Goal: Task Accomplishment & Management: Use online tool/utility

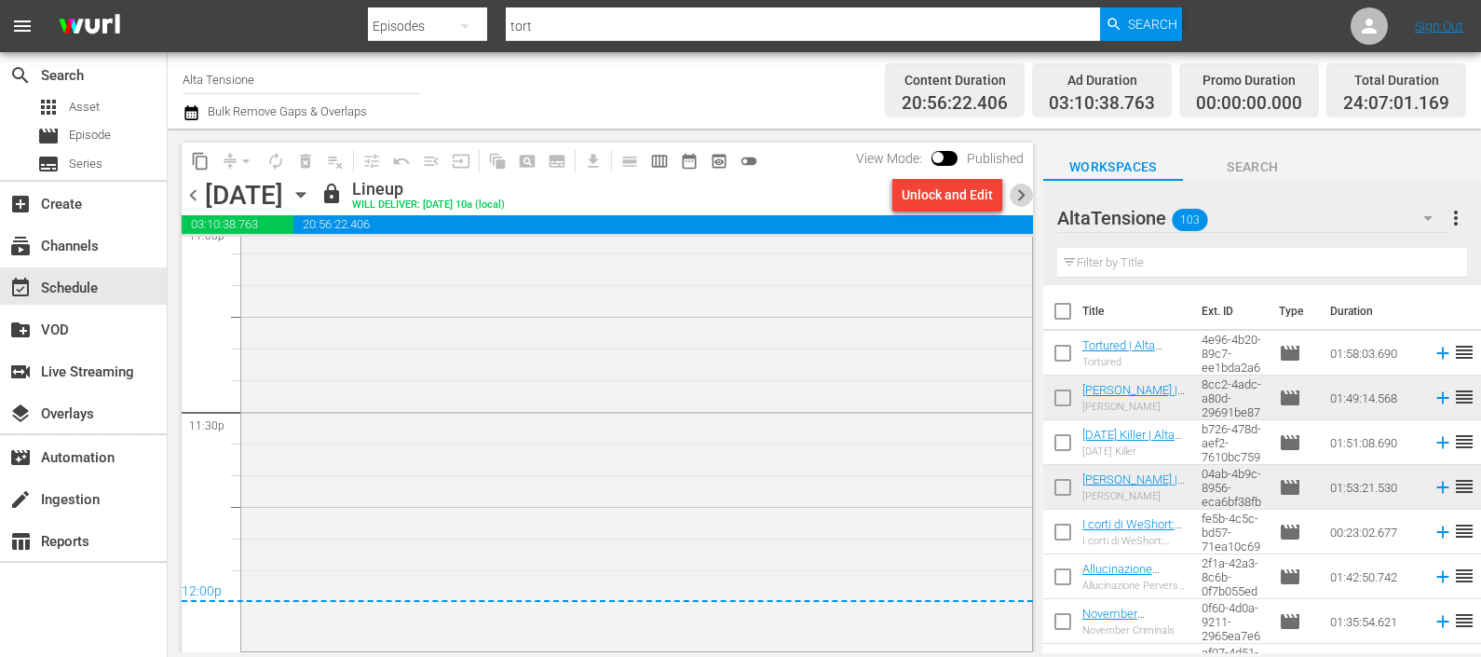
click at [1027, 197] on span "chevron_right" at bounding box center [1021, 195] width 23 height 23
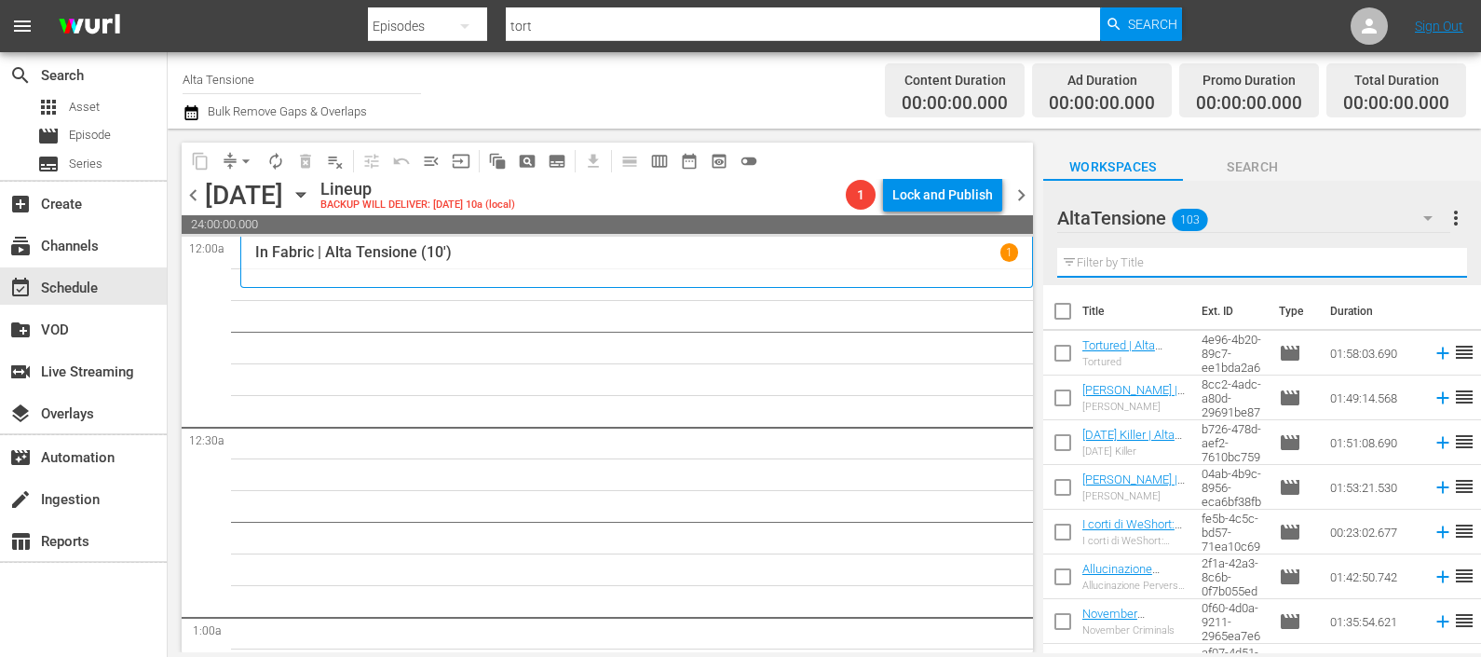
click at [1091, 253] on input "text" at bounding box center [1263, 263] width 410 height 30
type input "p"
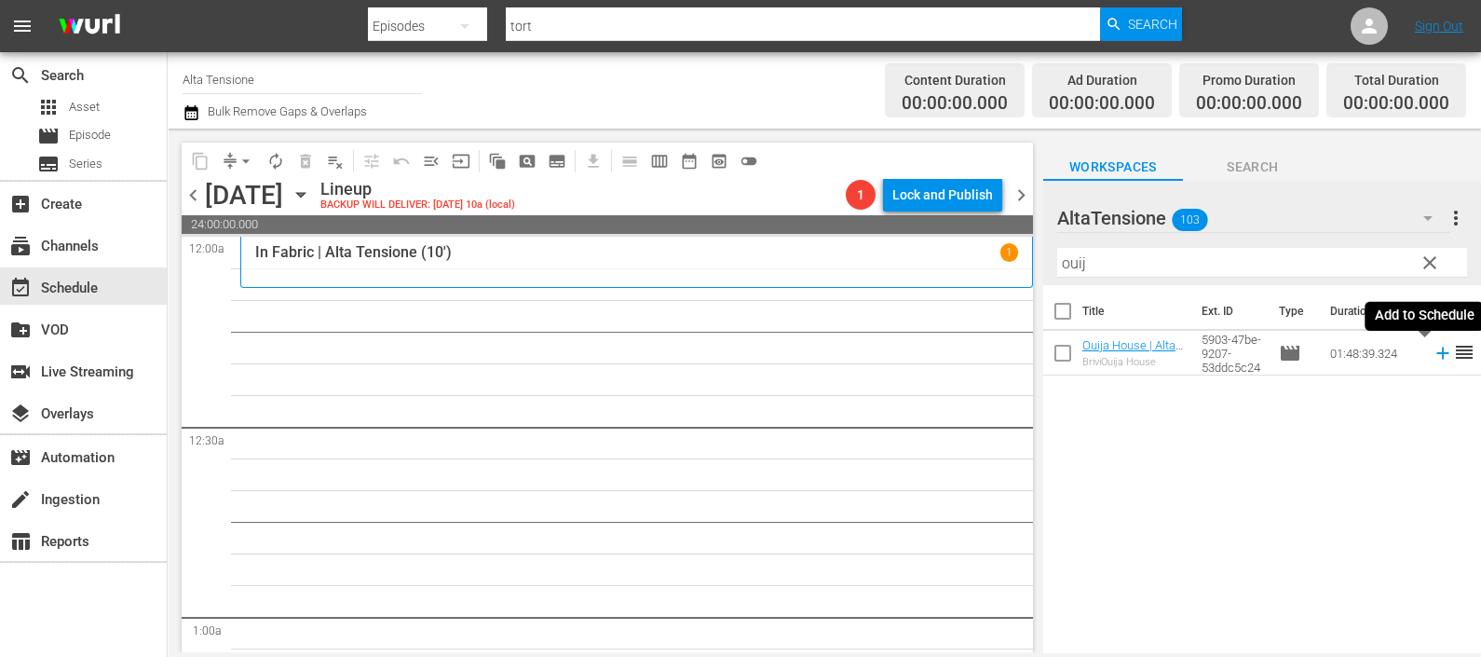
click at [1433, 350] on icon at bounding box center [1443, 353] width 20 height 20
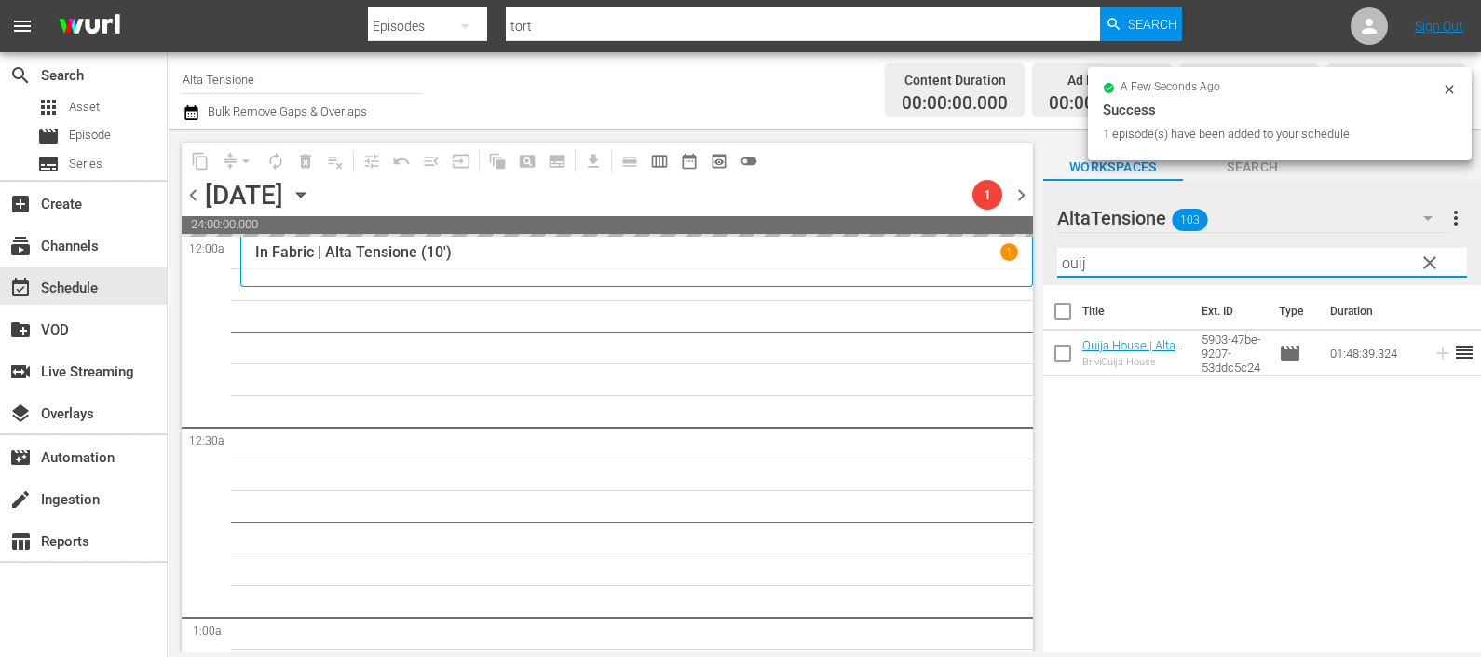
drag, startPoint x: 1244, startPoint y: 258, endPoint x: 1028, endPoint y: 244, distance: 216.6
click at [1028, 244] on div "content_copy compress arrow_drop_down autorenew_outlined delete_forever_outline…" at bounding box center [825, 391] width 1314 height 524
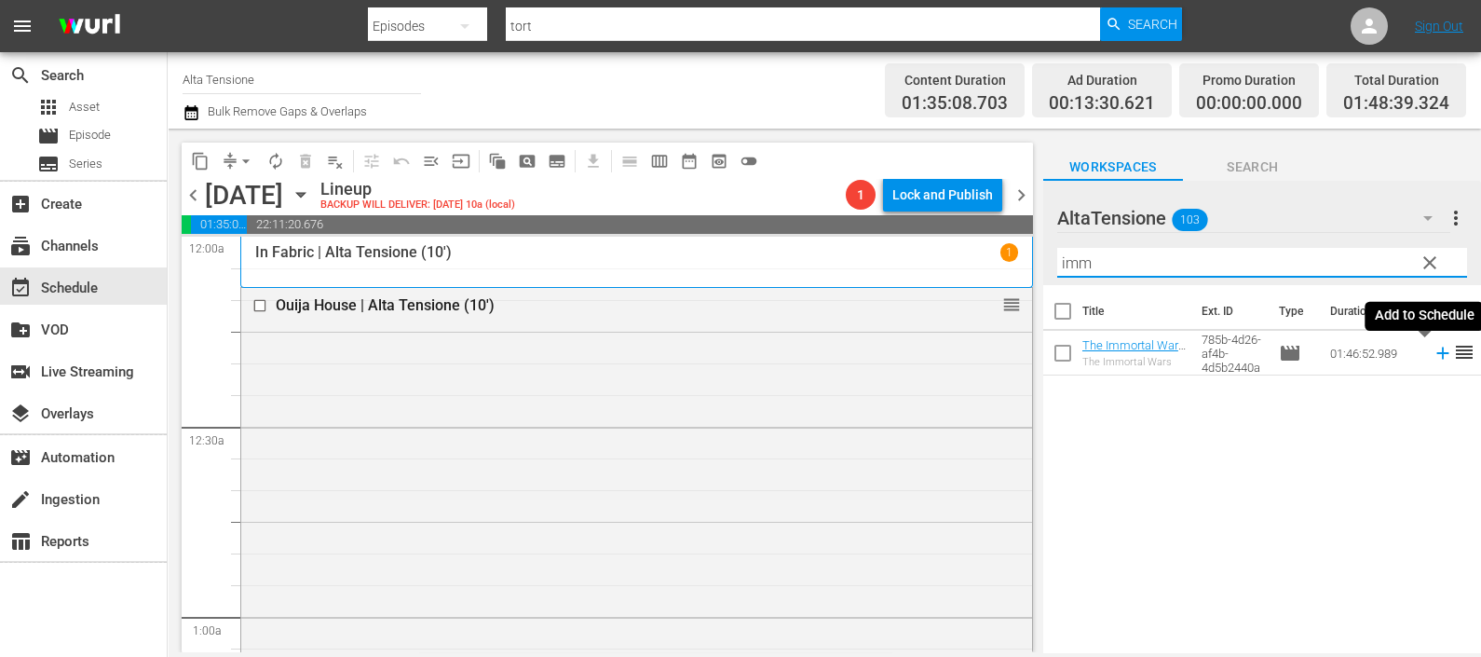
click at [1433, 357] on icon at bounding box center [1443, 353] width 20 height 20
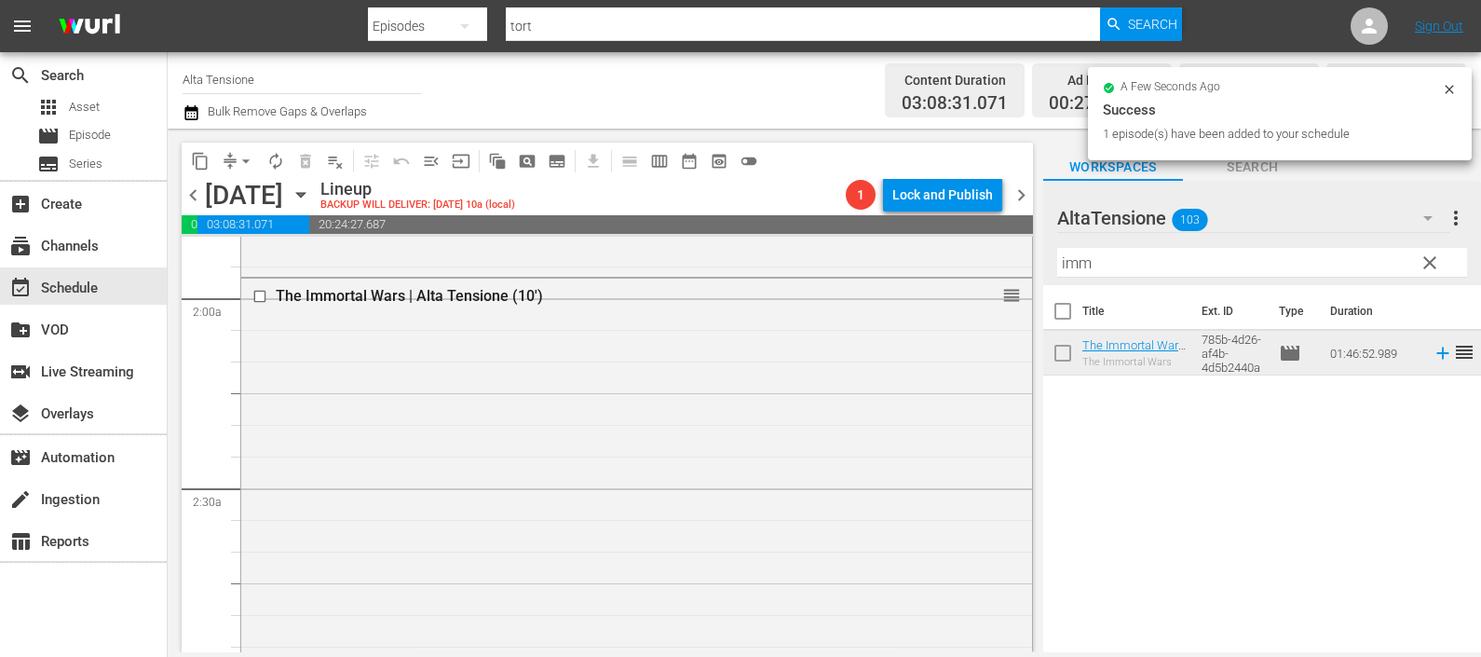
scroll to position [1048, 0]
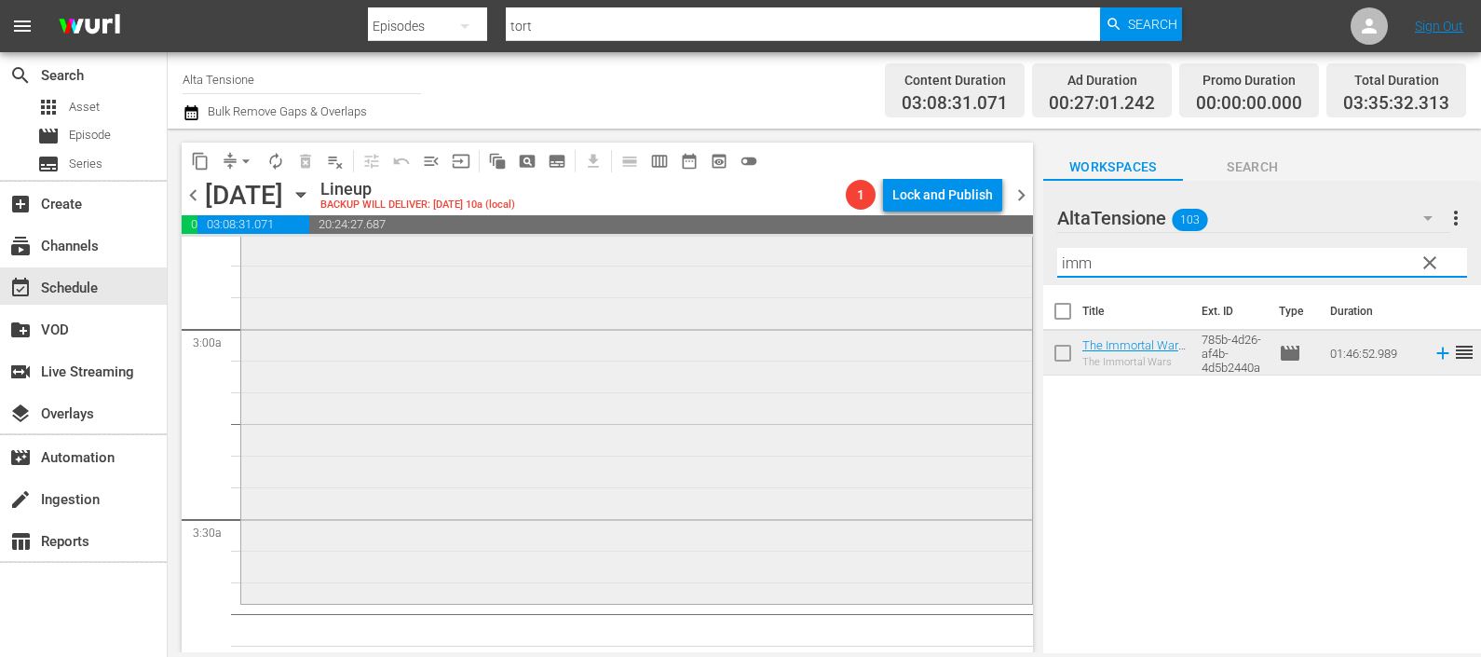
drag, startPoint x: 1205, startPoint y: 270, endPoint x: 1005, endPoint y: 254, distance: 200.0
click at [1005, 254] on div "content_copy compress arrow_drop_down autorenew_outlined delete_forever_outline…" at bounding box center [825, 391] width 1314 height 524
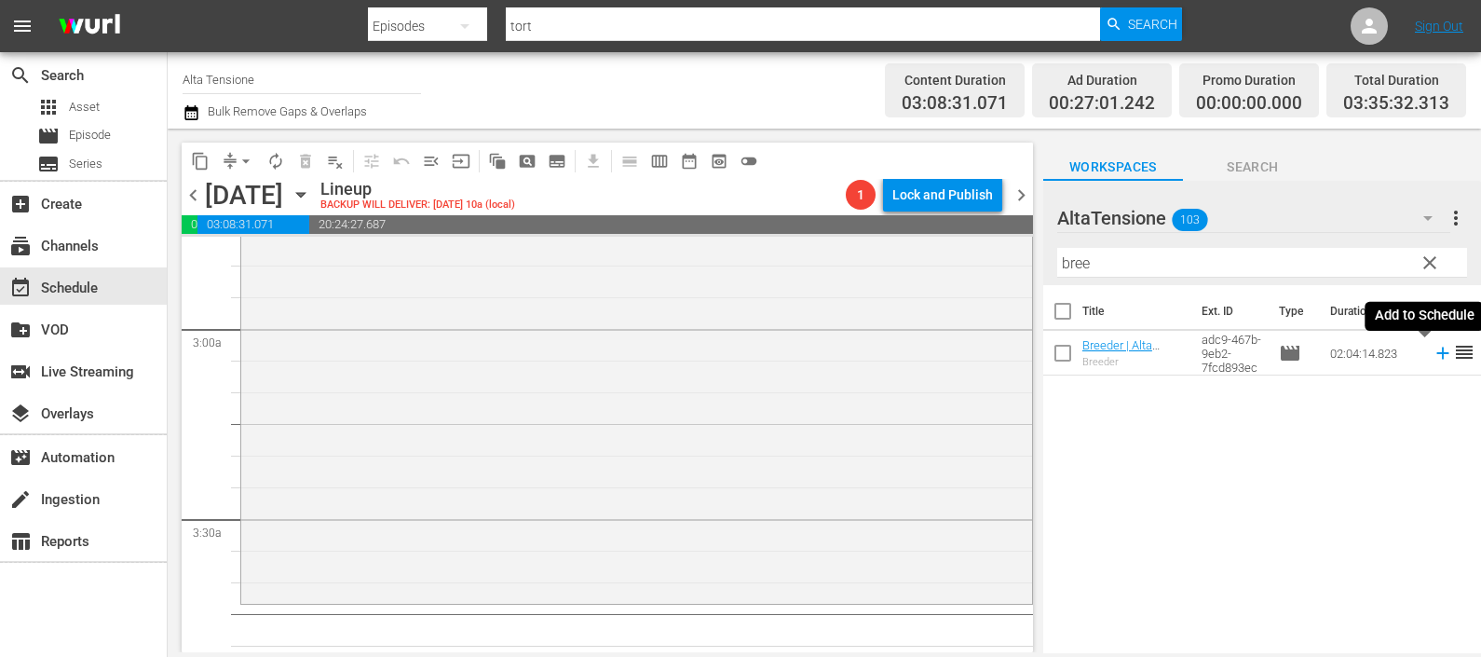
click at [1433, 350] on icon at bounding box center [1443, 353] width 20 height 20
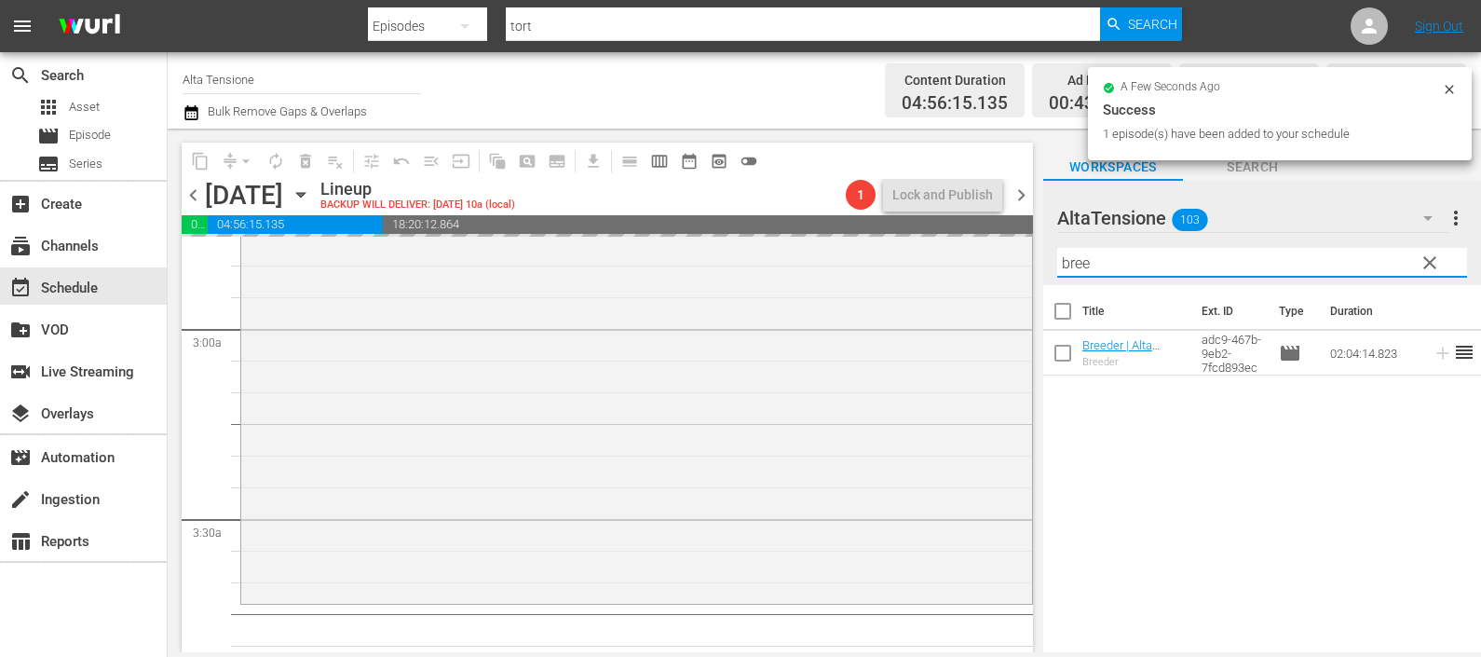
drag, startPoint x: 1108, startPoint y: 257, endPoint x: 1037, endPoint y: 257, distance: 70.8
click at [1037, 257] on div "content_copy compress arrow_drop_down autorenew_outlined delete_forever_outline…" at bounding box center [825, 391] width 1314 height 524
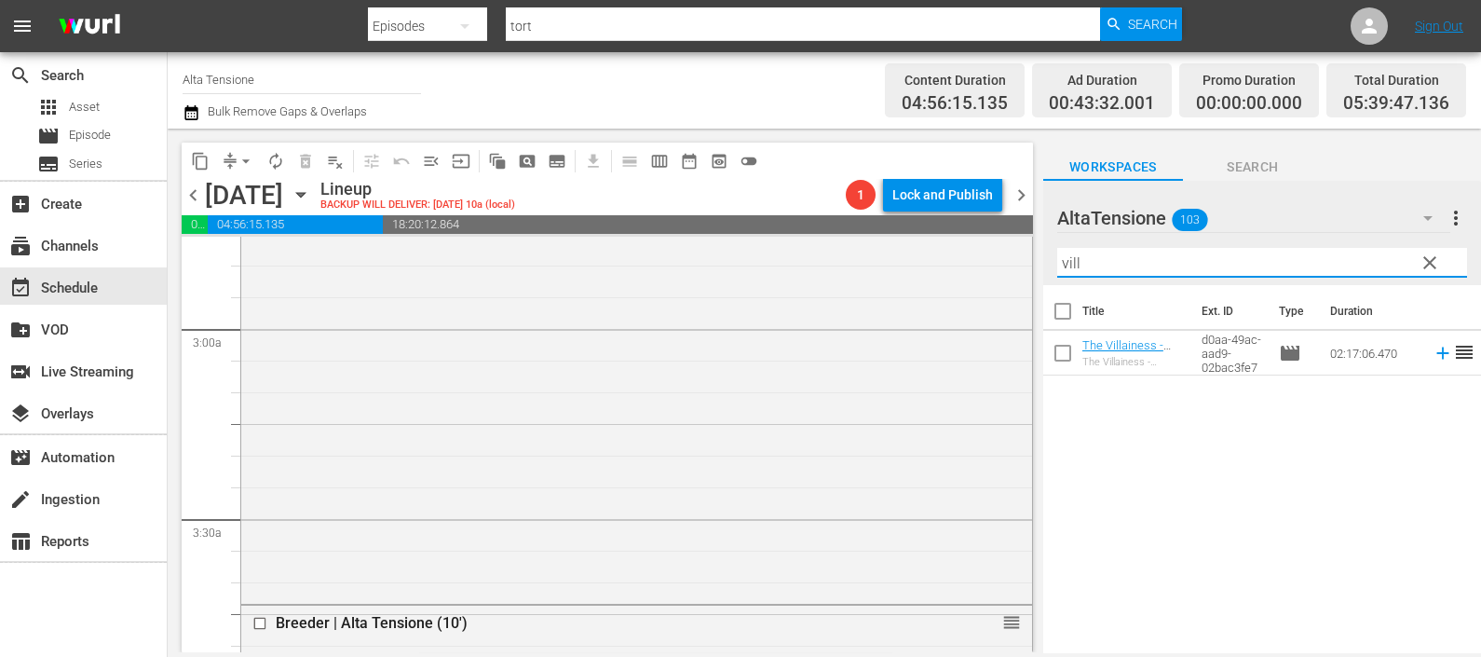
click at [1433, 349] on icon at bounding box center [1443, 353] width 20 height 20
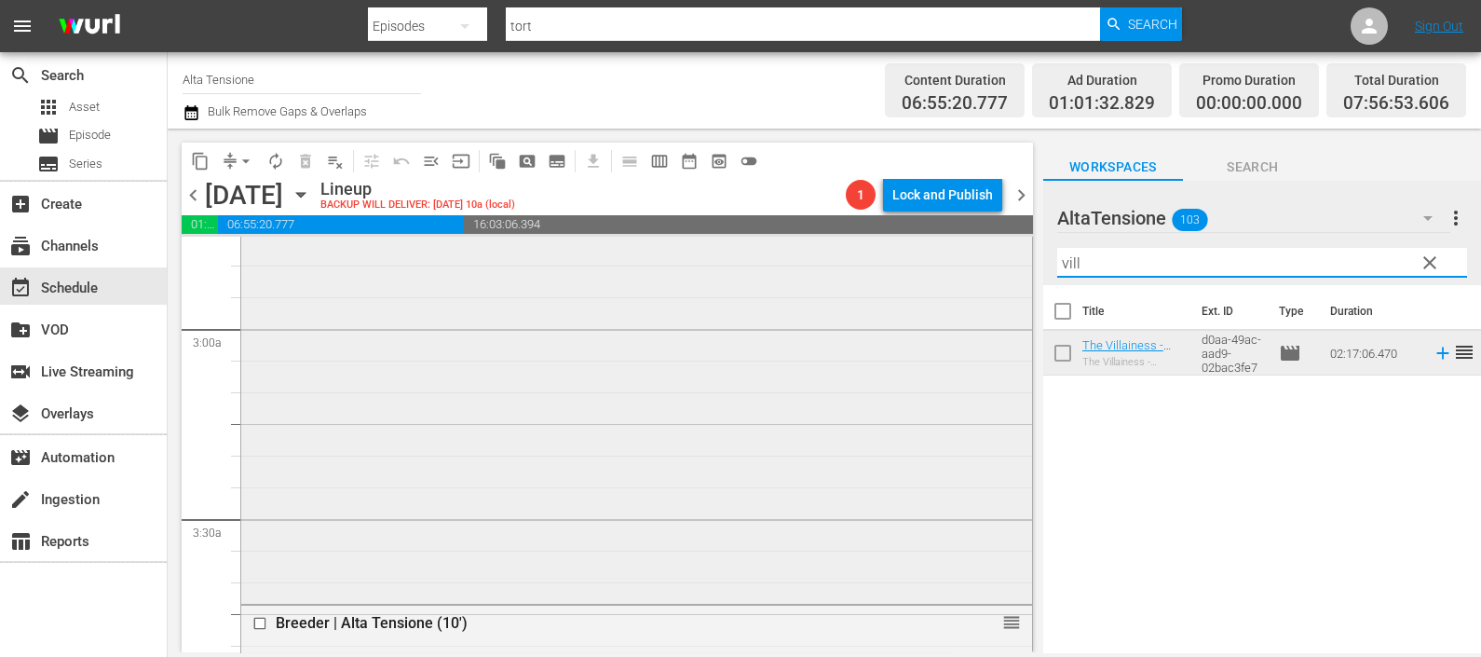
drag, startPoint x: 1077, startPoint y: 261, endPoint x: 989, endPoint y: 253, distance: 88.8
click at [989, 253] on div "content_copy compress arrow_drop_down autorenew_outlined delete_forever_outline…" at bounding box center [825, 391] width 1314 height 524
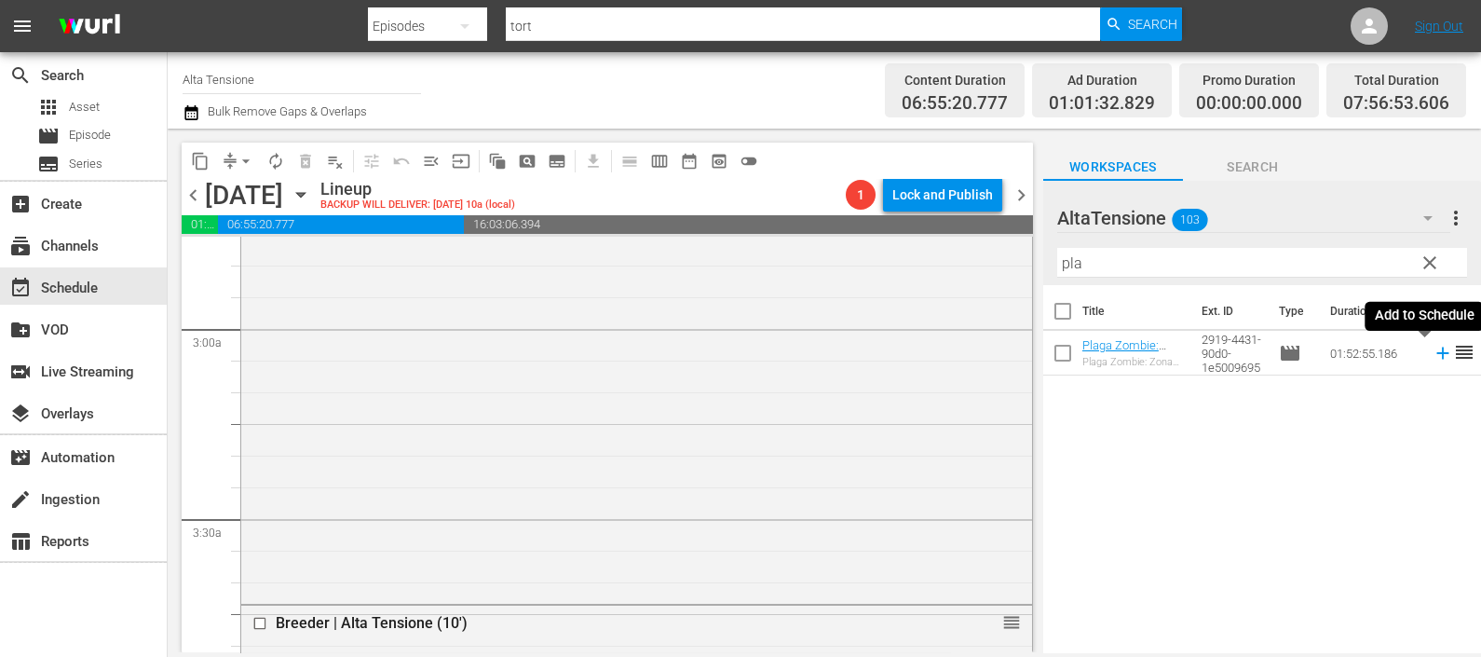
click at [1433, 350] on icon at bounding box center [1443, 353] width 20 height 20
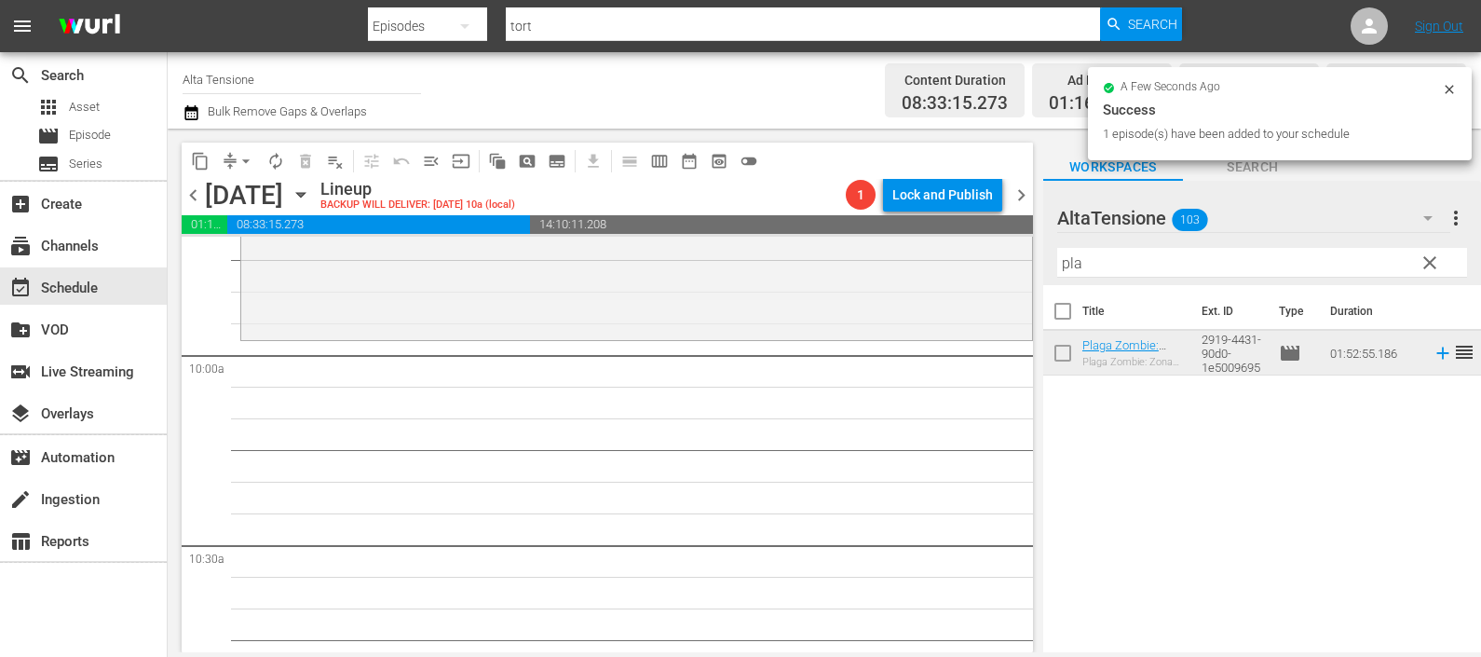
scroll to position [3493, 0]
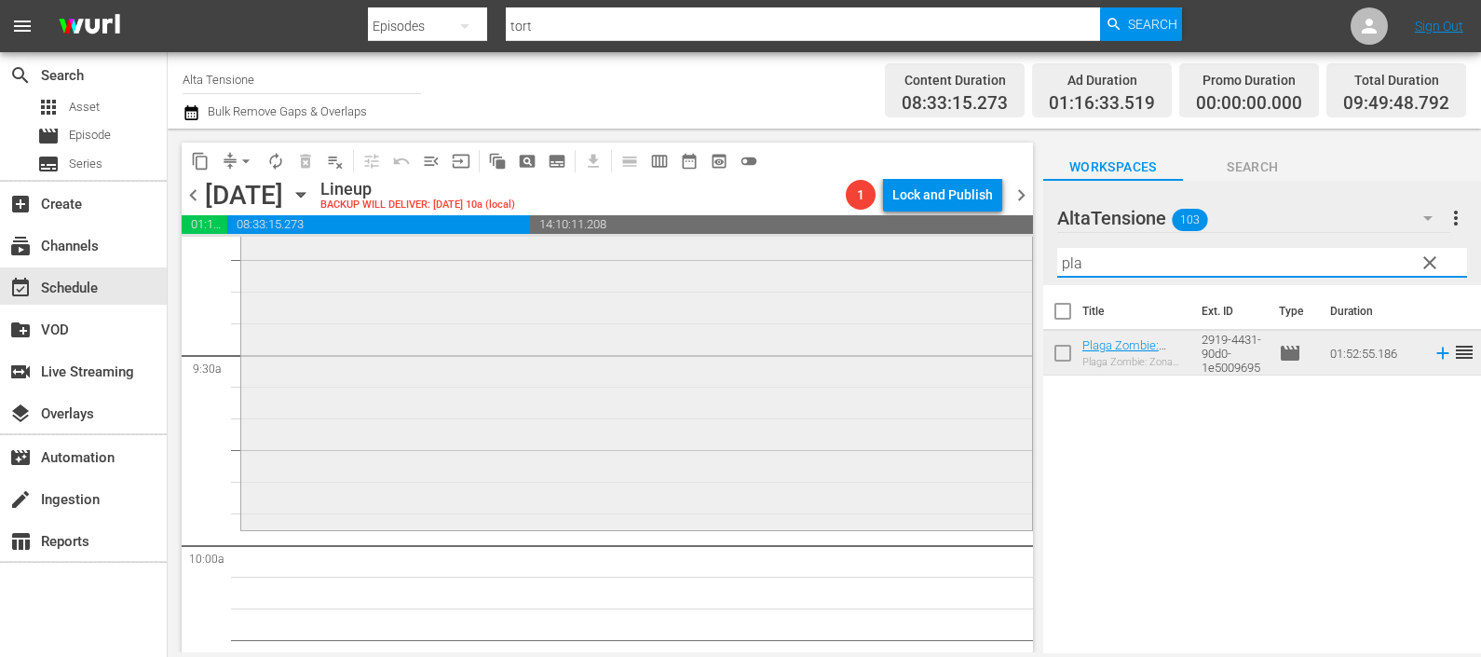
drag, startPoint x: 1117, startPoint y: 261, endPoint x: 957, endPoint y: 252, distance: 160.5
click at [957, 252] on div "content_copy compress arrow_drop_down autorenew_outlined delete_forever_outline…" at bounding box center [825, 391] width 1314 height 524
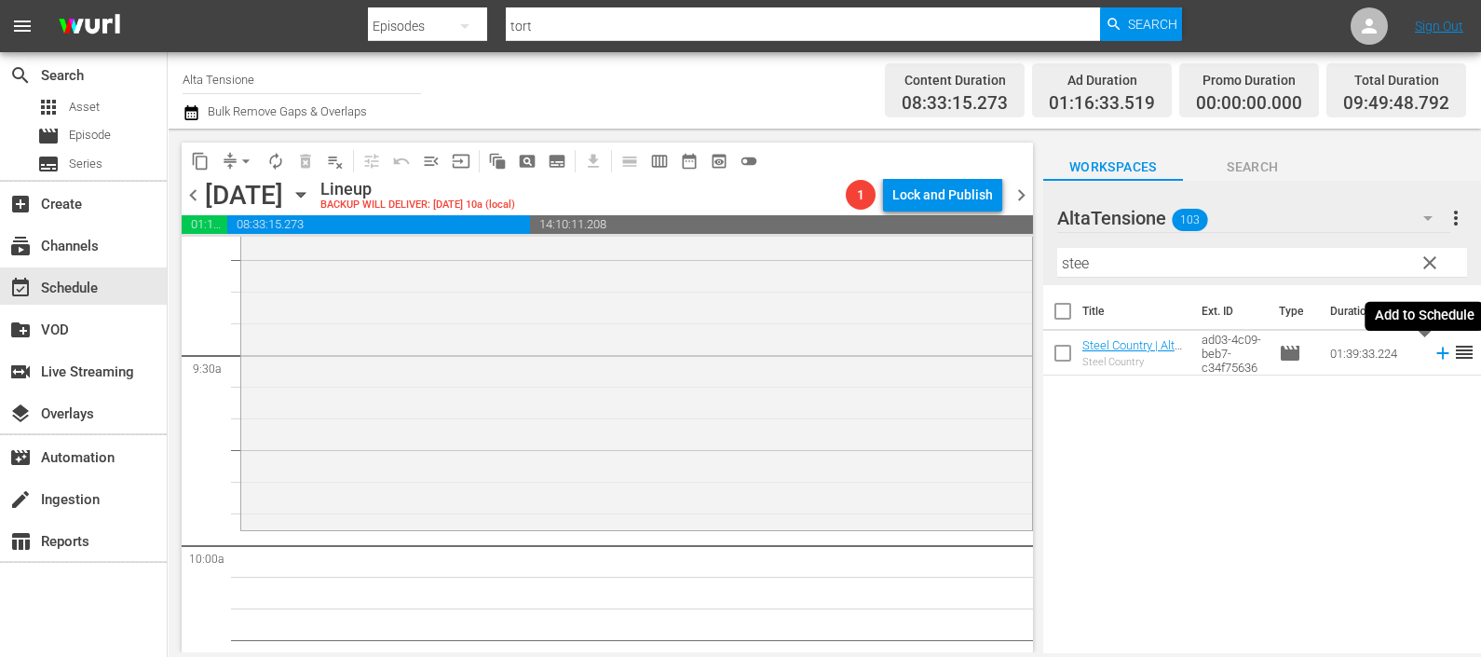
click at [1437, 348] on icon at bounding box center [1443, 354] width 12 height 12
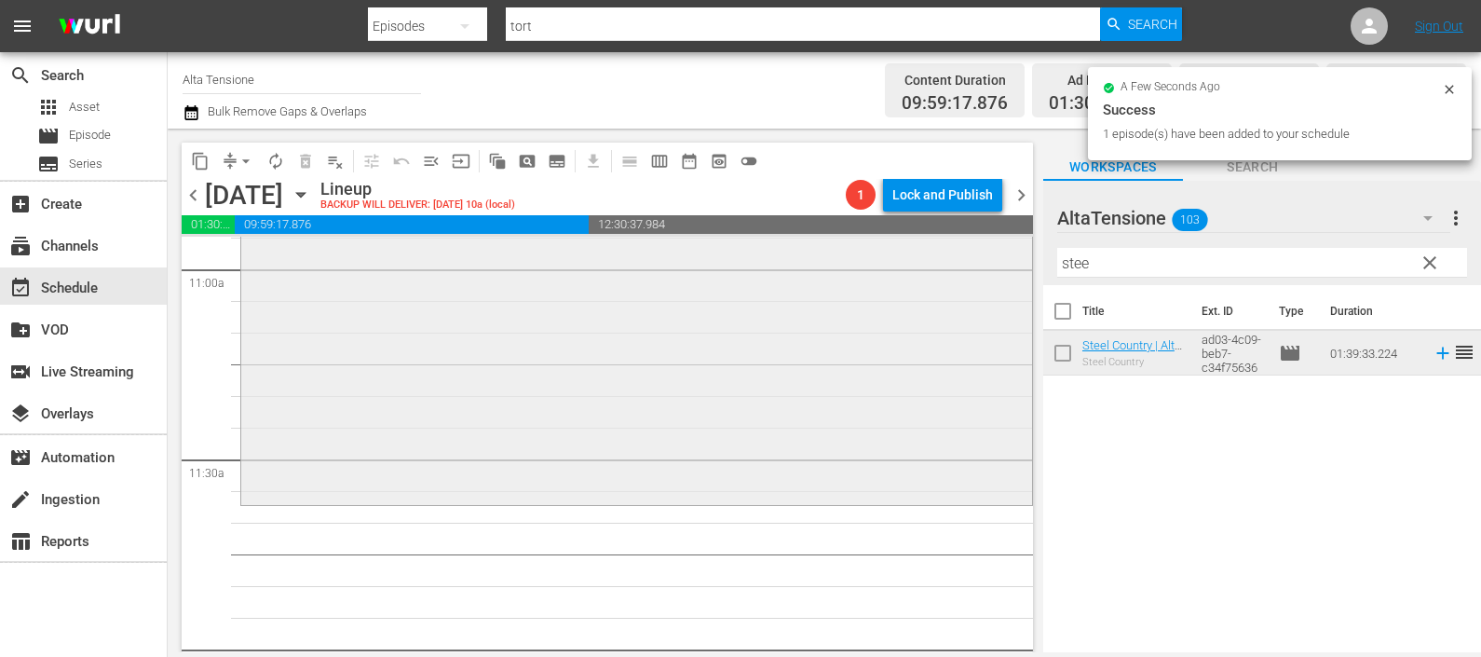
scroll to position [4193, 0]
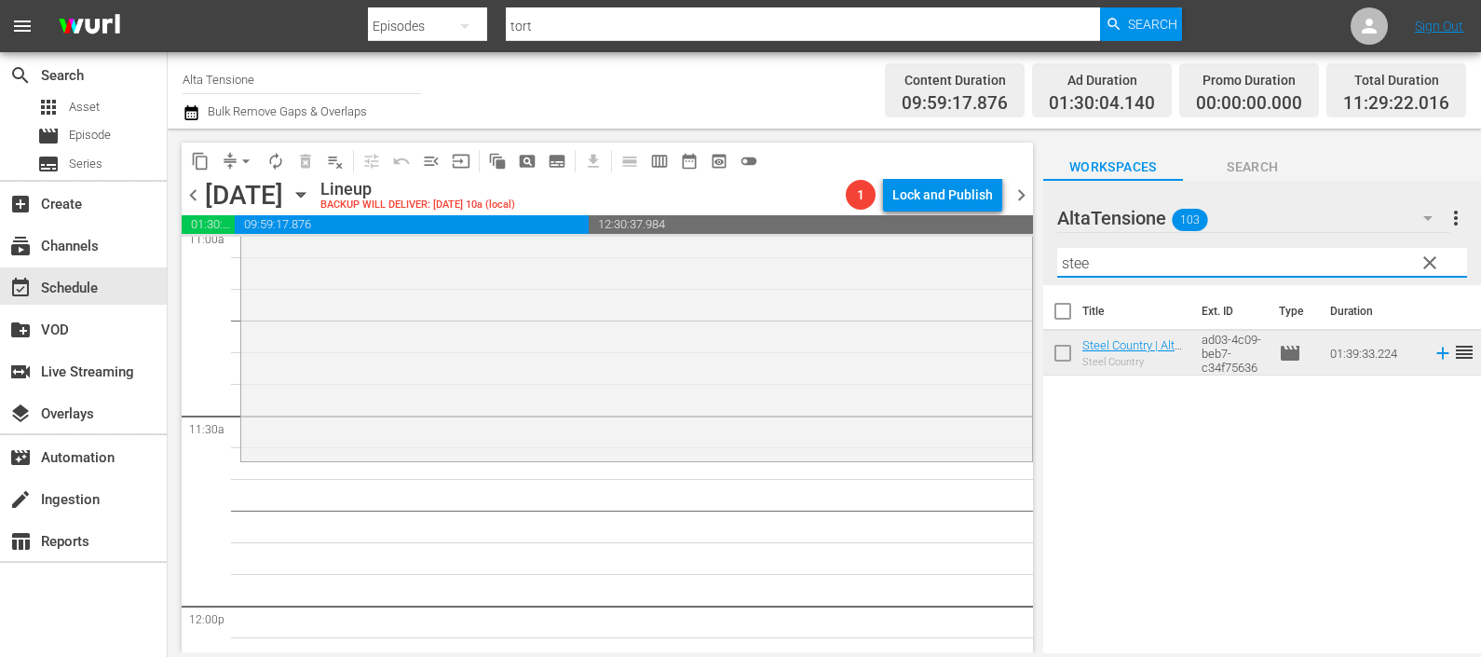
drag, startPoint x: 1063, startPoint y: 265, endPoint x: 1028, endPoint y: 265, distance: 35.4
click at [1028, 265] on div "content_copy compress arrow_drop_down autorenew_outlined delete_forever_outline…" at bounding box center [825, 391] width 1314 height 524
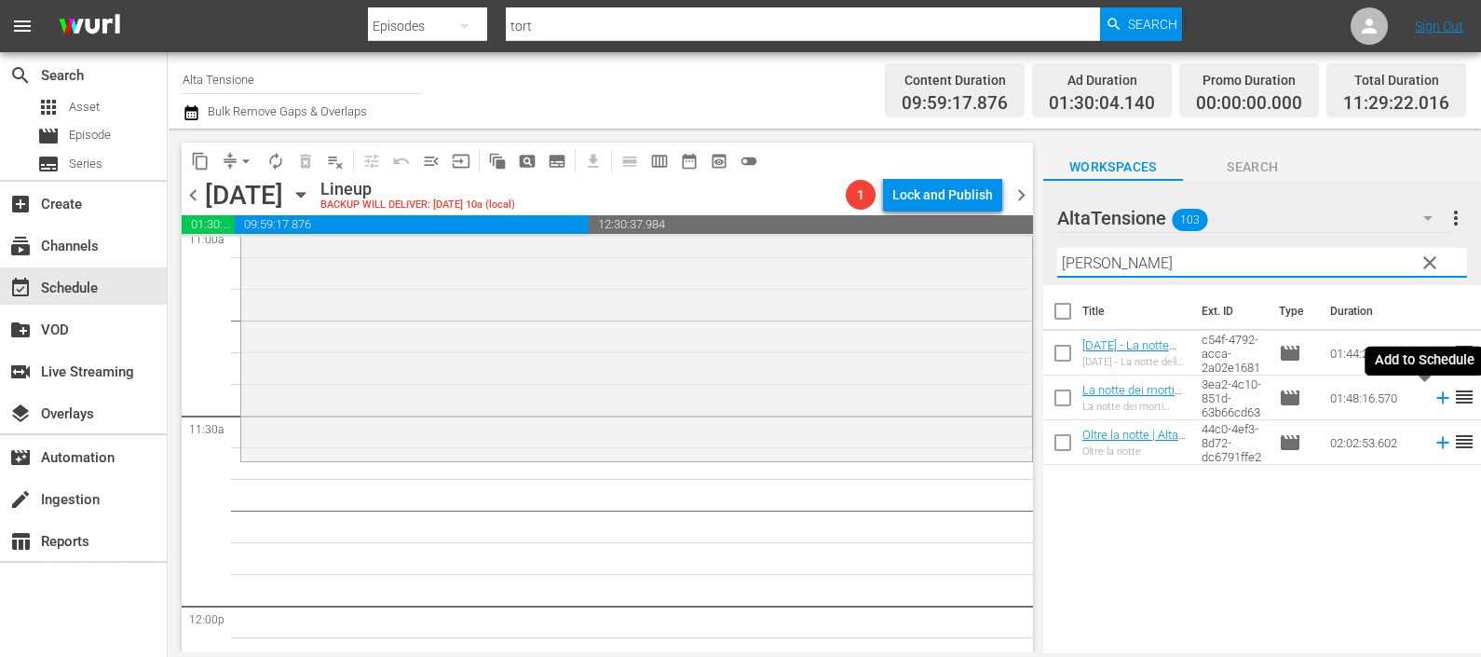
click at [1437, 399] on icon at bounding box center [1443, 398] width 12 height 12
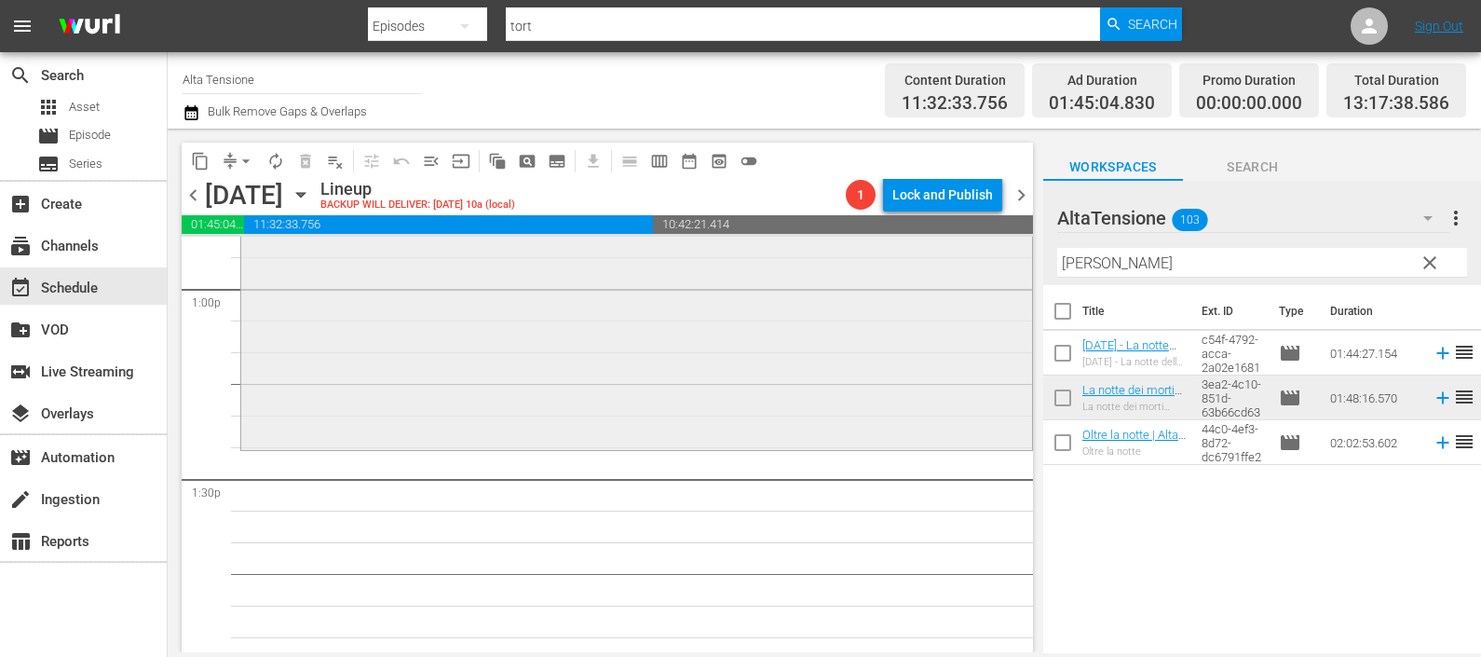
scroll to position [4892, 0]
drag, startPoint x: 1109, startPoint y: 257, endPoint x: 1011, endPoint y: 238, distance: 99.8
click at [1014, 247] on div "content_copy compress arrow_drop_down autorenew_outlined delete_forever_outline…" at bounding box center [825, 391] width 1314 height 524
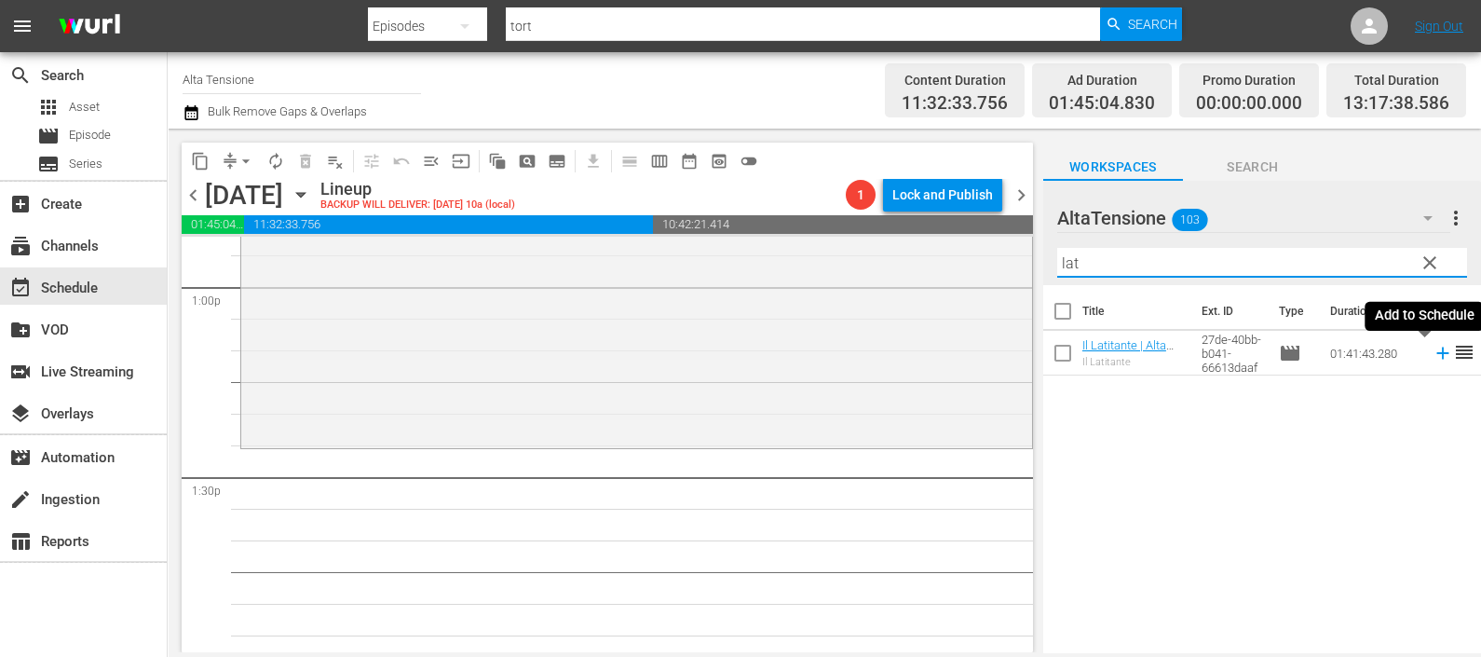
click at [1433, 351] on icon at bounding box center [1443, 353] width 20 height 20
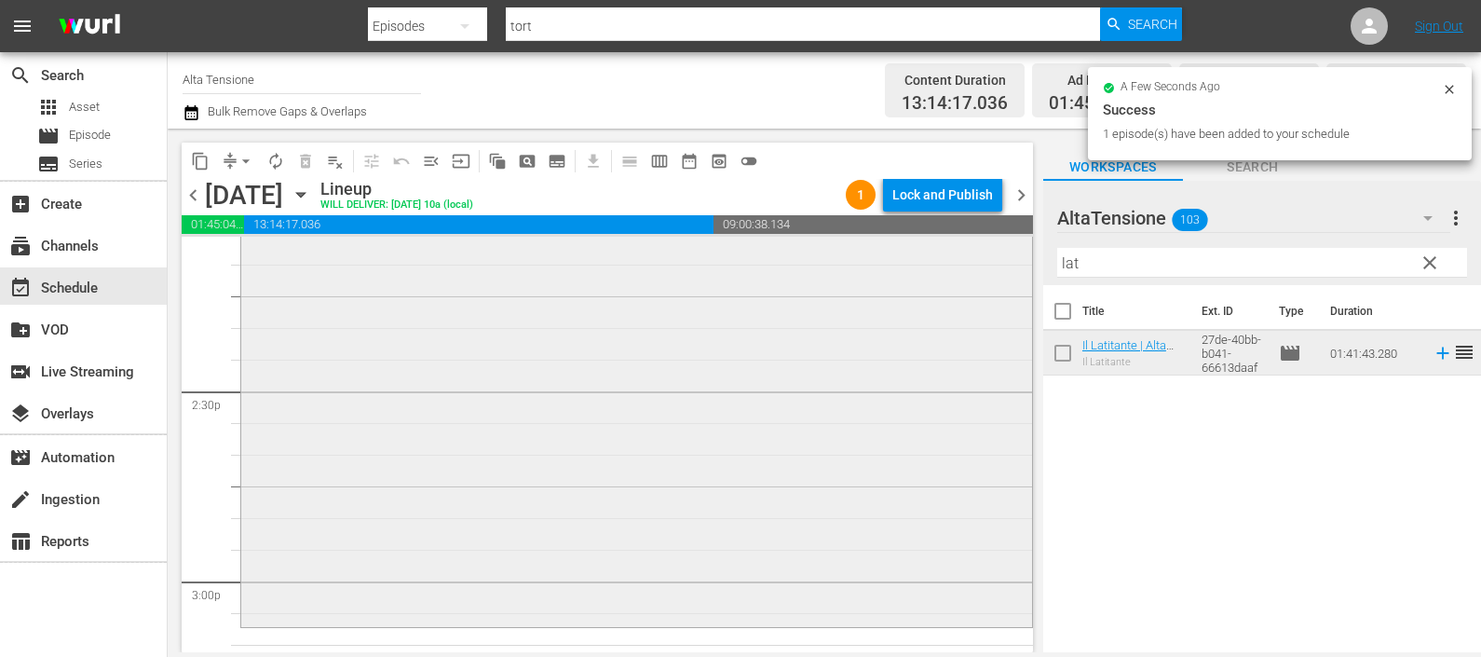
scroll to position [5474, 0]
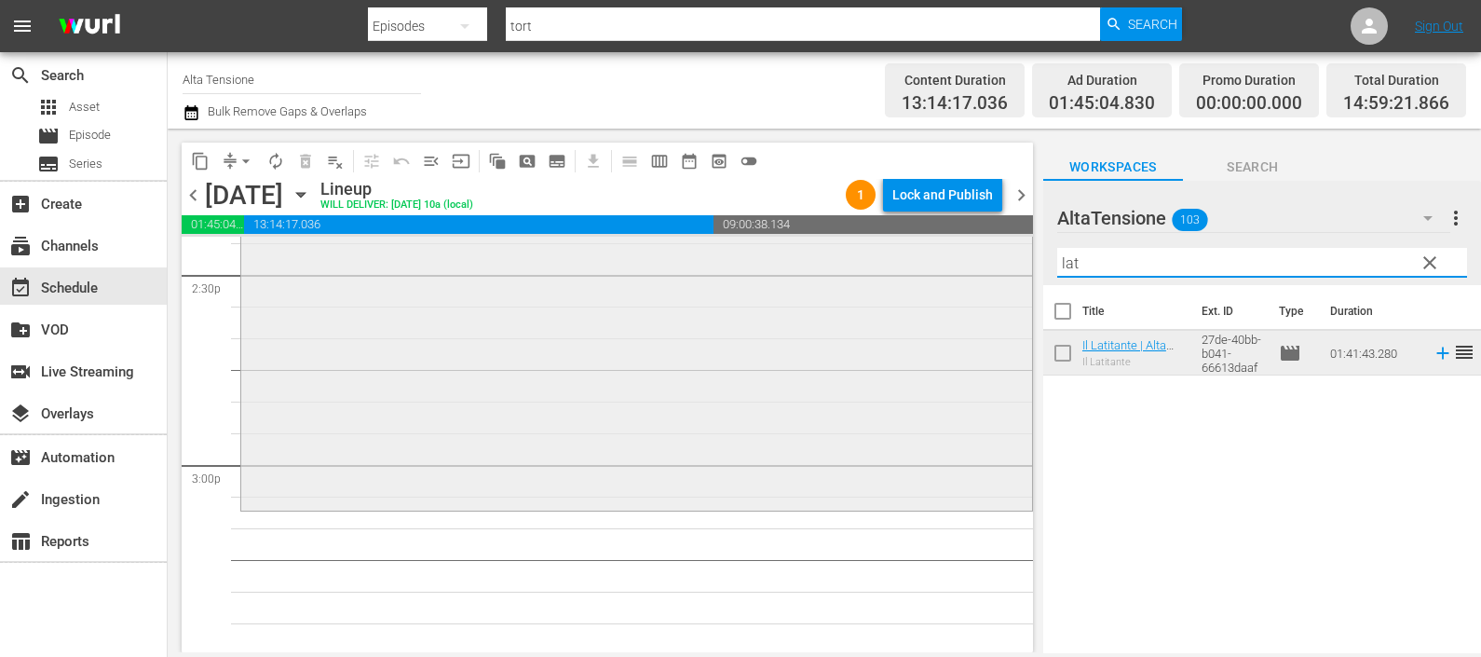
drag, startPoint x: 1099, startPoint y: 271, endPoint x: 944, endPoint y: 266, distance: 155.7
click at [973, 258] on div "content_copy compress arrow_drop_down autorenew_outlined delete_forever_outline…" at bounding box center [825, 391] width 1314 height 524
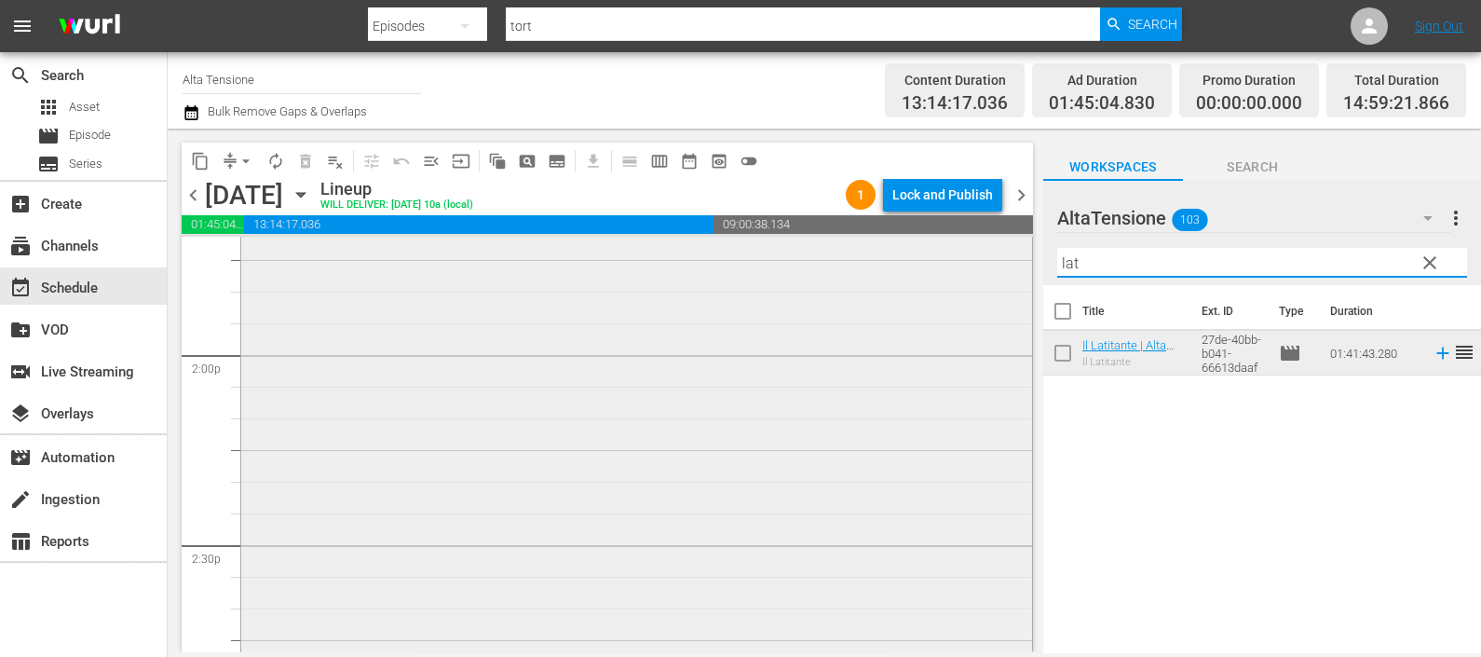
scroll to position [5008, 0]
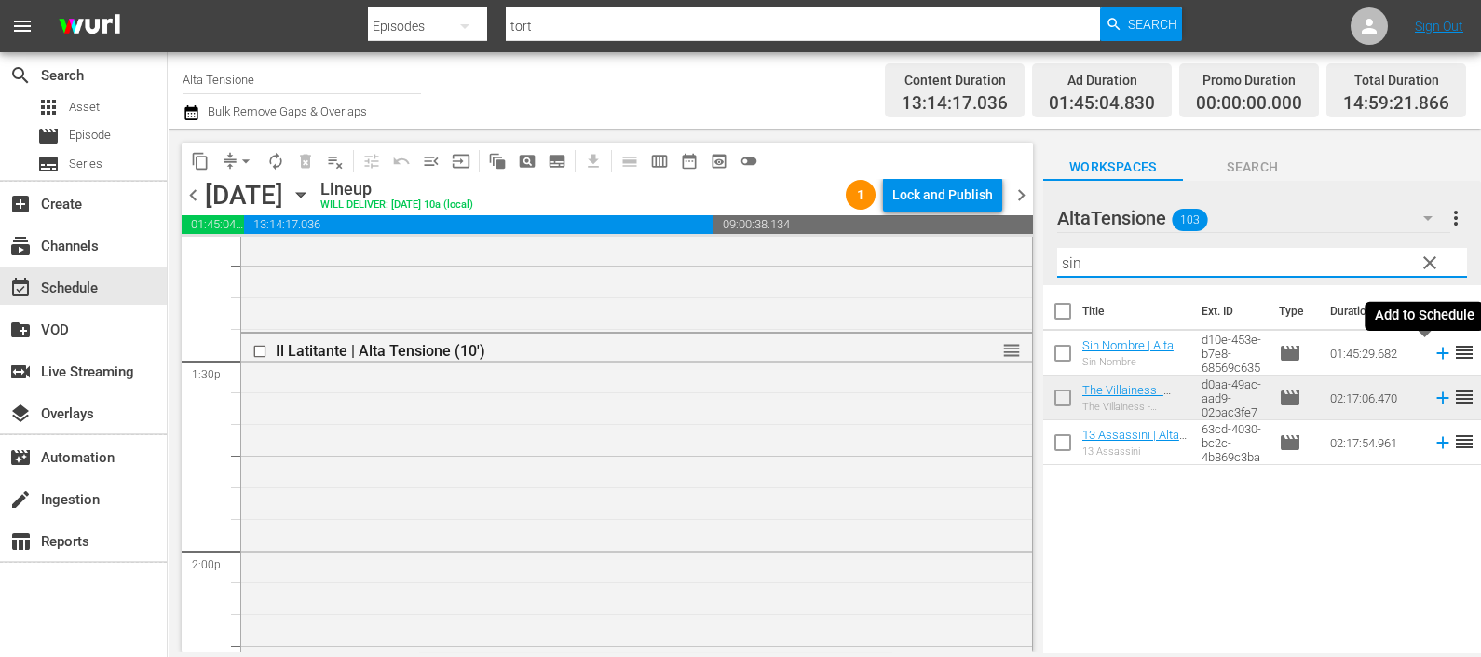
click at [1437, 353] on icon at bounding box center [1443, 354] width 12 height 12
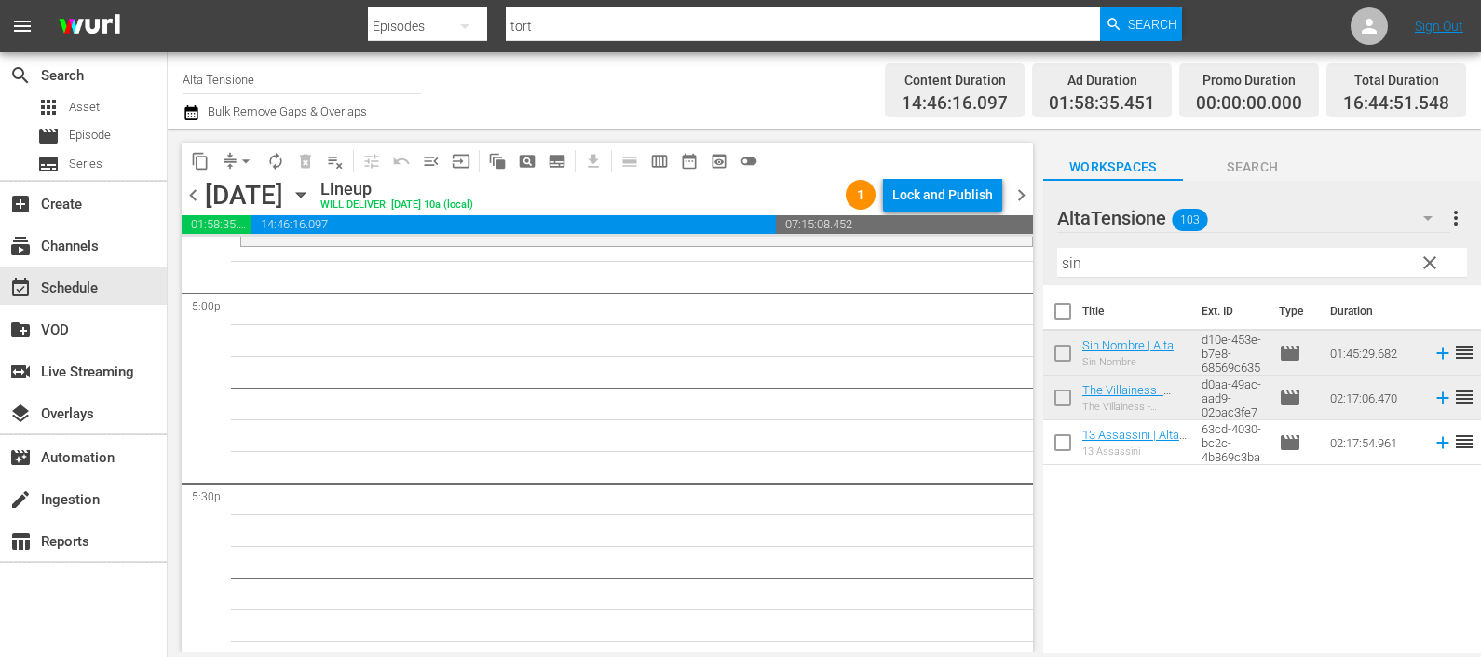
scroll to position [6405, 0]
drag, startPoint x: 1089, startPoint y: 268, endPoint x: 1016, endPoint y: 262, distance: 73.9
click at [1016, 262] on div "content_copy compress arrow_drop_down autorenew_outlined delete_forever_outline…" at bounding box center [825, 391] width 1314 height 524
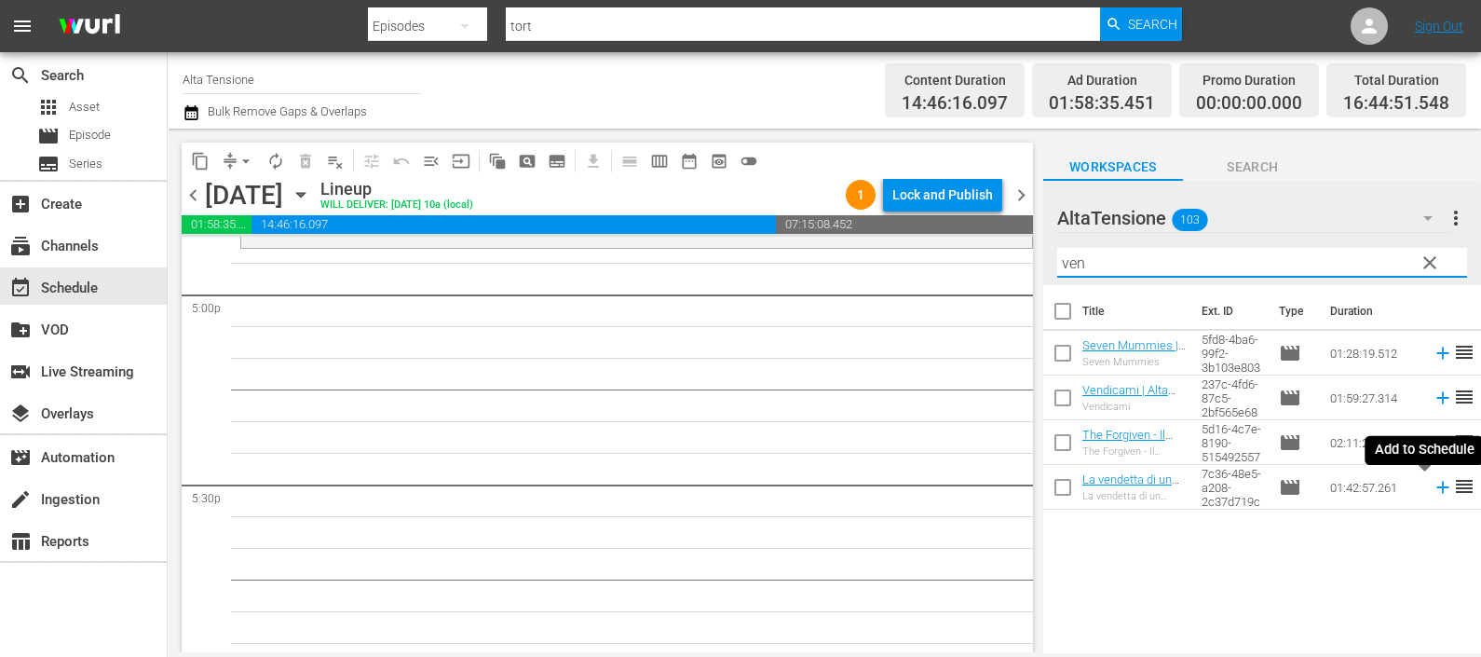
click at [1433, 485] on icon at bounding box center [1443, 487] width 20 height 20
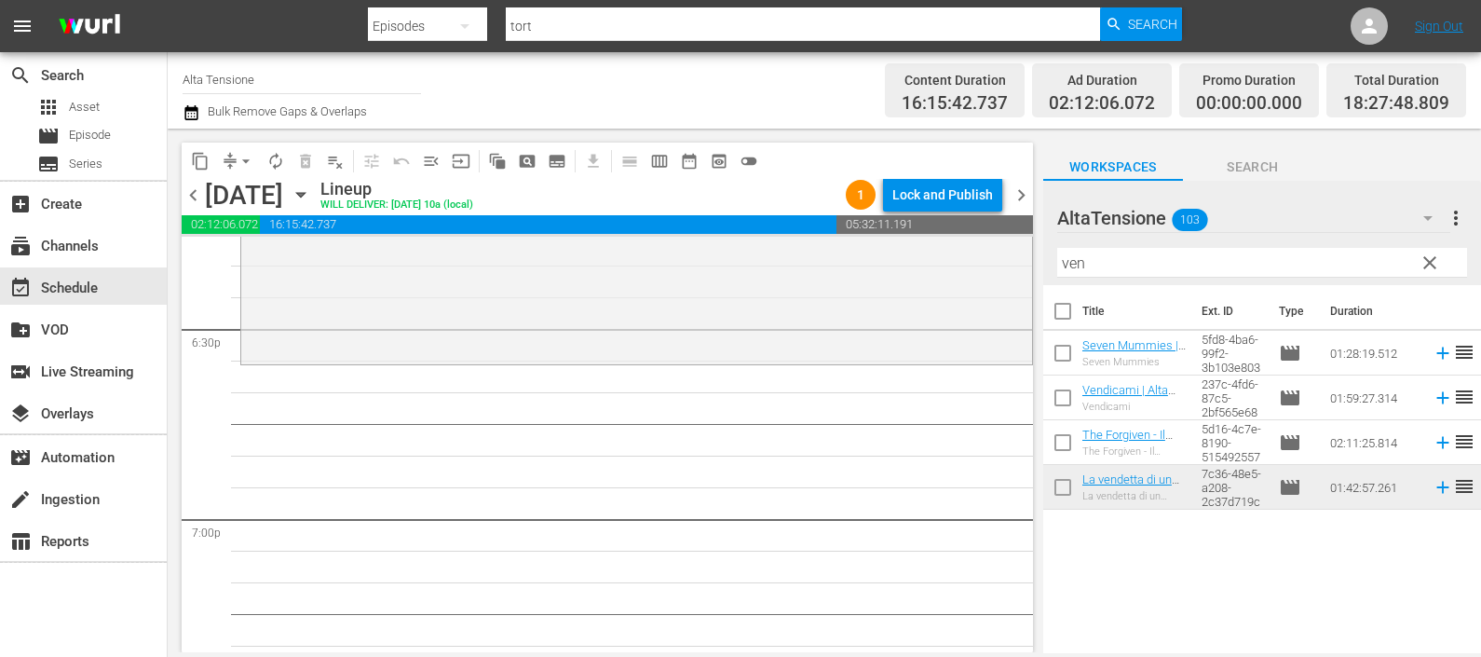
scroll to position [6987, 0]
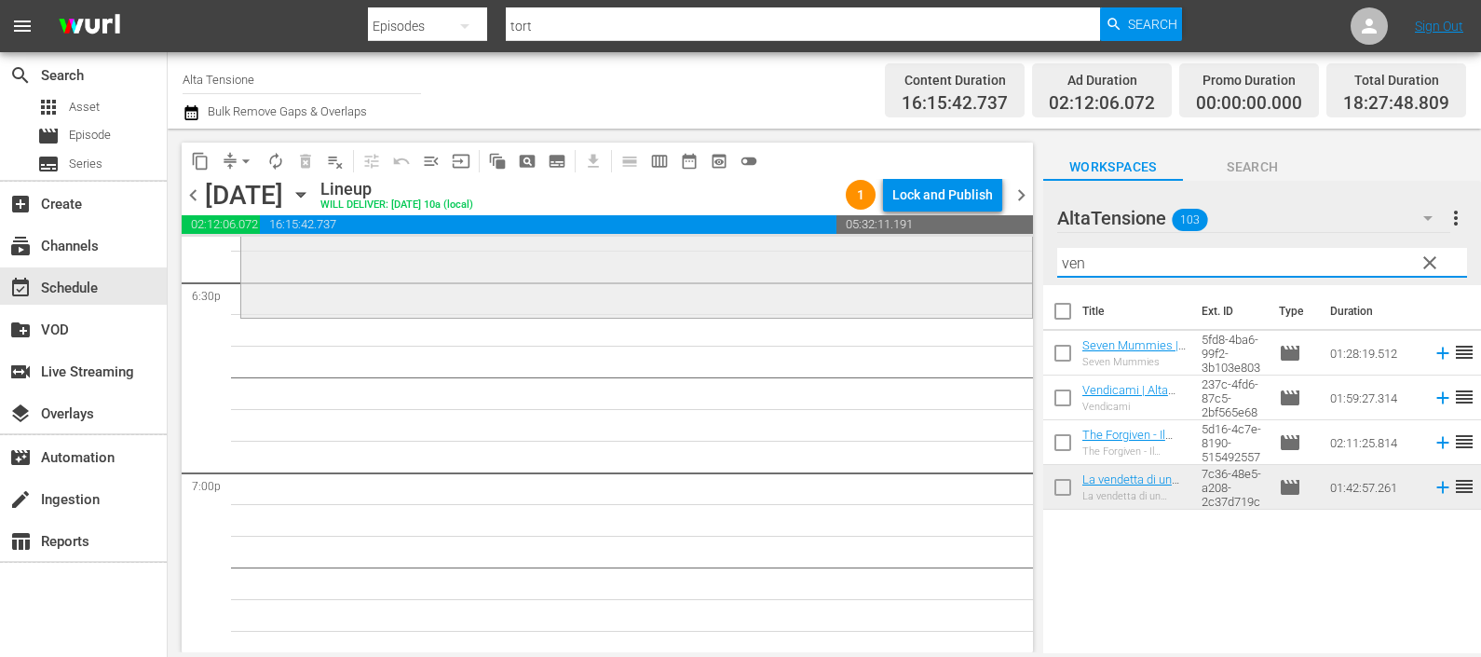
drag, startPoint x: 1151, startPoint y: 257, endPoint x: 1005, endPoint y: 264, distance: 145.5
click at [1005, 264] on div "content_copy compress arrow_drop_down autorenew_outlined delete_forever_outline…" at bounding box center [825, 391] width 1314 height 524
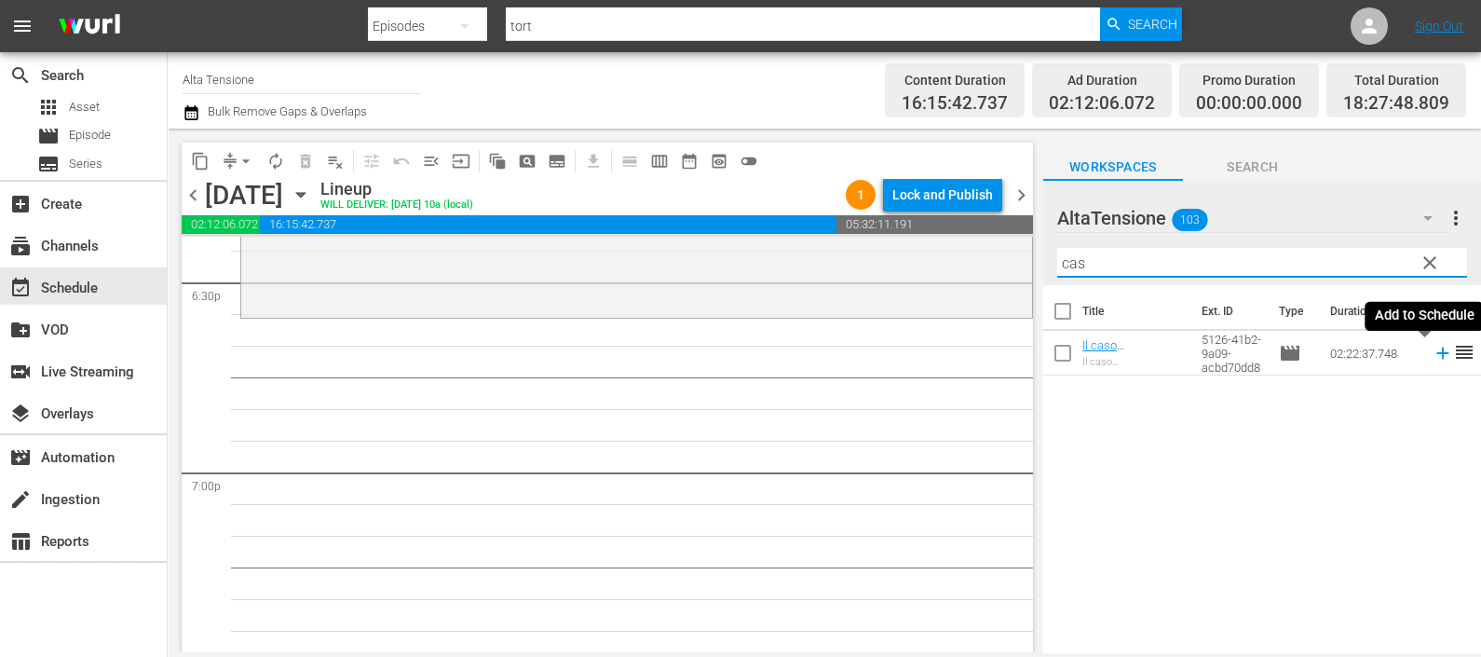
click at [1433, 357] on icon at bounding box center [1443, 353] width 20 height 20
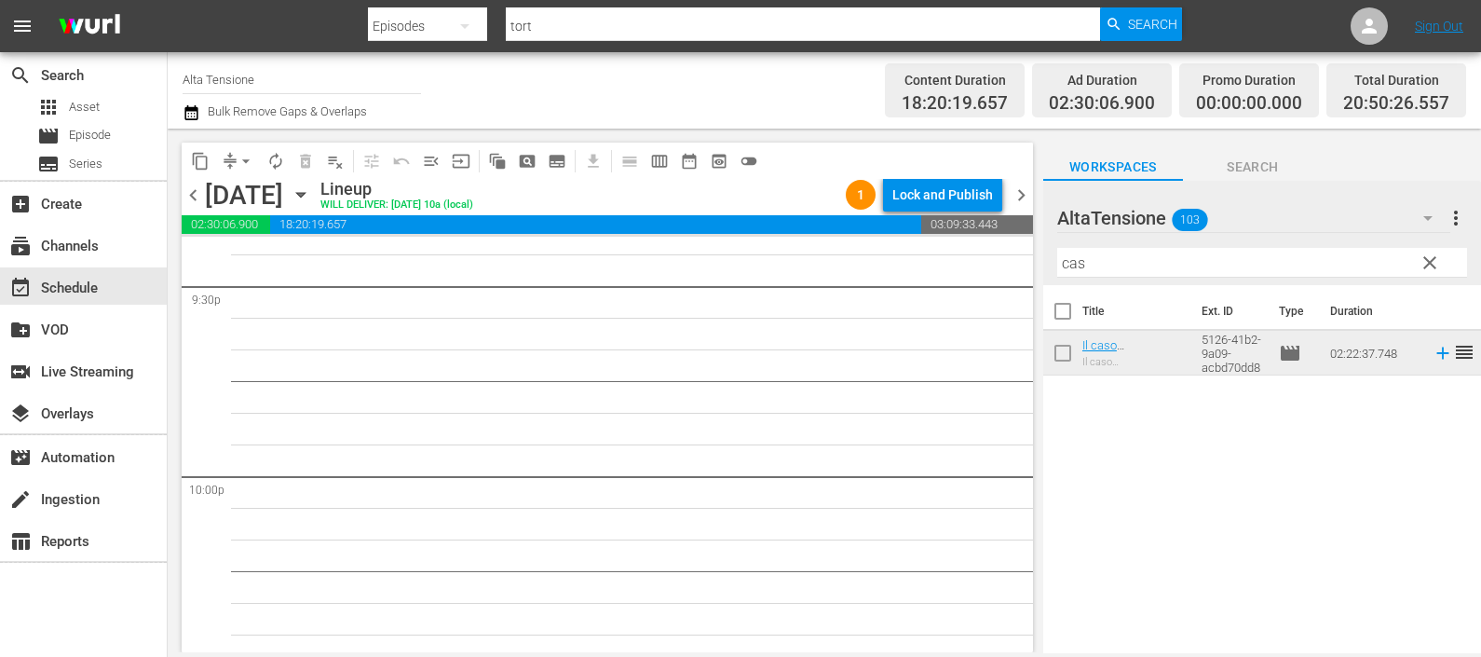
scroll to position [8153, 0]
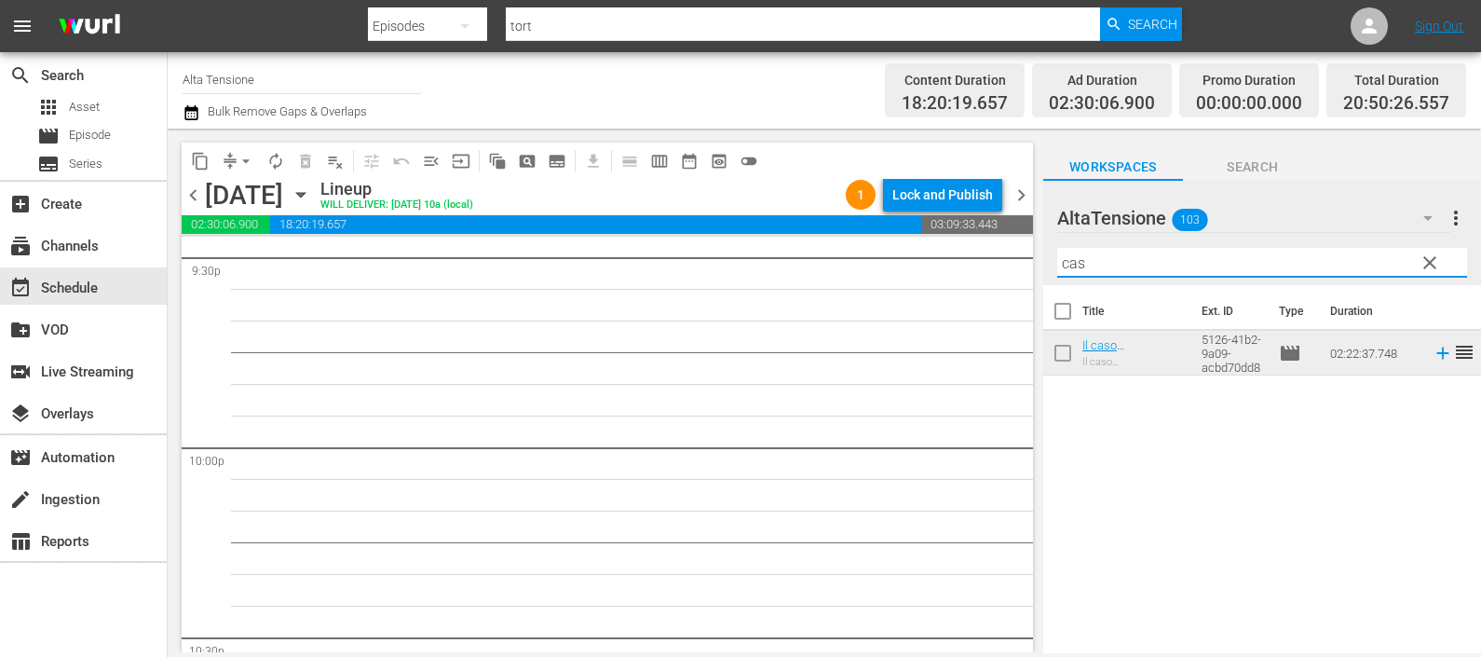
drag, startPoint x: 1139, startPoint y: 257, endPoint x: 954, endPoint y: 233, distance: 186.1
click at [954, 232] on div "content_copy compress arrow_drop_down autorenew_outlined delete_forever_outline…" at bounding box center [825, 391] width 1314 height 524
type input "a"
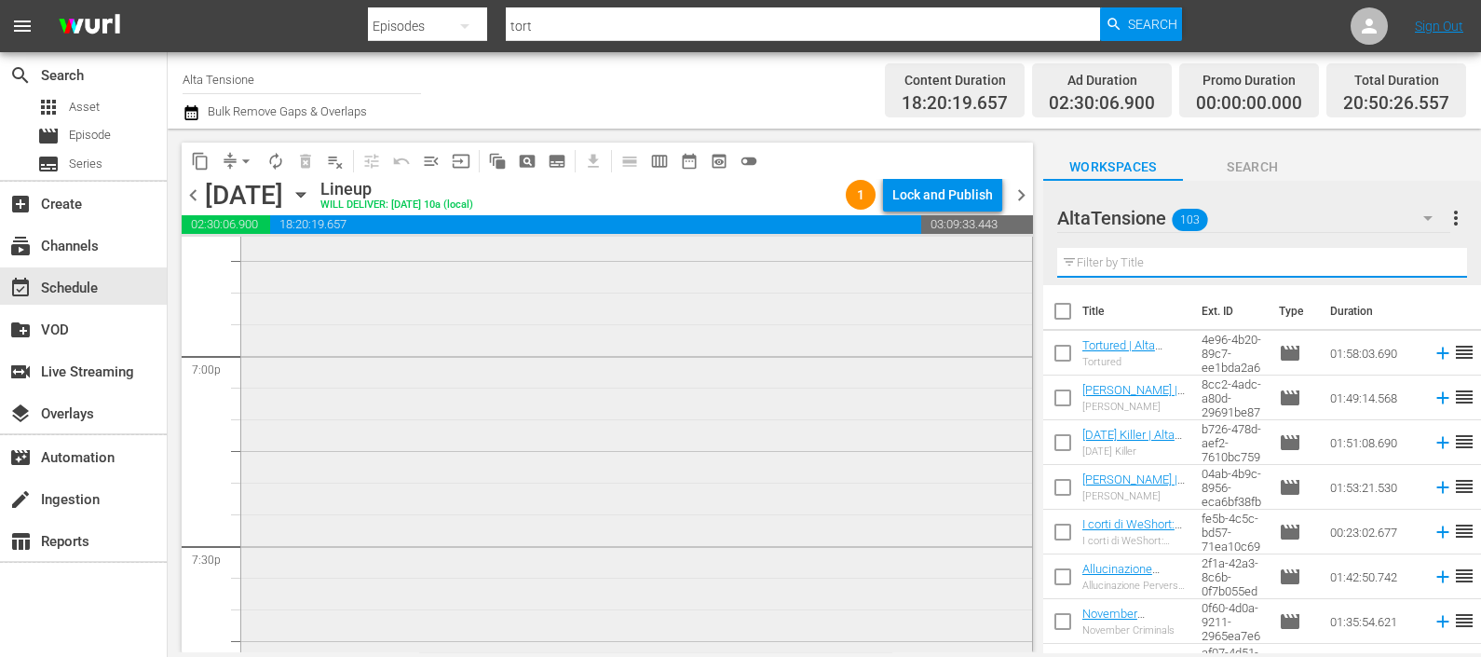
scroll to position [6987, 0]
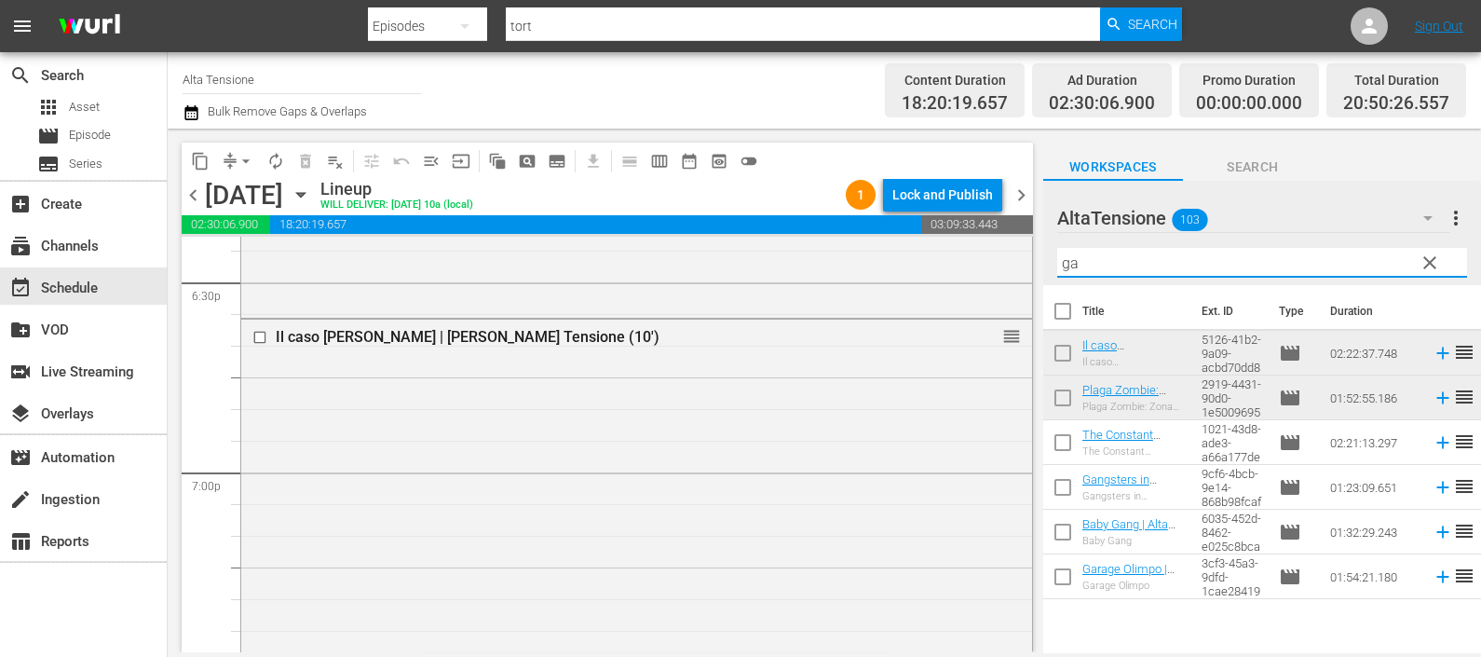
type input "gal"
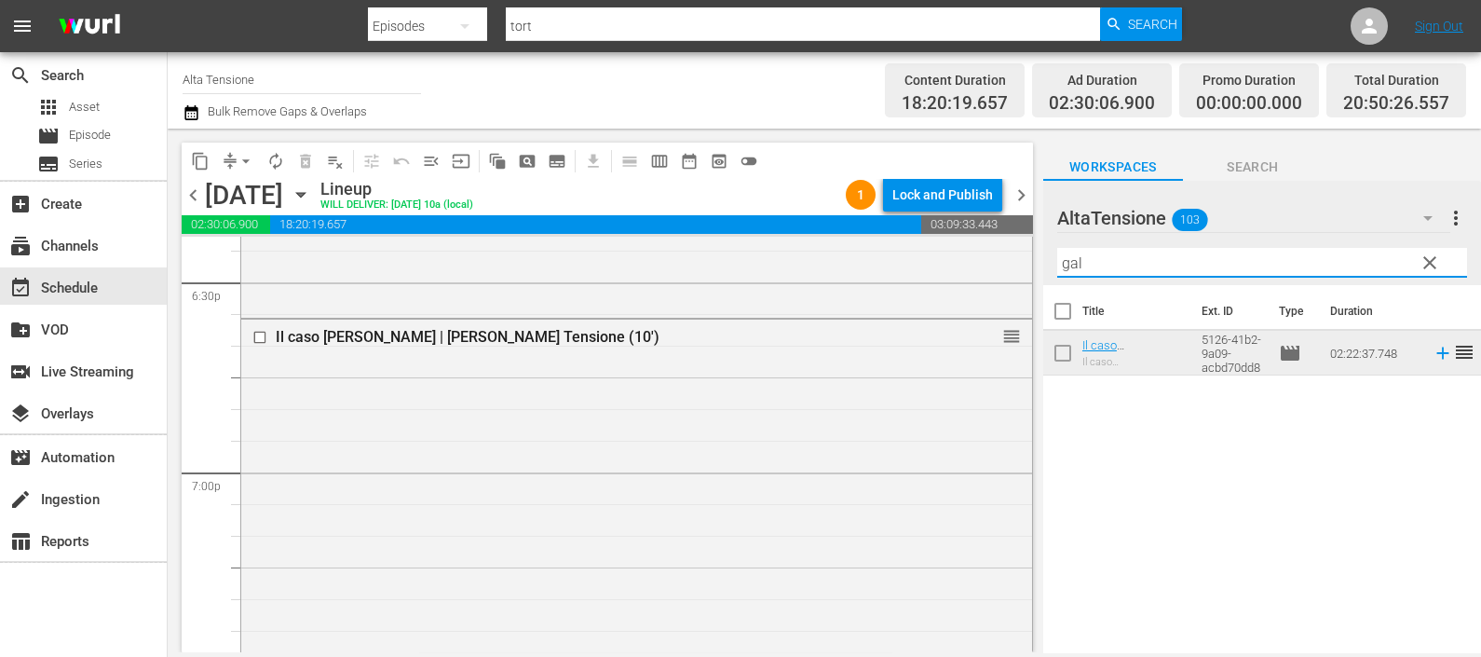
drag, startPoint x: 1095, startPoint y: 266, endPoint x: 1035, endPoint y: 257, distance: 60.2
click at [1035, 257] on div "content_copy compress arrow_drop_down autorenew_outlined delete_forever_outline…" at bounding box center [825, 391] width 1314 height 524
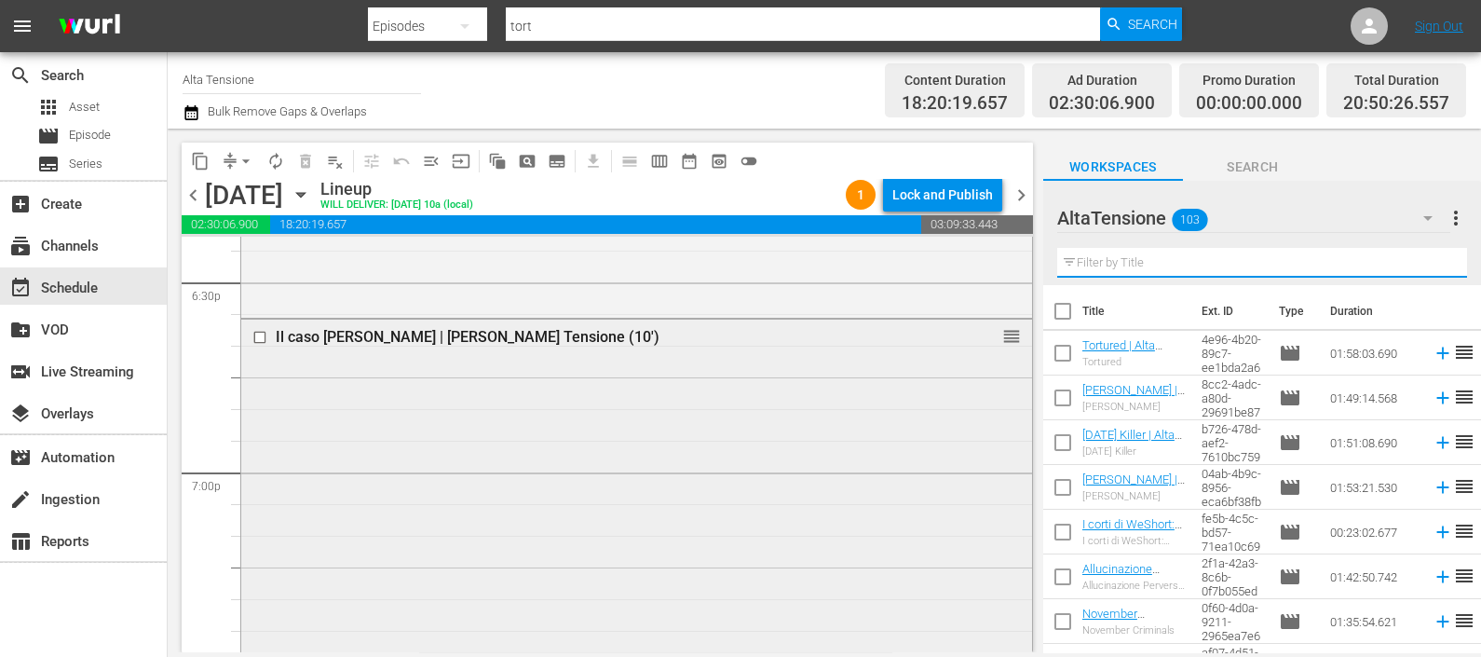
click at [256, 331] on input "checkbox" at bounding box center [263, 338] width 20 height 16
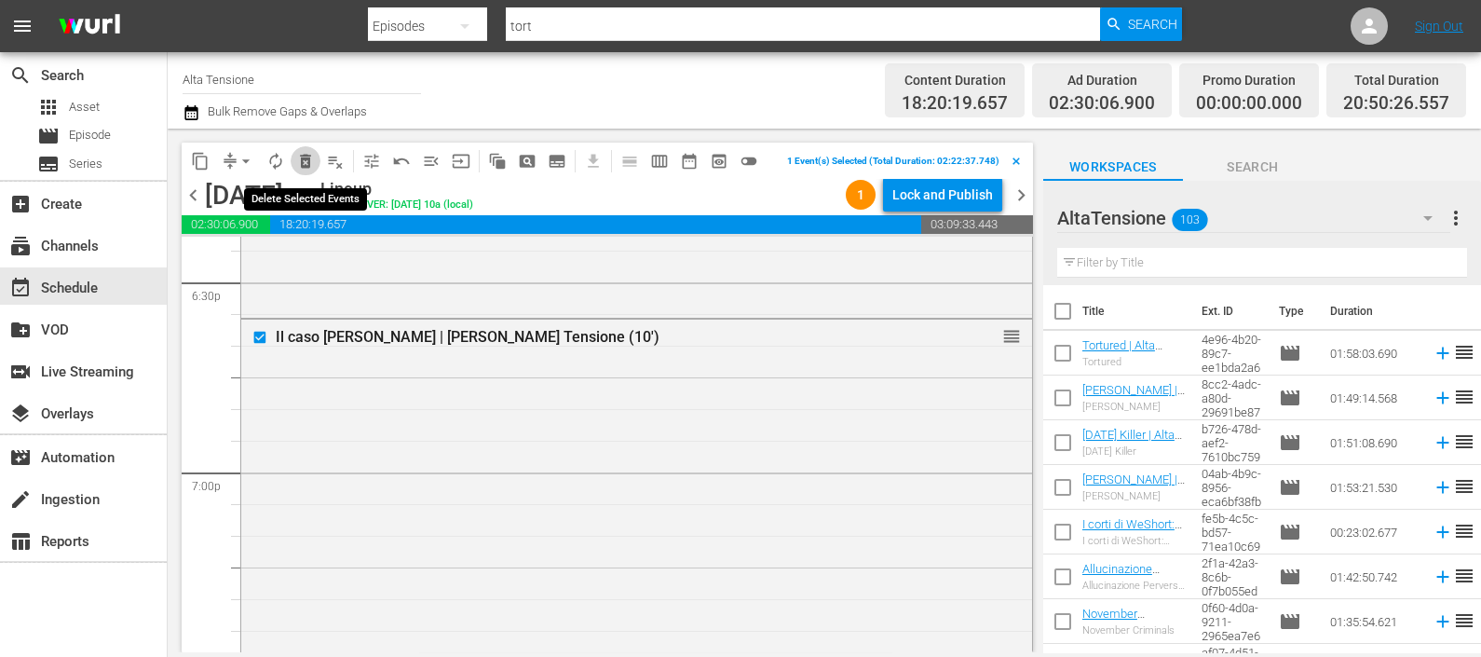
click at [305, 167] on span "delete_forever_outlined" at bounding box center [305, 161] width 19 height 19
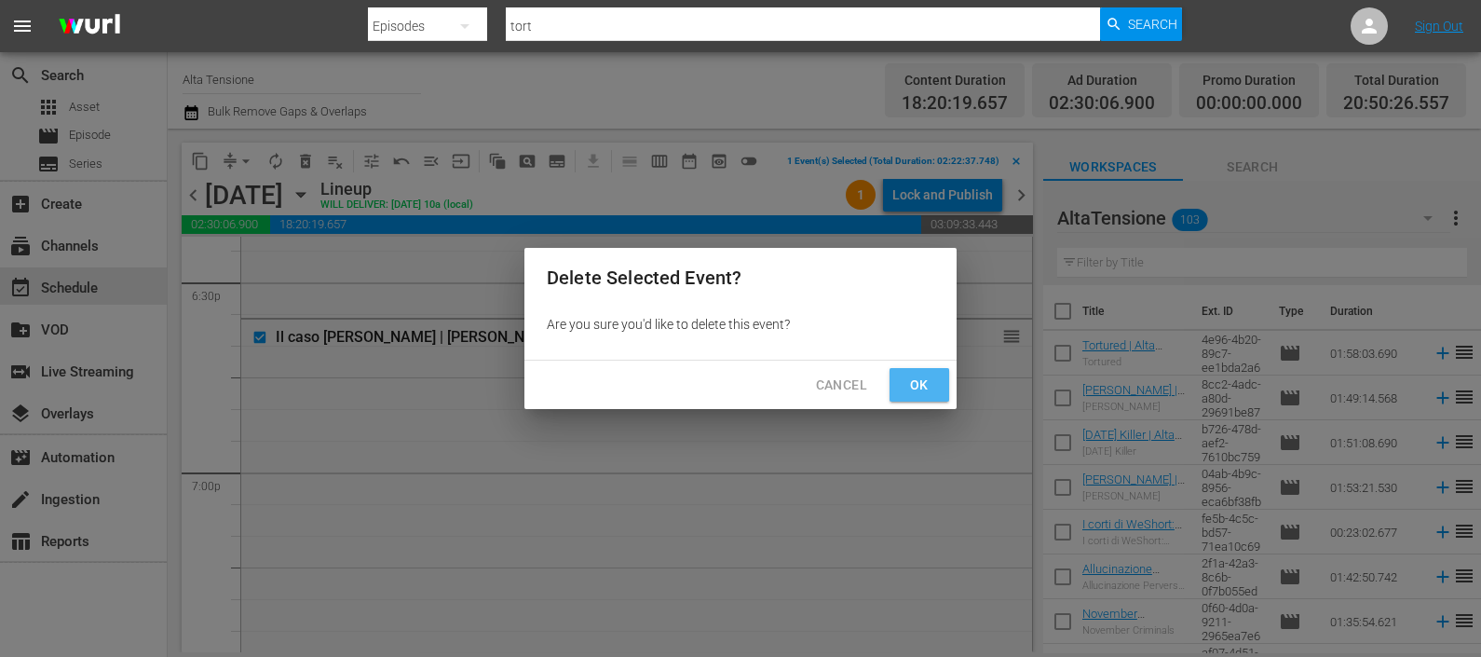
click at [900, 380] on button "Ok" at bounding box center [920, 385] width 60 height 34
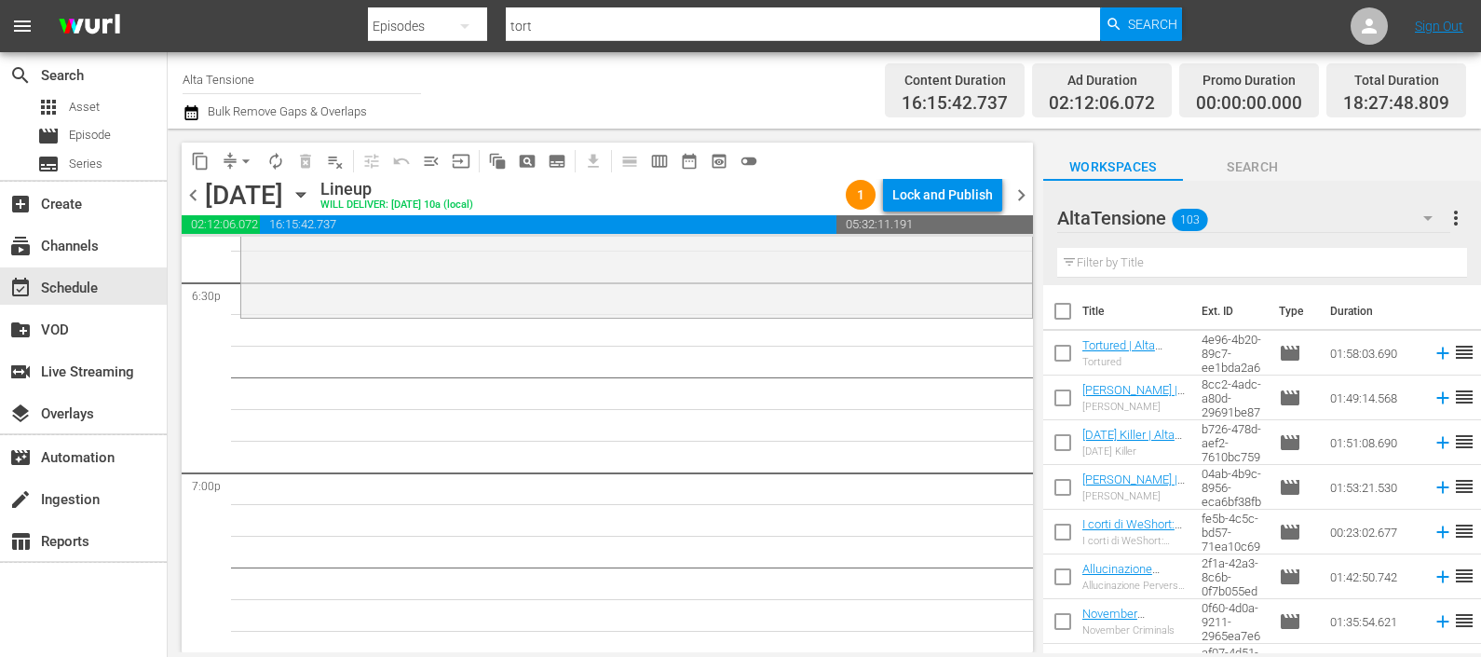
click at [1116, 248] on input "text" at bounding box center [1263, 263] width 410 height 30
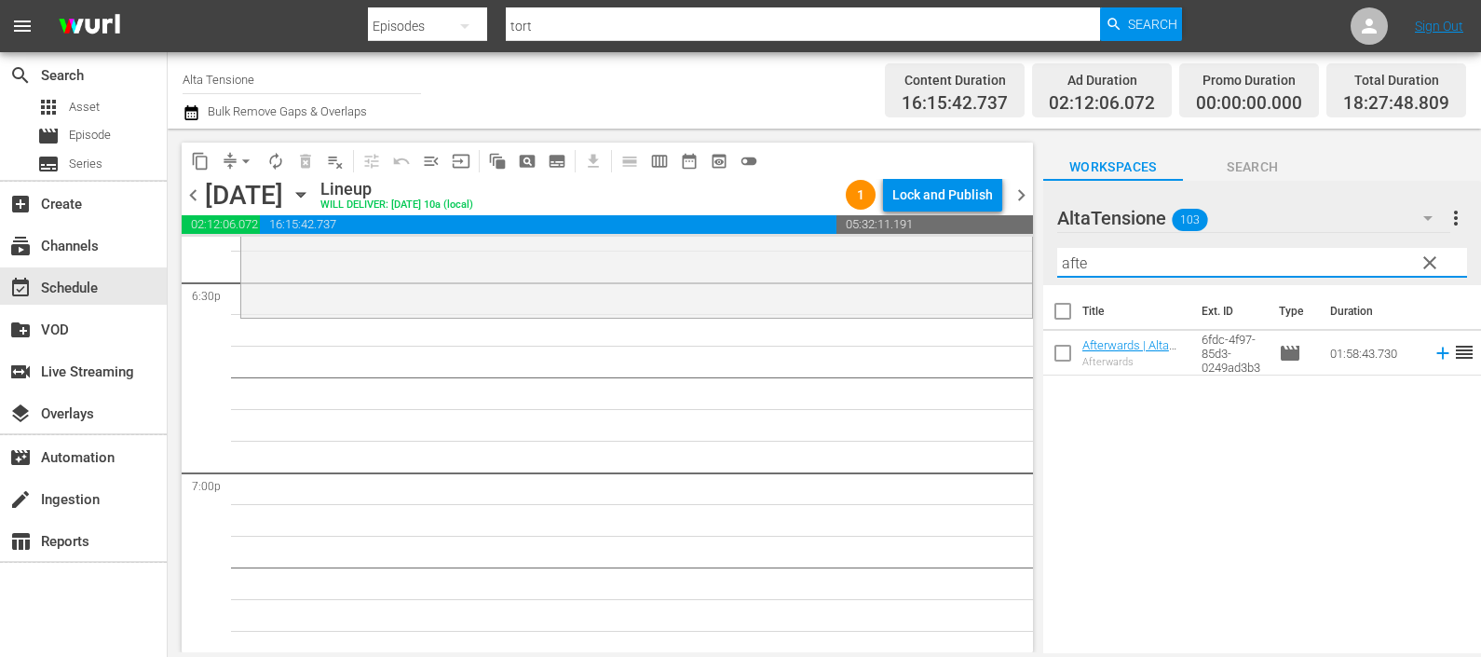
click at [1433, 351] on icon at bounding box center [1443, 353] width 20 height 20
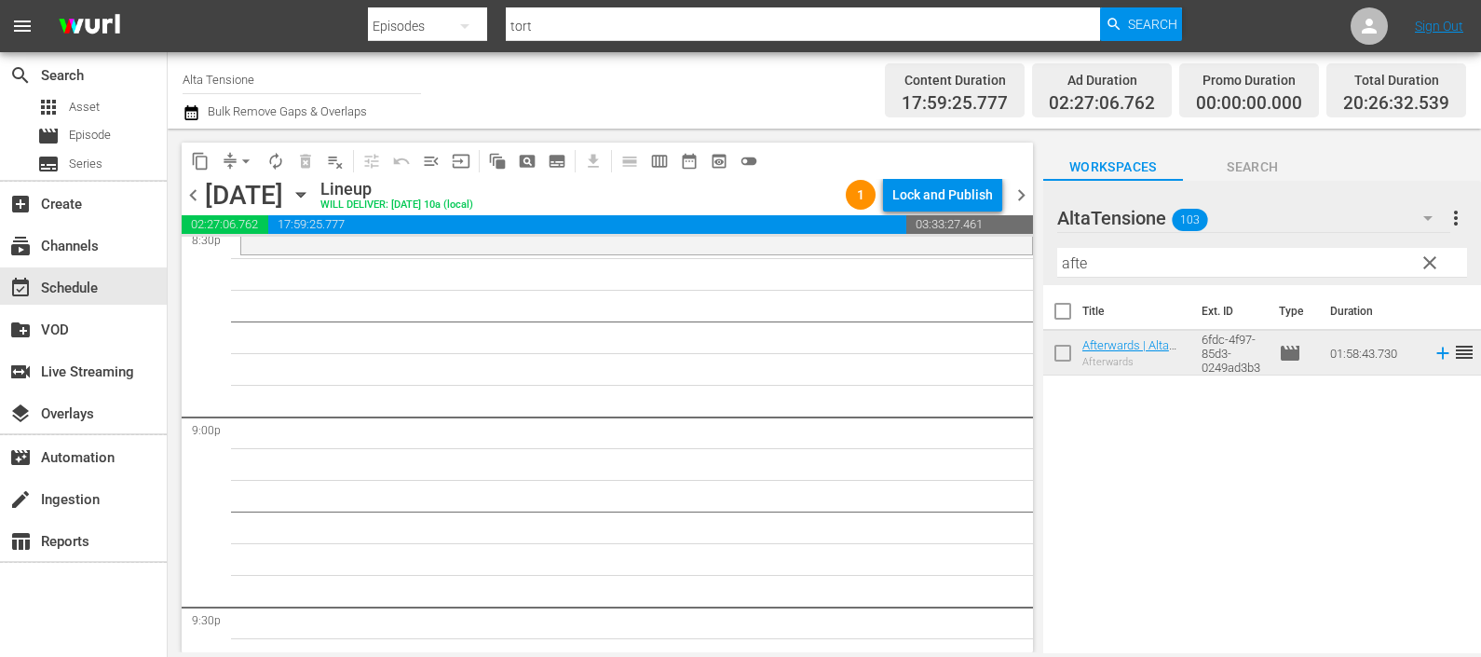
scroll to position [7687, 0]
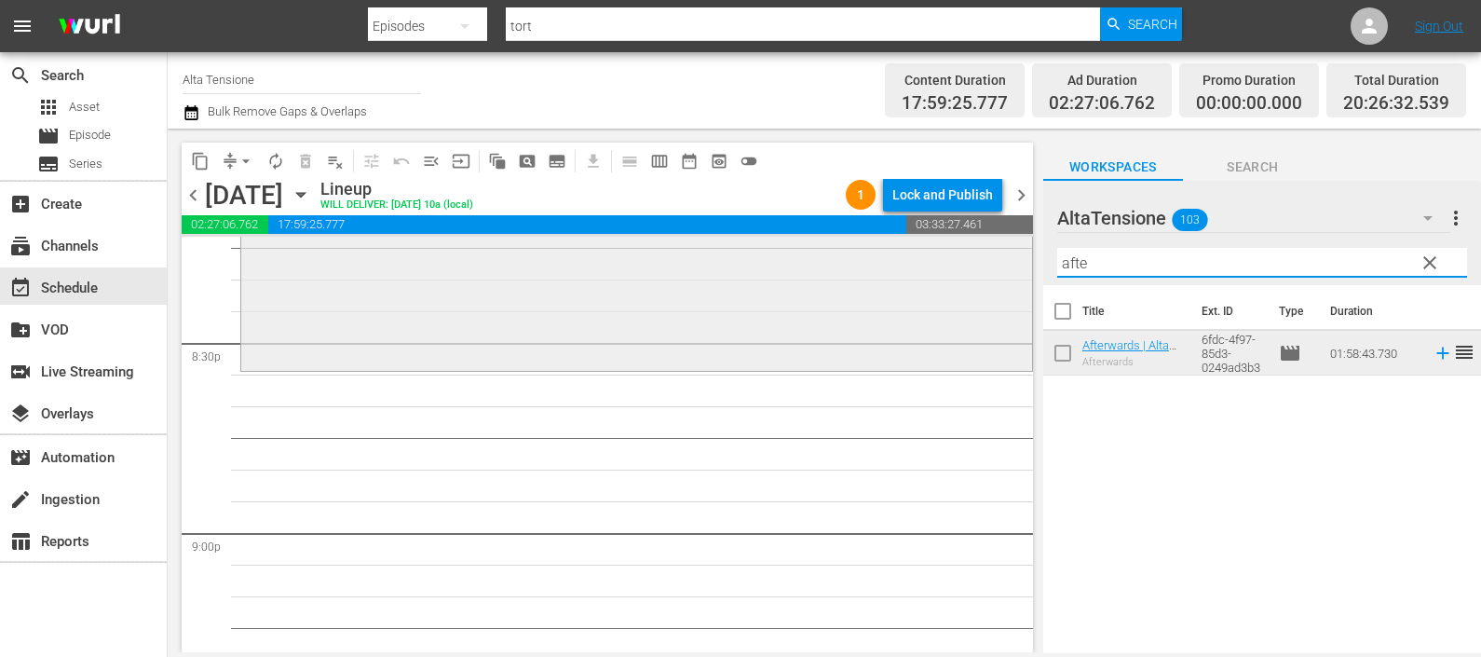
drag, startPoint x: 1111, startPoint y: 266, endPoint x: 1000, endPoint y: 276, distance: 111.3
click at [1008, 275] on div "content_copy compress arrow_drop_down autorenew_outlined delete_forever_outline…" at bounding box center [825, 391] width 1314 height 524
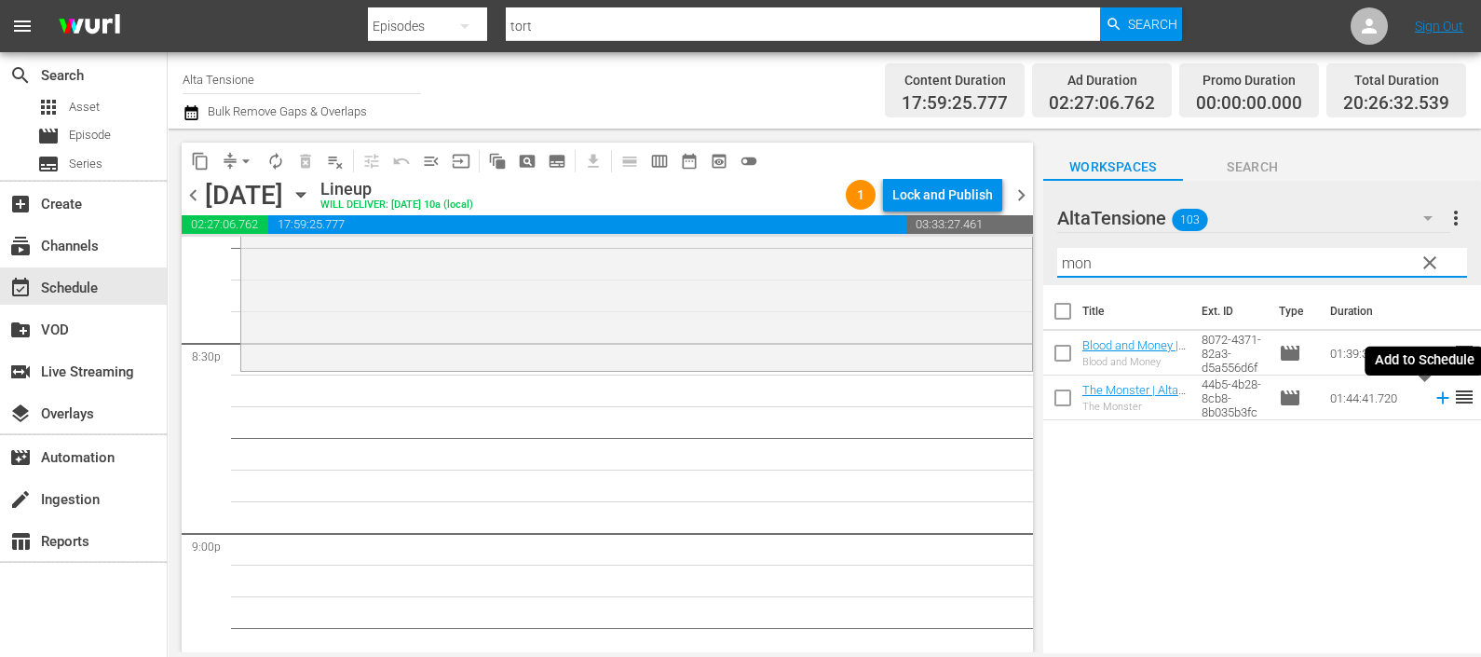
drag, startPoint x: 1426, startPoint y: 396, endPoint x: 1413, endPoint y: 401, distance: 13.9
click at [1437, 396] on icon at bounding box center [1443, 398] width 12 height 12
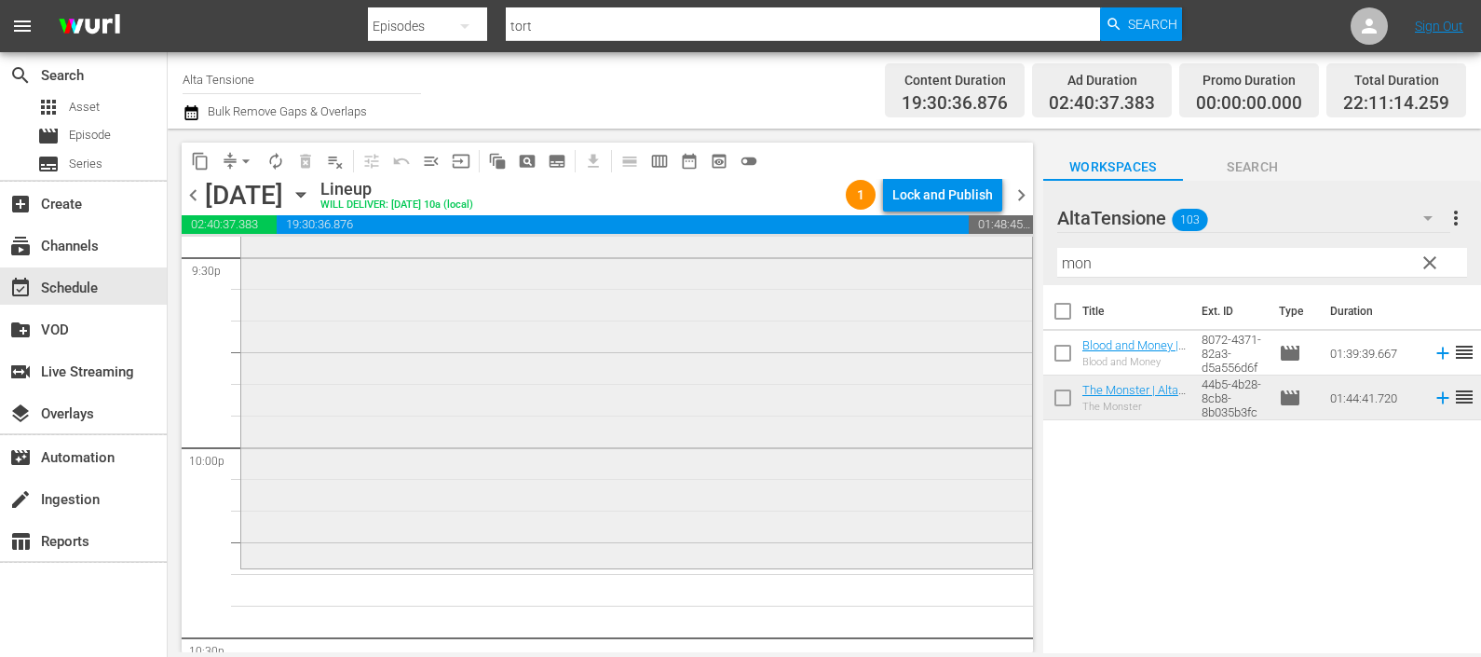
scroll to position [8269, 0]
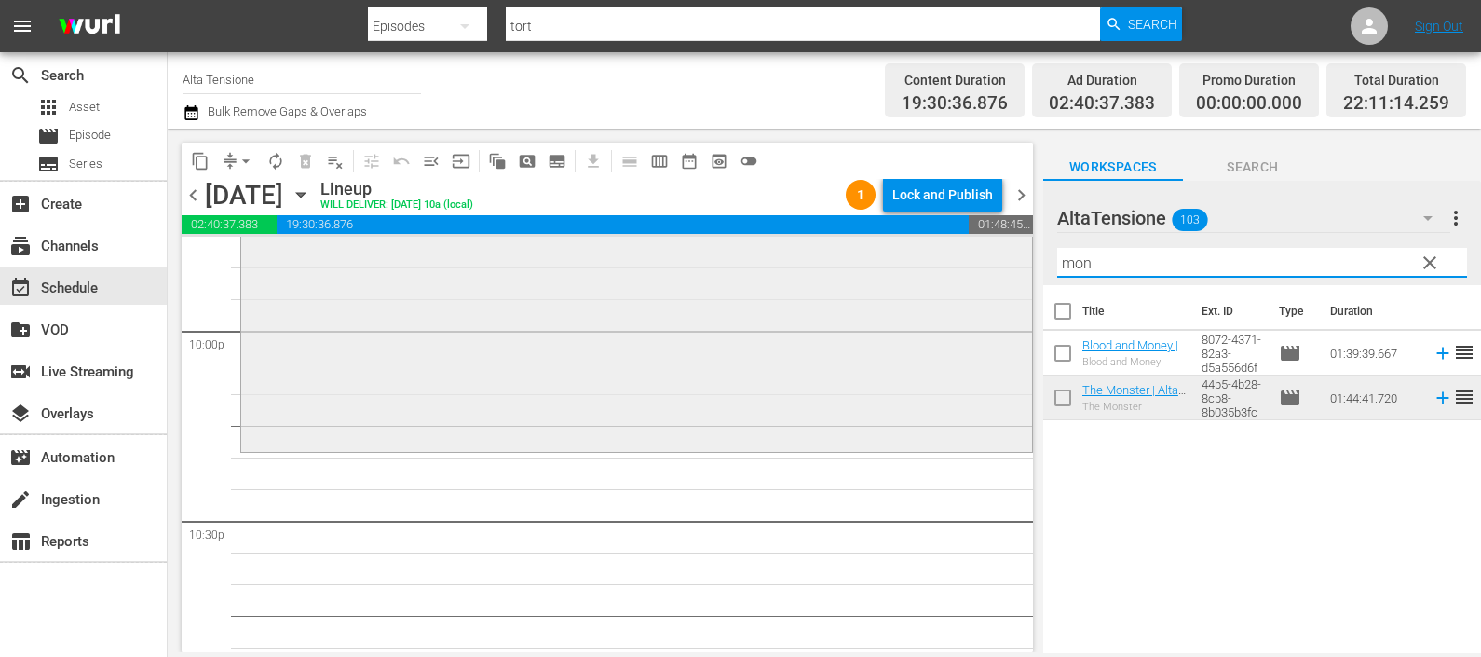
drag, startPoint x: 1039, startPoint y: 252, endPoint x: 987, endPoint y: 263, distance: 53.4
click at [990, 254] on div "content_copy compress arrow_drop_down autorenew_outlined delete_forever_outline…" at bounding box center [825, 391] width 1314 height 524
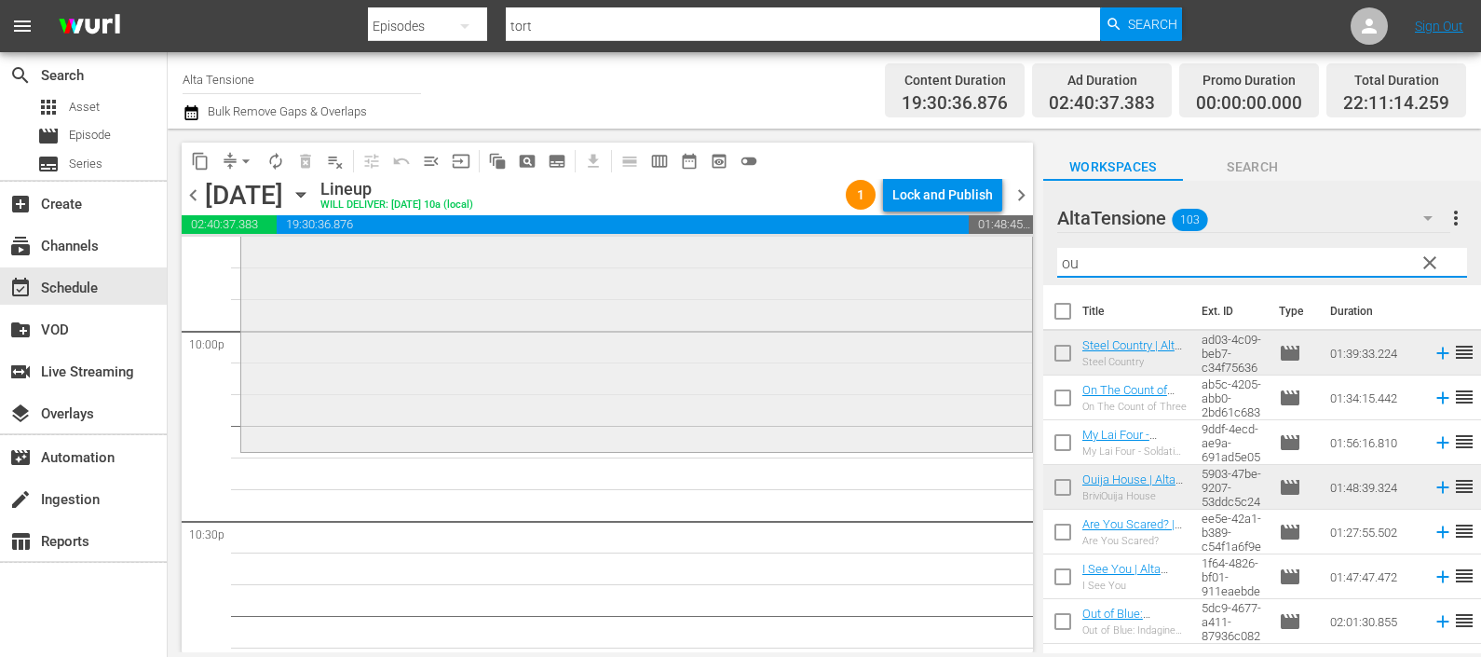
type input "o"
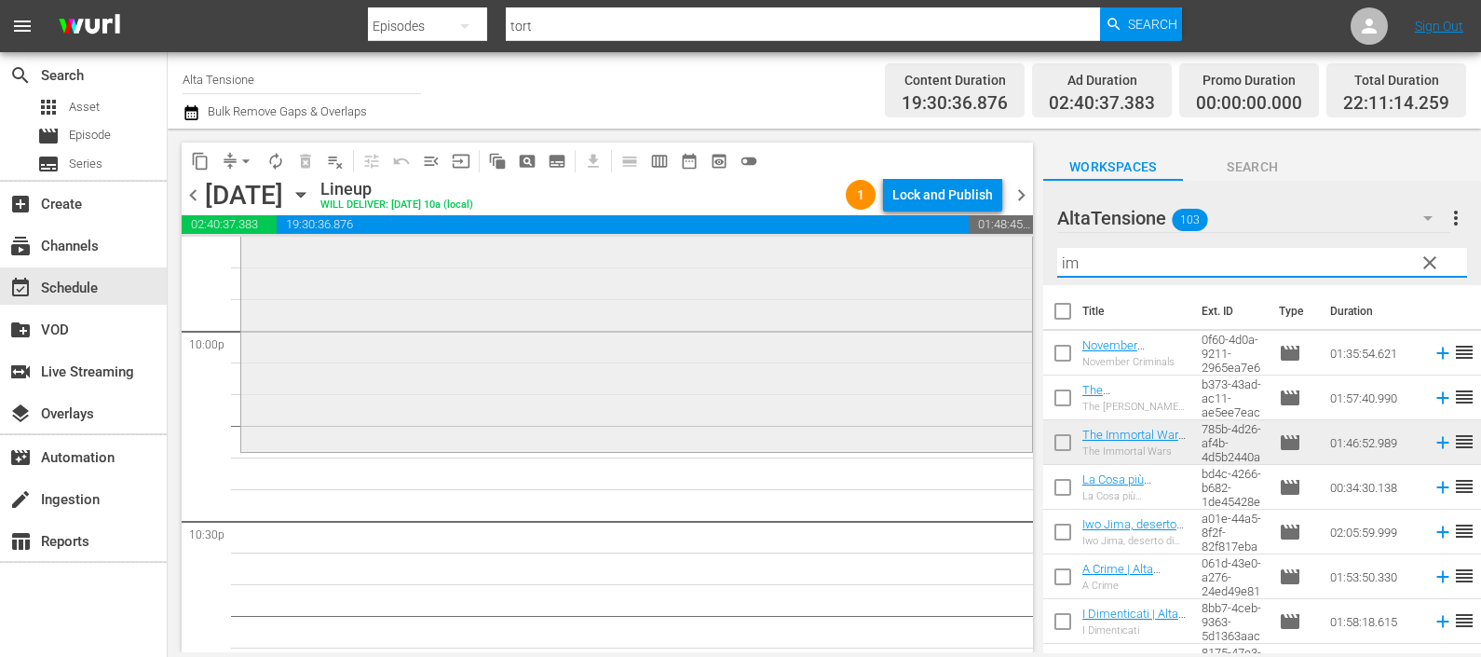
type input "i"
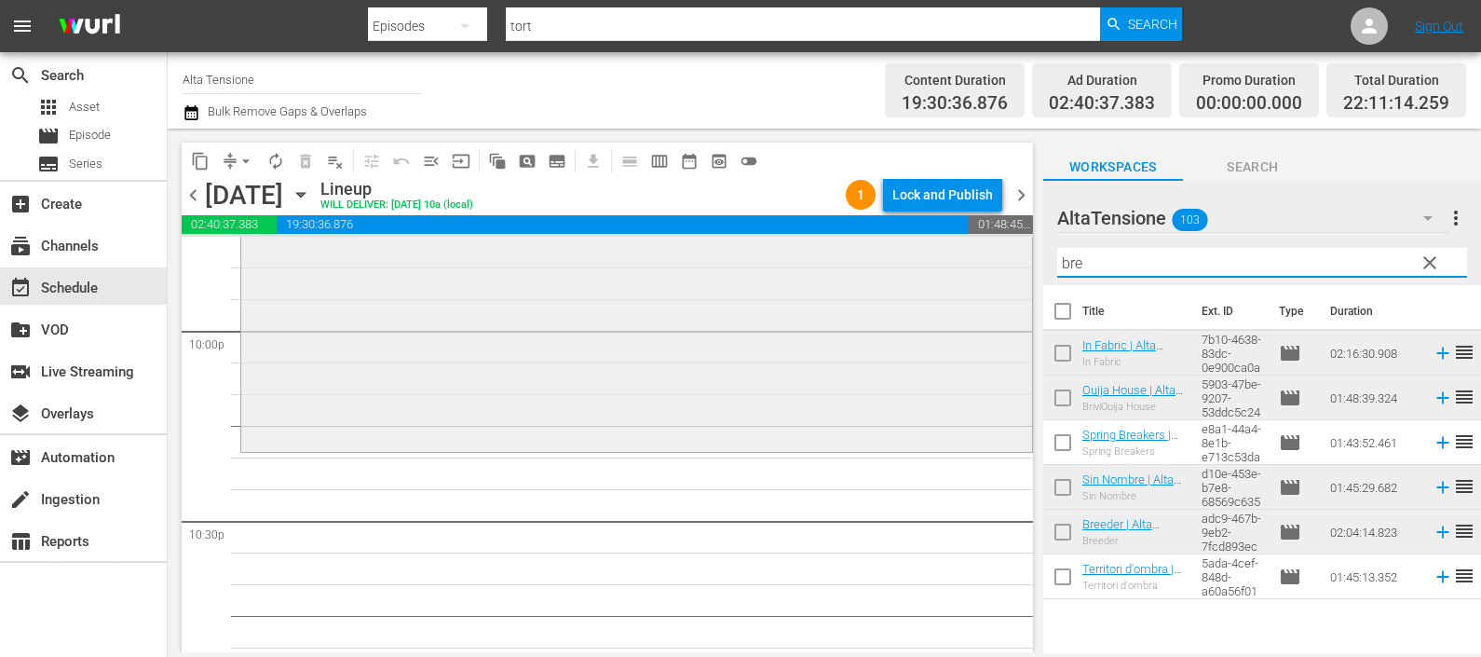
type input "bree"
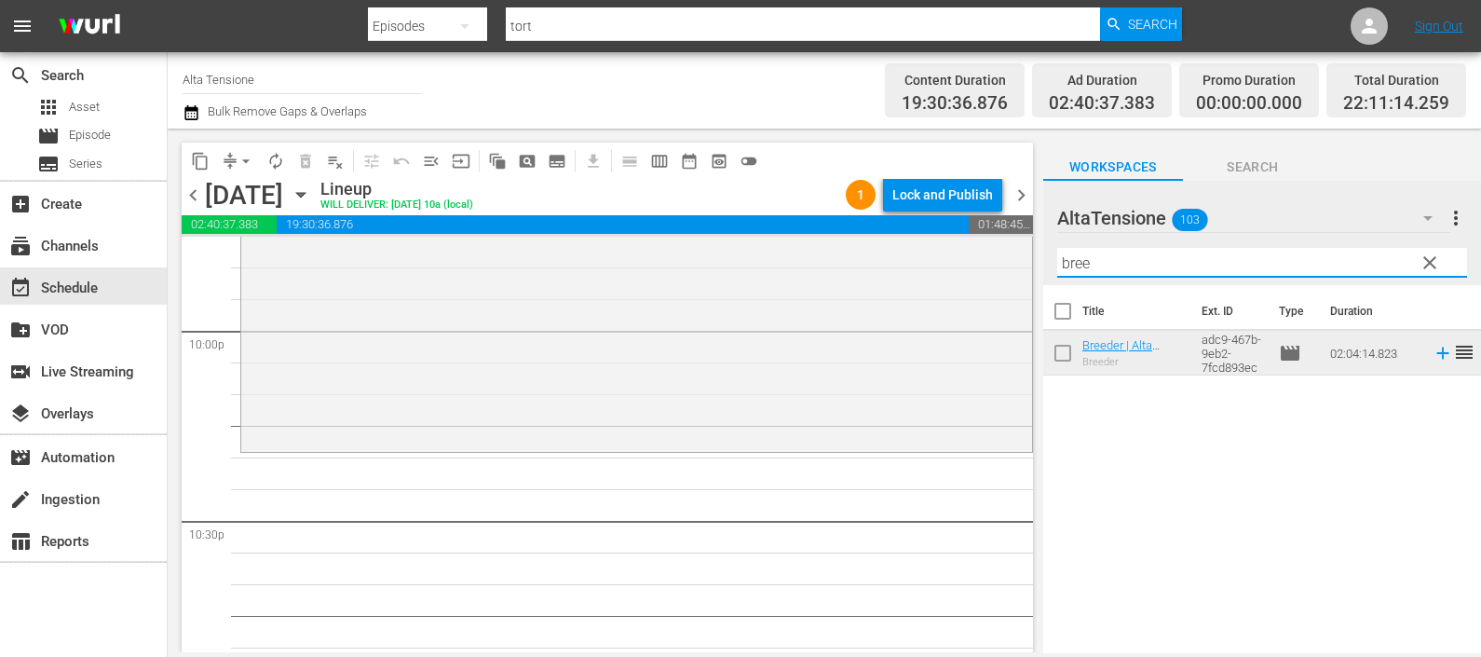
drag, startPoint x: 1111, startPoint y: 252, endPoint x: 1058, endPoint y: 258, distance: 53.5
click at [1058, 257] on input "bree" at bounding box center [1263, 263] width 410 height 30
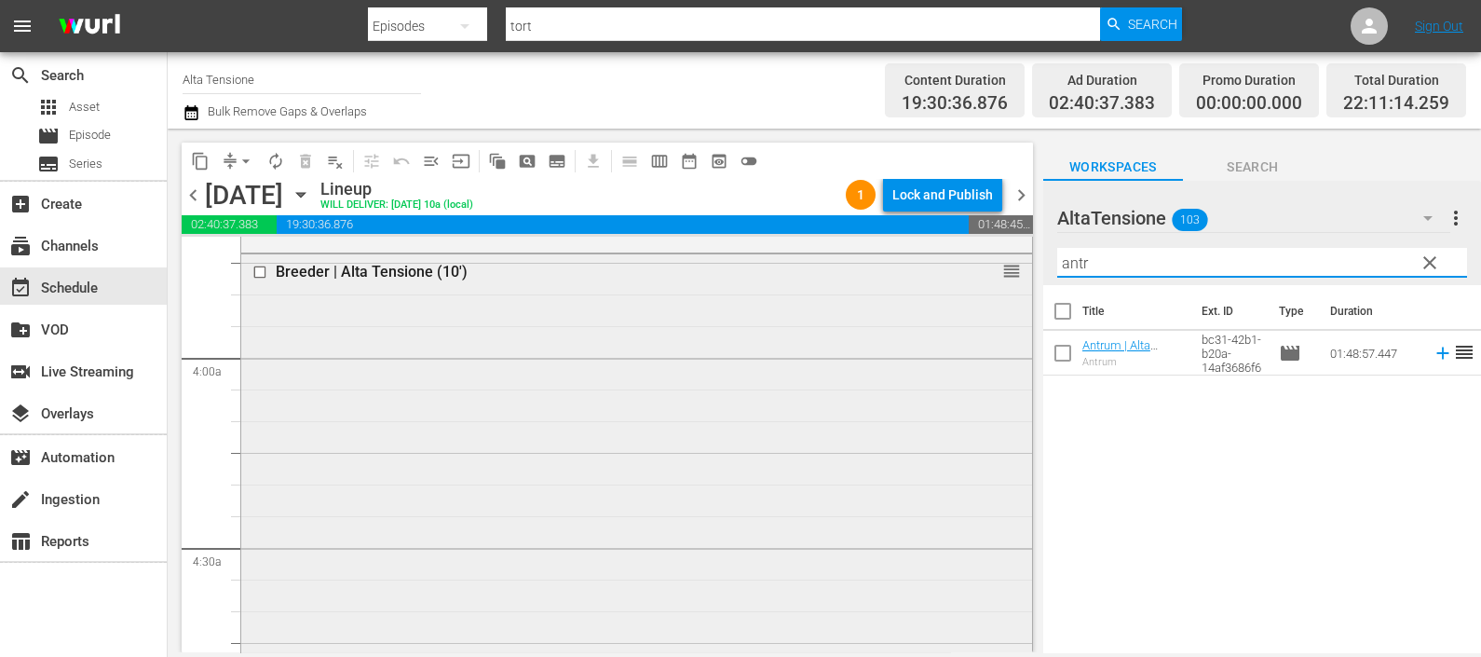
scroll to position [1281, 0]
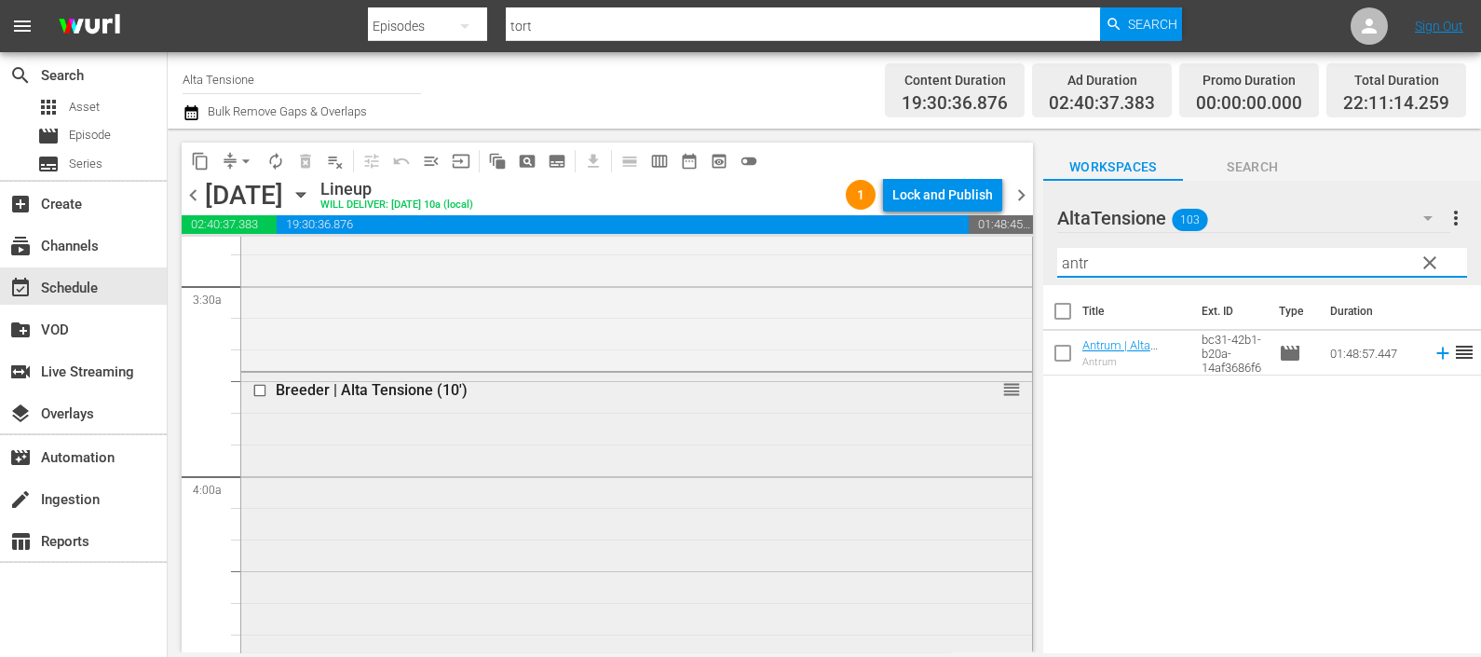
click at [261, 385] on input "checkbox" at bounding box center [263, 391] width 20 height 16
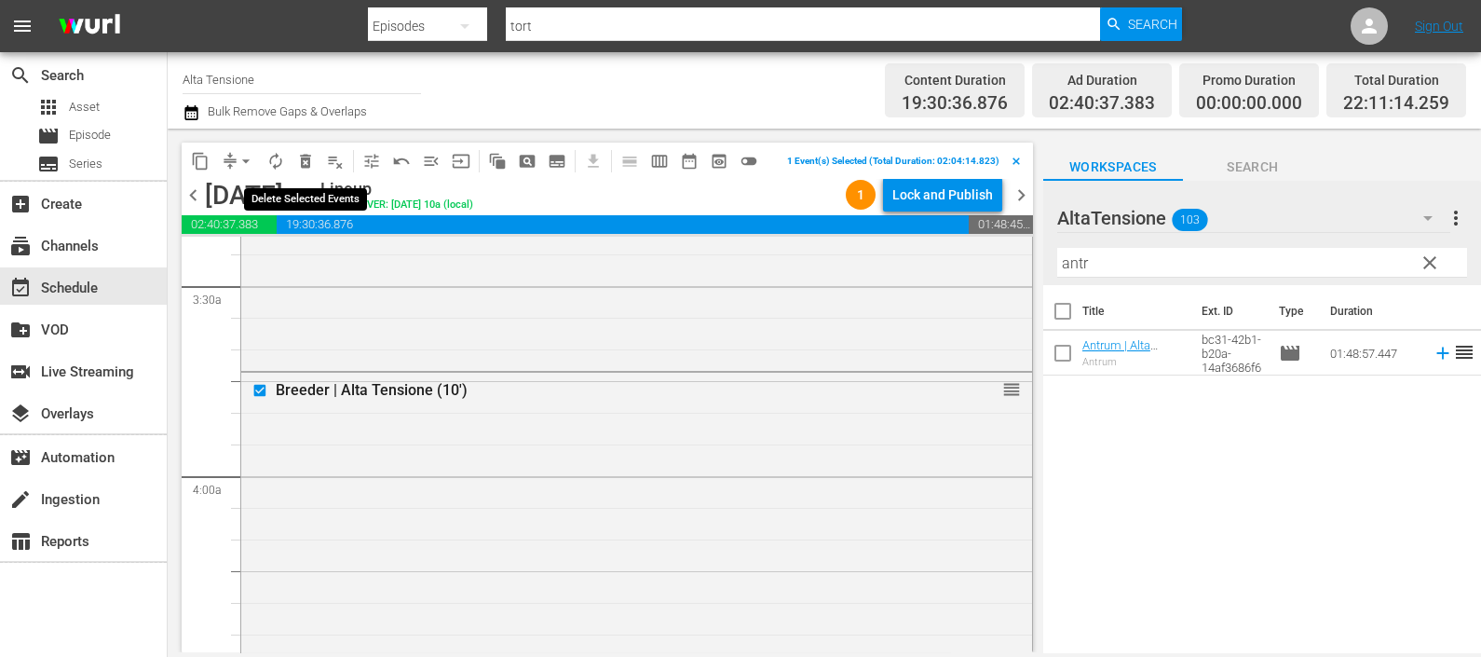
click at [293, 150] on button "delete_forever_outlined" at bounding box center [306, 161] width 30 height 30
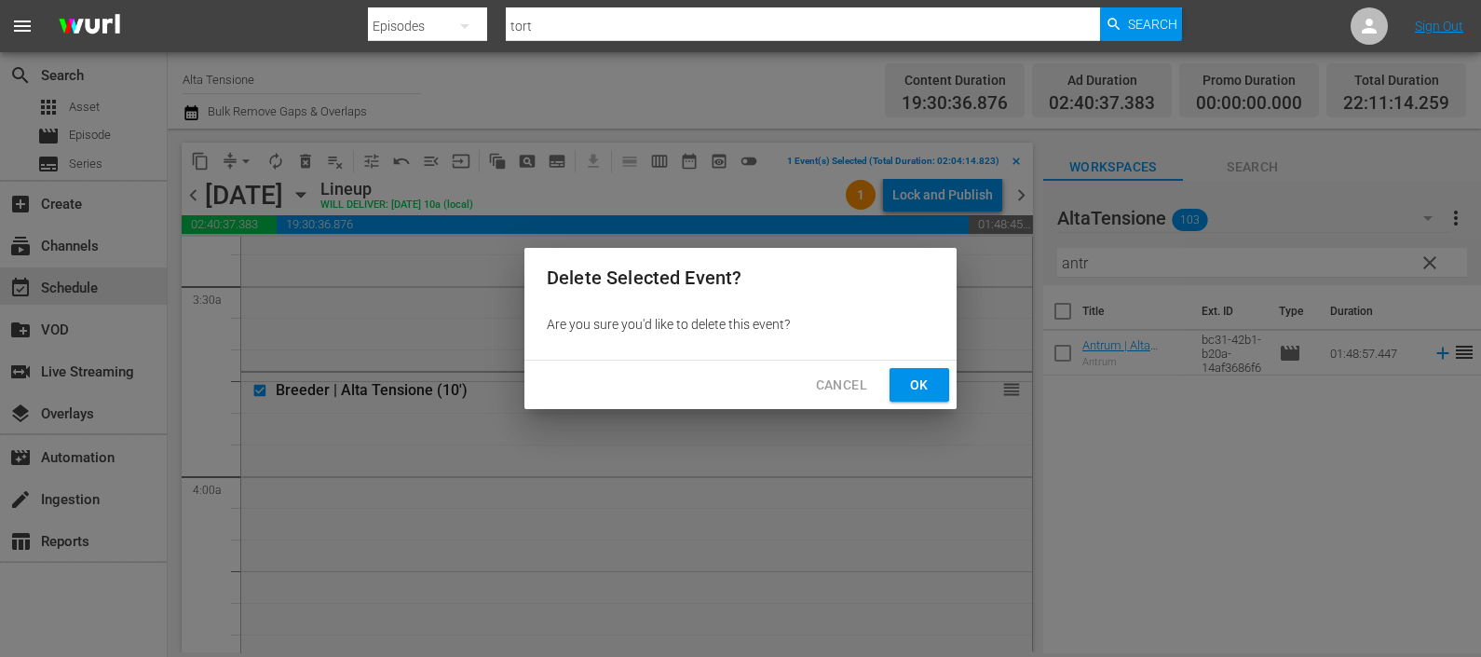
click at [910, 381] on span "Ok" at bounding box center [920, 385] width 30 height 23
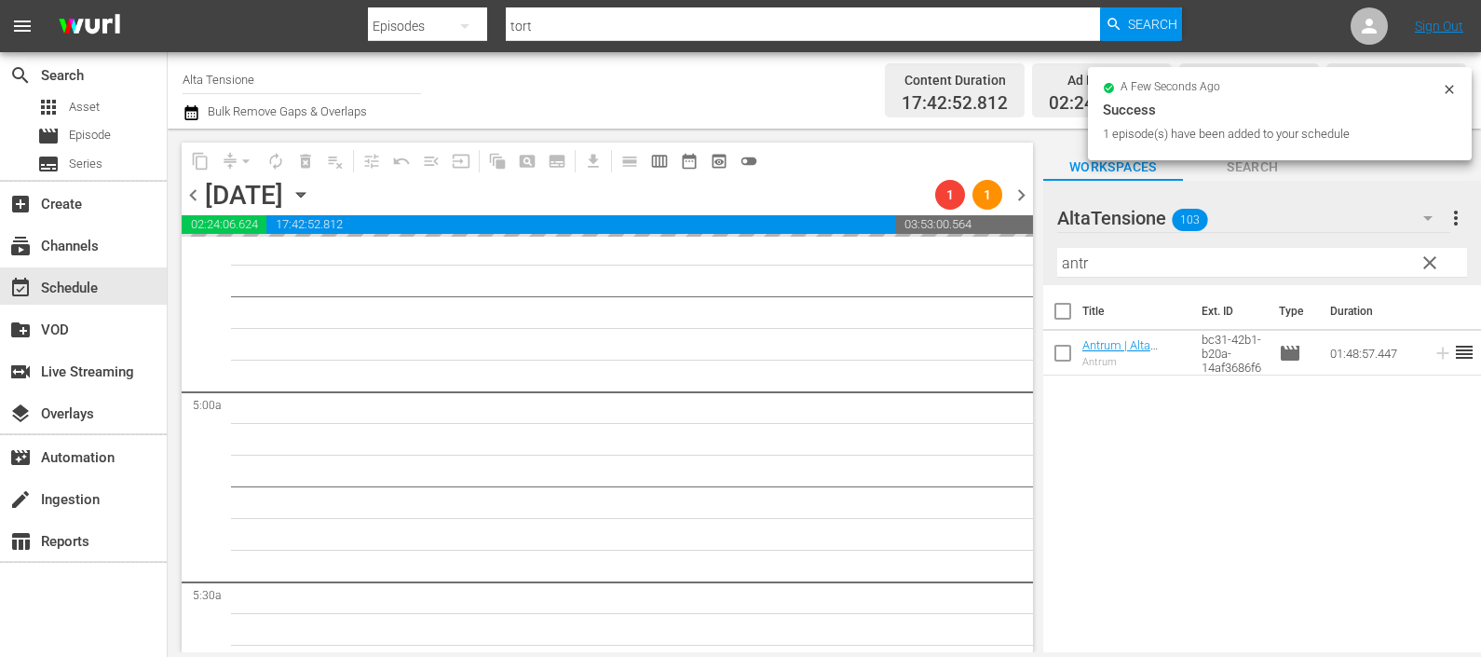
scroll to position [1863, 0]
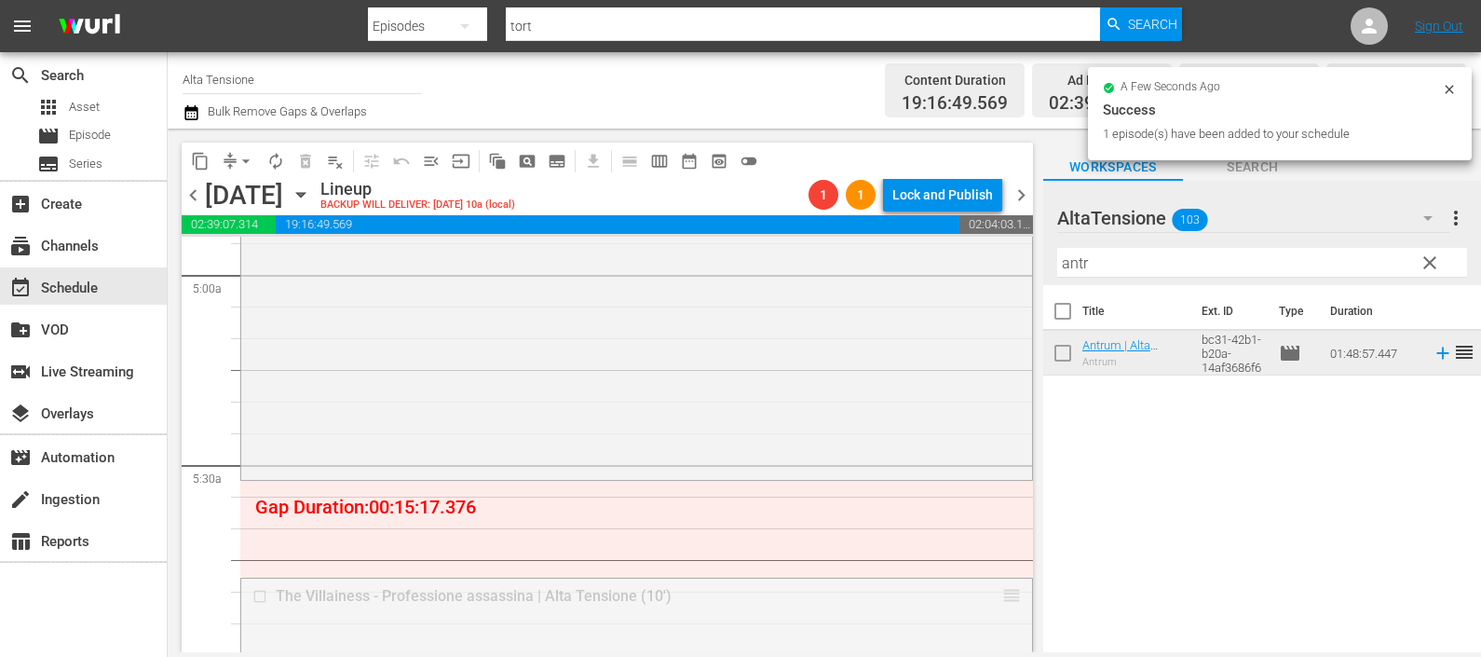
drag, startPoint x: 987, startPoint y: 591, endPoint x: 972, endPoint y: 488, distance: 103.6
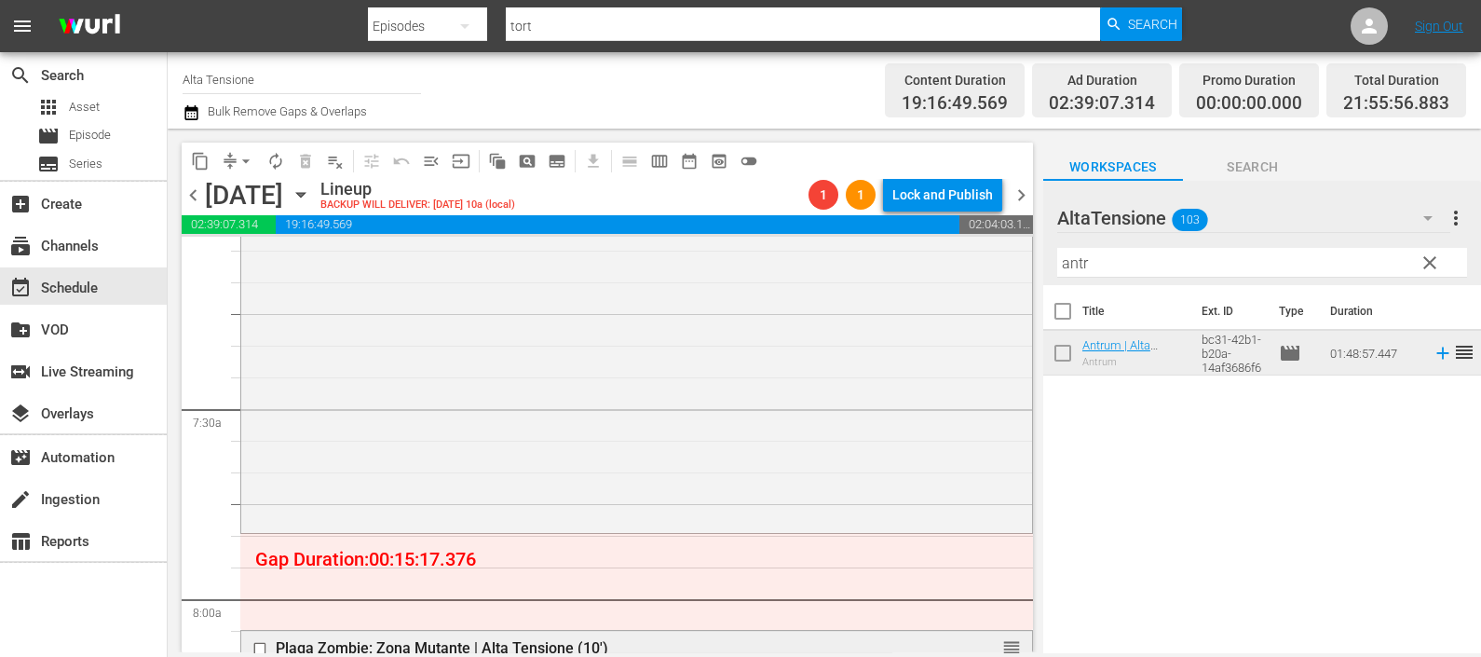
scroll to position [2795, 0]
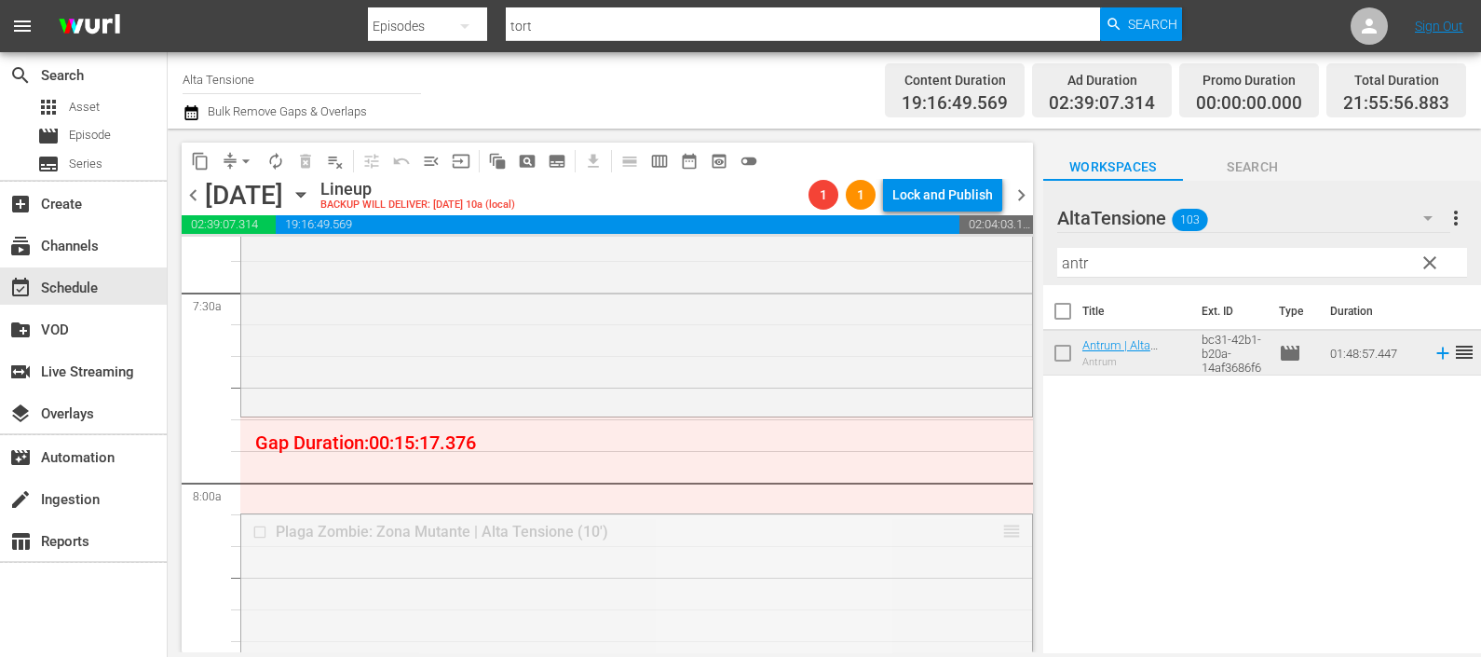
drag, startPoint x: 992, startPoint y: 533, endPoint x: 969, endPoint y: 419, distance: 116.0
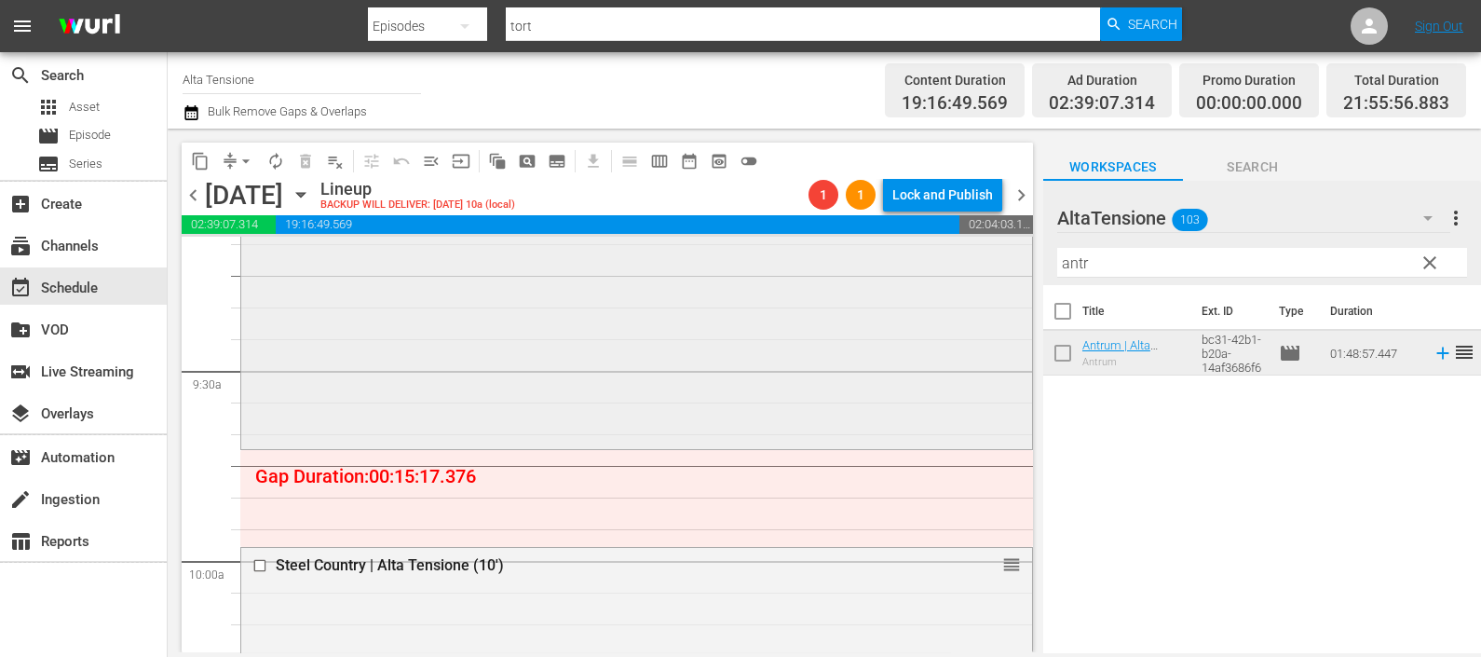
scroll to position [3493, 0]
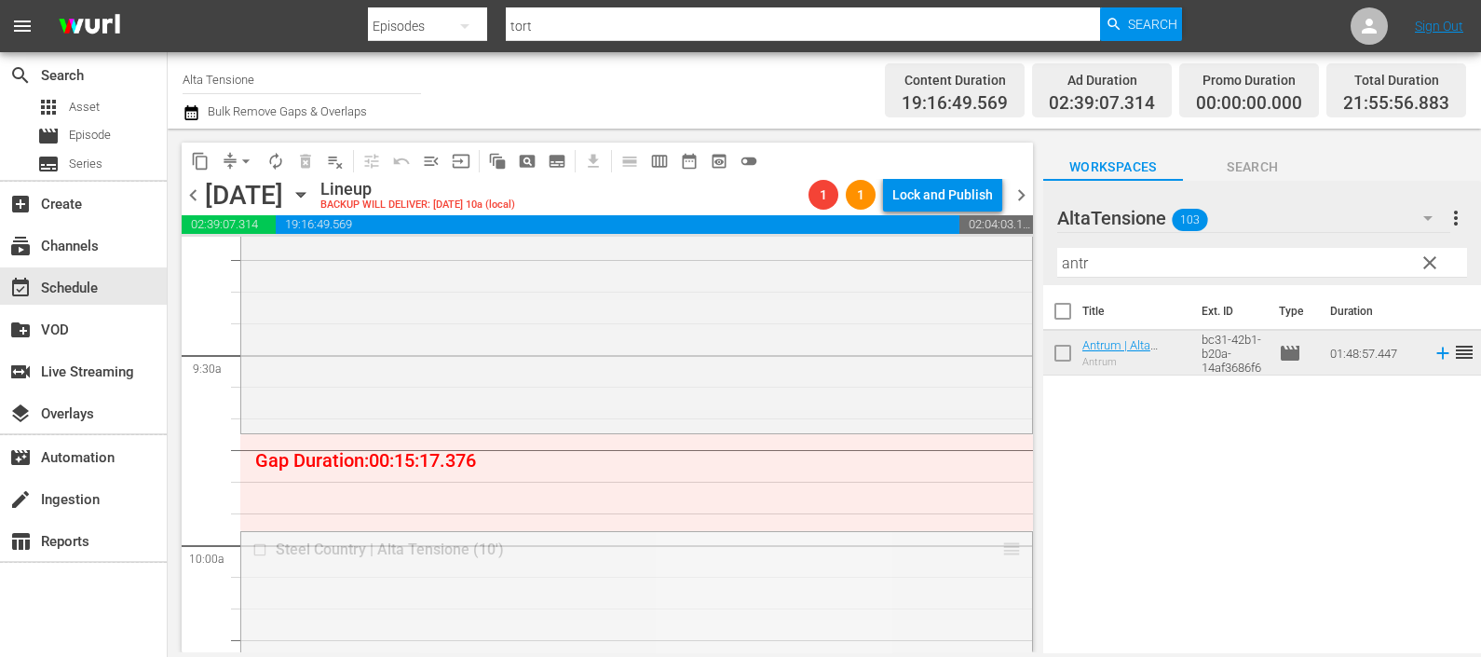
drag, startPoint x: 995, startPoint y: 543, endPoint x: 978, endPoint y: 444, distance: 101.1
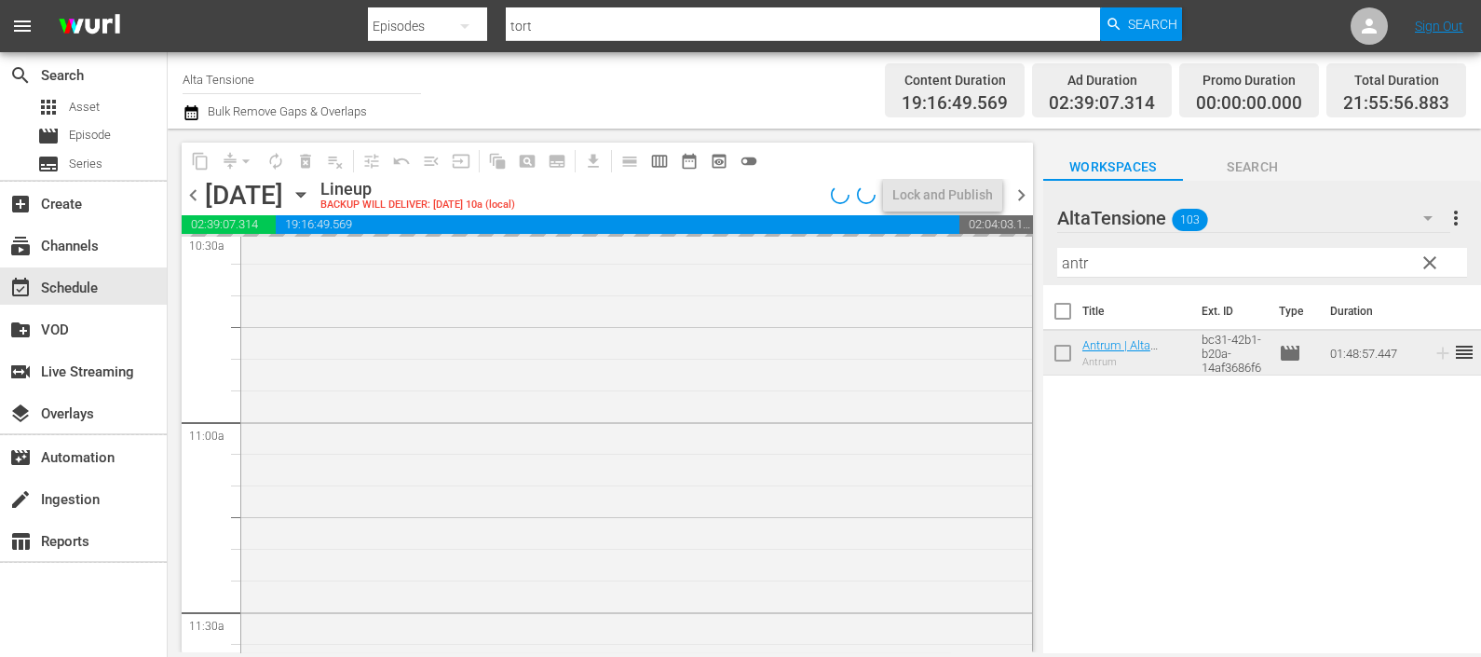
scroll to position [4193, 0]
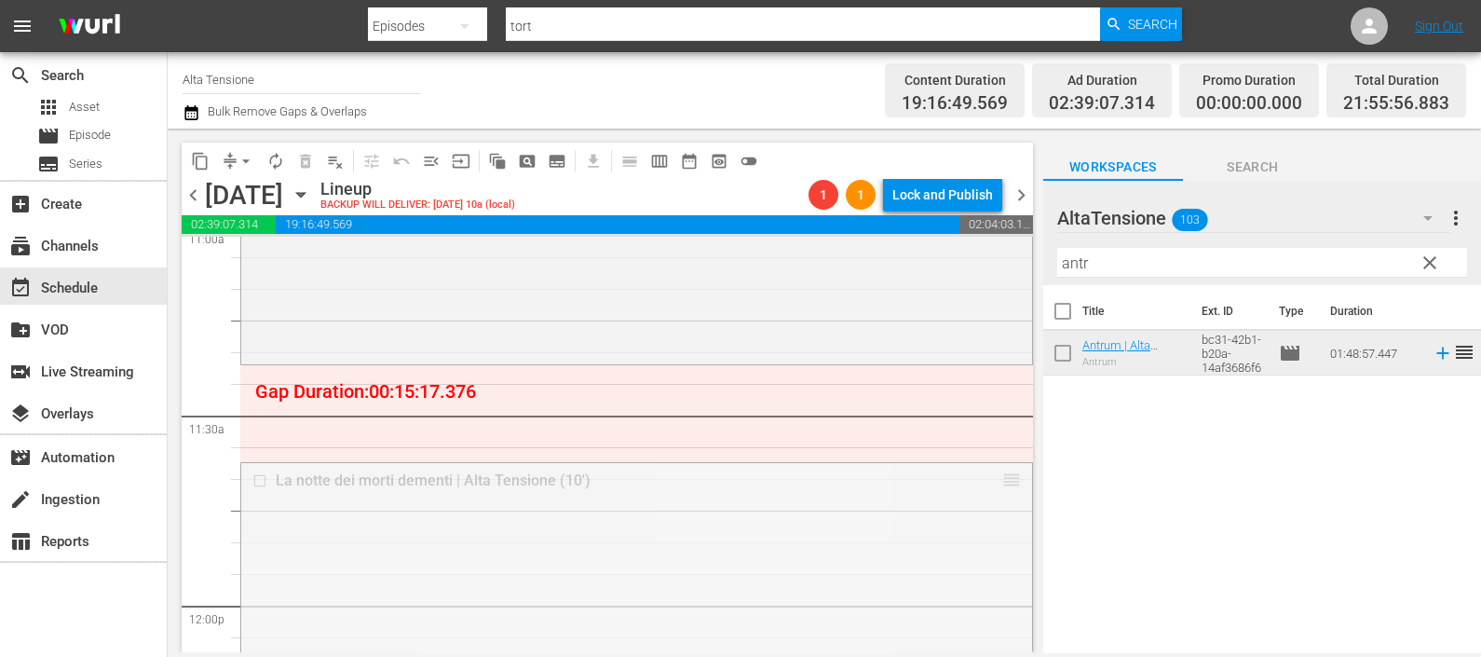
drag, startPoint x: 990, startPoint y: 487, endPoint x: 983, endPoint y: 382, distance: 105.5
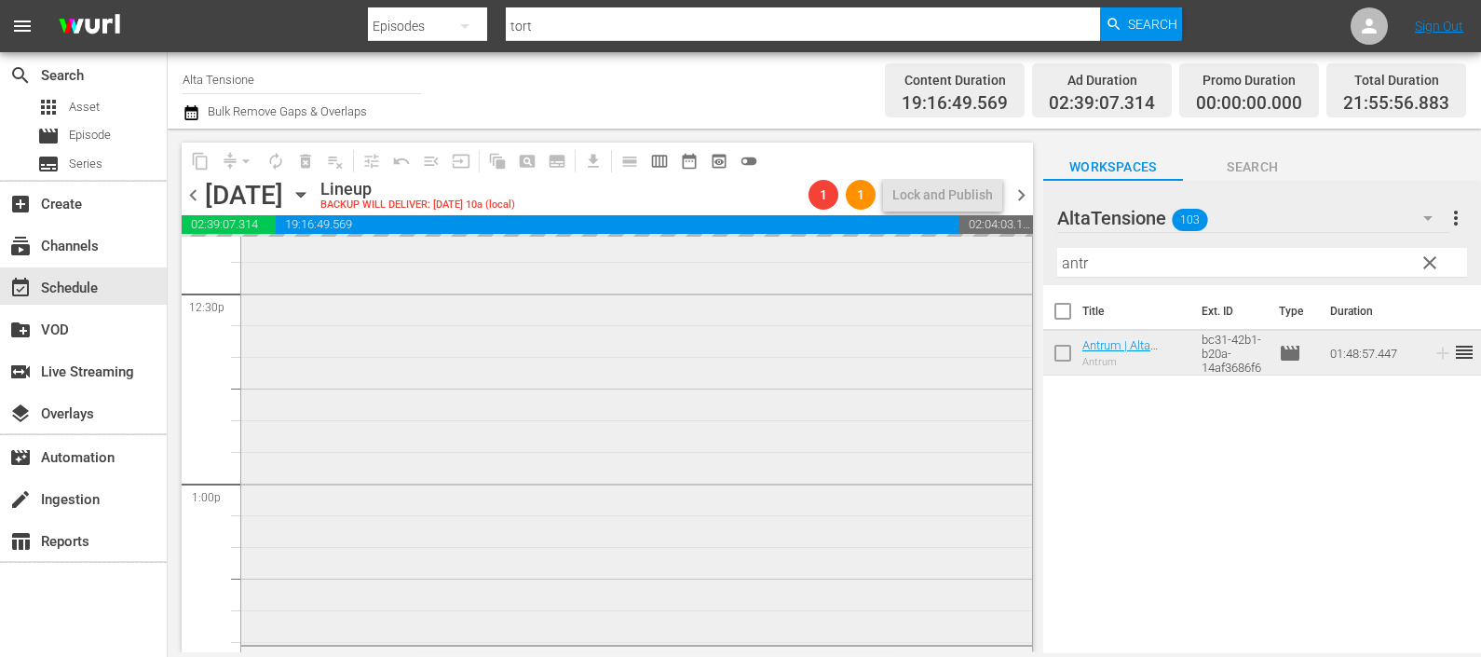
scroll to position [4892, 0]
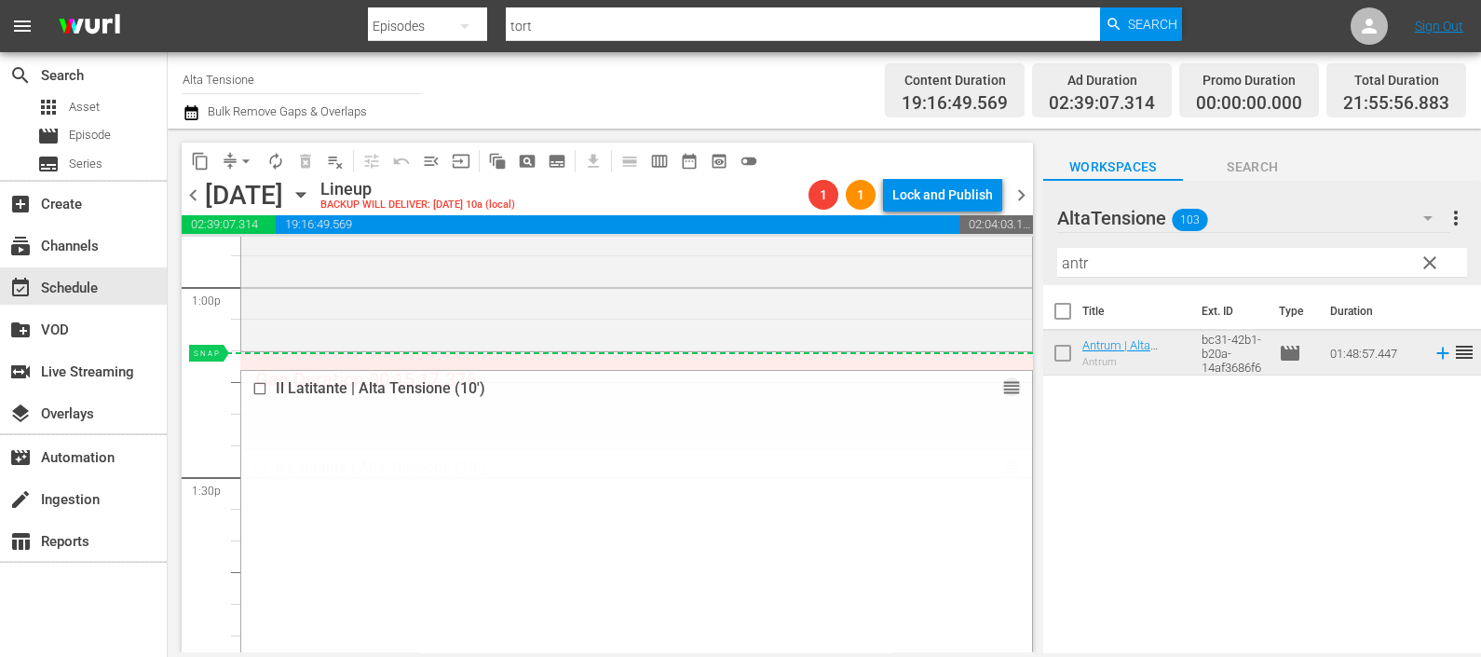
drag, startPoint x: 997, startPoint y: 466, endPoint x: 981, endPoint y: 362, distance: 105.5
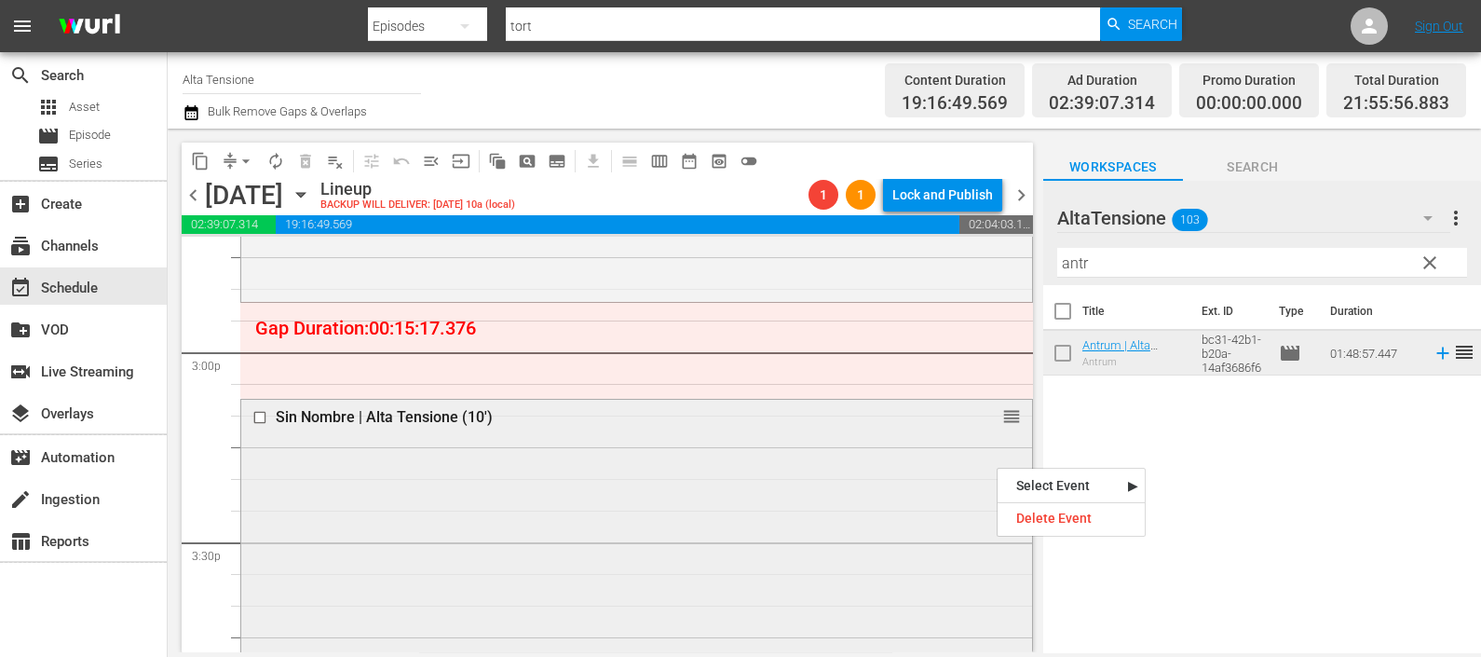
scroll to position [5590, 0]
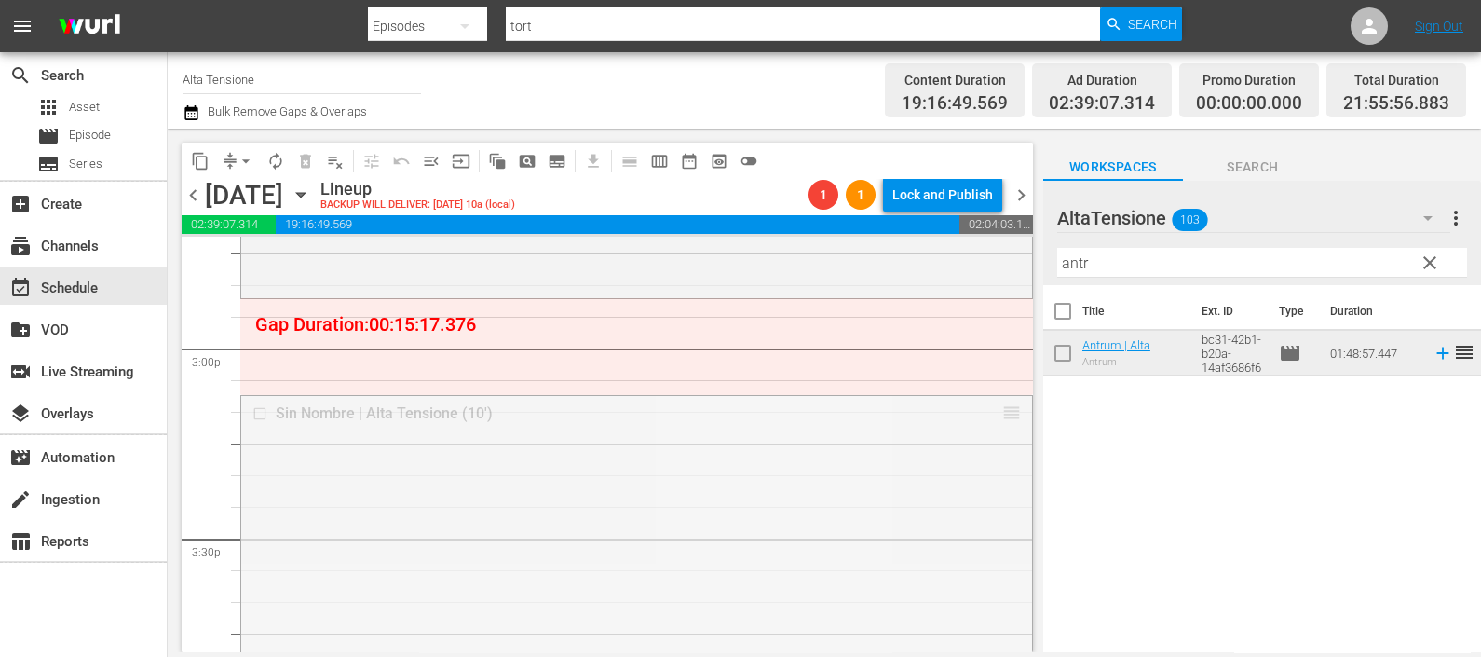
drag, startPoint x: 995, startPoint y: 415, endPoint x: 997, endPoint y: 307, distance: 107.2
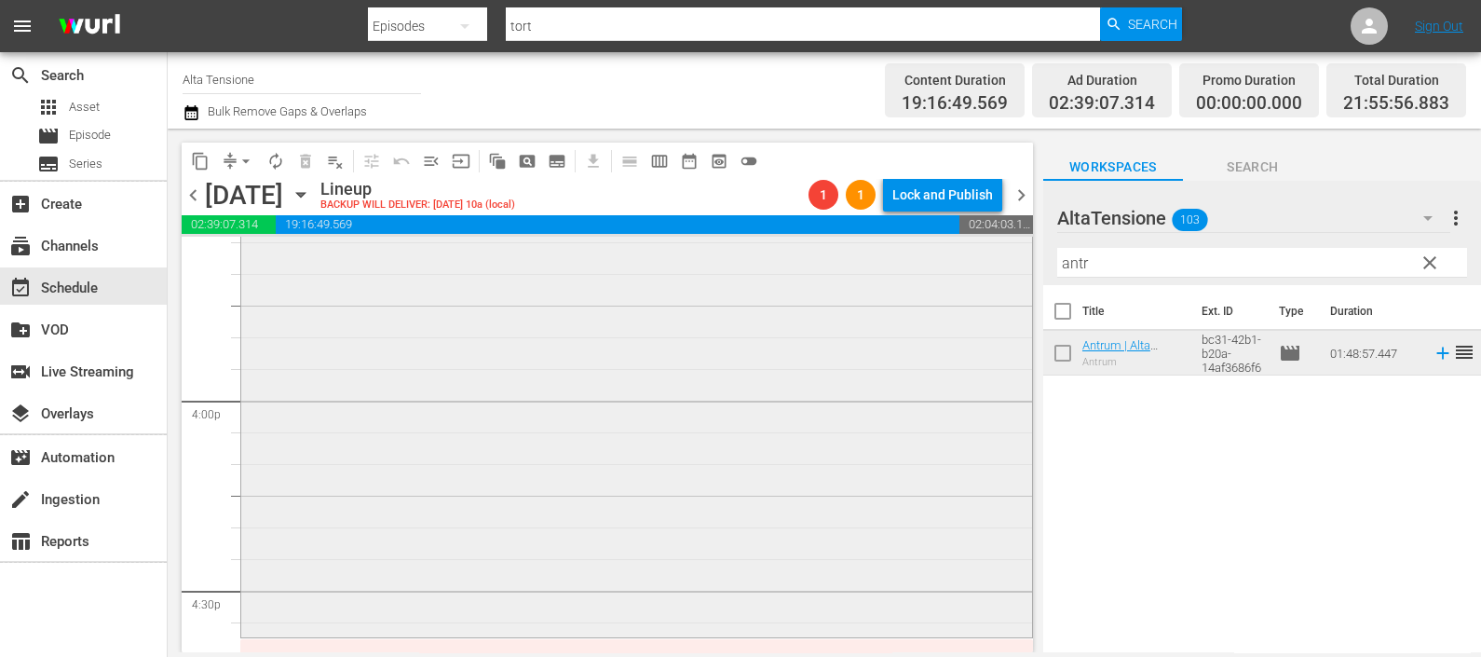
scroll to position [6055, 0]
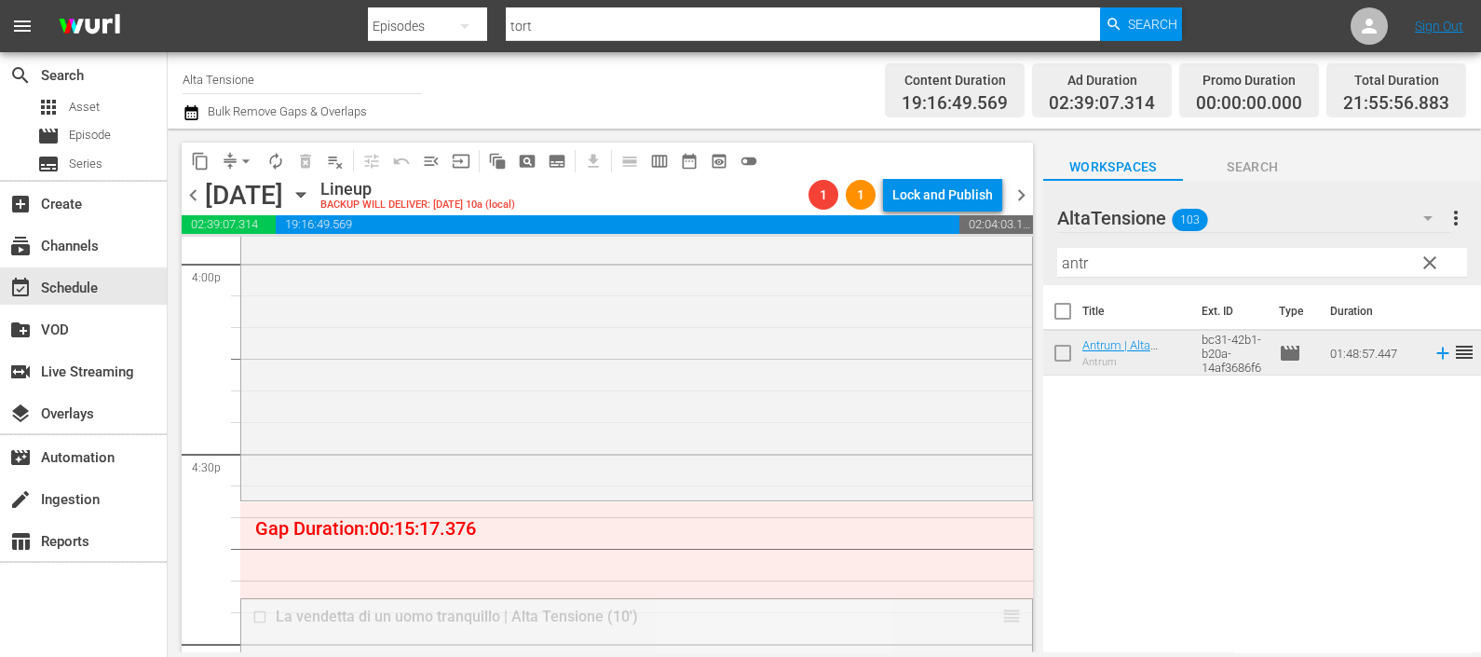
drag, startPoint x: 990, startPoint y: 605, endPoint x: 981, endPoint y: 505, distance: 100.1
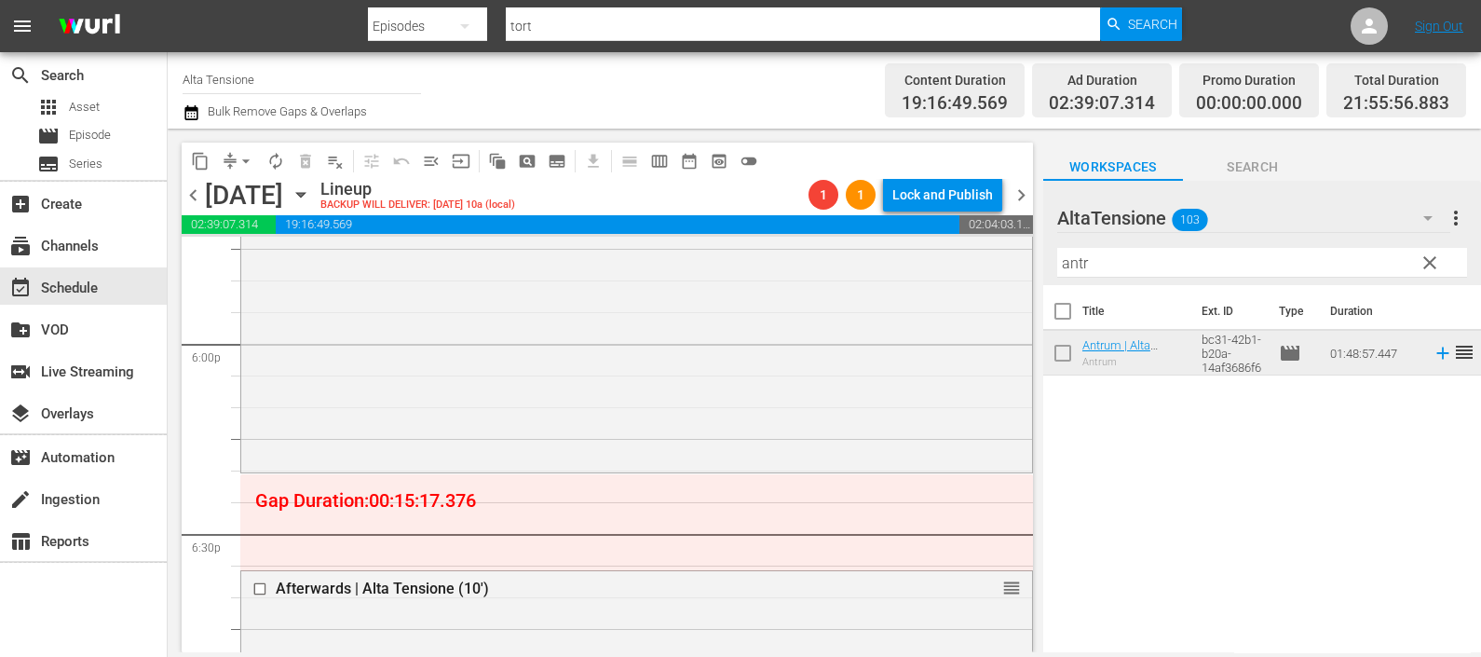
scroll to position [6871, 0]
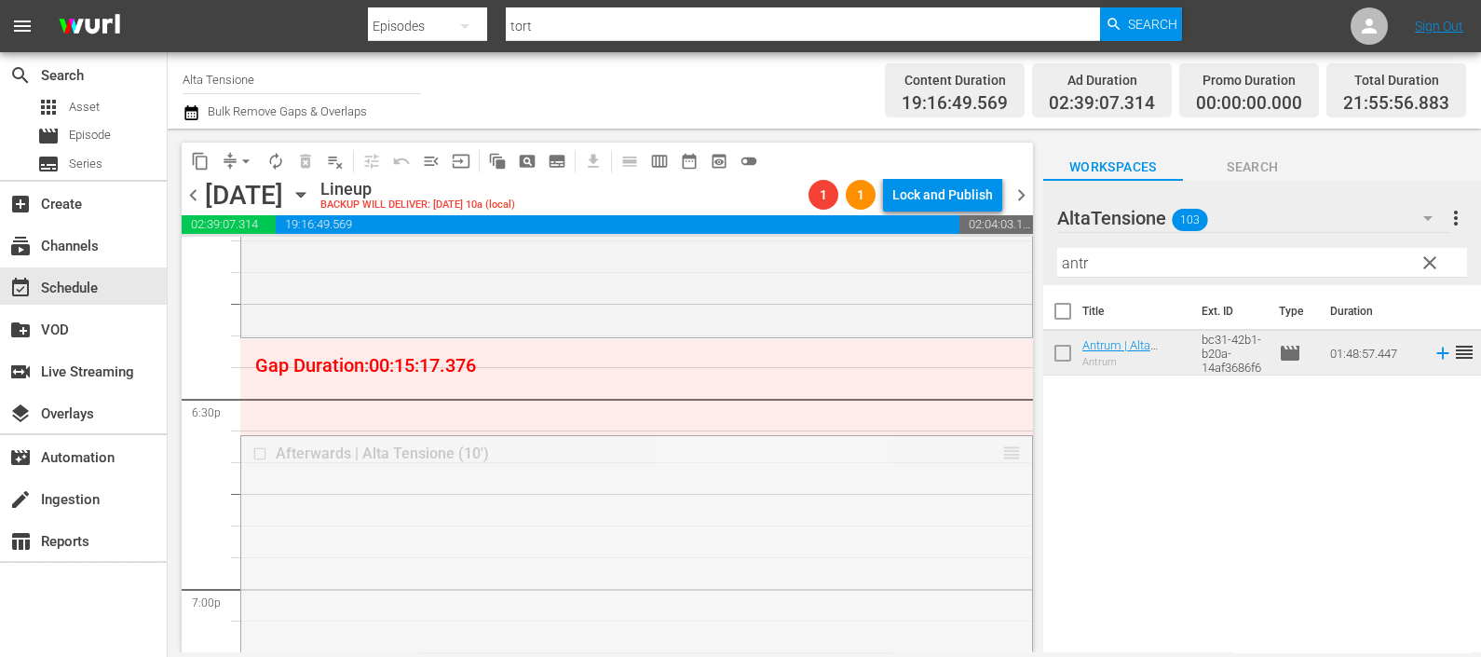
drag, startPoint x: 986, startPoint y: 457, endPoint x: 972, endPoint y: 347, distance: 110.8
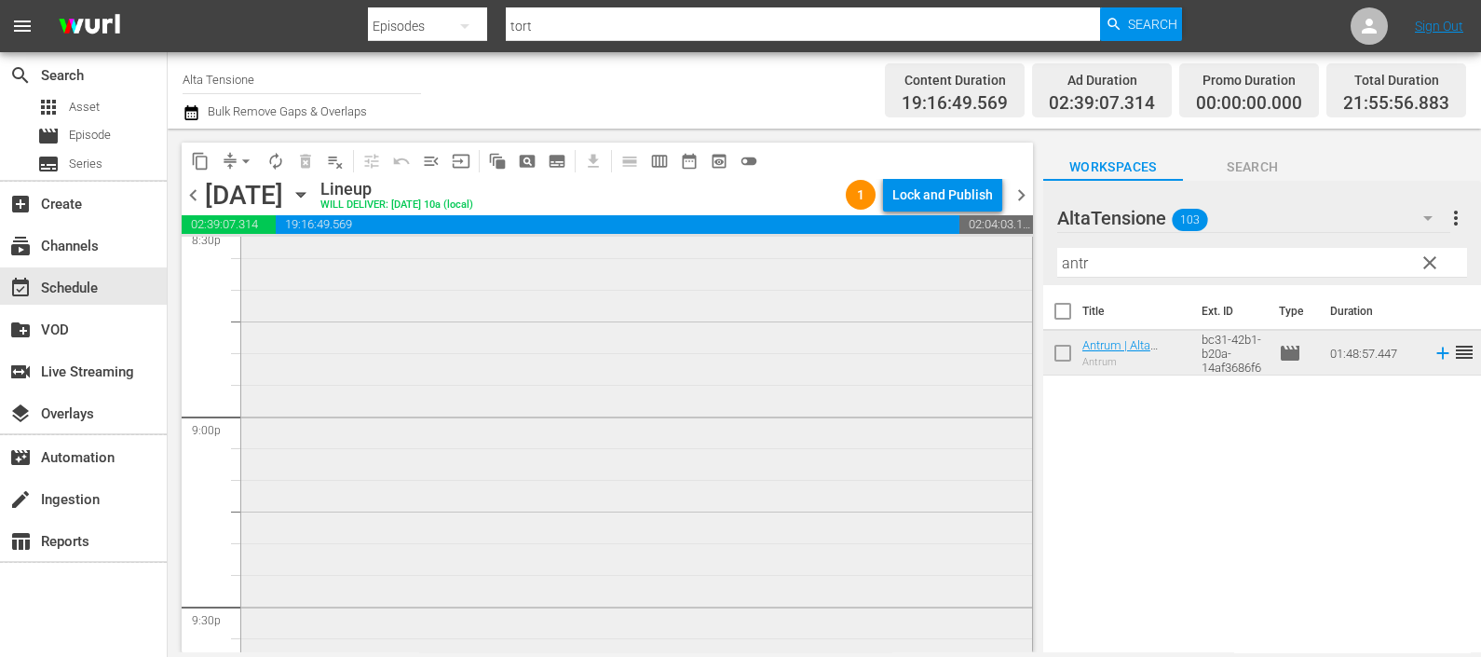
scroll to position [7660, 0]
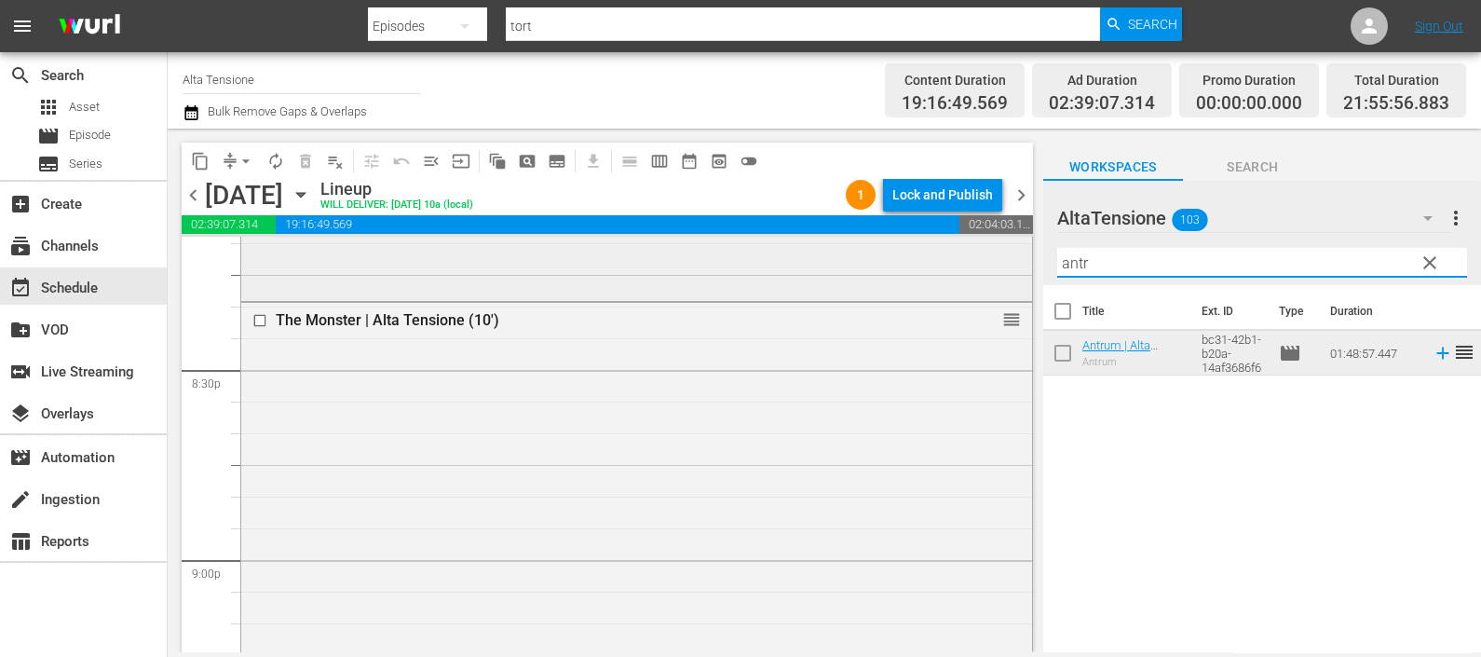
drag, startPoint x: 1109, startPoint y: 261, endPoint x: 1006, endPoint y: 266, distance: 102.6
click at [1008, 266] on div "content_copy compress arrow_drop_down autorenew_outlined delete_forever_outline…" at bounding box center [825, 391] width 1314 height 524
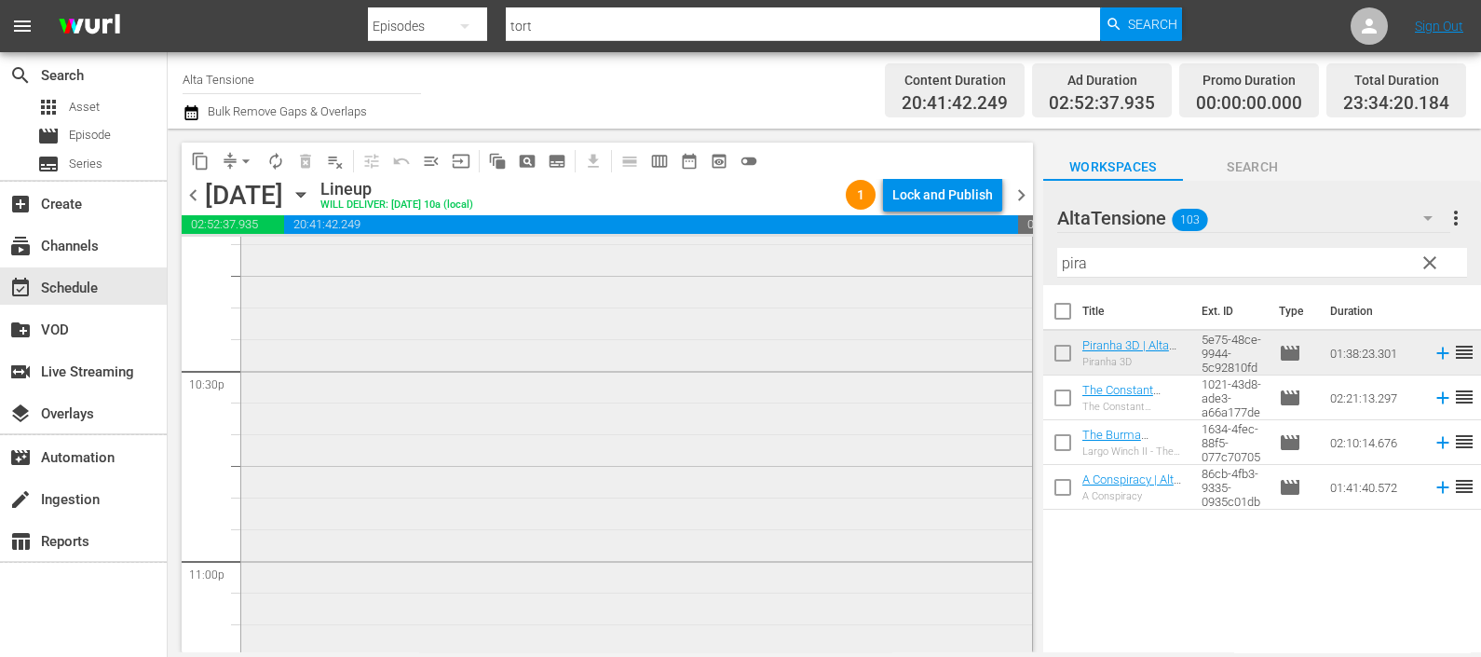
scroll to position [8707, 0]
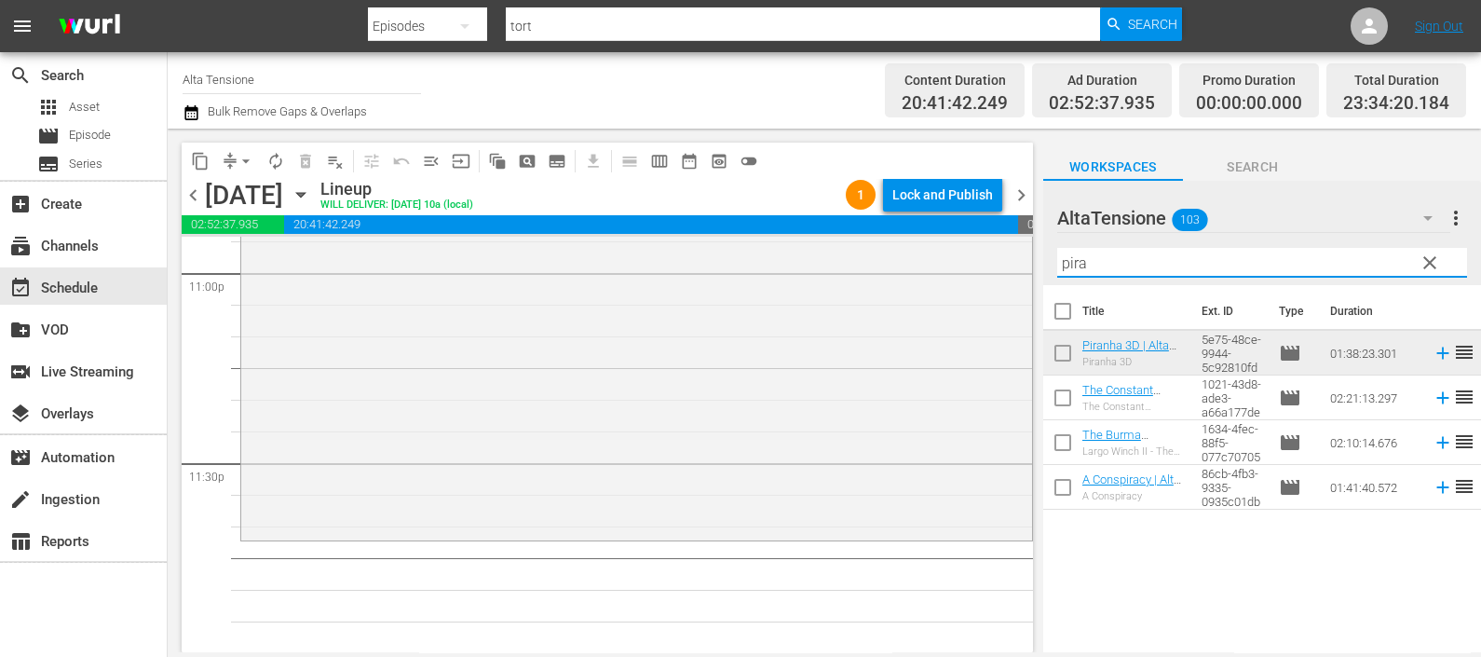
drag, startPoint x: 1109, startPoint y: 259, endPoint x: 1043, endPoint y: 275, distance: 68.0
click at [1048, 272] on div "AltaTensione 103 AltaTensione more_vert clear Filter by Title pira" at bounding box center [1263, 233] width 438 height 104
type input "v"
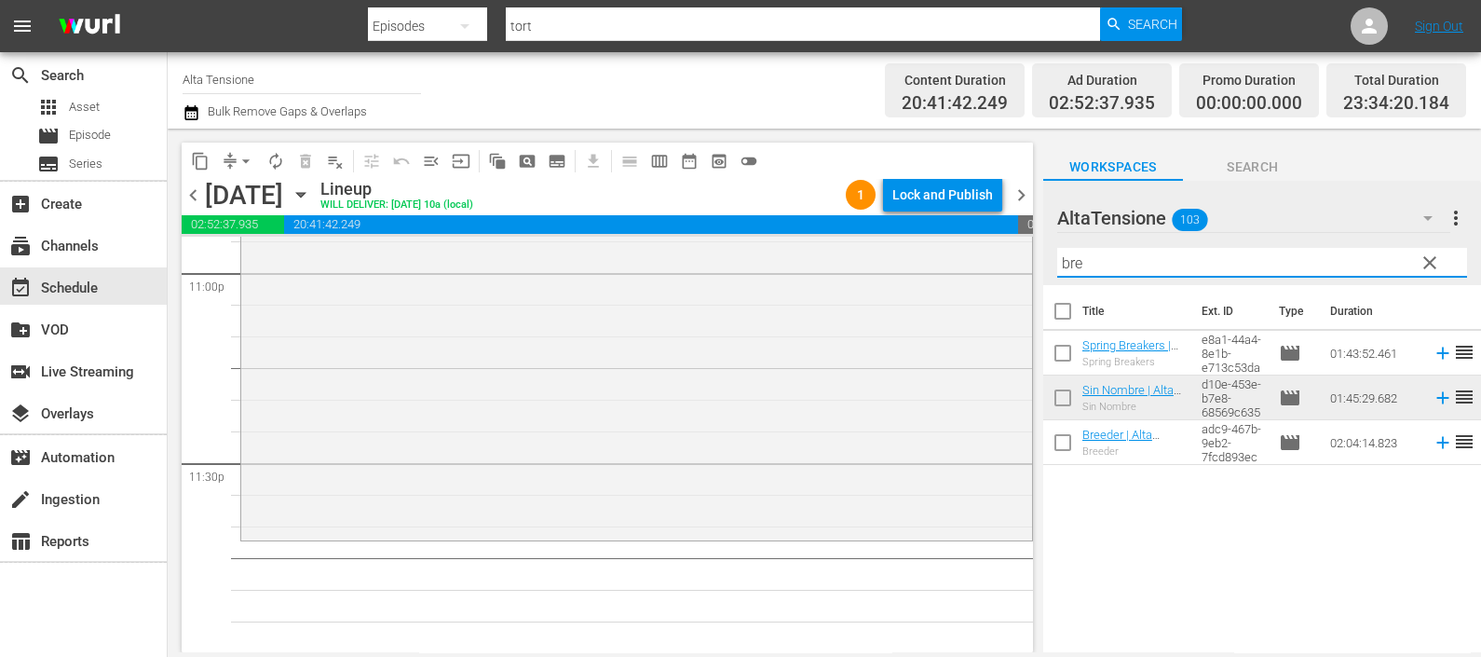
type input "bre"
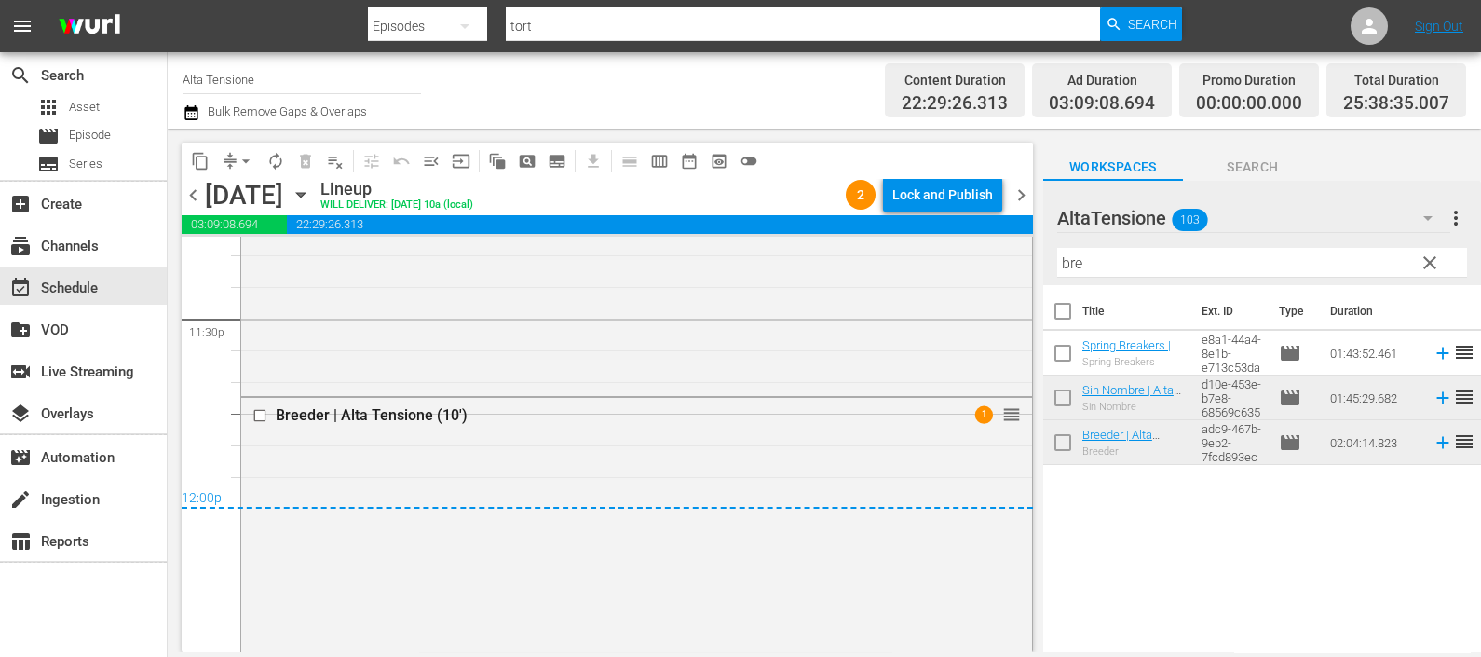
scroll to position [9383, 0]
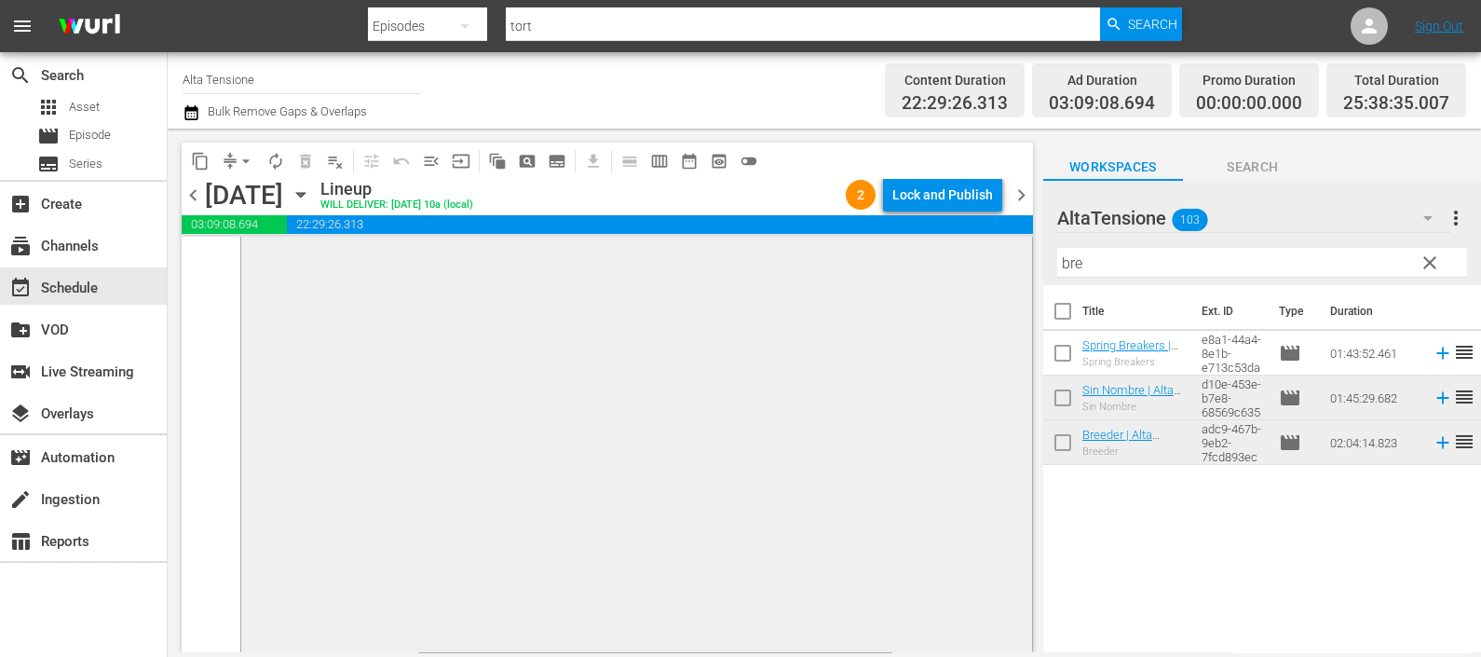
click at [816, 423] on div "Breeder | Alta Tensione (10') 1 reorder" at bounding box center [636, 258] width 791 height 782
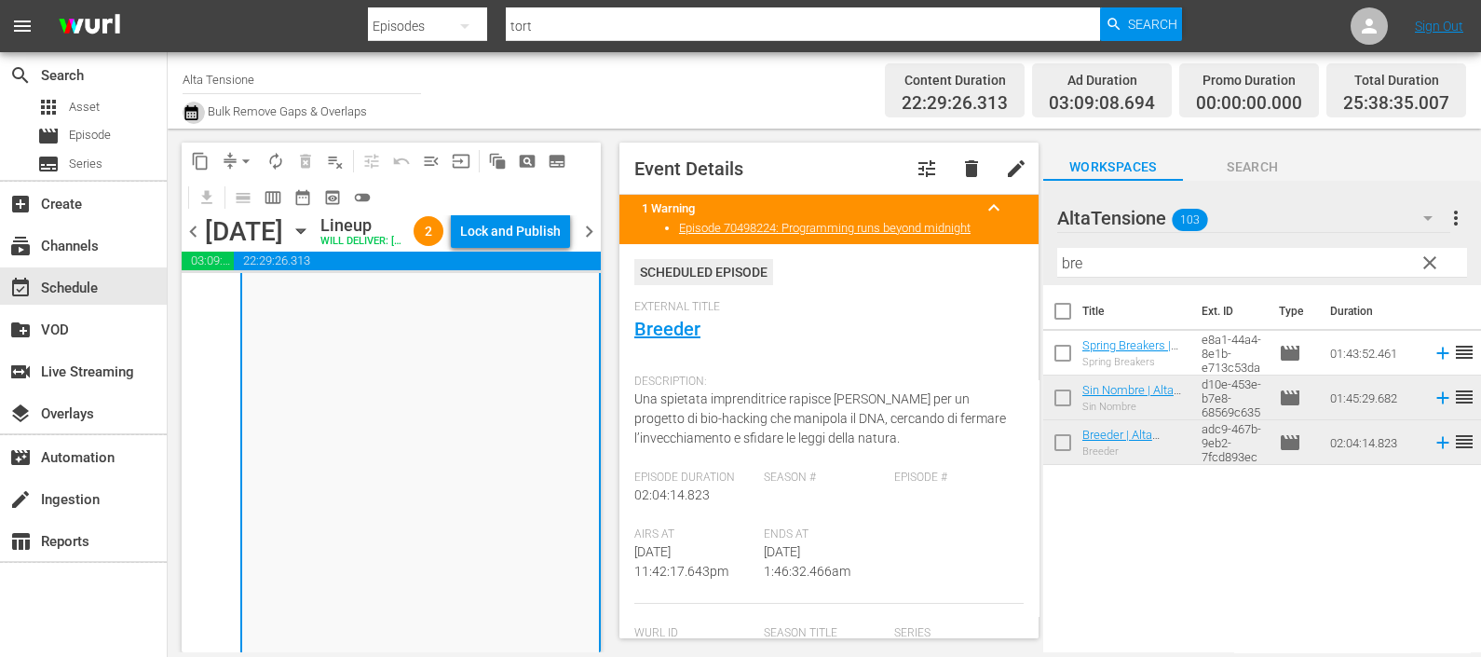
click at [186, 118] on icon "button" at bounding box center [190, 112] width 13 height 15
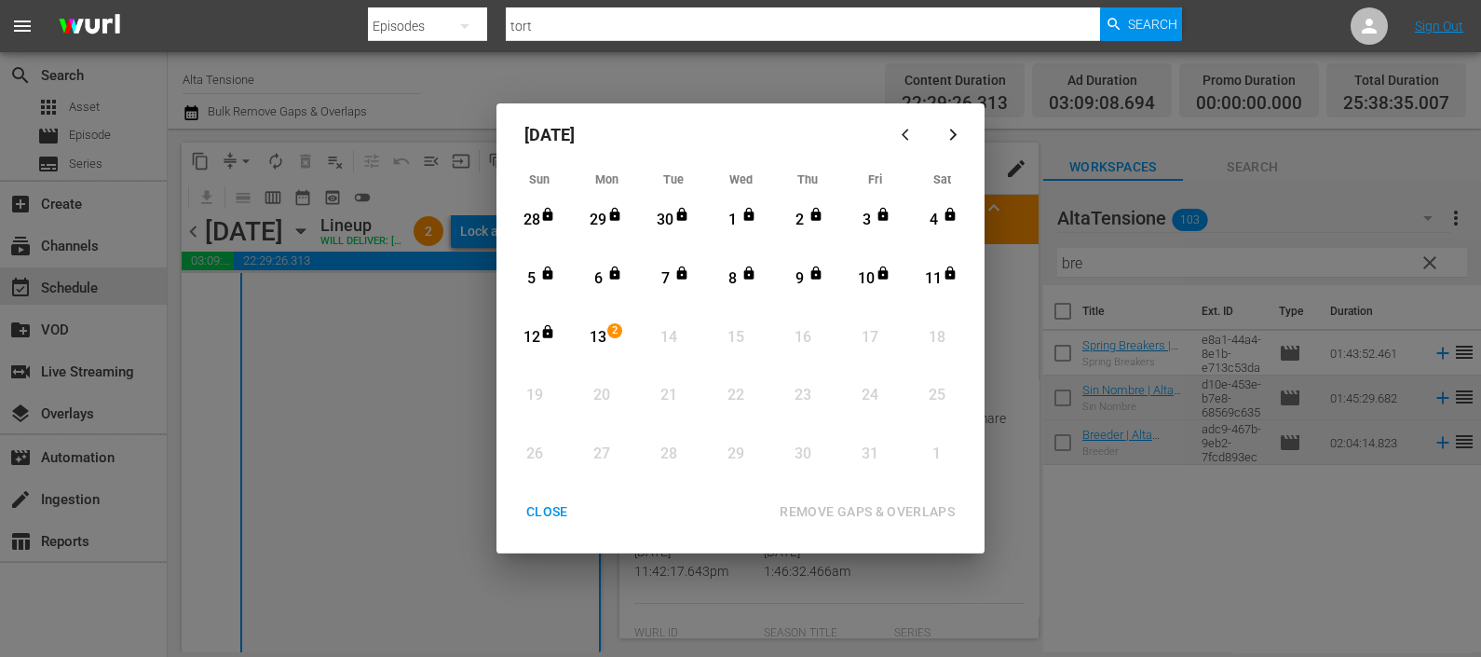
drag, startPoint x: 593, startPoint y: 336, endPoint x: 633, endPoint y: 362, distance: 47.8
click at [593, 339] on div "13" at bounding box center [598, 337] width 23 height 21
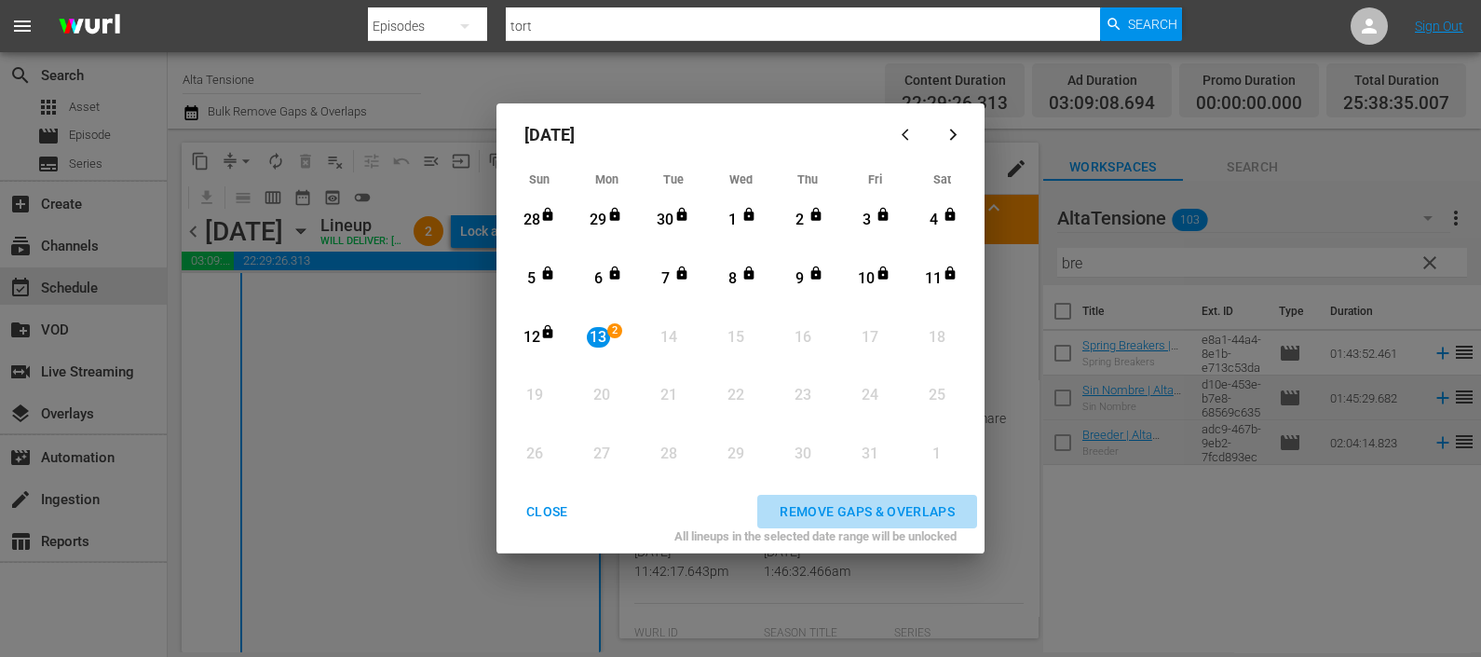
click at [825, 510] on div "REMOVE GAPS & OVERLAPS" at bounding box center [867, 511] width 205 height 23
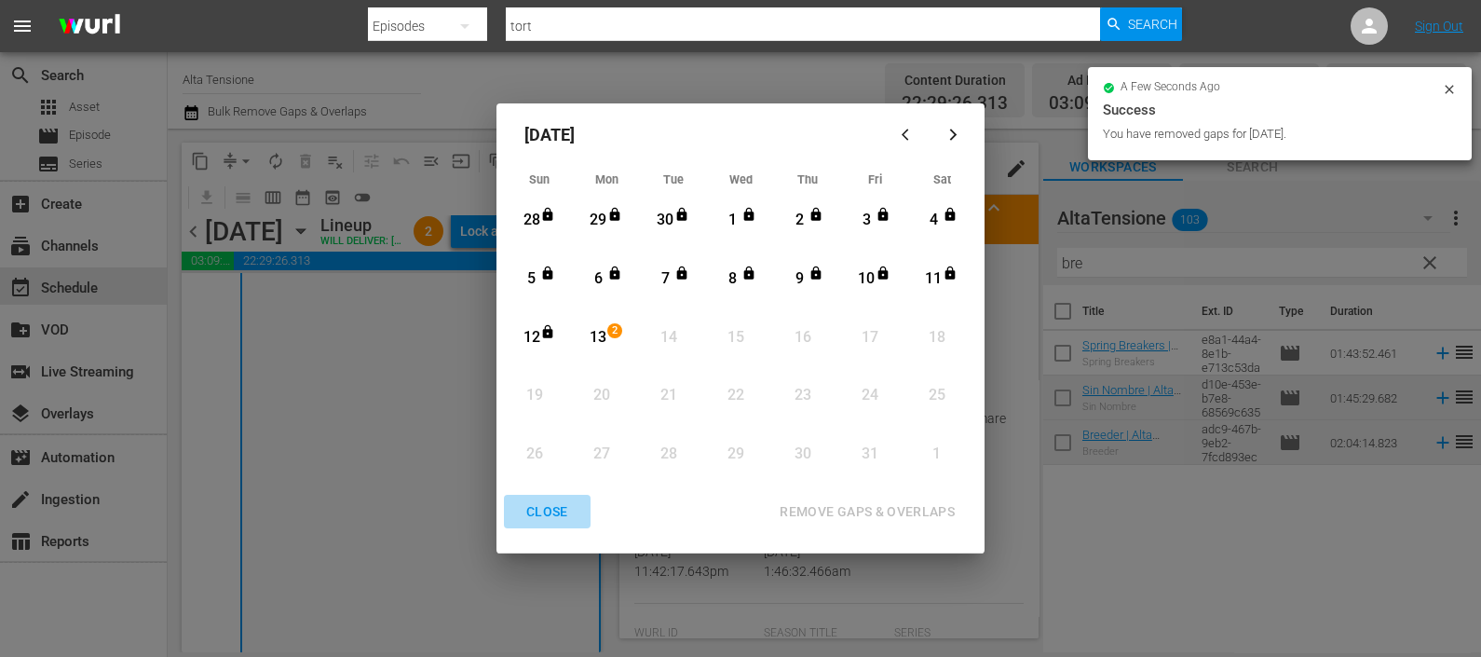
click at [551, 506] on div "CLOSE" at bounding box center [548, 511] width 72 height 23
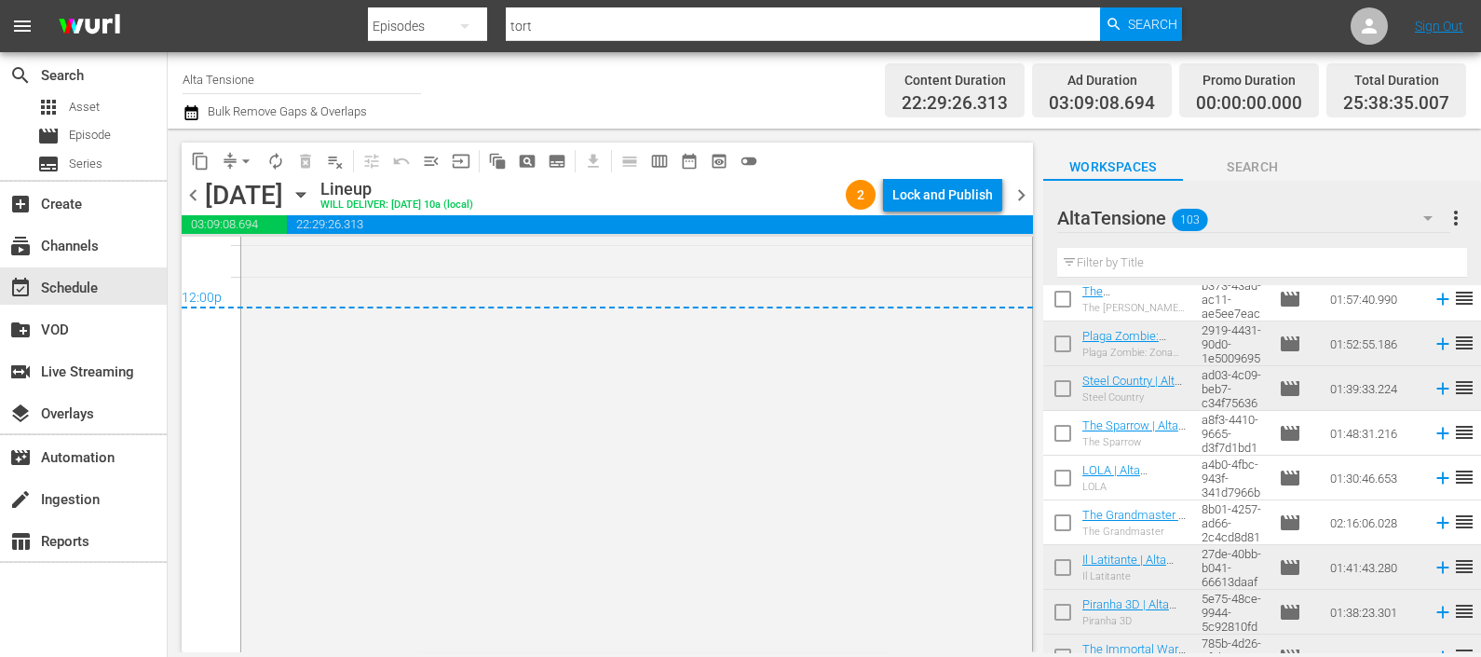
scroll to position [8800, 0]
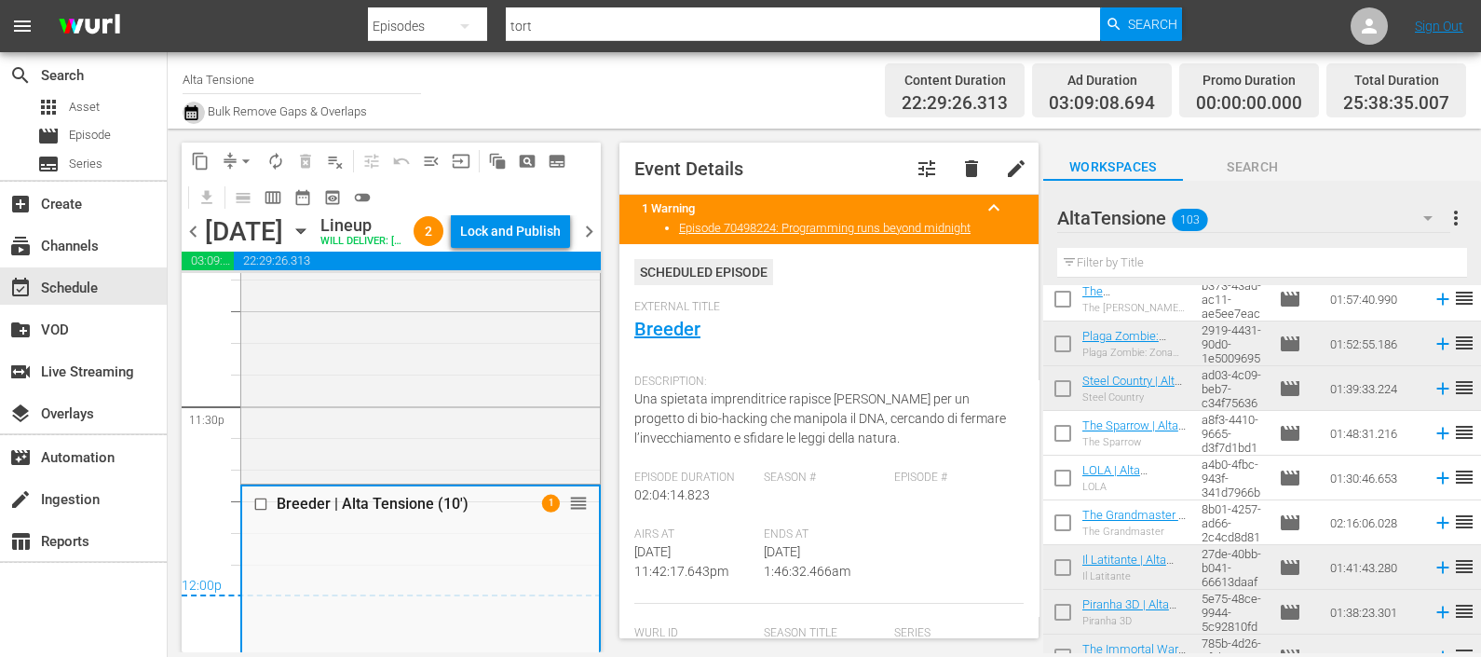
click at [191, 113] on icon "button" at bounding box center [190, 112] width 13 height 15
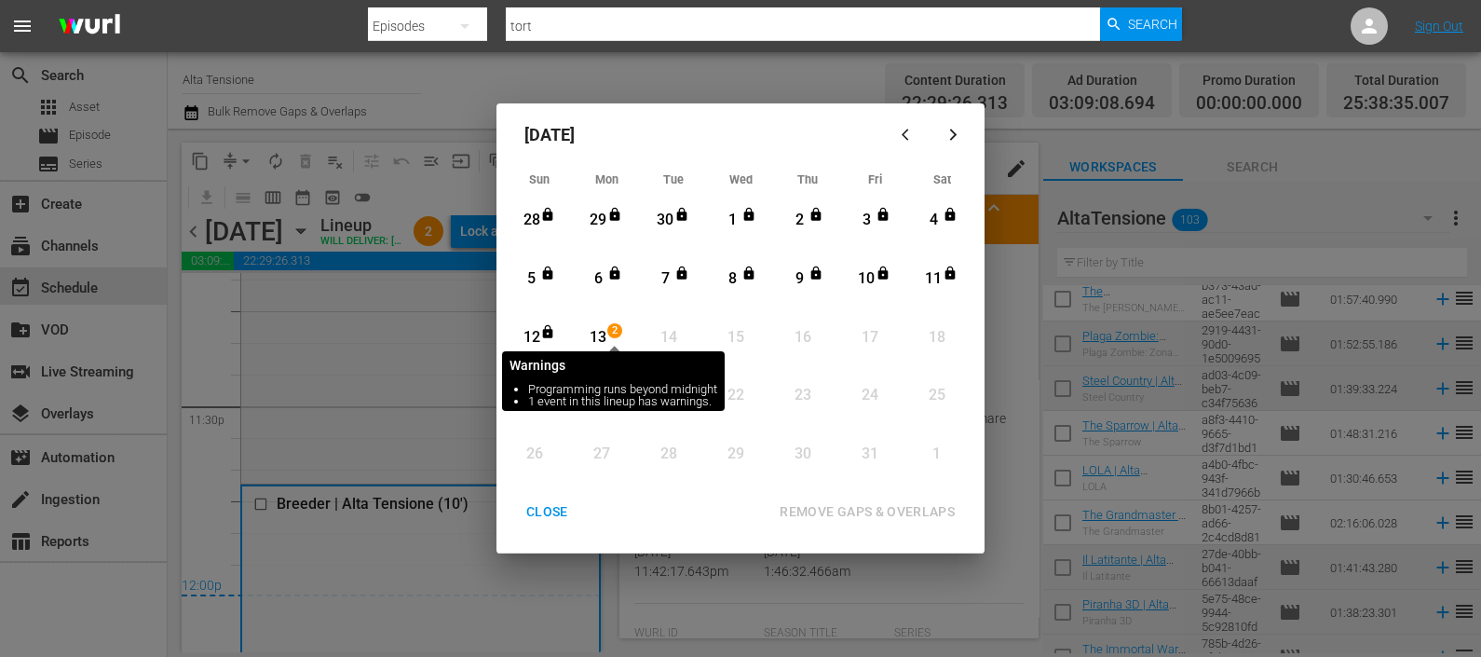
click at [603, 334] on div "13" at bounding box center [598, 337] width 23 height 21
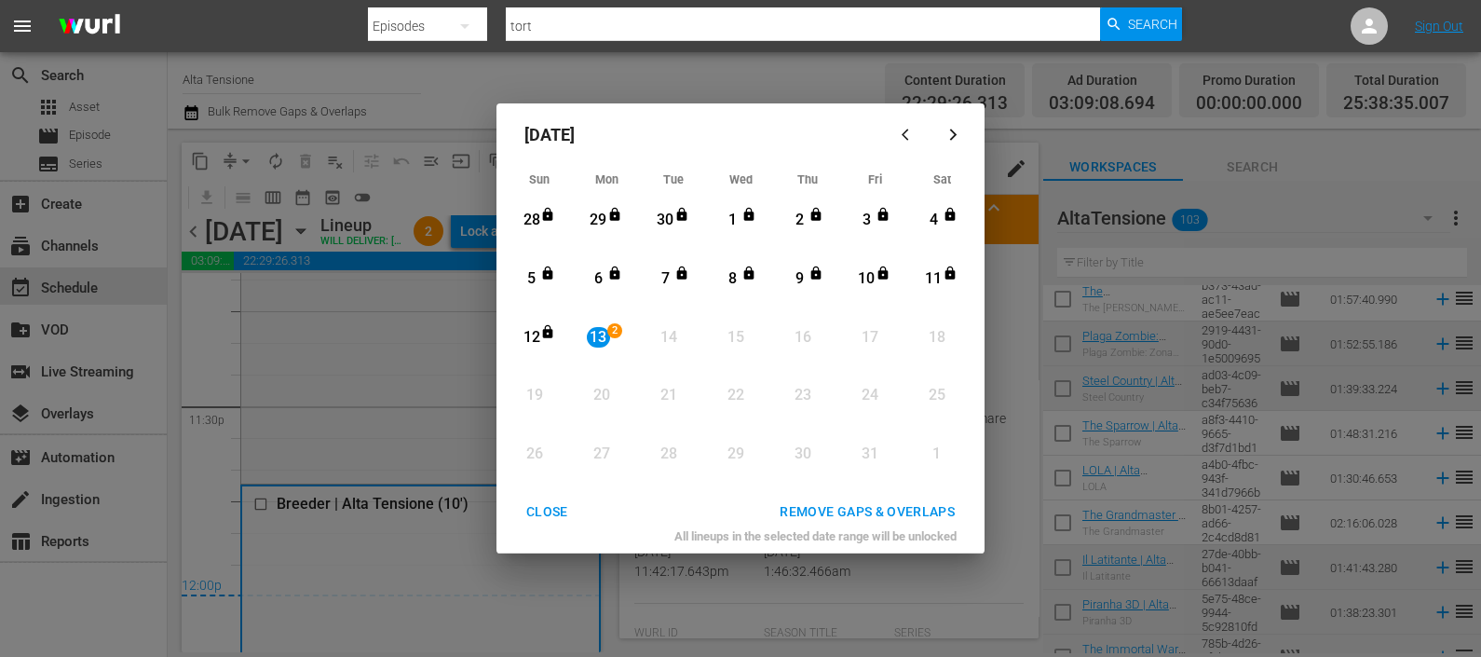
click at [880, 503] on div "REMOVE GAPS & OVERLAPS" at bounding box center [867, 511] width 205 height 23
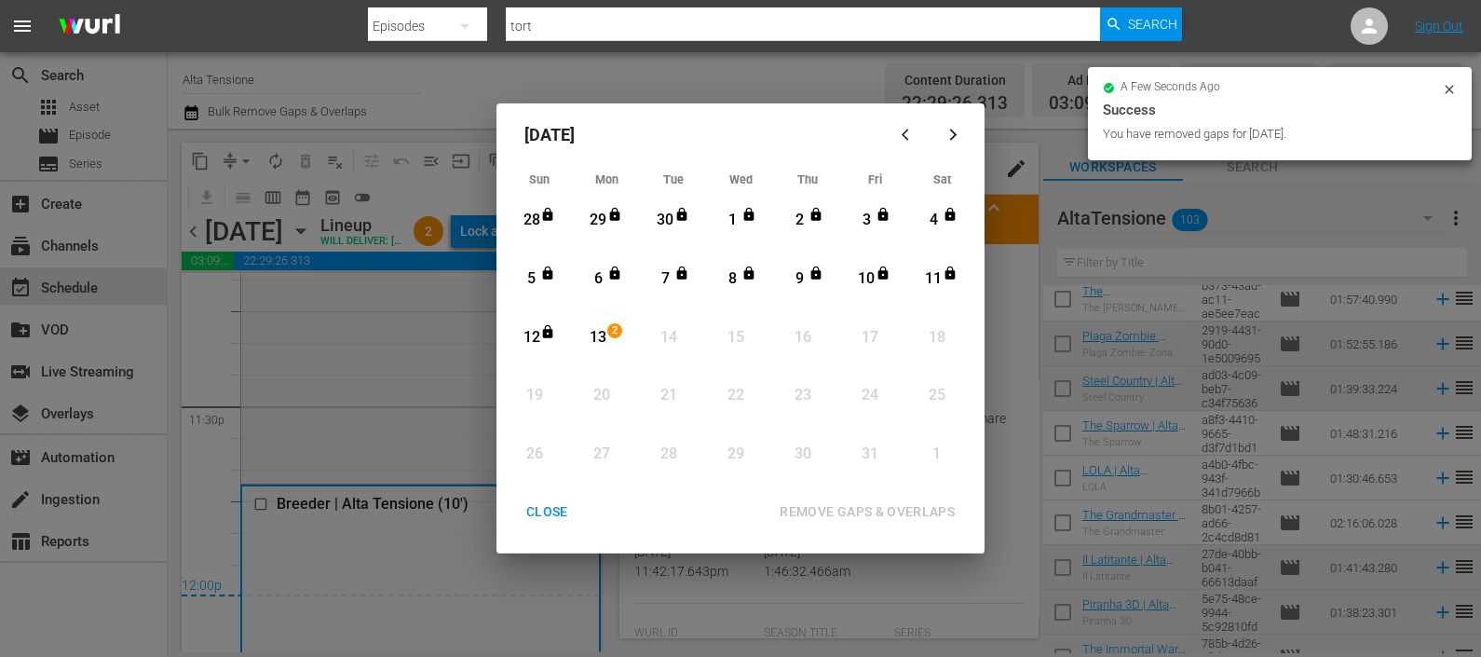
click at [555, 508] on div "CLOSE" at bounding box center [548, 511] width 72 height 23
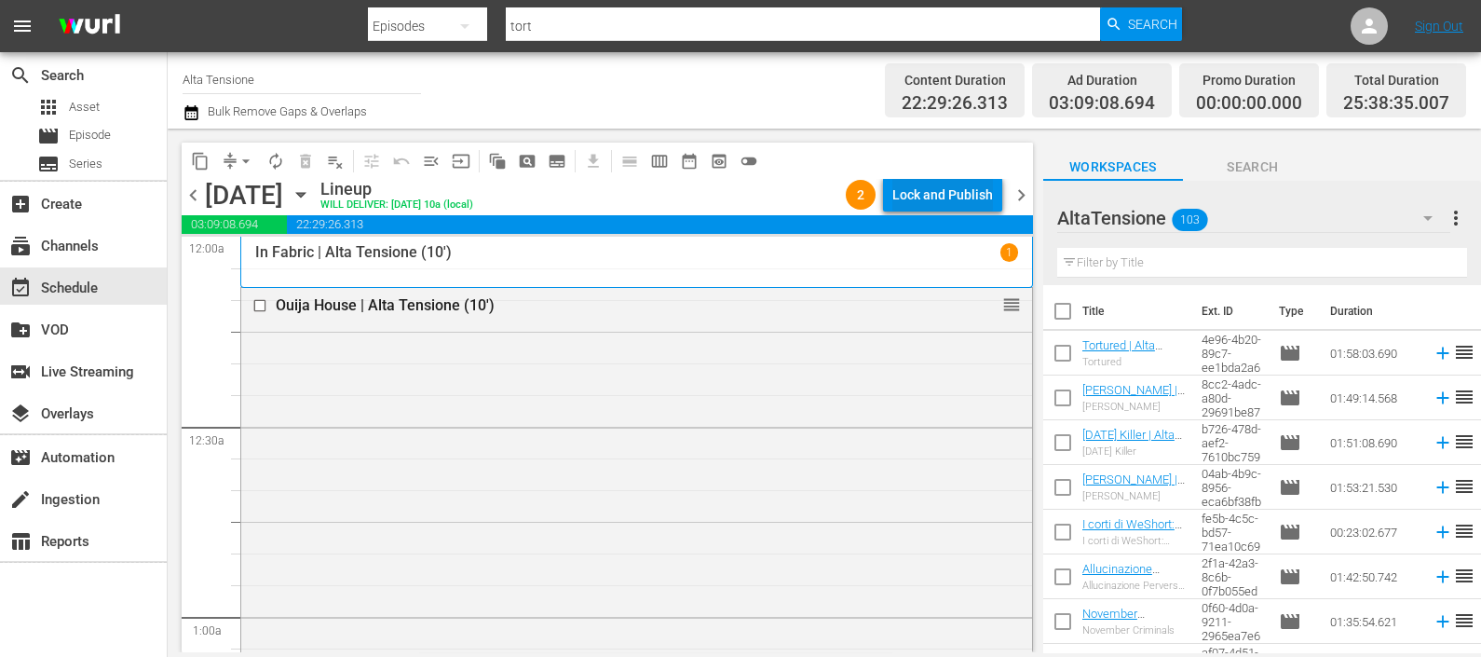
click at [946, 186] on div "Lock and Publish" at bounding box center [943, 195] width 101 height 34
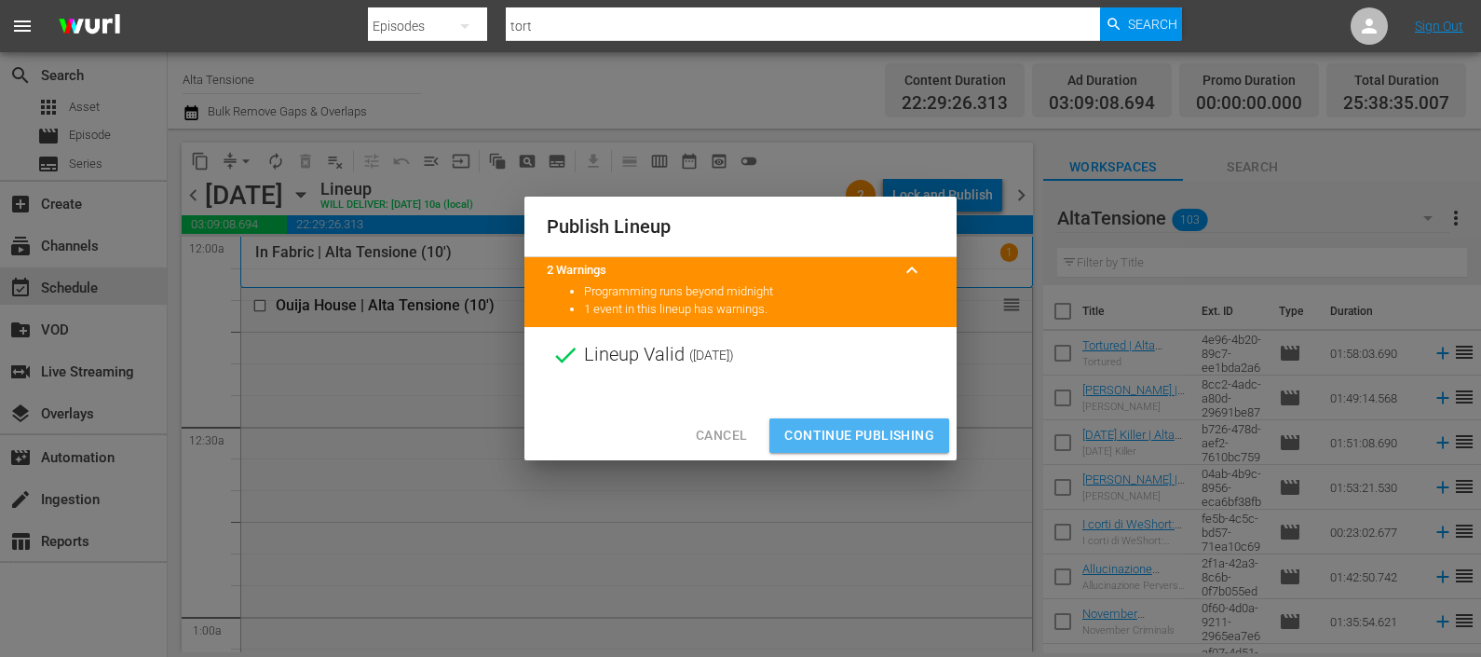
click at [846, 428] on span "Continue Publishing" at bounding box center [860, 435] width 150 height 23
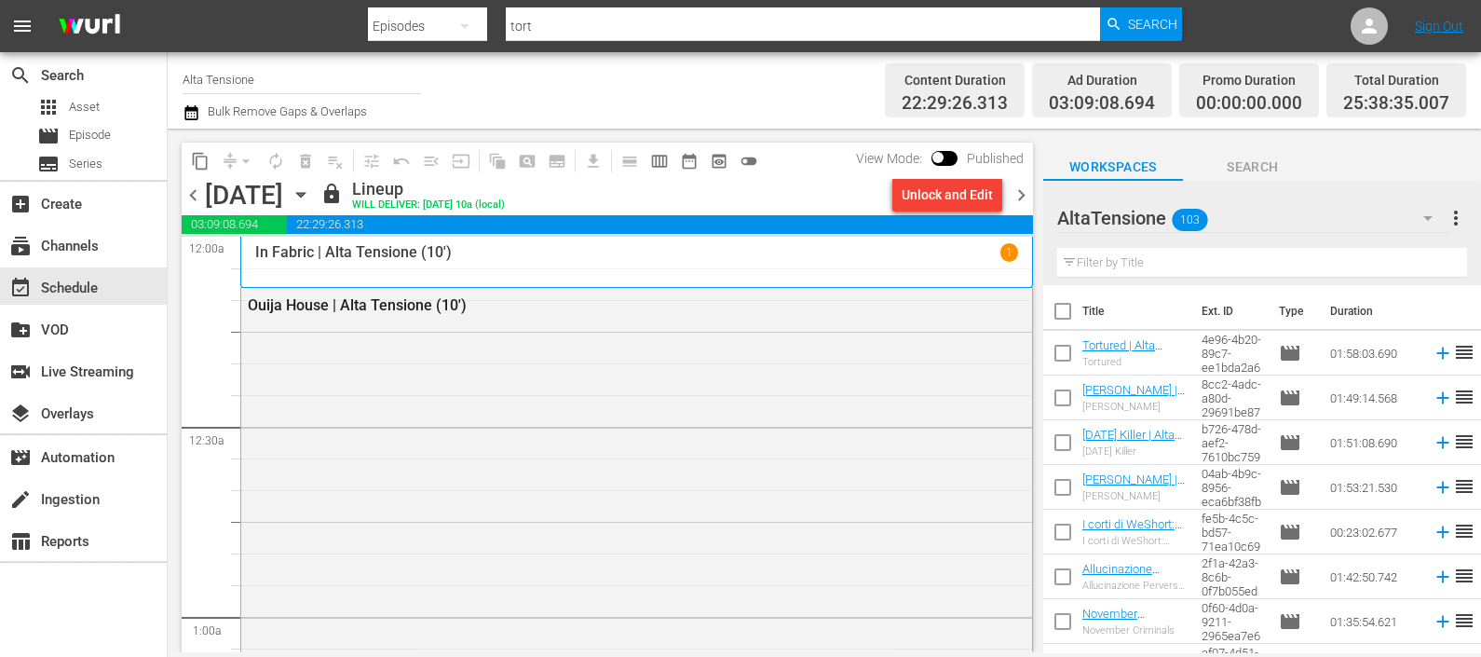
click at [1024, 198] on span "chevron_right" at bounding box center [1021, 195] width 23 height 23
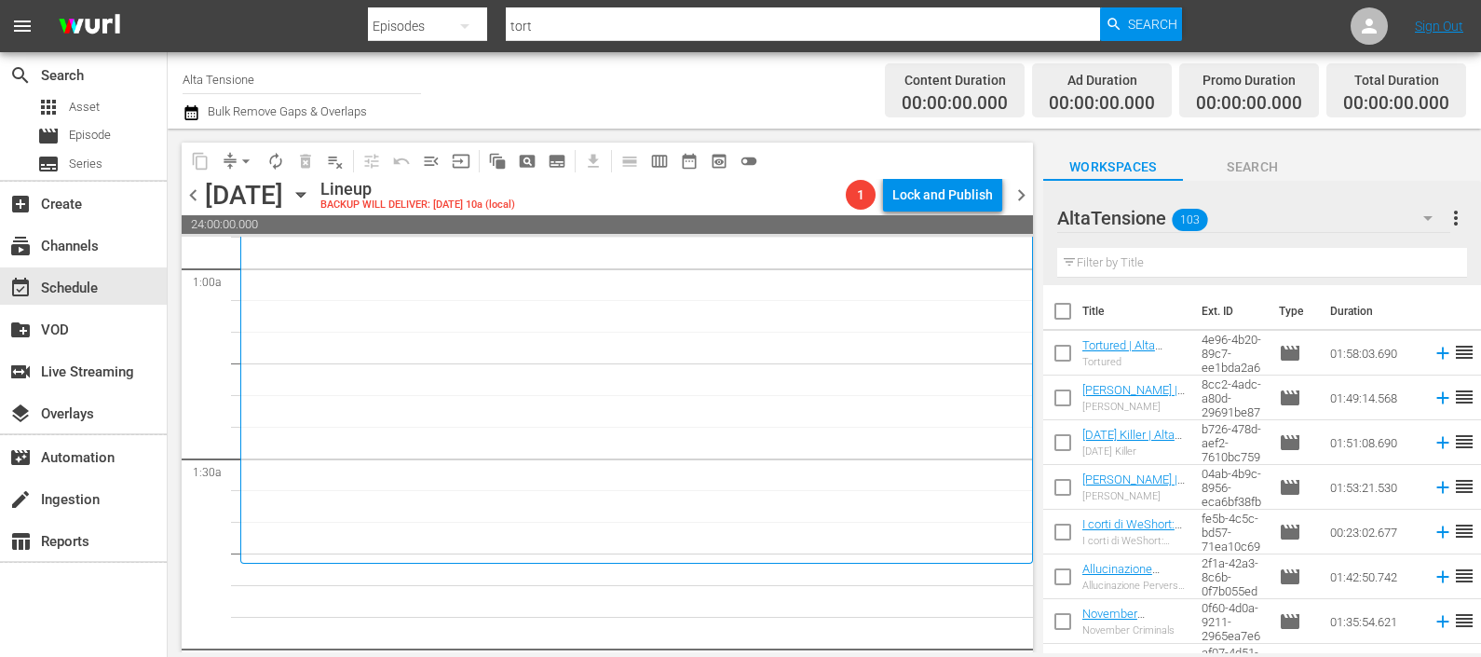
scroll to position [349, 0]
click at [1102, 266] on input "text" at bounding box center [1263, 263] width 410 height 30
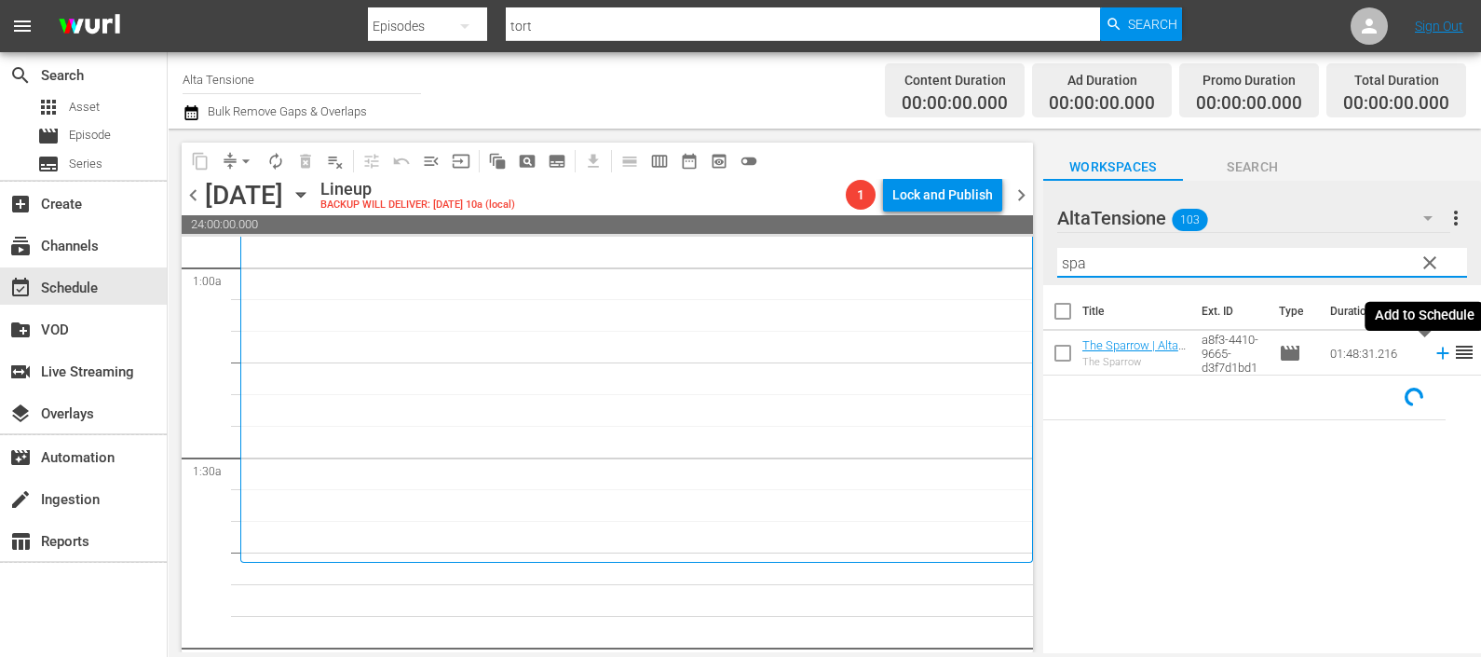
click at [1433, 358] on icon at bounding box center [1443, 353] width 20 height 20
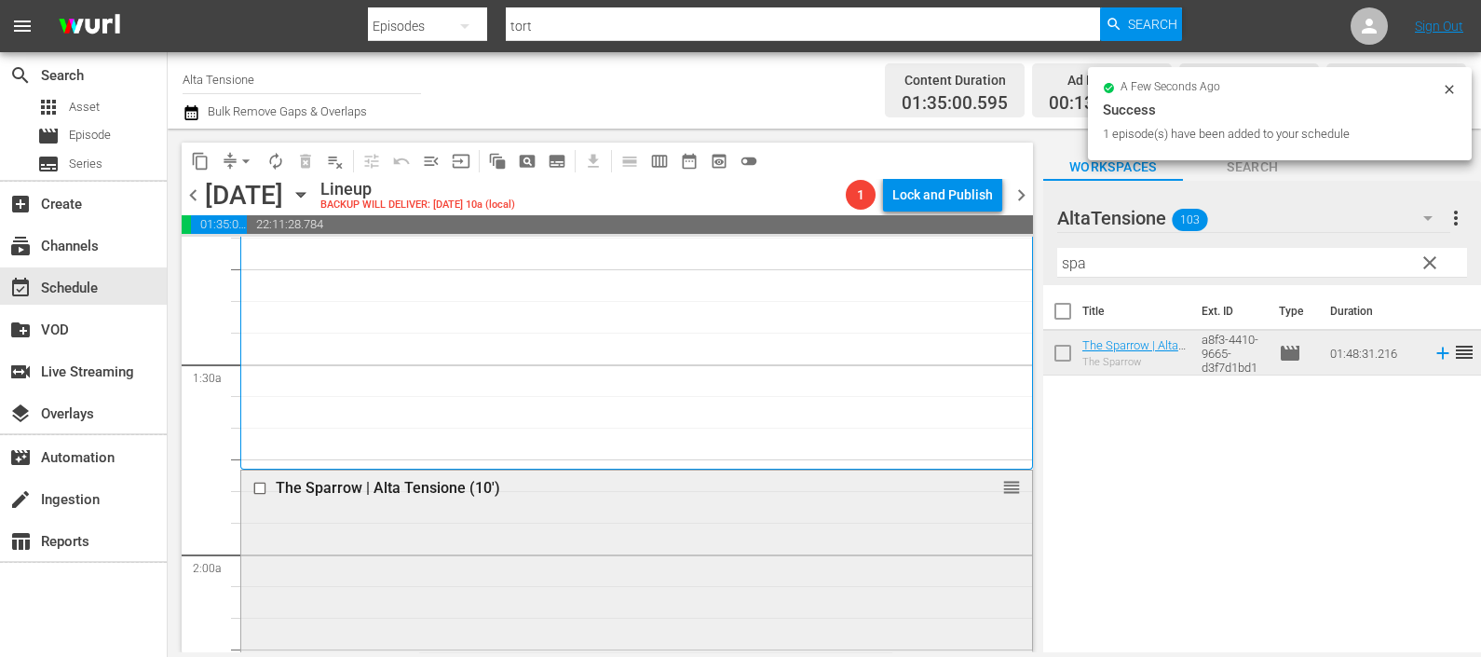
scroll to position [699, 0]
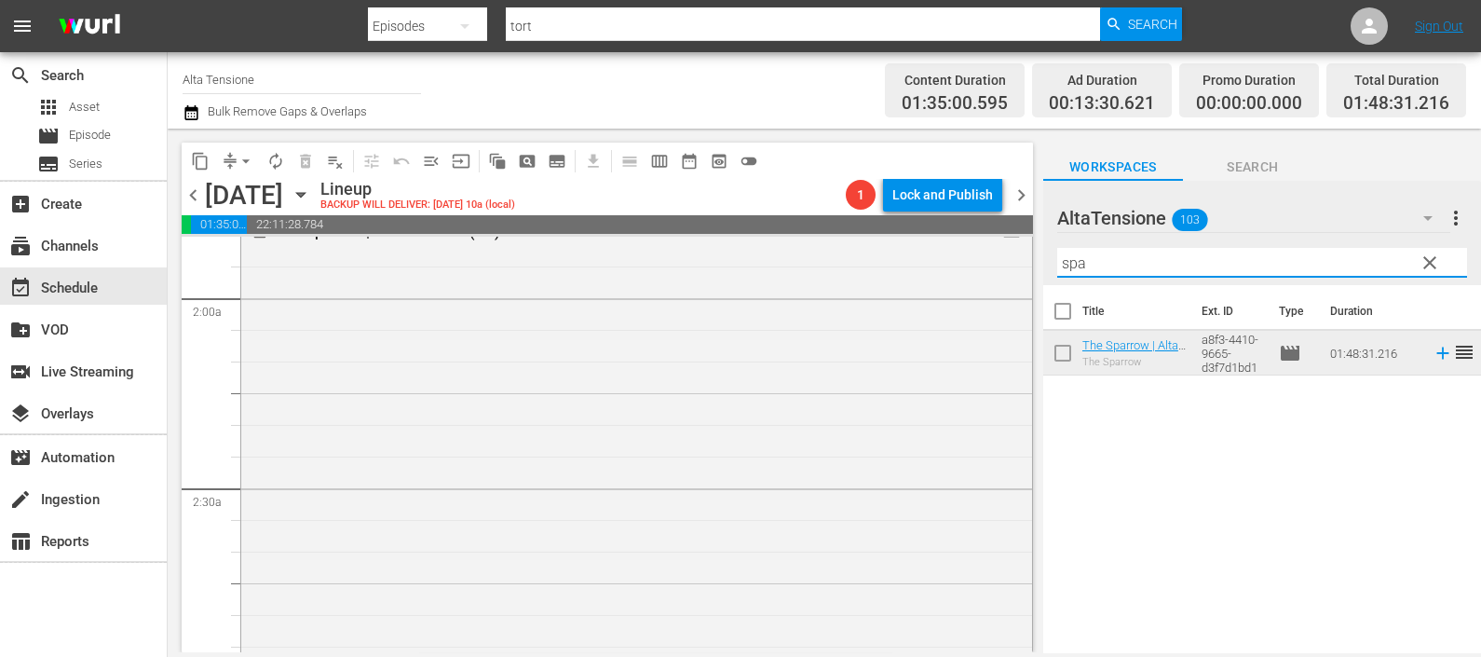
drag, startPoint x: 1100, startPoint y: 254, endPoint x: 1051, endPoint y: 257, distance: 49.5
click at [1051, 256] on div "AltaTensione 103 AltaTensione more_vert clear Filter by Title spa" at bounding box center [1263, 233] width 438 height 104
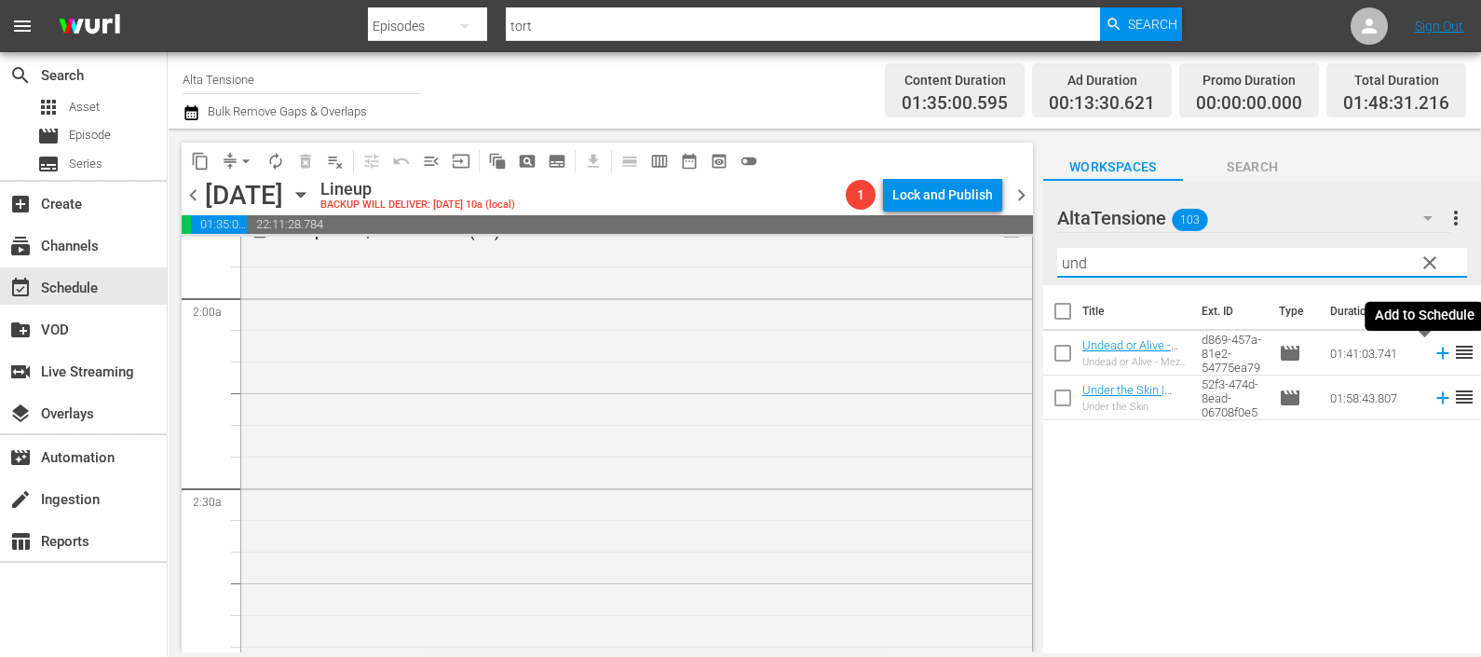
click at [1433, 351] on icon at bounding box center [1443, 353] width 20 height 20
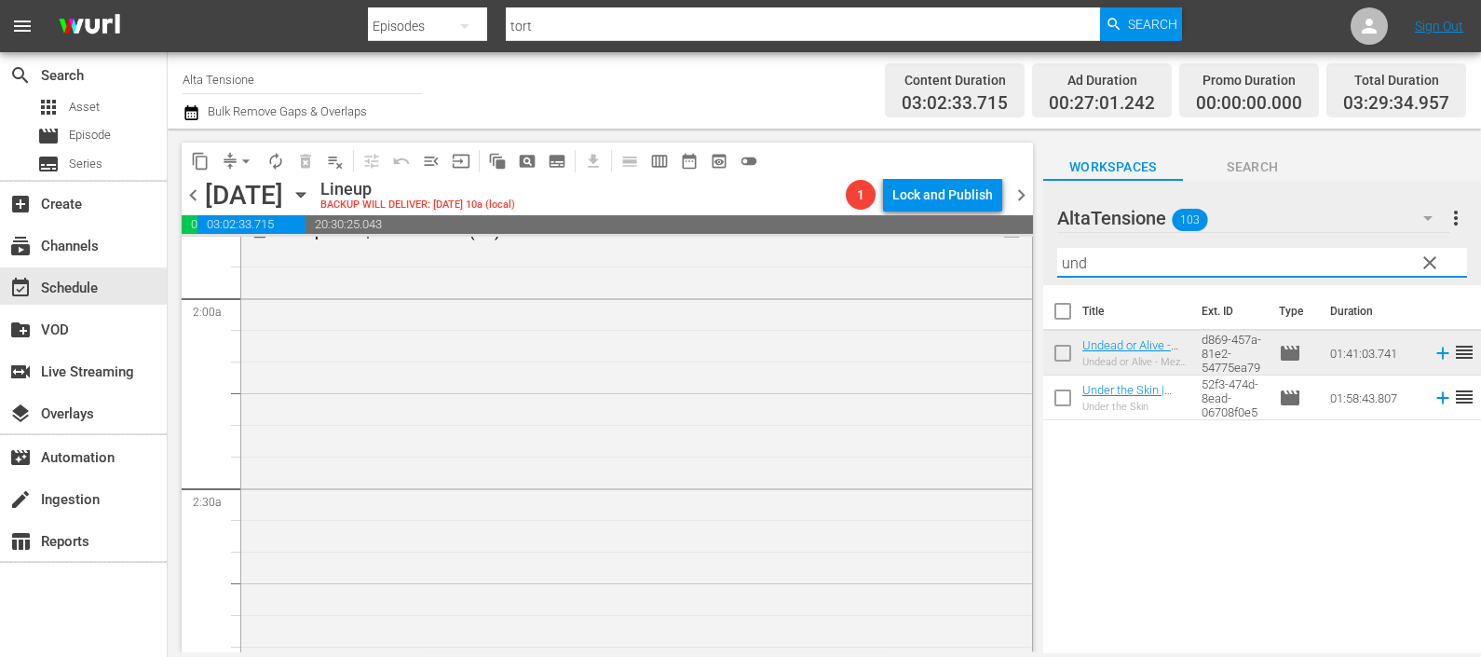
drag, startPoint x: 1148, startPoint y: 250, endPoint x: 1046, endPoint y: 242, distance: 101.8
click at [1046, 242] on div "AltaTensione 103 AltaTensione more_vert clear Filter by Title und" at bounding box center [1263, 233] width 438 height 104
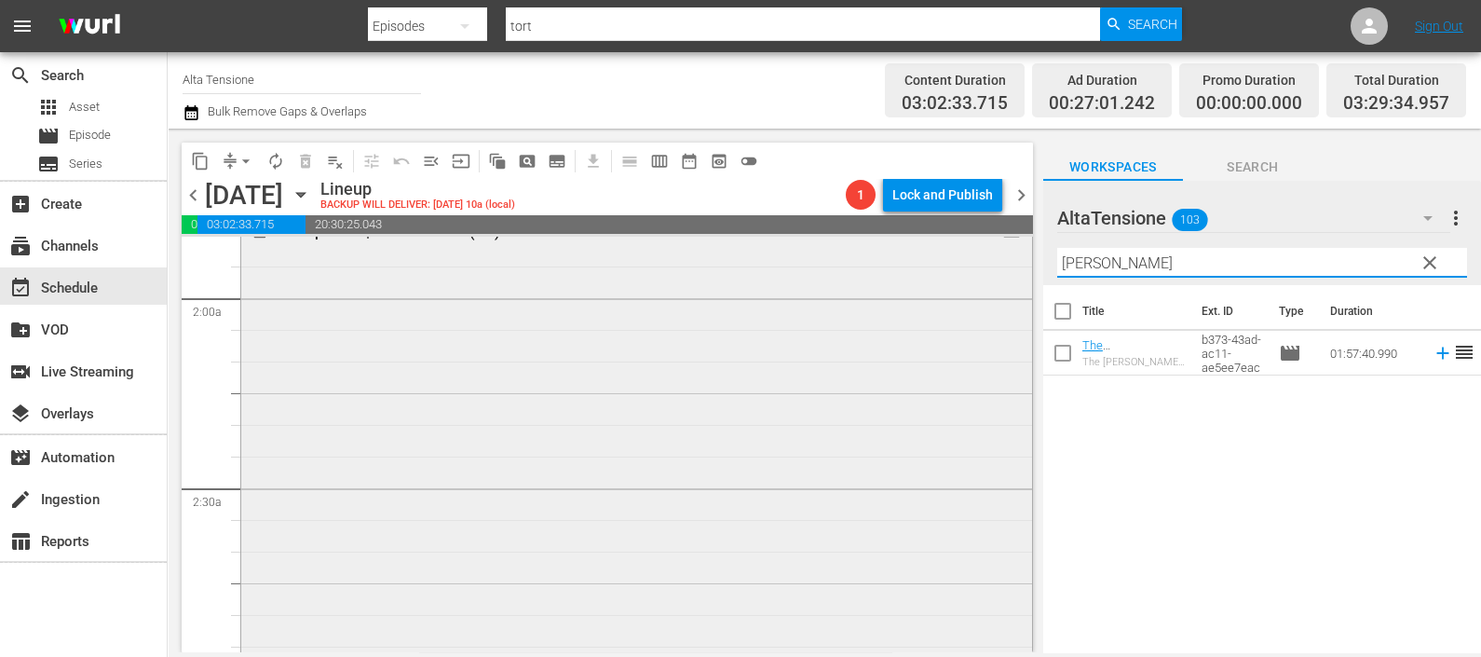
drag, startPoint x: 1195, startPoint y: 268, endPoint x: 958, endPoint y: 258, distance: 237.8
click at [958, 255] on div "content_copy compress arrow_drop_down autorenew_outlined delete_forever_outline…" at bounding box center [825, 391] width 1314 height 524
click at [1437, 353] on icon at bounding box center [1443, 354] width 12 height 12
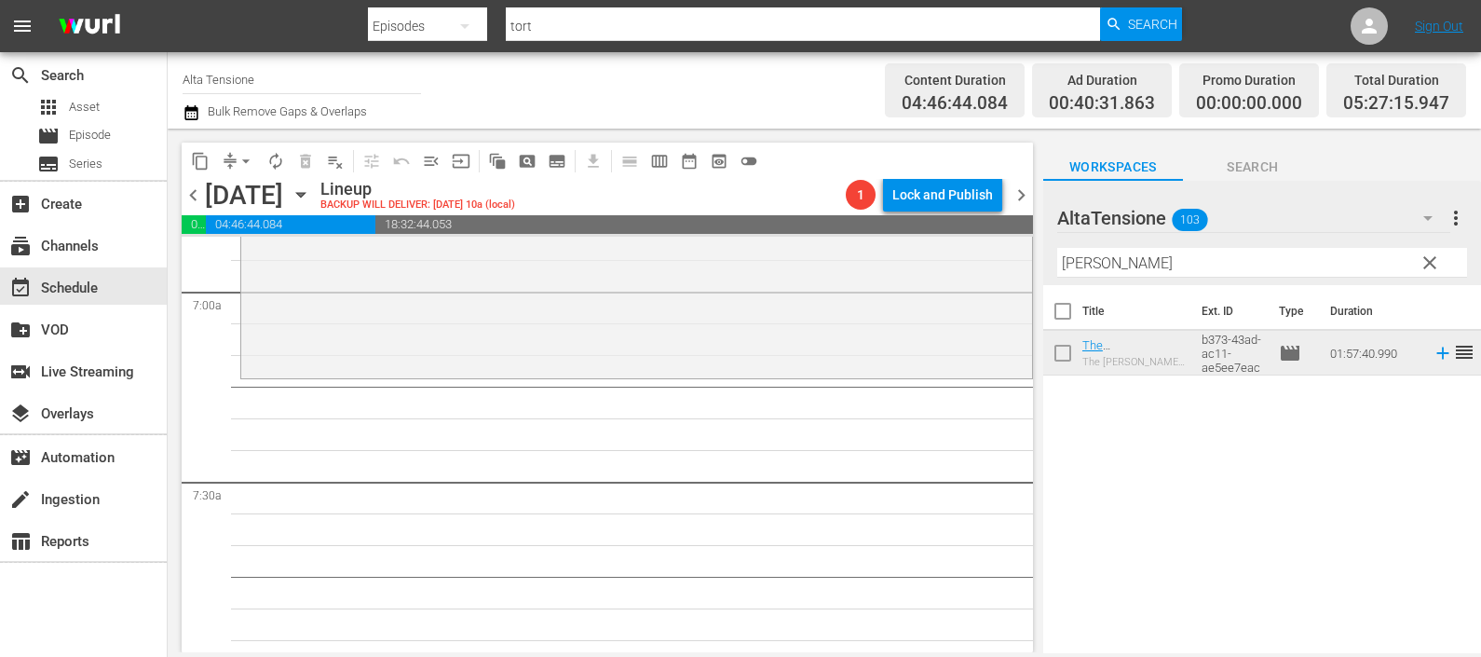
scroll to position [2679, 0]
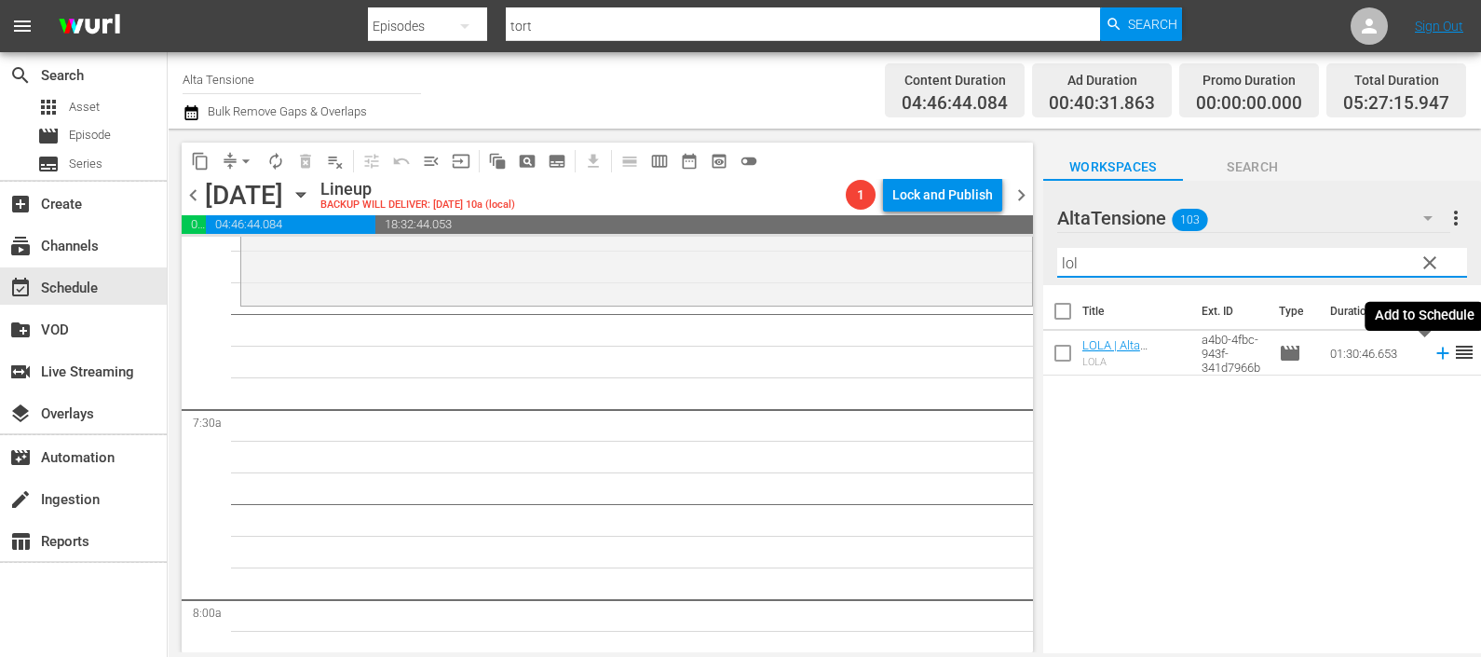
click at [1437, 353] on icon at bounding box center [1443, 354] width 12 height 12
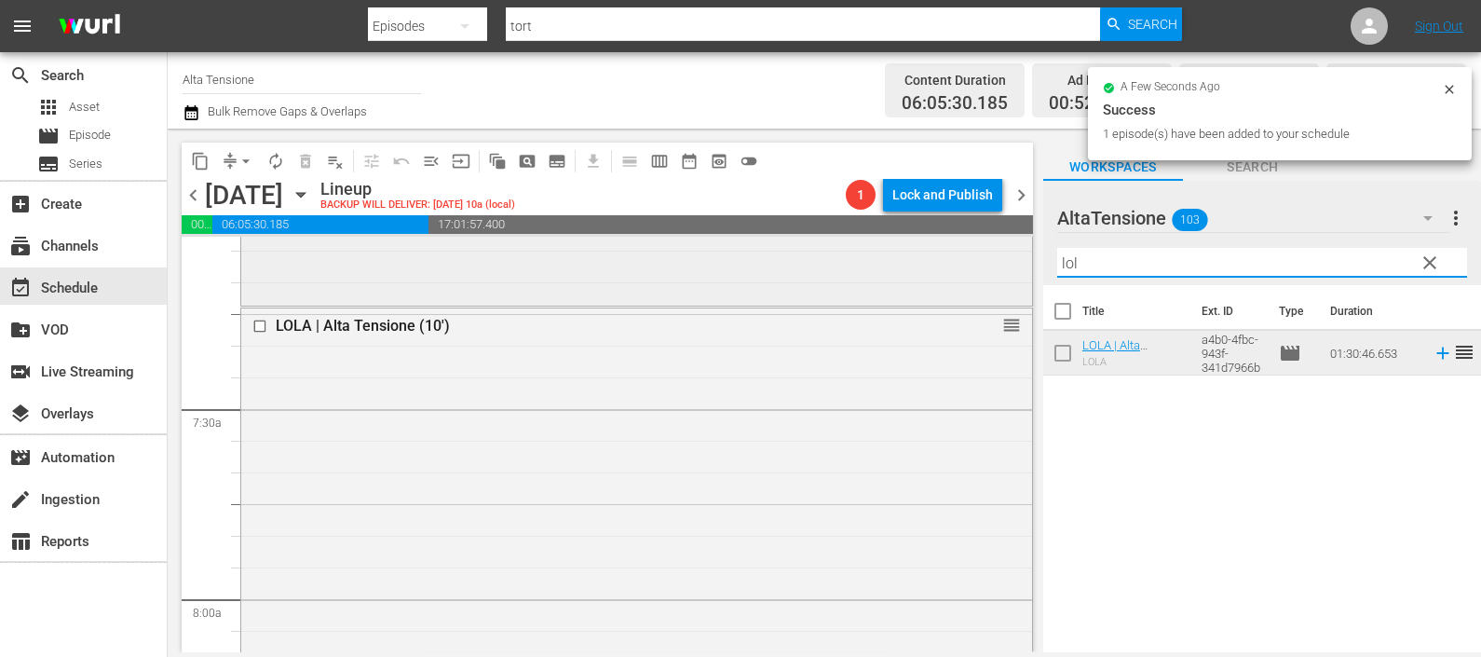
click at [999, 273] on div "content_copy compress arrow_drop_down autorenew_outlined delete_forever_outline…" at bounding box center [825, 391] width 1314 height 524
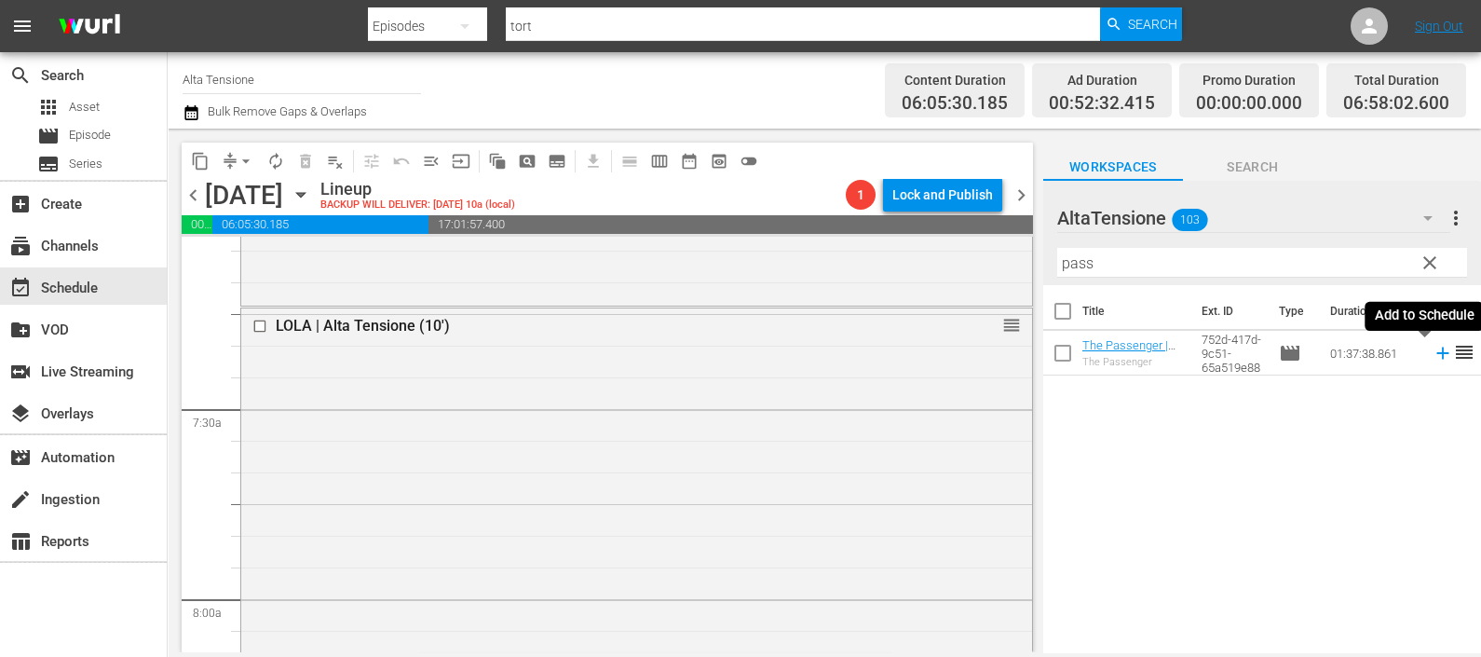
drag, startPoint x: 1421, startPoint y: 352, endPoint x: 1272, endPoint y: 315, distance: 153.7
click at [1437, 353] on icon at bounding box center [1443, 354] width 12 height 12
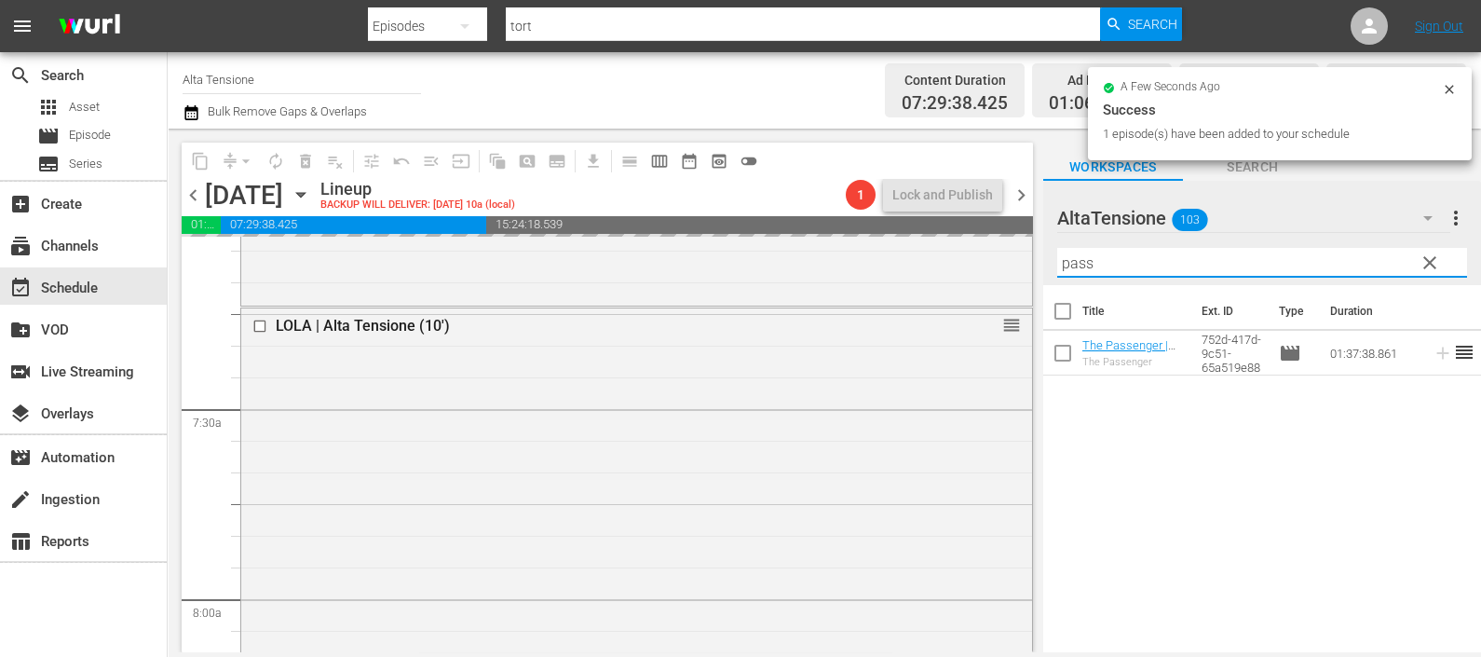
drag, startPoint x: 1174, startPoint y: 254, endPoint x: 1052, endPoint y: 255, distance: 122.1
click at [1058, 259] on input "pass" at bounding box center [1263, 263] width 410 height 30
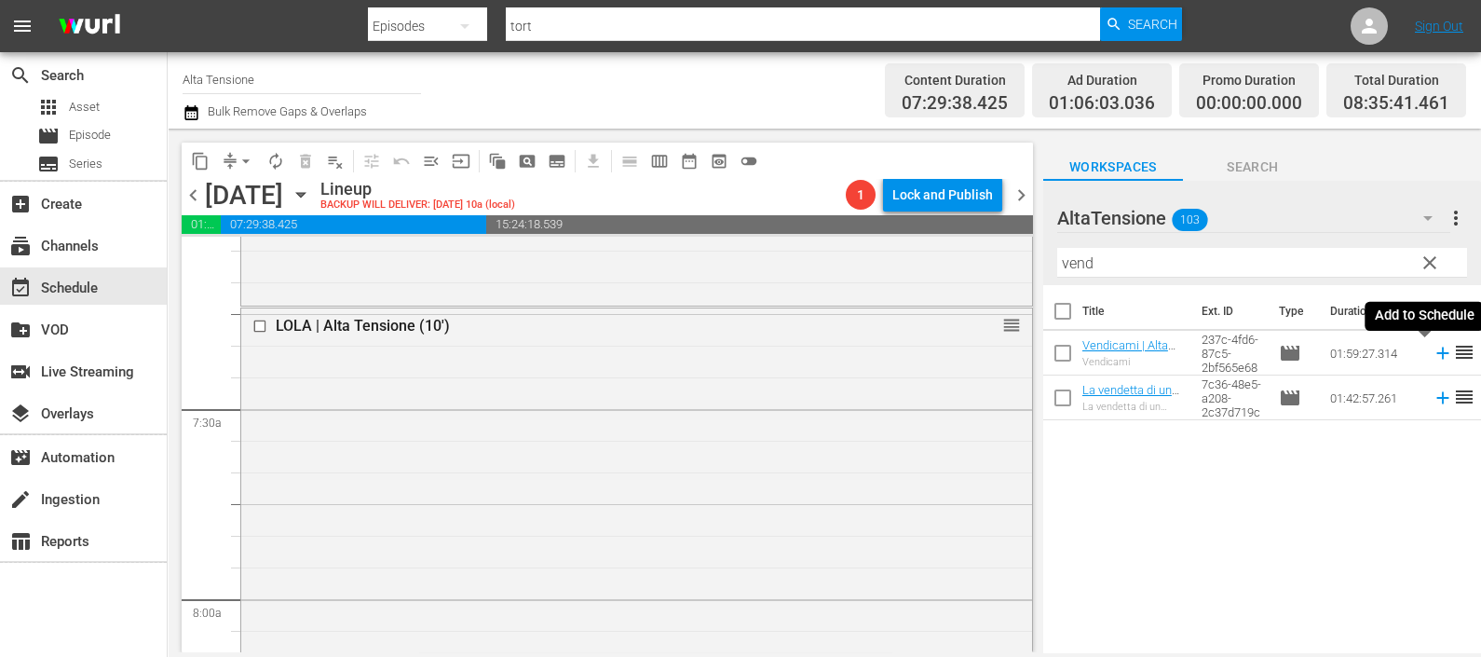
click at [1433, 357] on icon at bounding box center [1443, 353] width 20 height 20
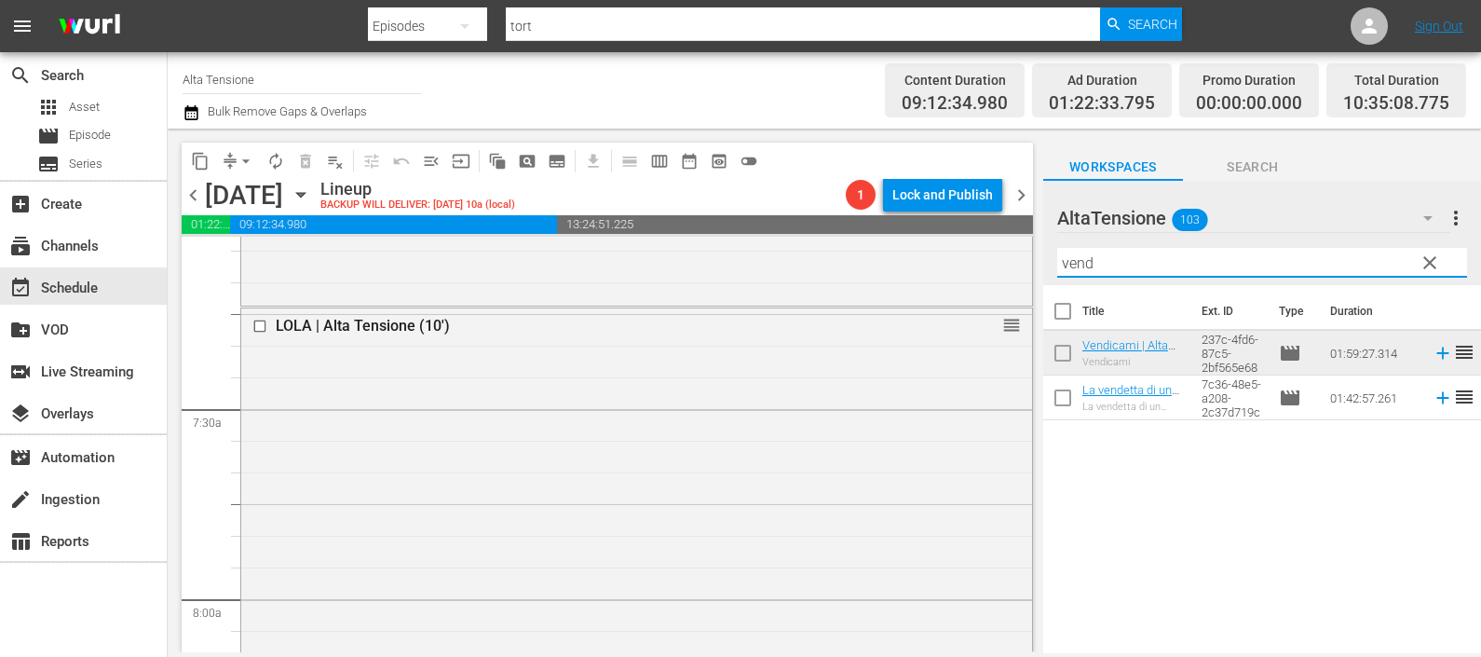
drag, startPoint x: 1131, startPoint y: 255, endPoint x: 1056, endPoint y: 253, distance: 75.5
click at [1067, 260] on input "vend" at bounding box center [1263, 263] width 410 height 30
type input "v"
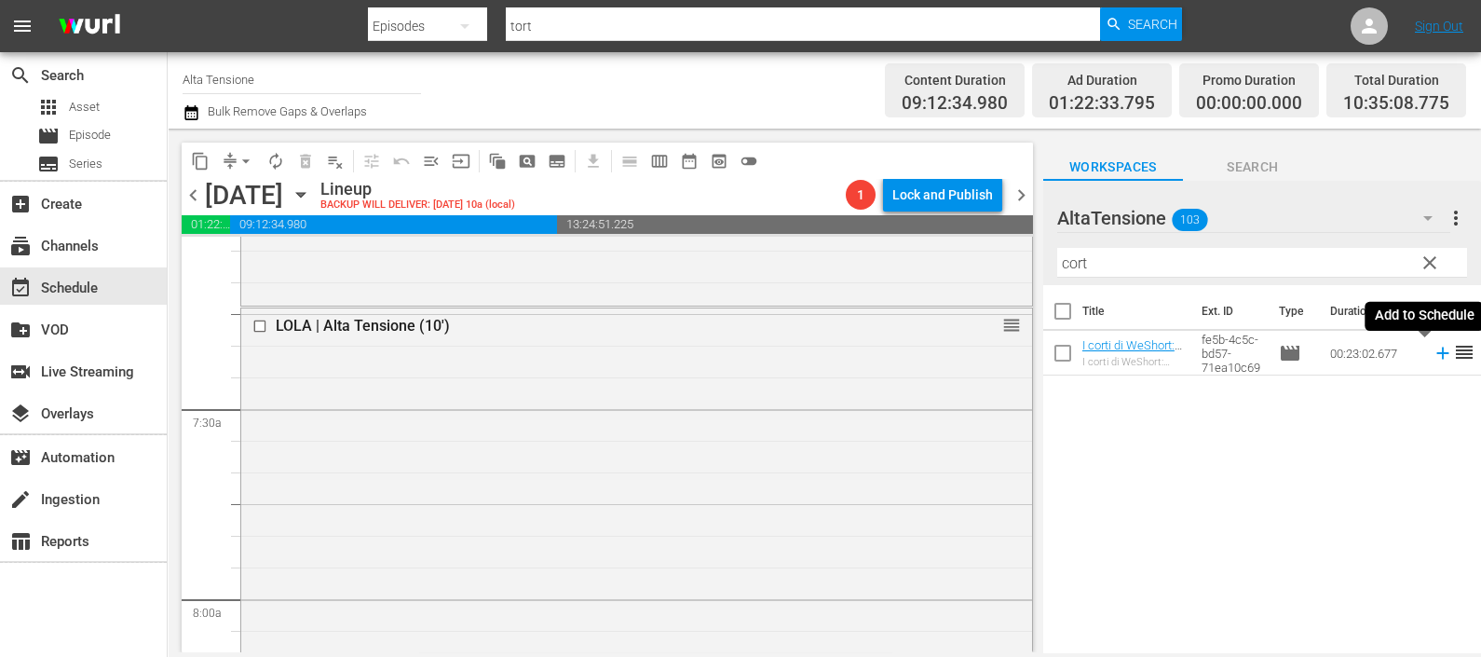
click at [1433, 355] on icon at bounding box center [1443, 353] width 20 height 20
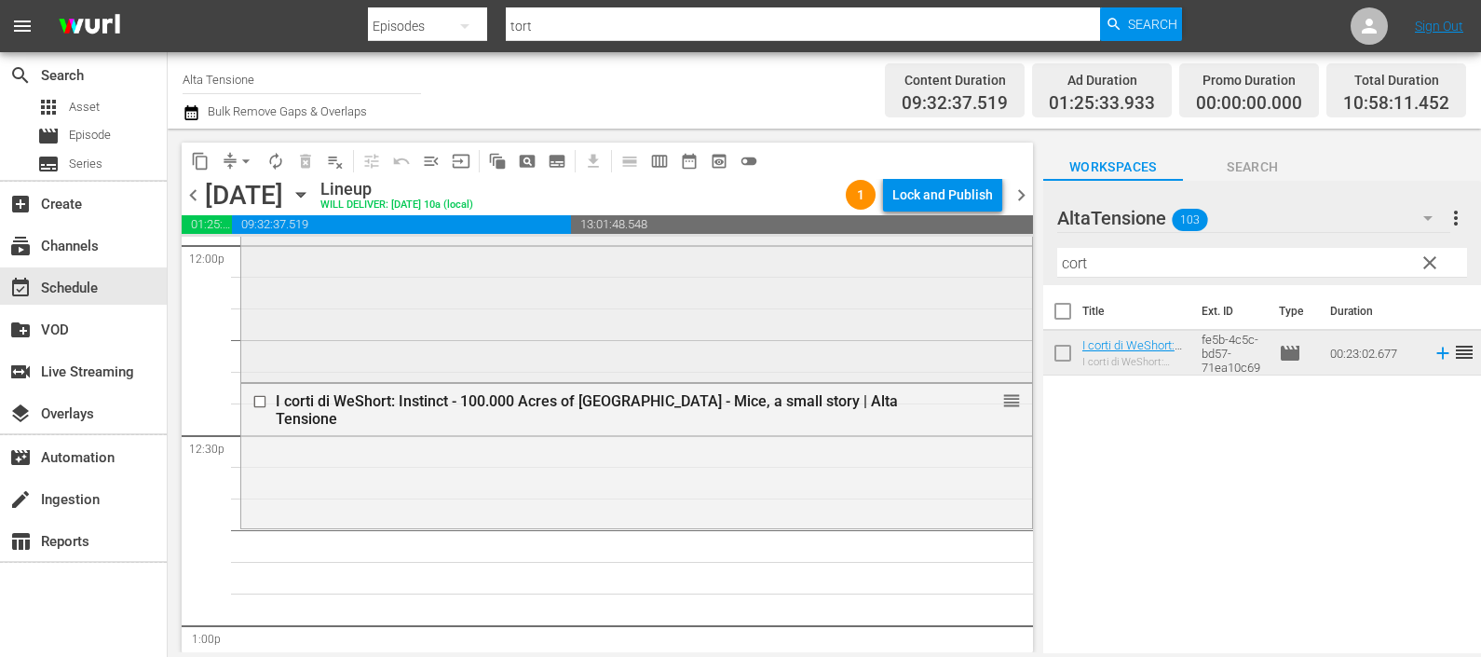
scroll to position [4542, 0]
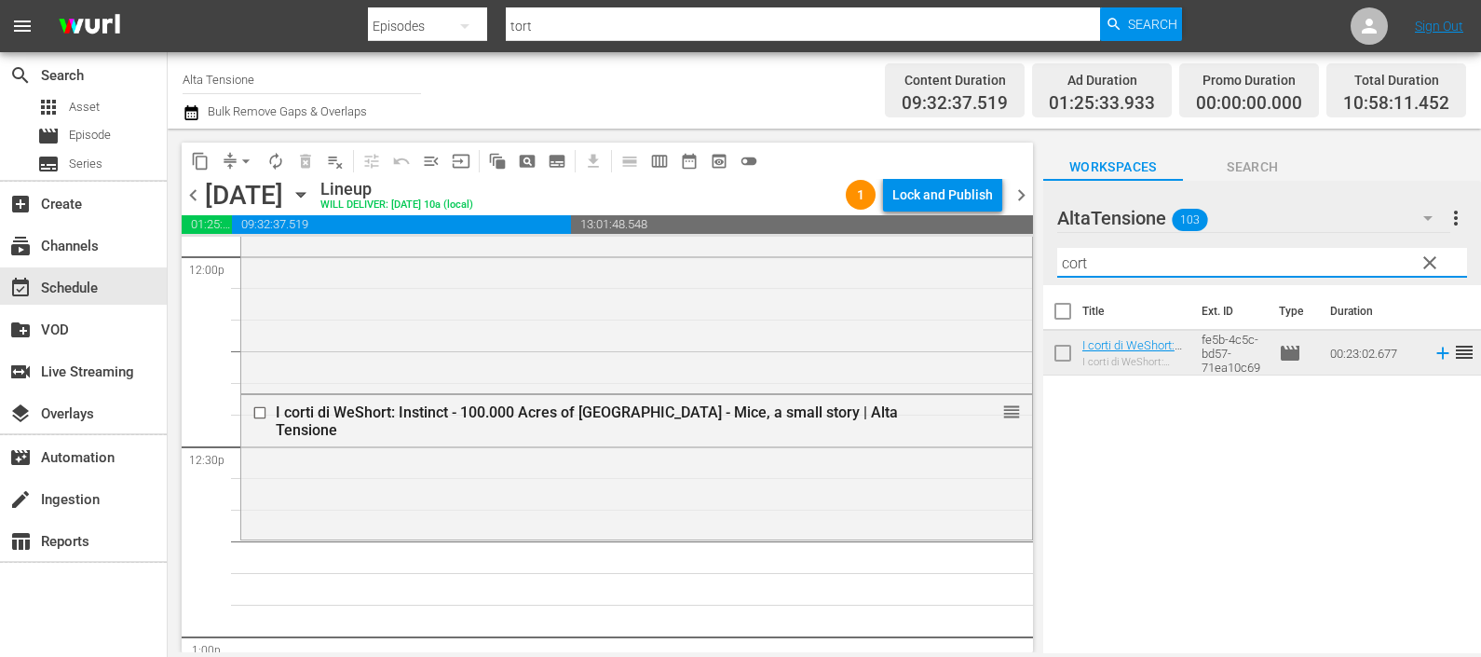
drag, startPoint x: 1113, startPoint y: 257, endPoint x: 1022, endPoint y: 270, distance: 92.2
click at [1031, 266] on div "content_copy compress arrow_drop_down autorenew_outlined delete_forever_outline…" at bounding box center [825, 391] width 1314 height 524
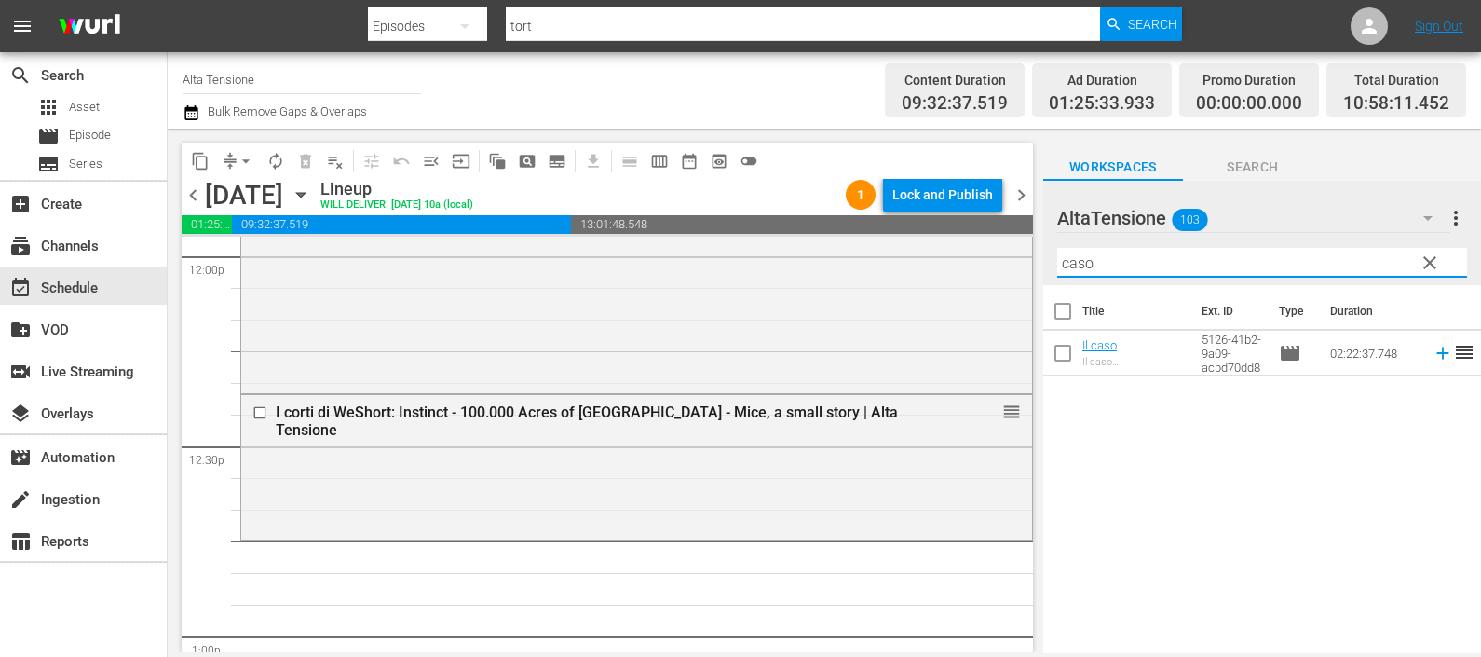
click at [1433, 358] on icon at bounding box center [1443, 353] width 20 height 20
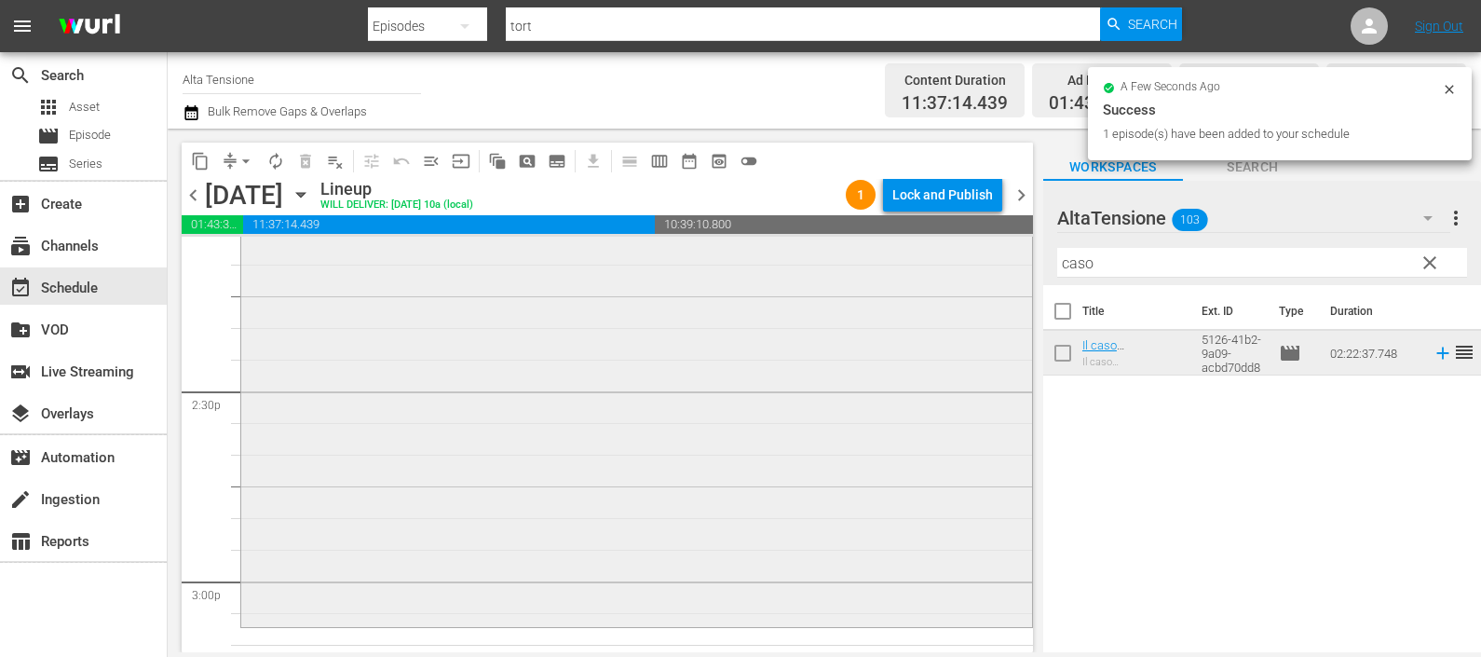
scroll to position [5590, 0]
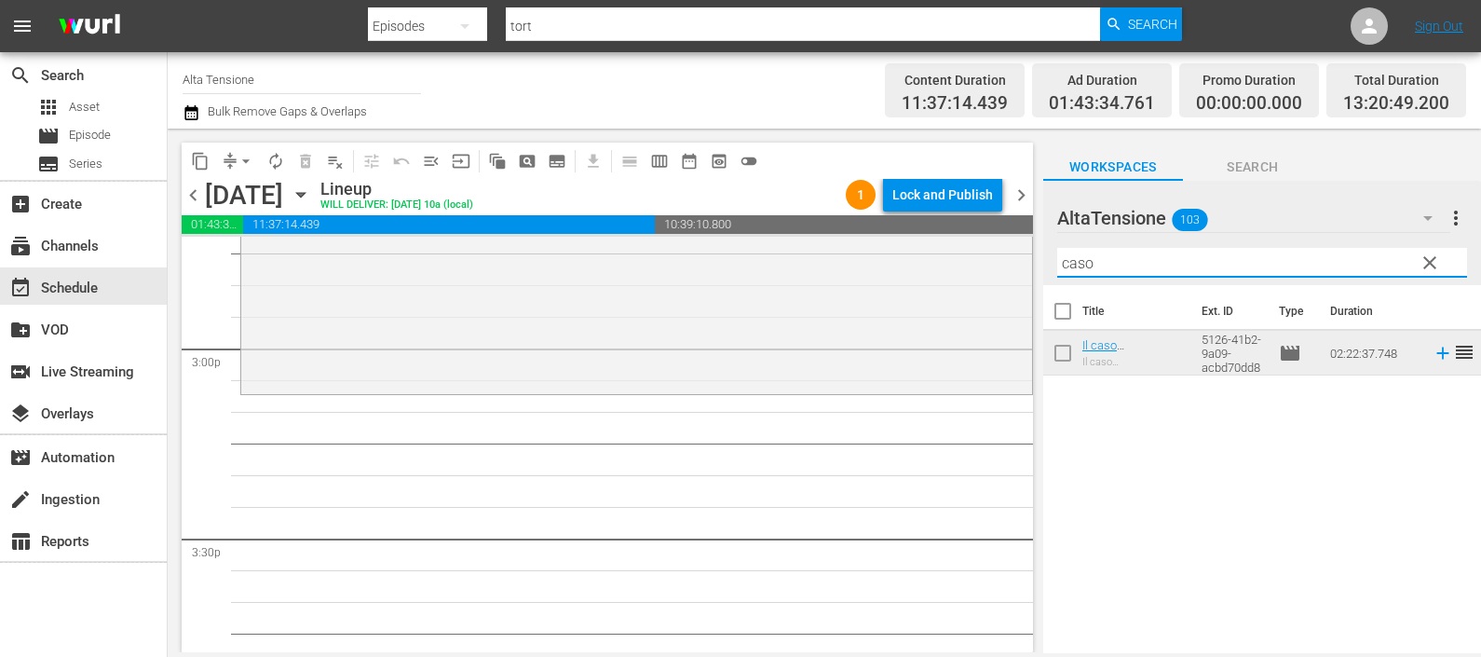
drag, startPoint x: 1061, startPoint y: 252, endPoint x: 1022, endPoint y: 252, distance: 39.1
click at [1024, 251] on div "content_copy compress arrow_drop_down autorenew_outlined delete_forever_outline…" at bounding box center [825, 391] width 1314 height 524
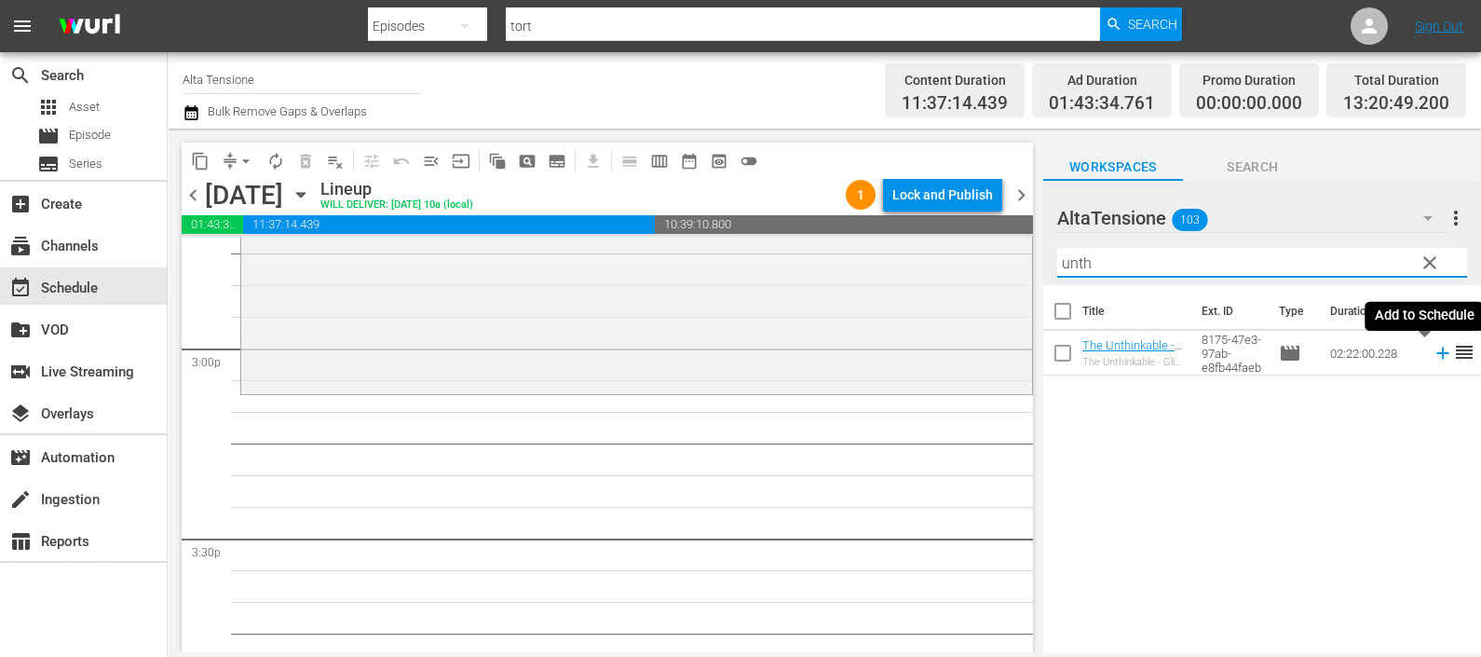
click at [1433, 354] on icon at bounding box center [1443, 353] width 20 height 20
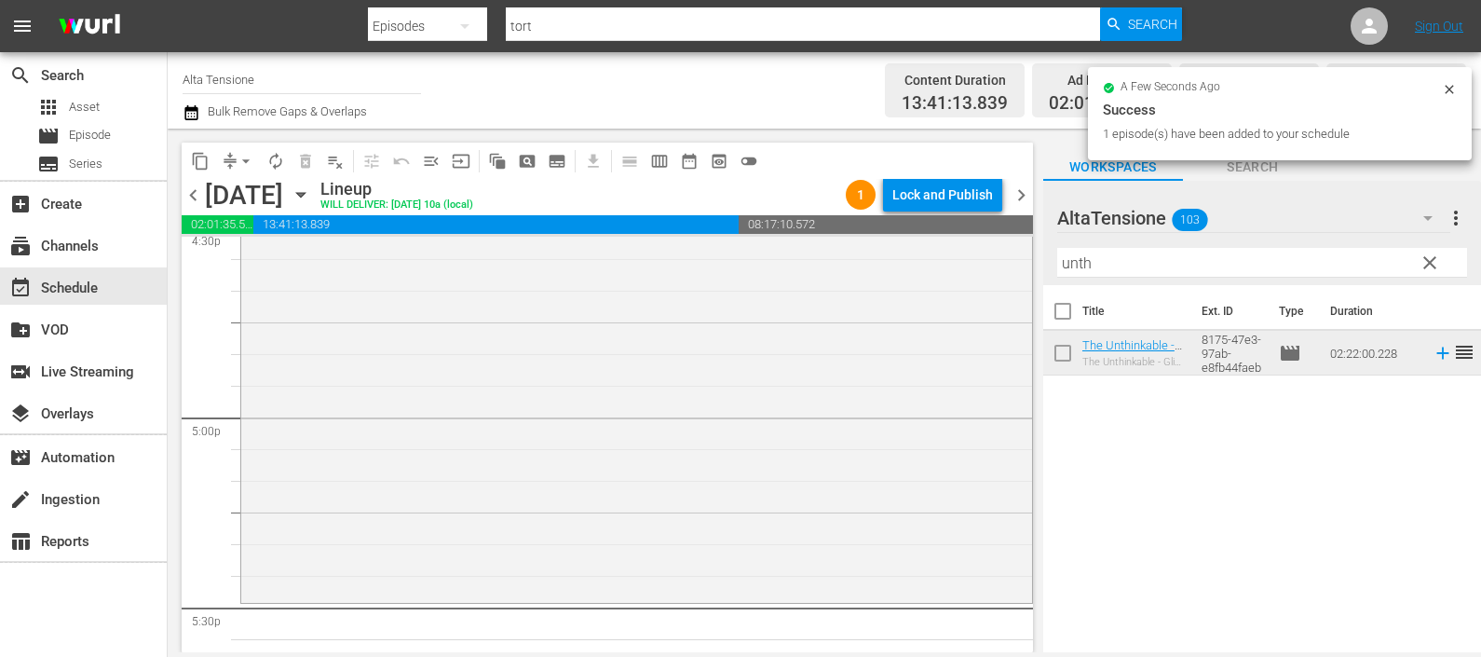
scroll to position [6288, 0]
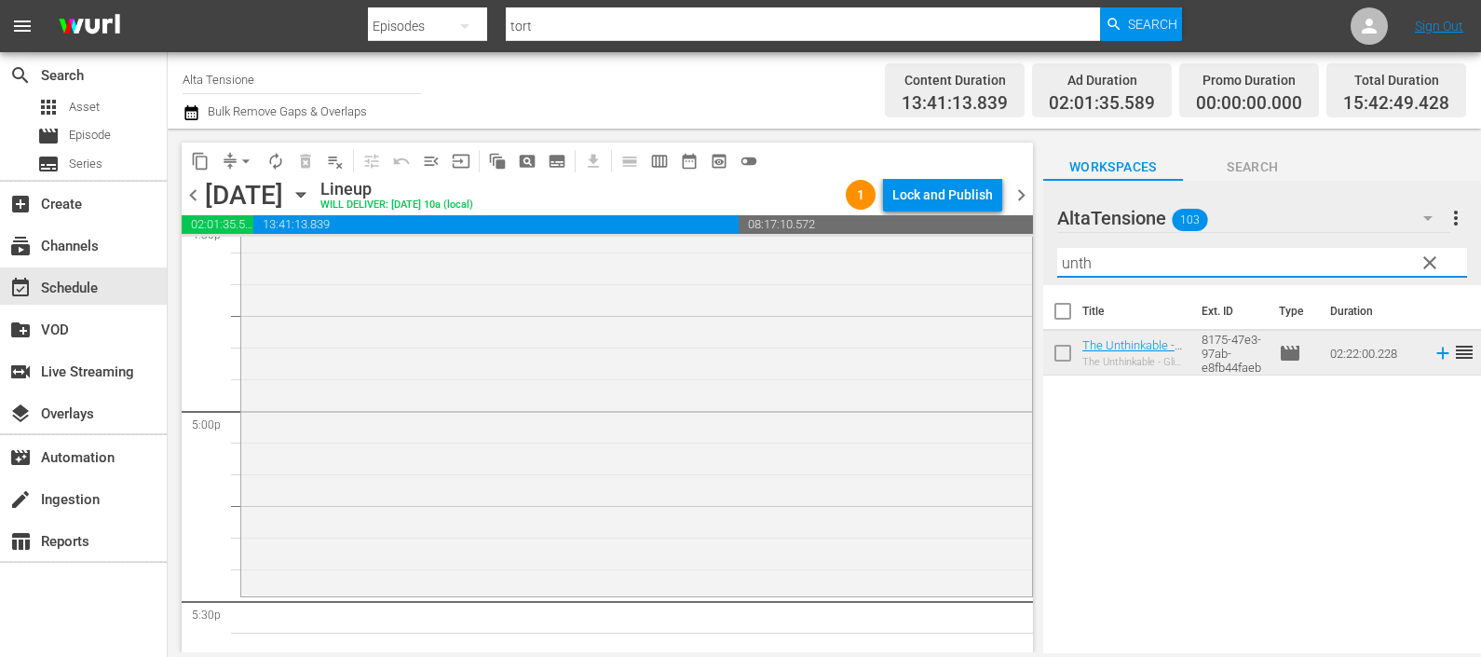
drag, startPoint x: 1041, startPoint y: 252, endPoint x: 1025, endPoint y: 266, distance: 21.8
click at [1025, 263] on div "content_copy compress arrow_drop_down autorenew_outlined delete_forever_outline…" at bounding box center [825, 391] width 1314 height 524
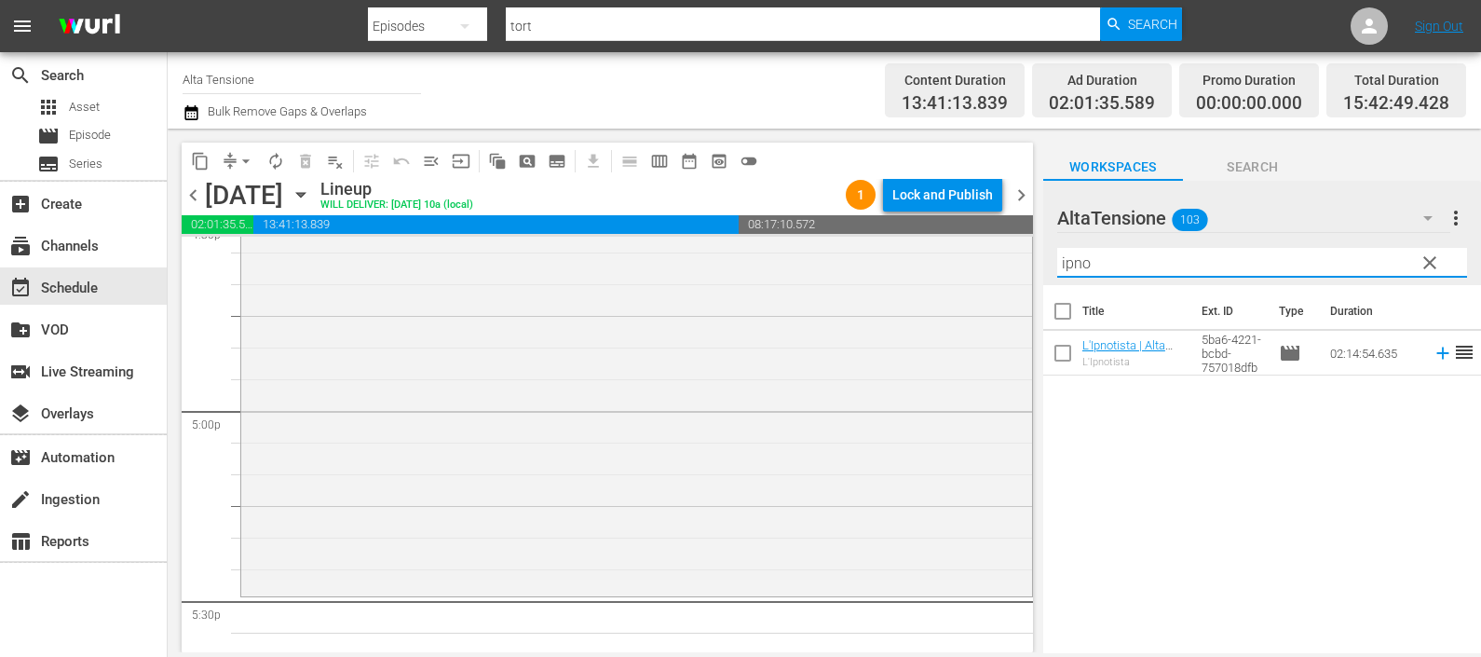
click at [1433, 349] on icon at bounding box center [1443, 353] width 20 height 20
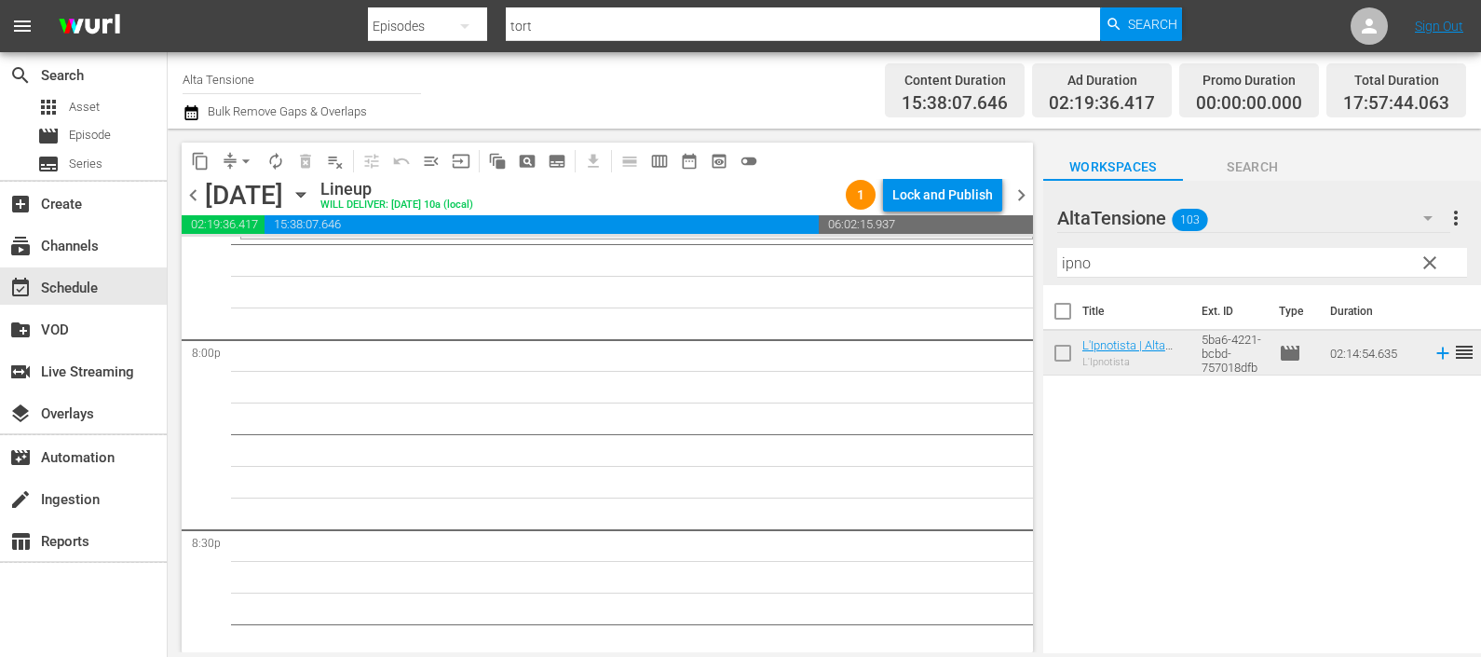
scroll to position [7453, 0]
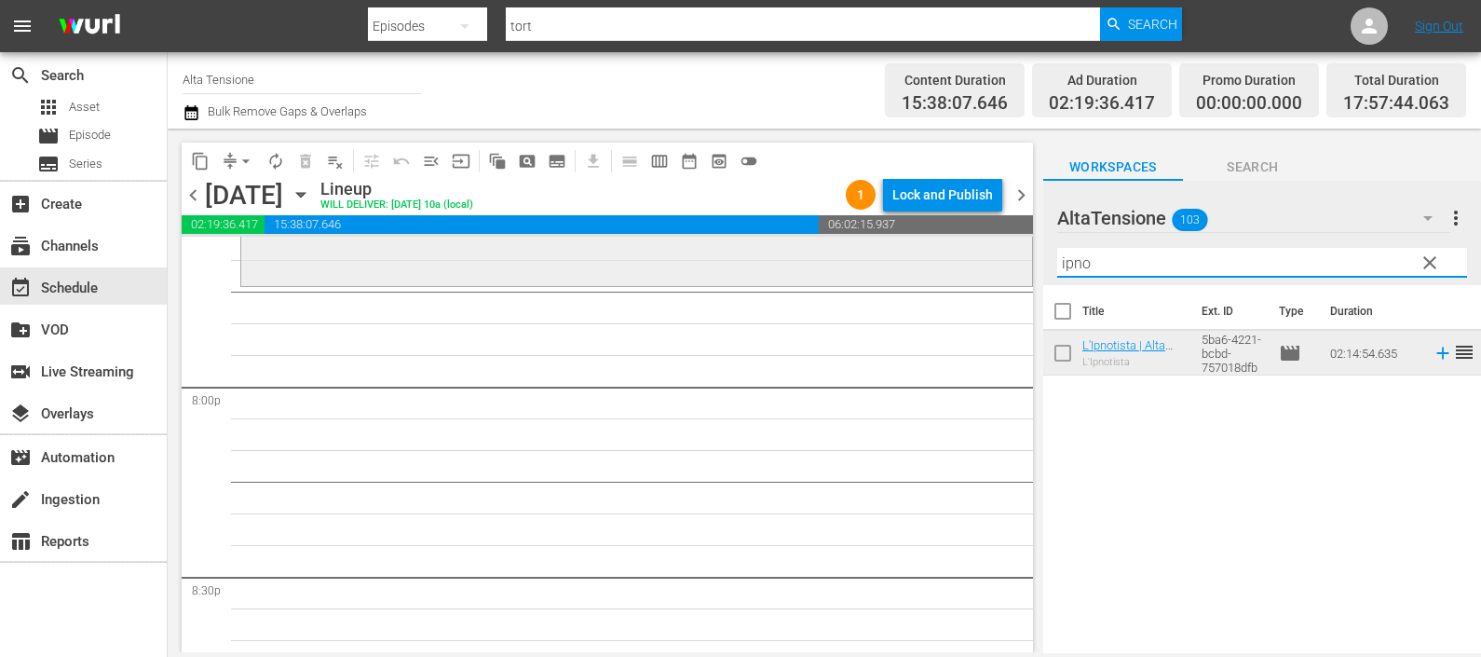
drag, startPoint x: 1128, startPoint y: 266, endPoint x: 989, endPoint y: 266, distance: 139.8
click at [996, 266] on div "content_copy compress arrow_drop_down autorenew_outlined delete_forever_outline…" at bounding box center [825, 391] width 1314 height 524
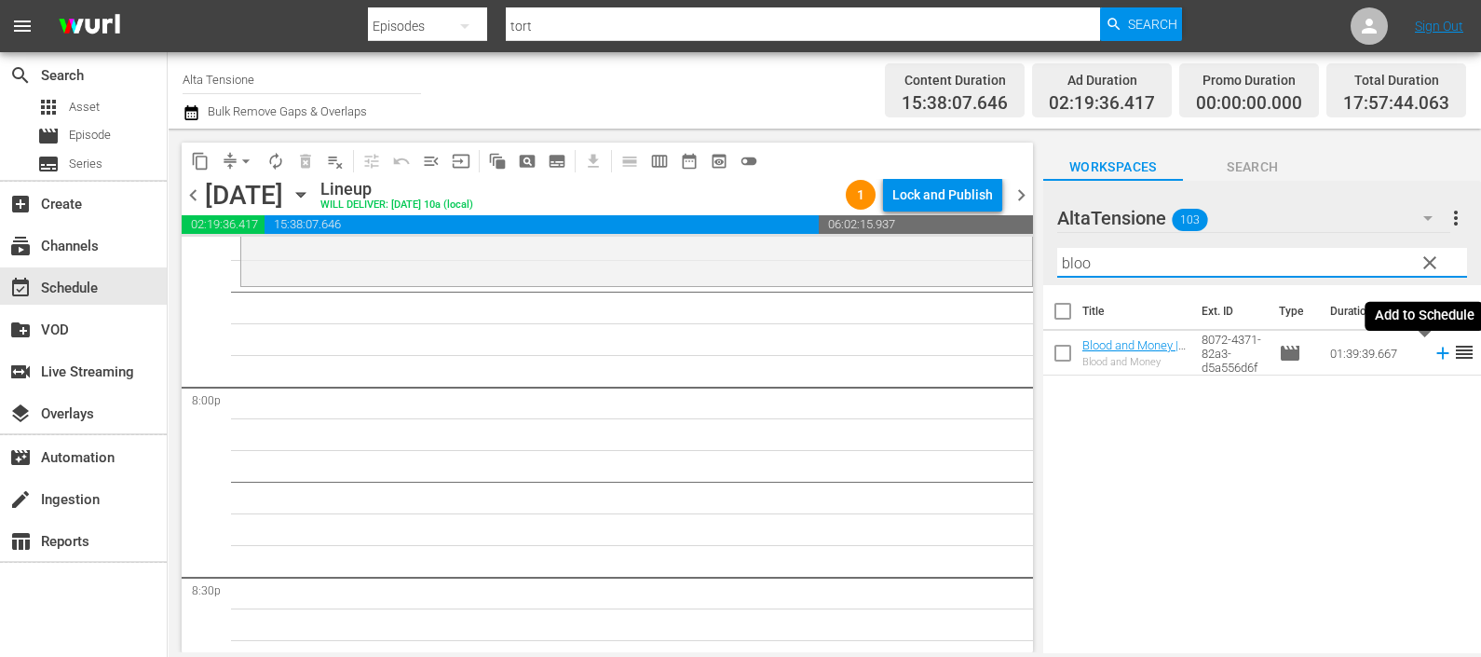
type input "bloo"
click at [1437, 354] on icon at bounding box center [1443, 354] width 12 height 12
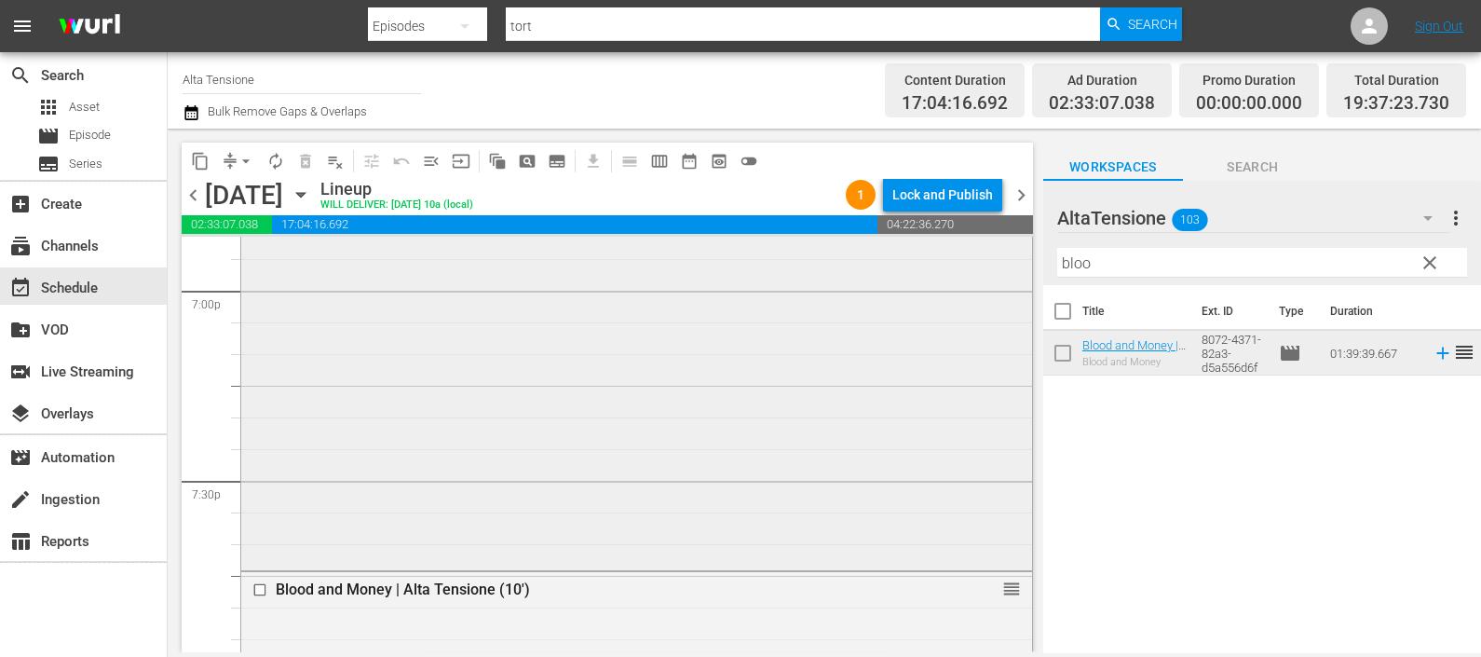
scroll to position [7220, 0]
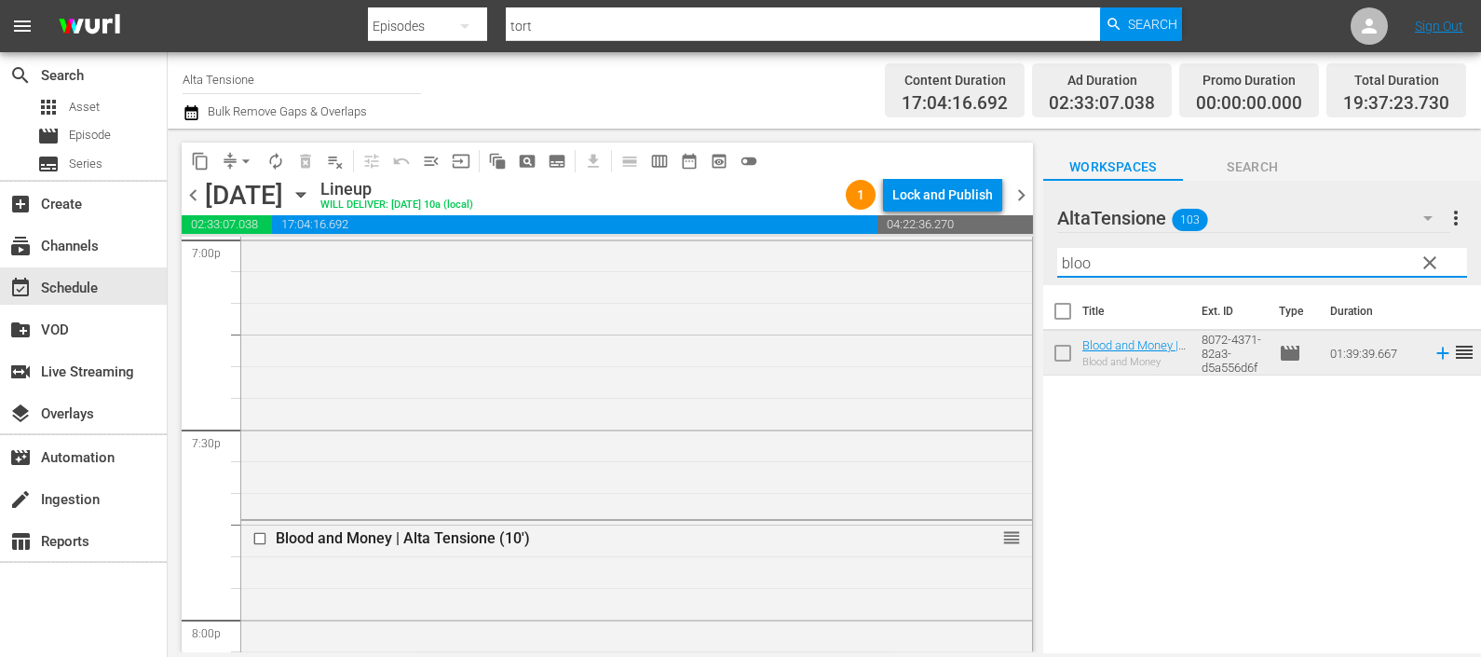
drag, startPoint x: 1115, startPoint y: 264, endPoint x: 1063, endPoint y: 264, distance: 52.2
click at [1063, 264] on input "bloo" at bounding box center [1263, 263] width 410 height 30
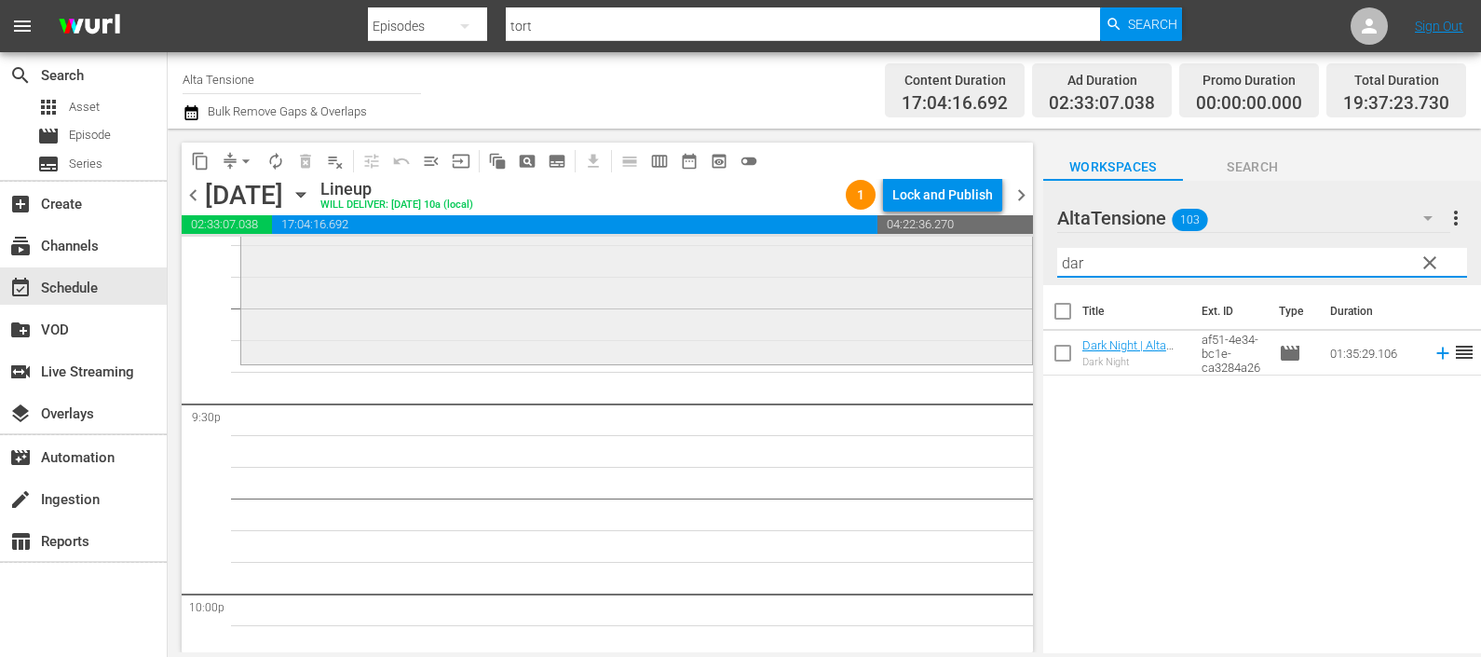
scroll to position [8036, 0]
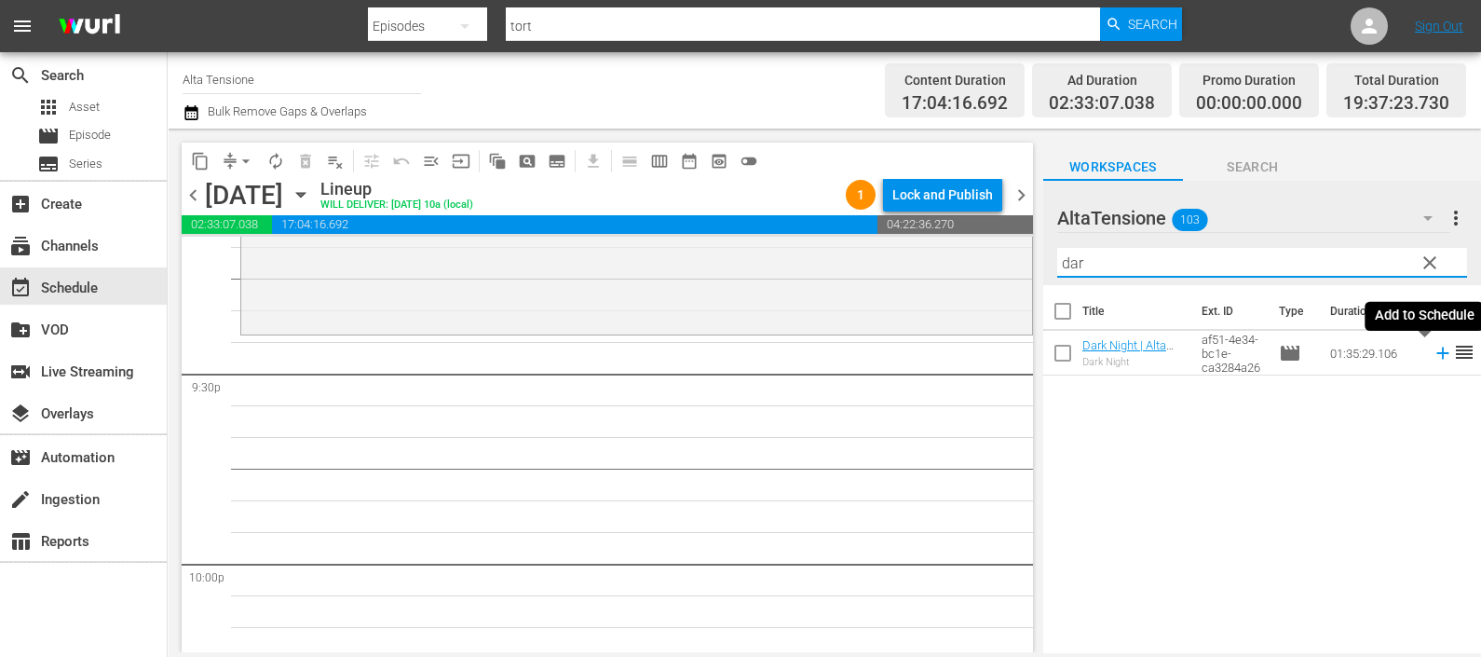
type input "dar"
click at [1433, 357] on icon at bounding box center [1443, 353] width 20 height 20
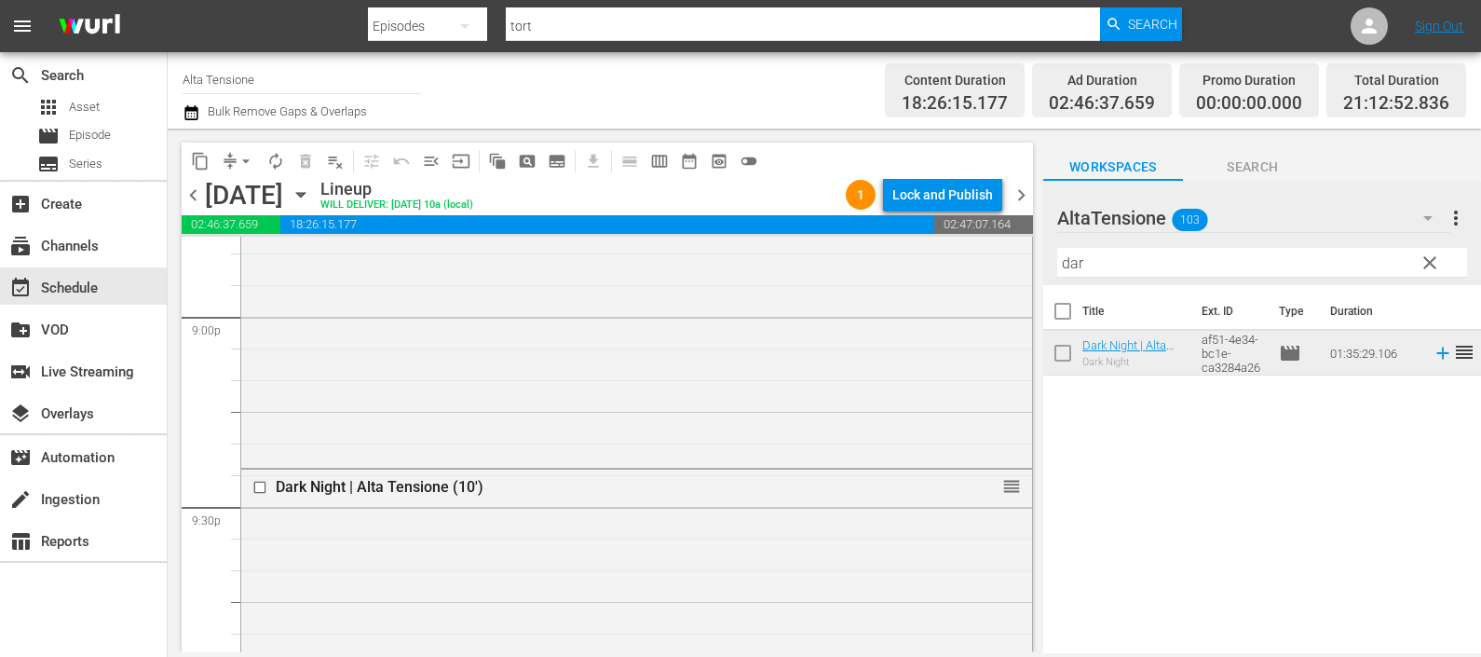
scroll to position [7687, 0]
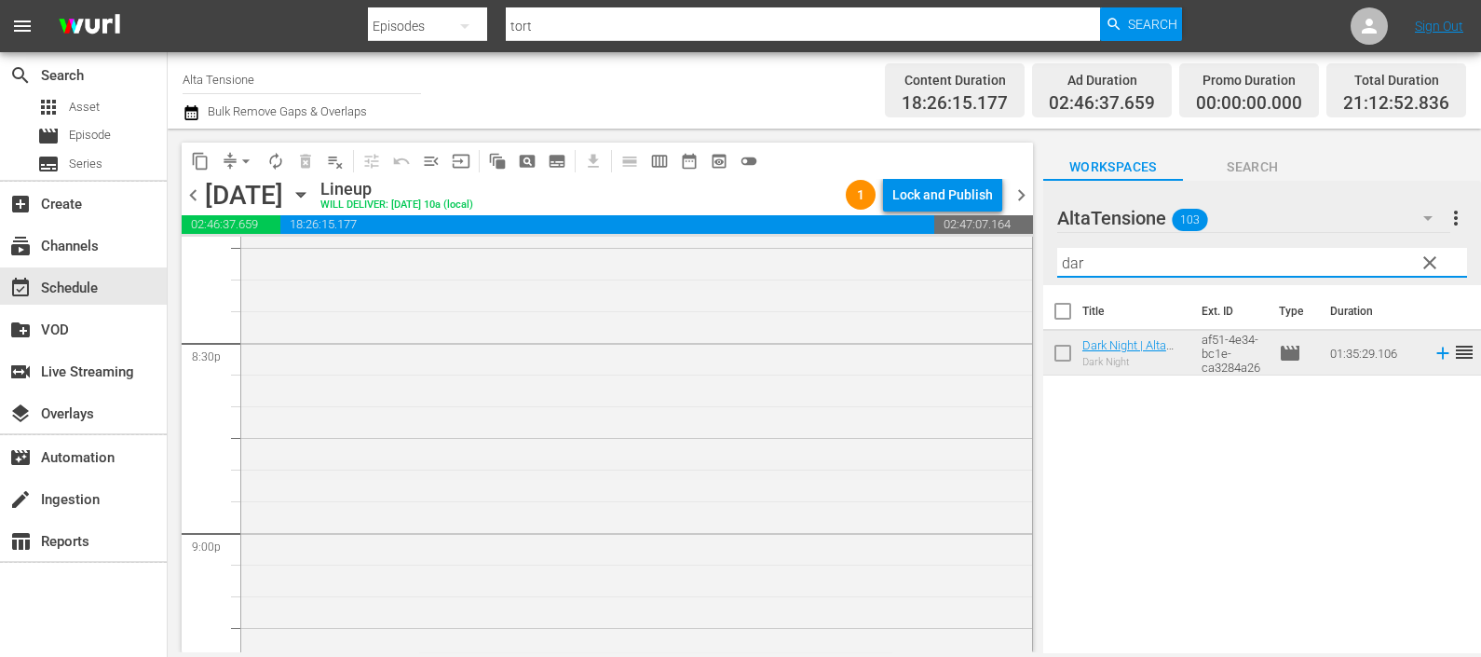
drag, startPoint x: 1104, startPoint y: 259, endPoint x: 1049, endPoint y: 256, distance: 55.0
click at [1049, 256] on div "AltaTensione 103 AltaTensione more_vert clear Filter by Title dar" at bounding box center [1263, 233] width 438 height 104
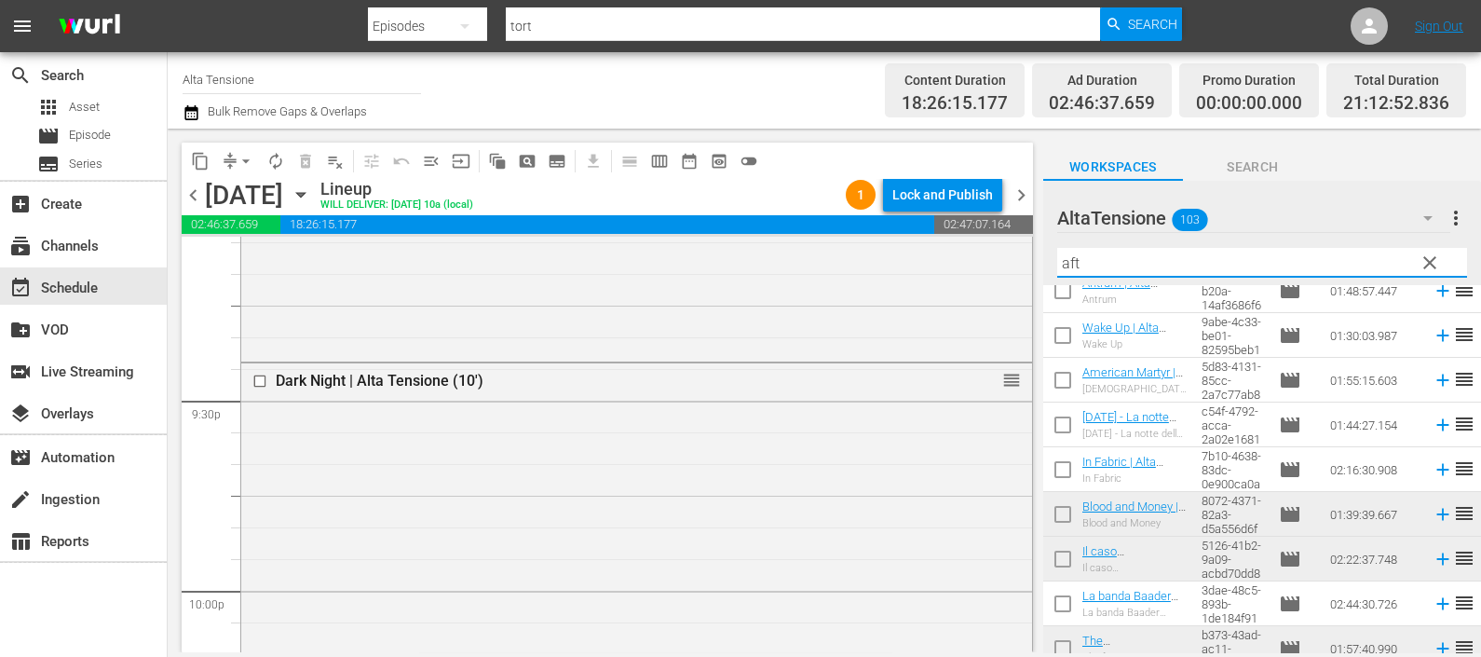
scroll to position [0, 0]
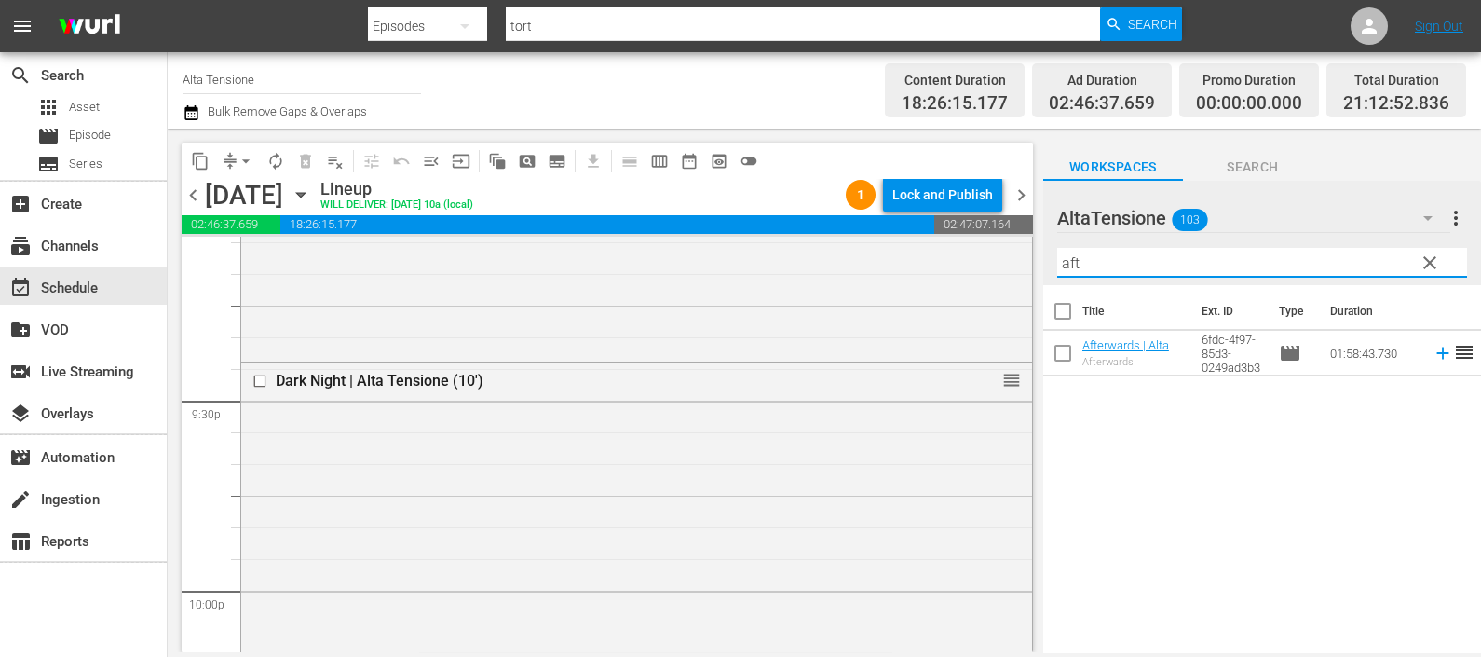
type input "afte"
drag, startPoint x: 1132, startPoint y: 266, endPoint x: 1002, endPoint y: 289, distance: 132.5
click at [970, 260] on div "content_copy compress arrow_drop_down autorenew_outlined delete_forever_outline…" at bounding box center [825, 391] width 1314 height 524
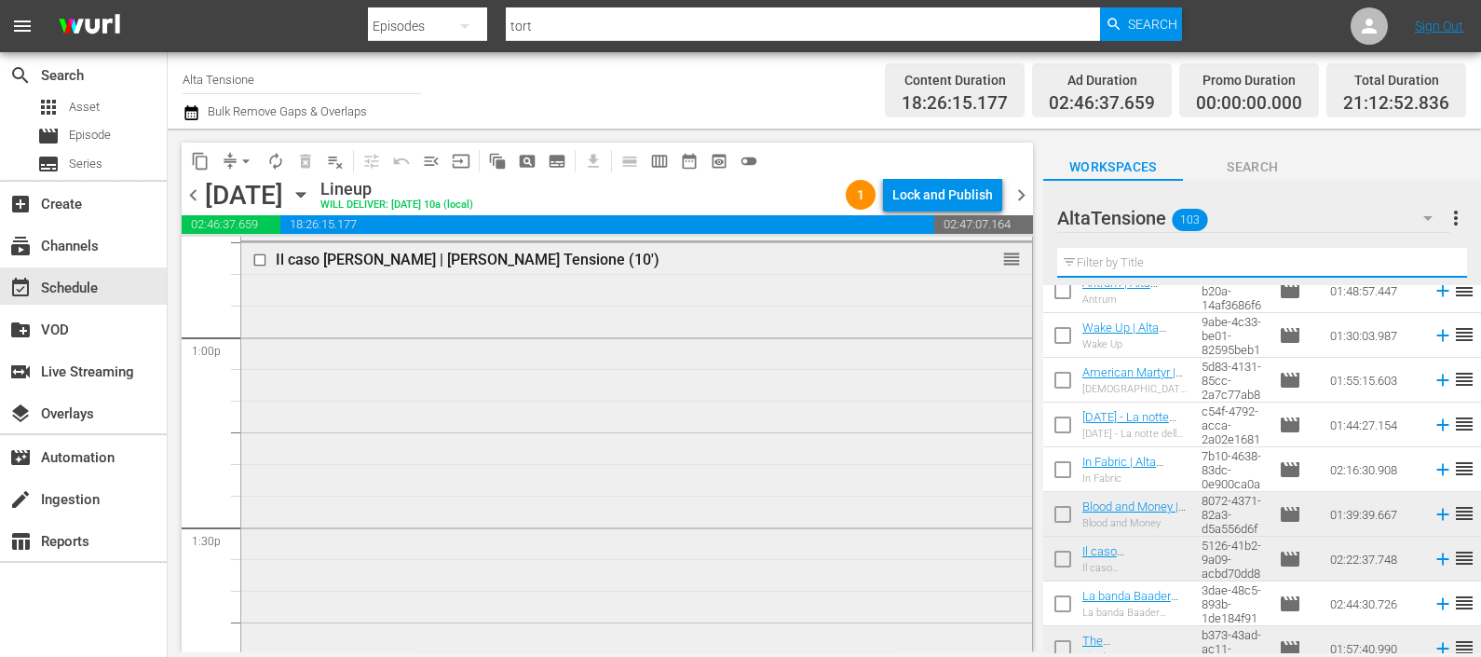
scroll to position [4632, 0]
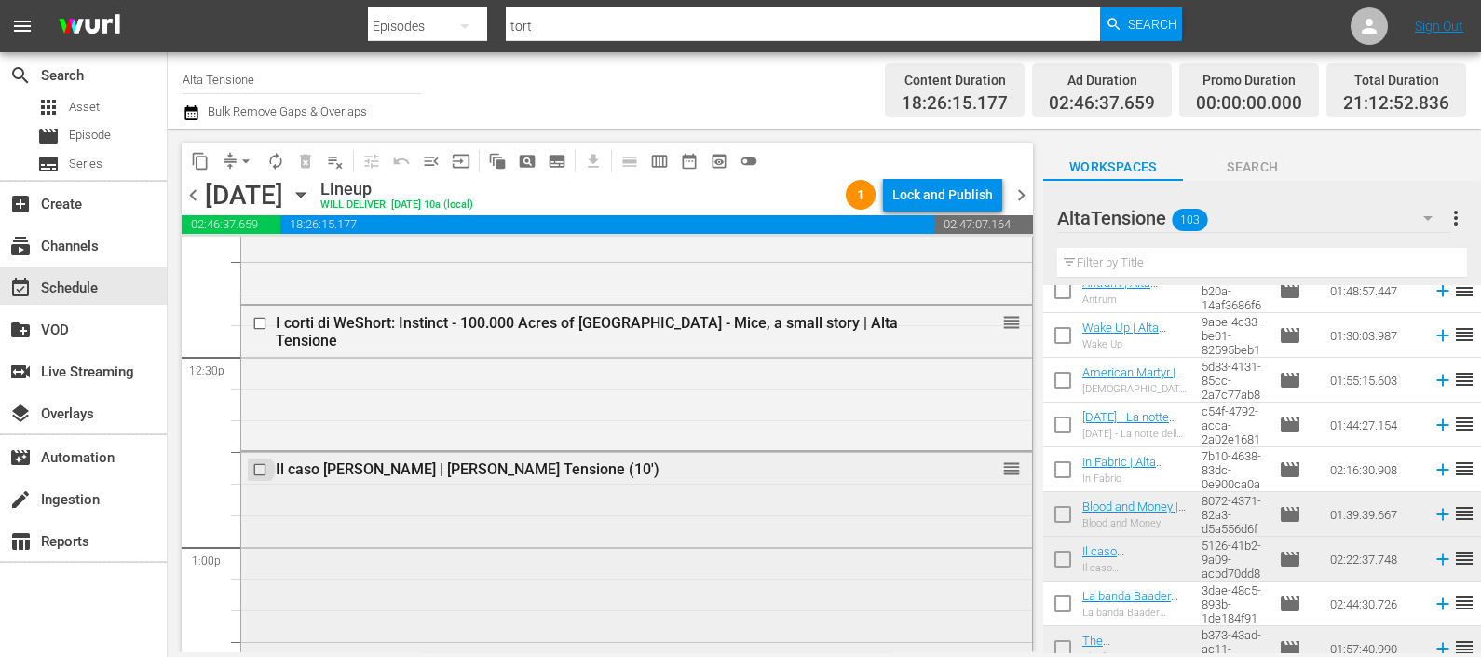
click at [260, 462] on input "checkbox" at bounding box center [263, 470] width 20 height 16
click at [298, 155] on span "delete_forever_outlined" at bounding box center [305, 161] width 19 height 19
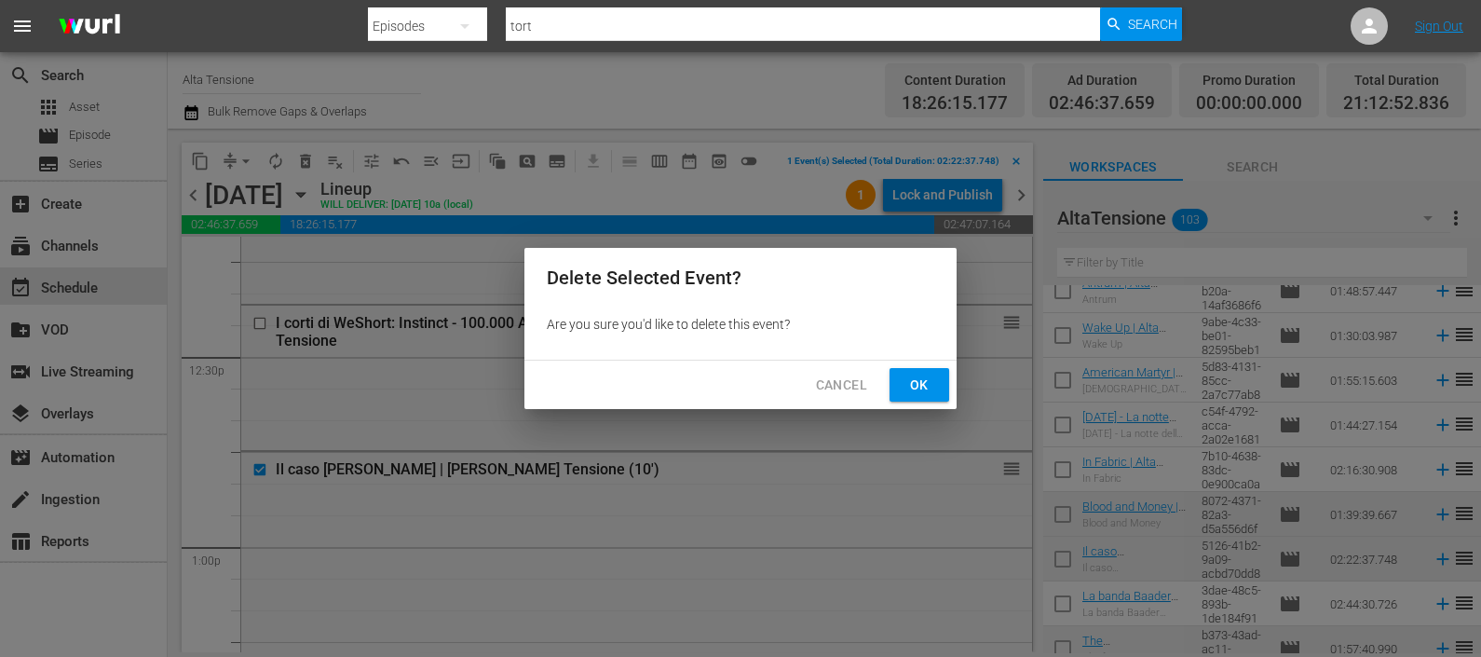
click at [912, 392] on span "Ok" at bounding box center [920, 385] width 30 height 23
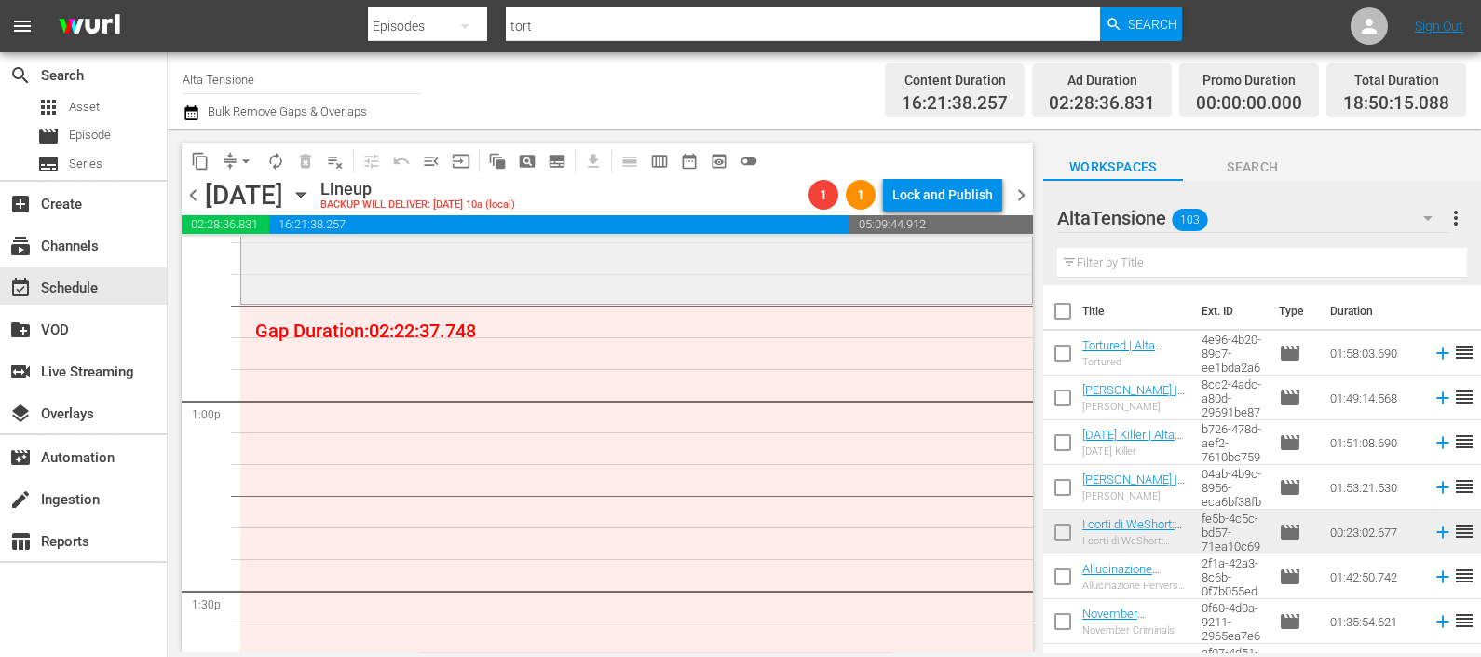
scroll to position [4748, 0]
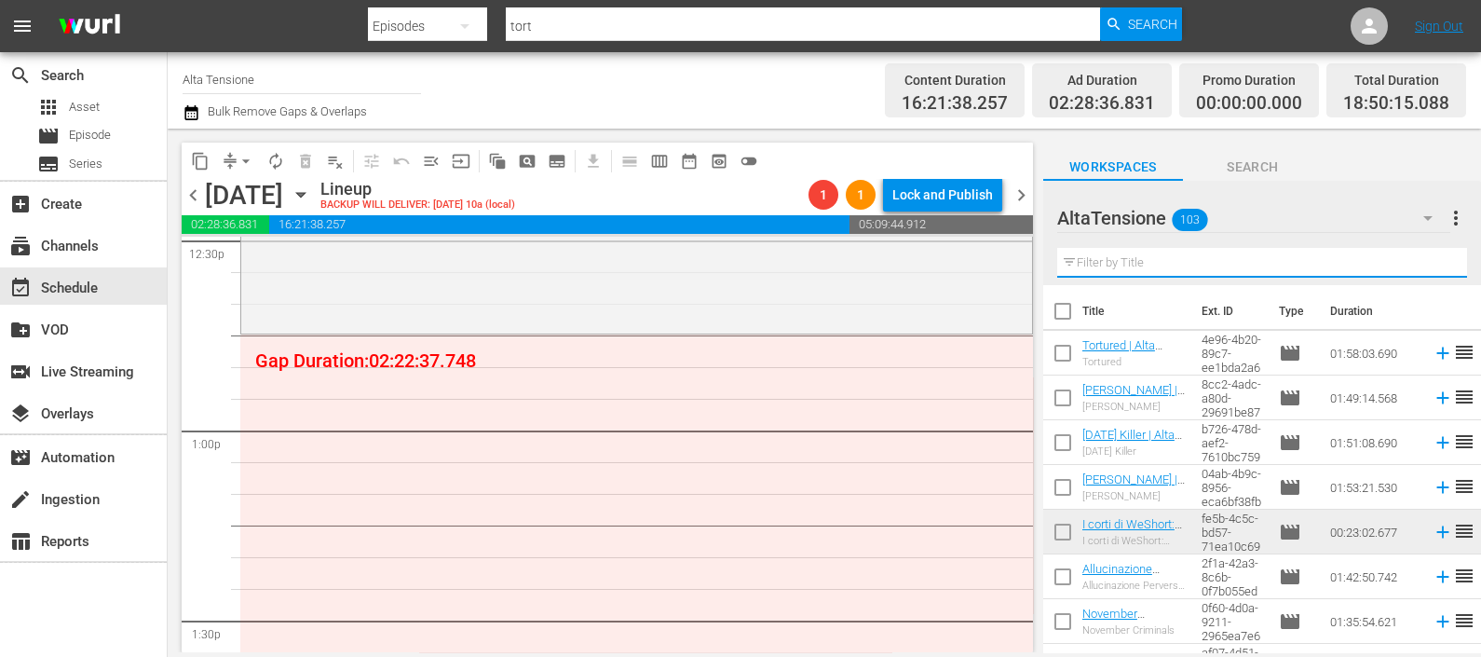
drag, startPoint x: 1076, startPoint y: 264, endPoint x: 1085, endPoint y: 270, distance: 11.4
click at [1076, 263] on input "text" at bounding box center [1263, 263] width 410 height 30
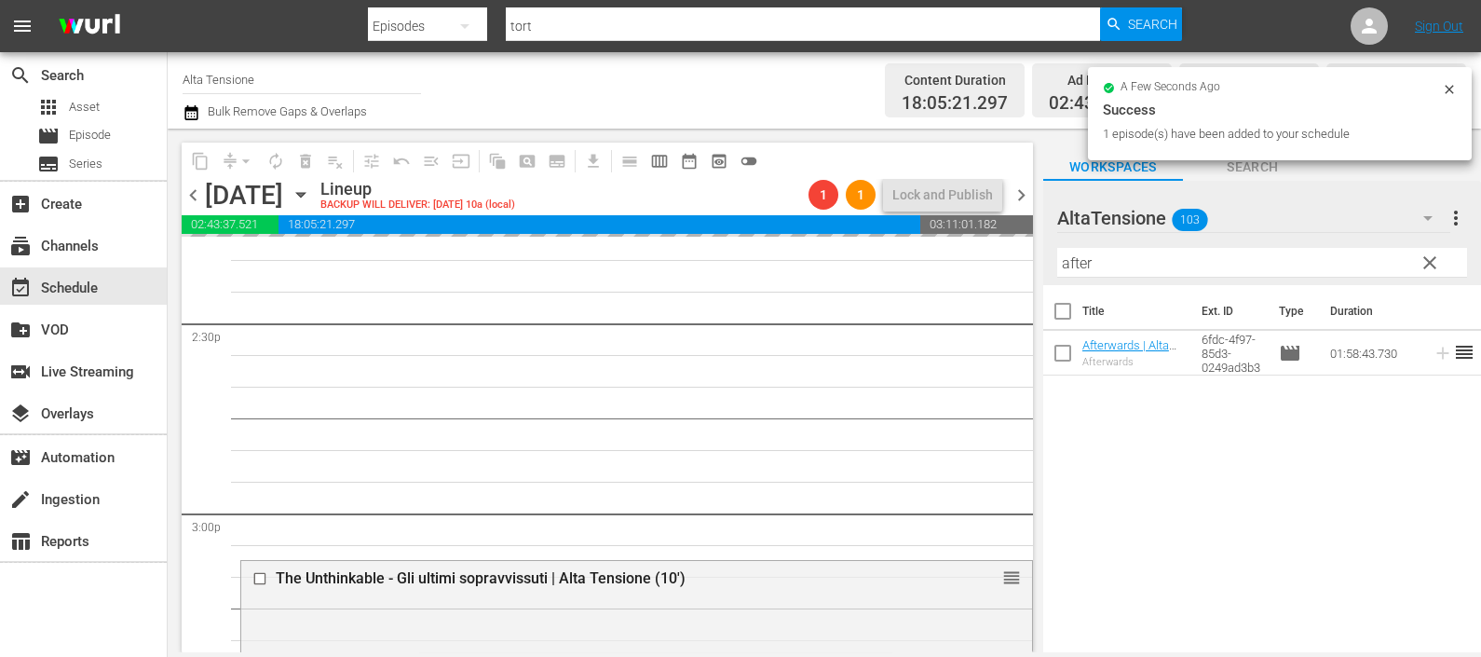
scroll to position [5447, 0]
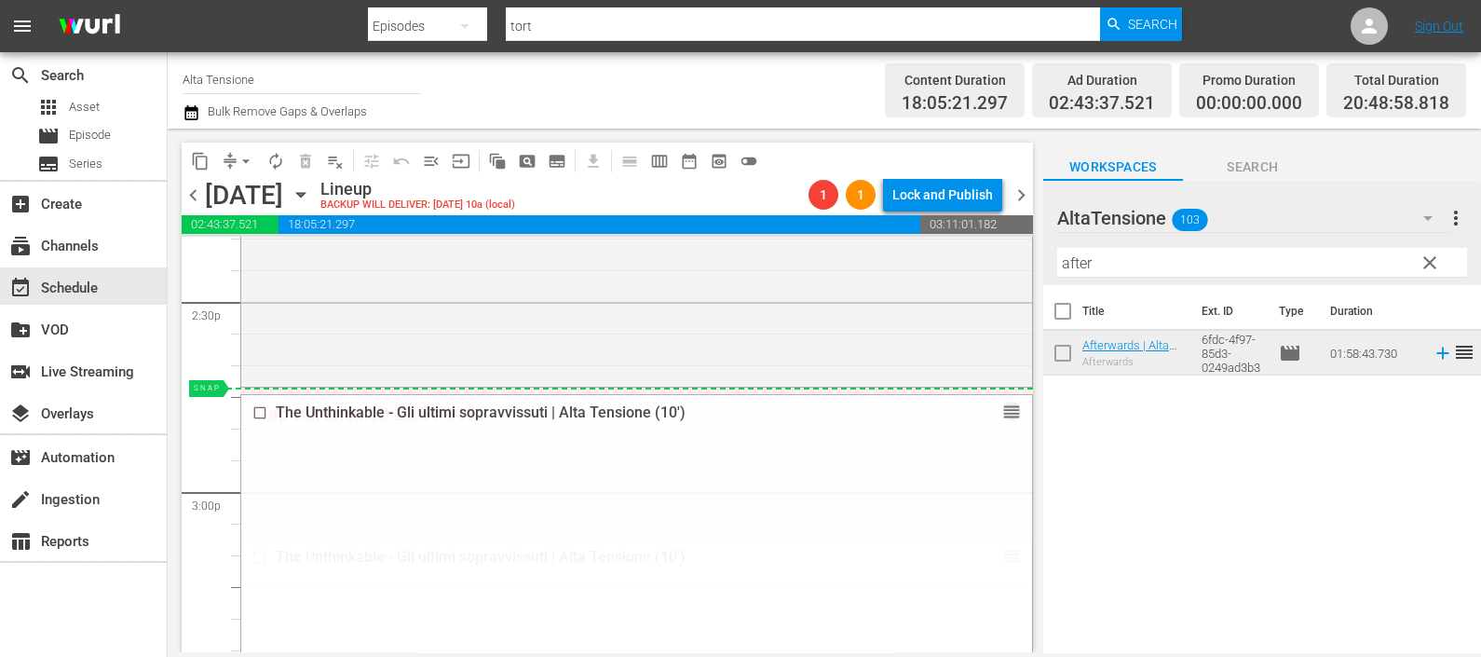
drag, startPoint x: 988, startPoint y: 554, endPoint x: 974, endPoint y: 395, distance: 159.9
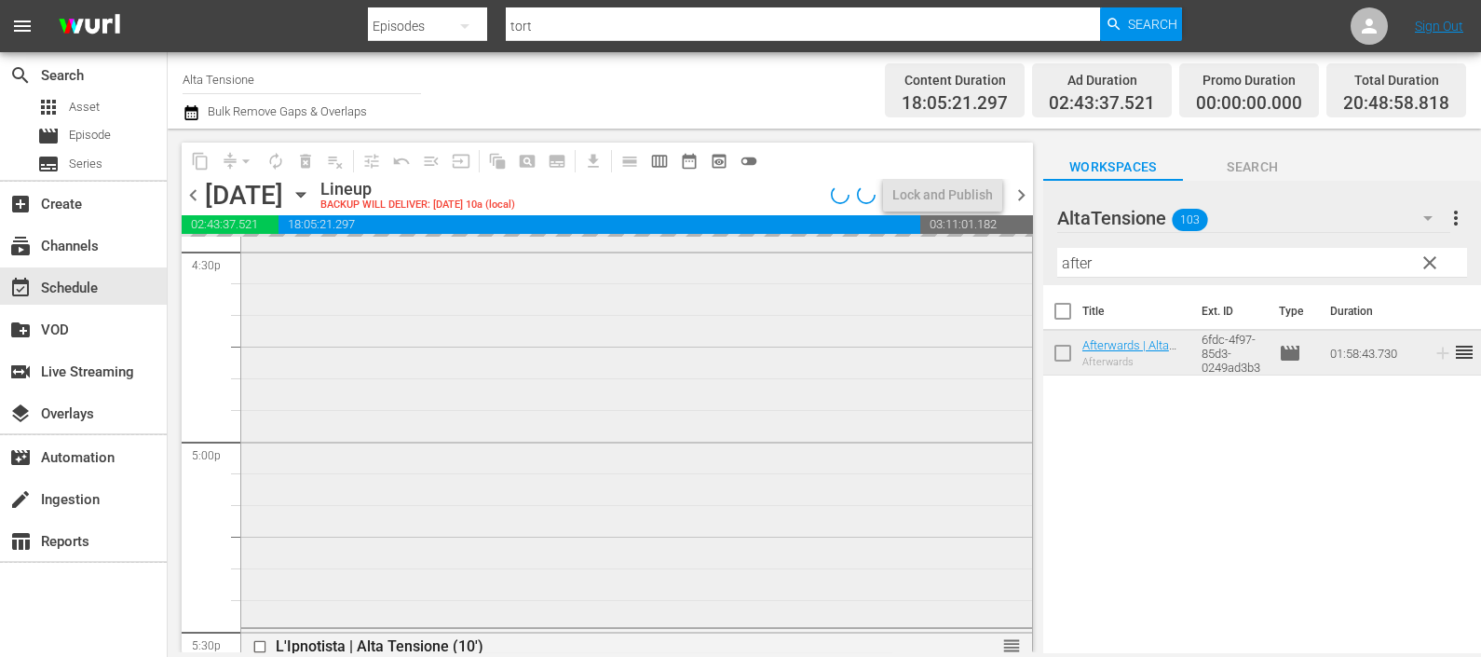
scroll to position [6262, 0]
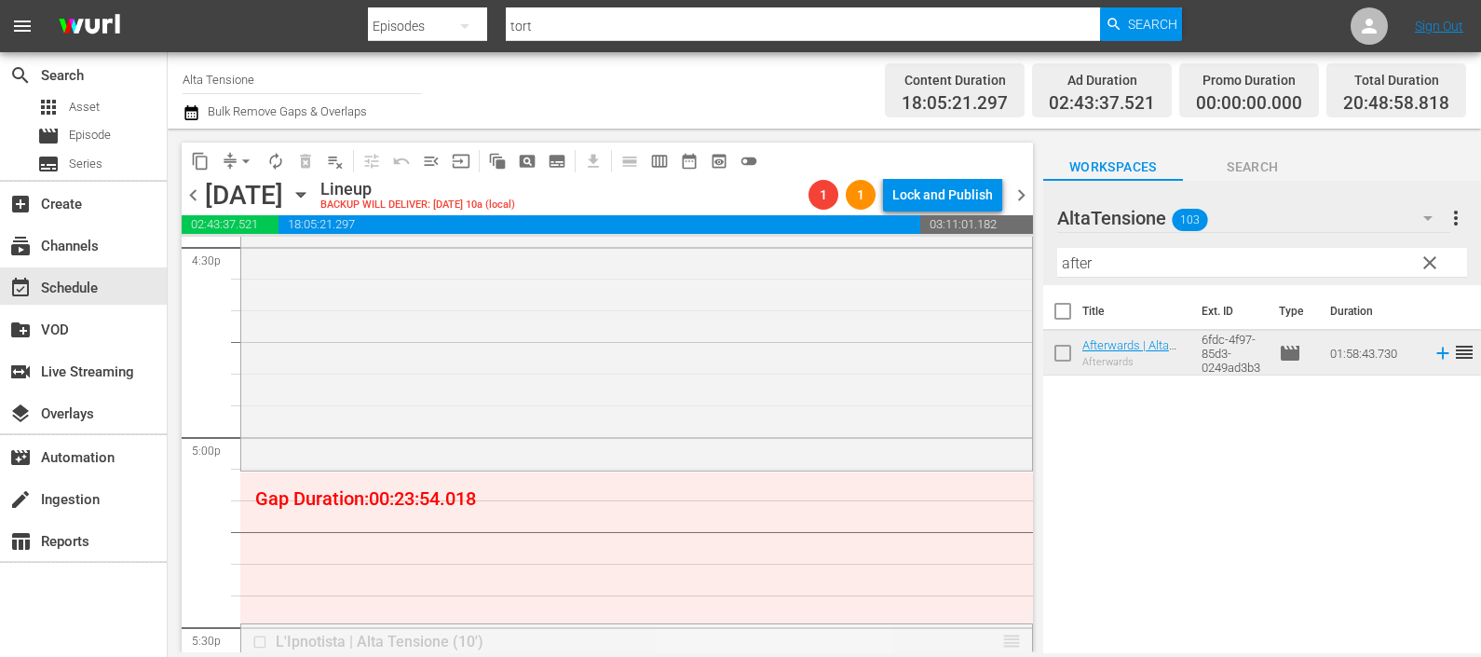
drag, startPoint x: 984, startPoint y: 637, endPoint x: 988, endPoint y: 484, distance: 153.8
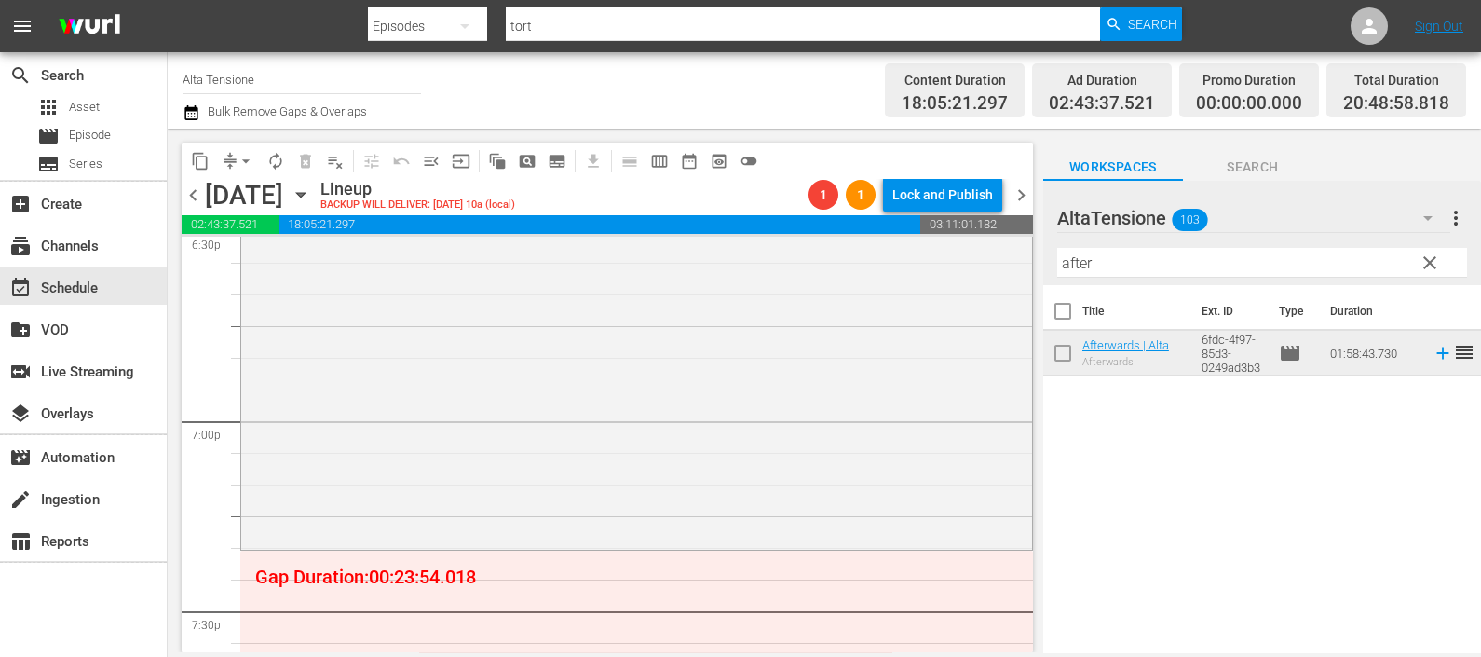
scroll to position [7194, 0]
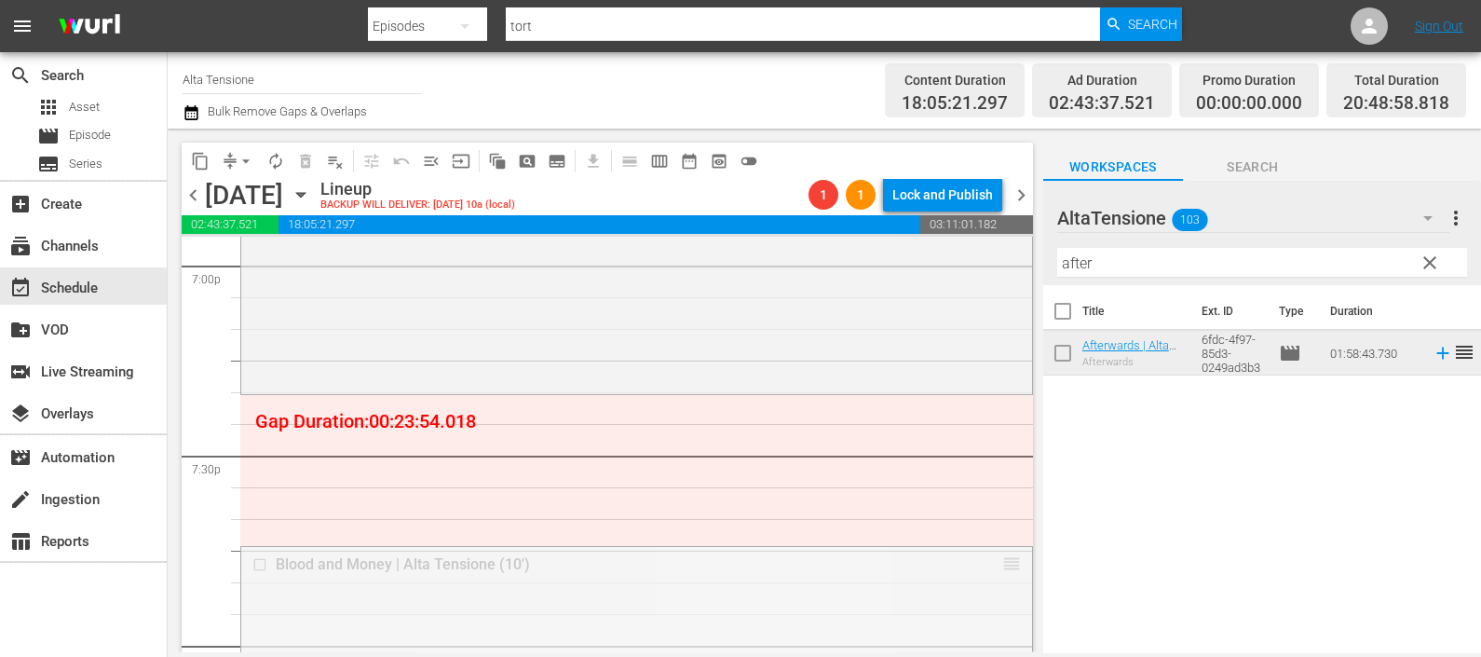
drag, startPoint x: 989, startPoint y: 557, endPoint x: 961, endPoint y: 409, distance: 150.8
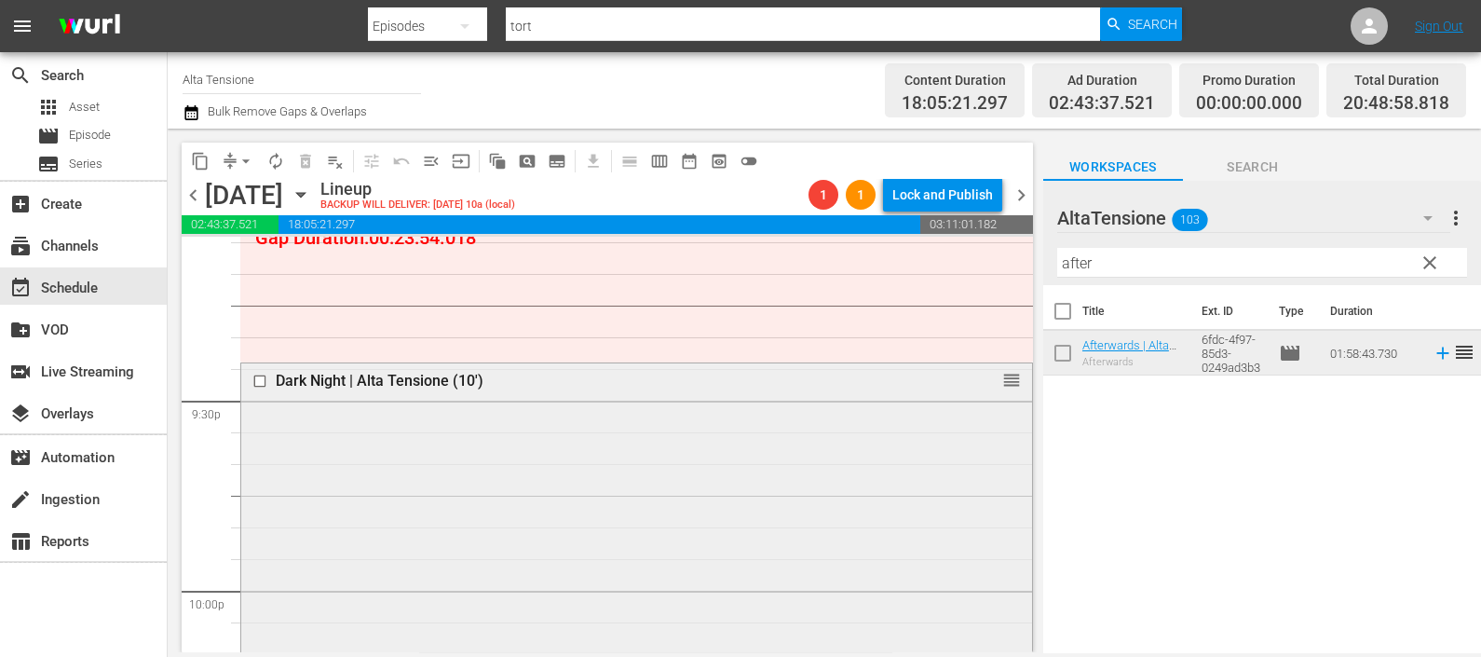
scroll to position [7893, 0]
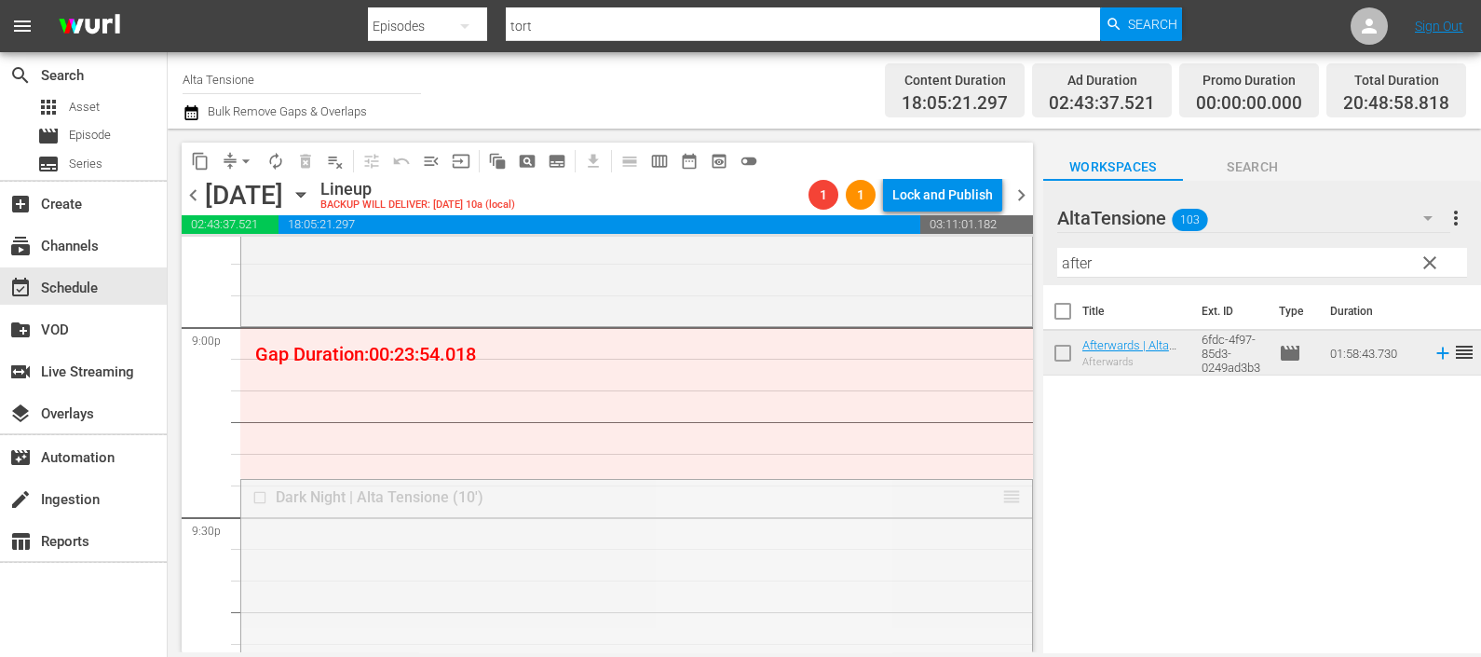
drag, startPoint x: 990, startPoint y: 498, endPoint x: 988, endPoint y: 339, distance: 159.4
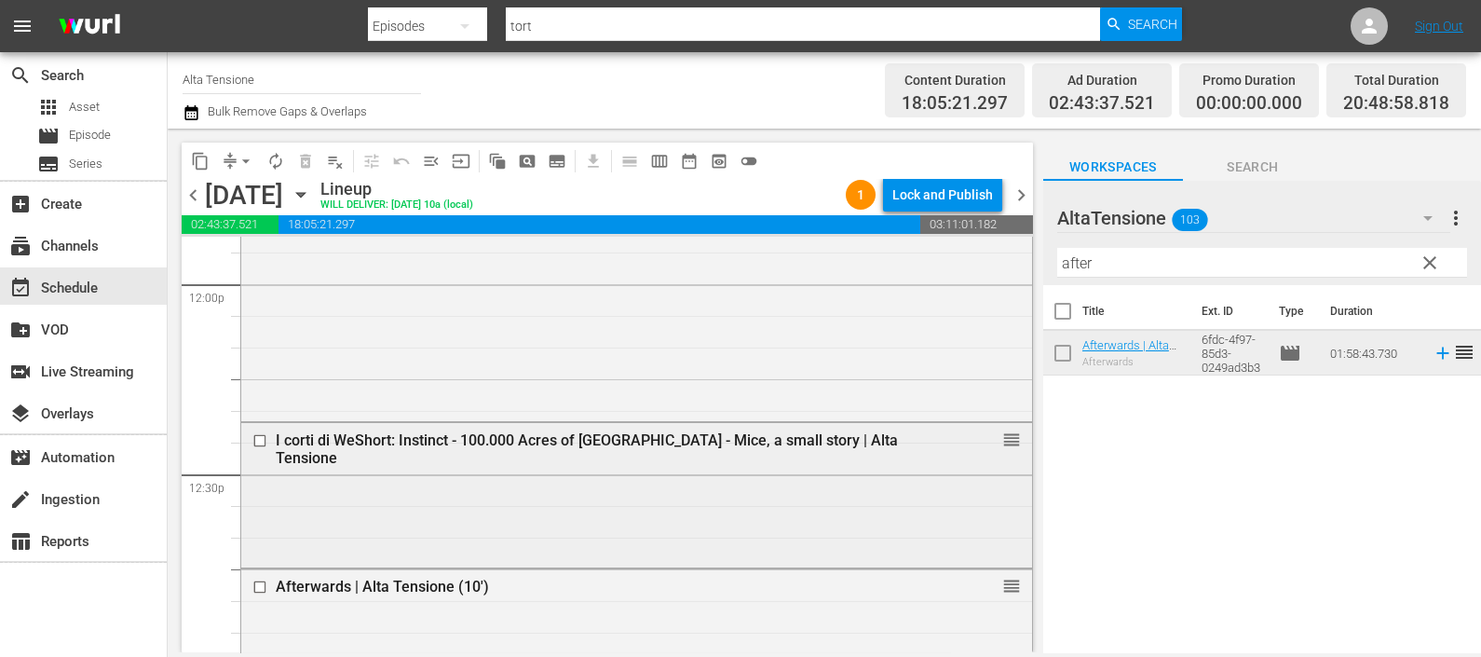
scroll to position [4515, 0]
click at [259, 435] on input "checkbox" at bounding box center [263, 440] width 20 height 16
click at [303, 166] on span "delete_forever_outlined" at bounding box center [305, 161] width 19 height 19
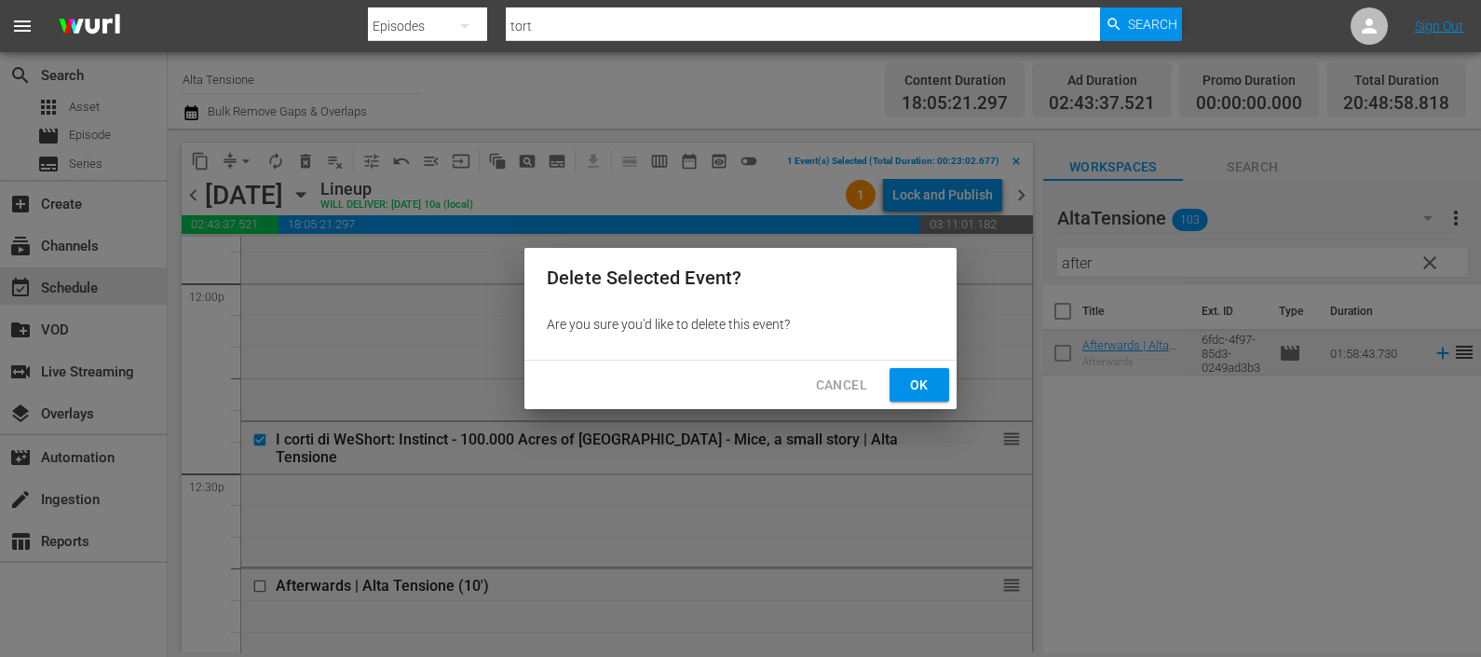
click at [911, 380] on span "Ok" at bounding box center [920, 385] width 30 height 23
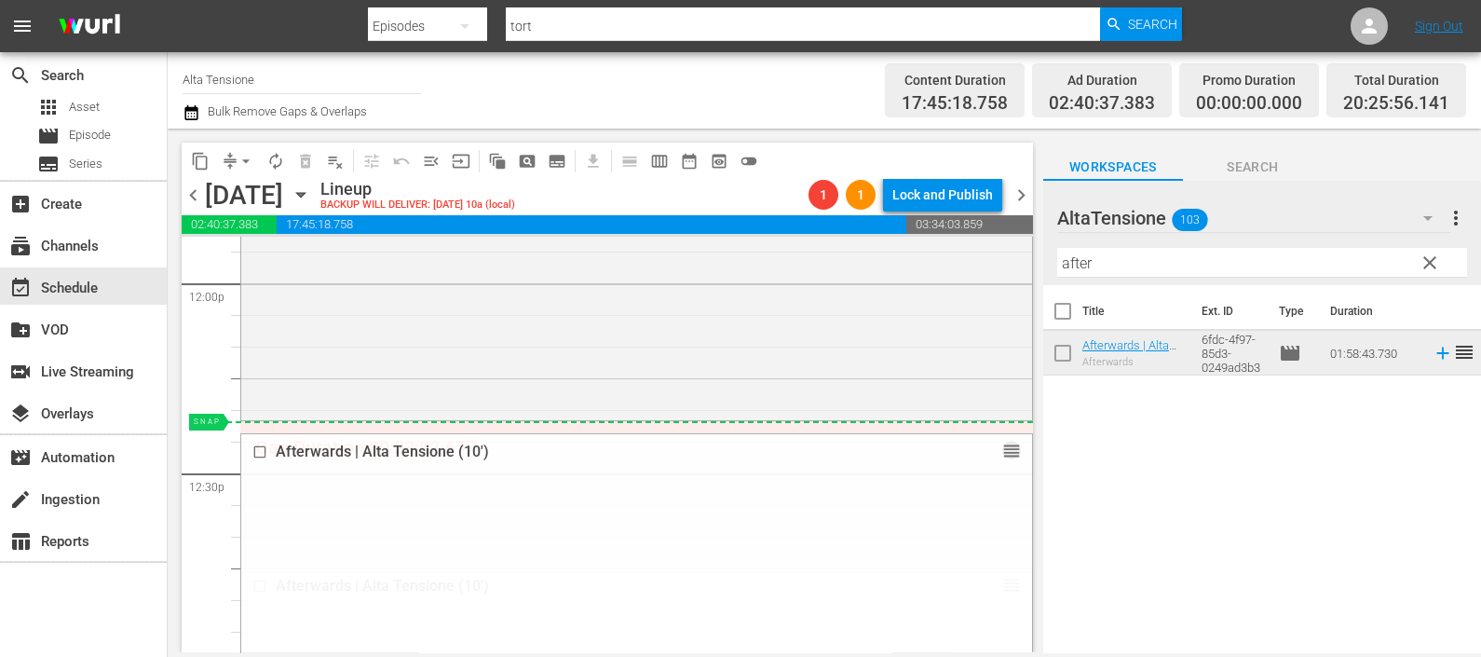
drag, startPoint x: 992, startPoint y: 582, endPoint x: 998, endPoint y: 431, distance: 151.0
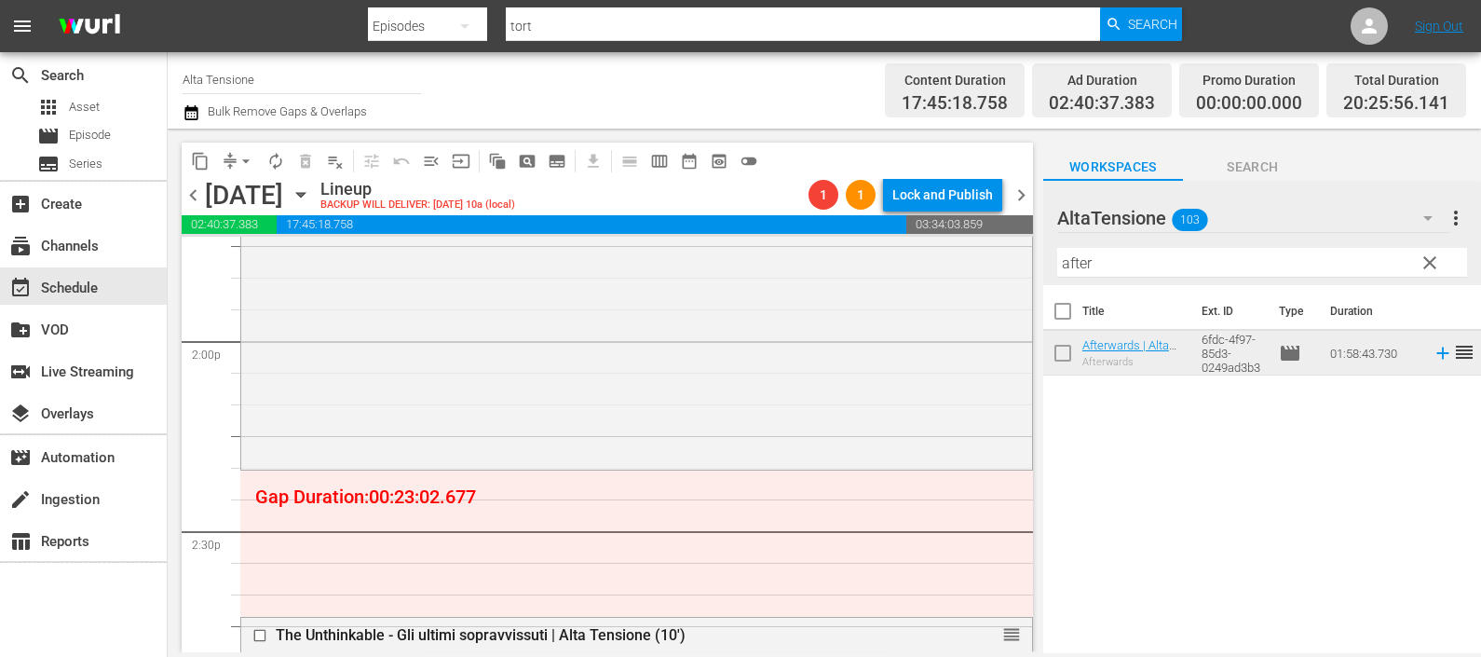
scroll to position [5330, 0]
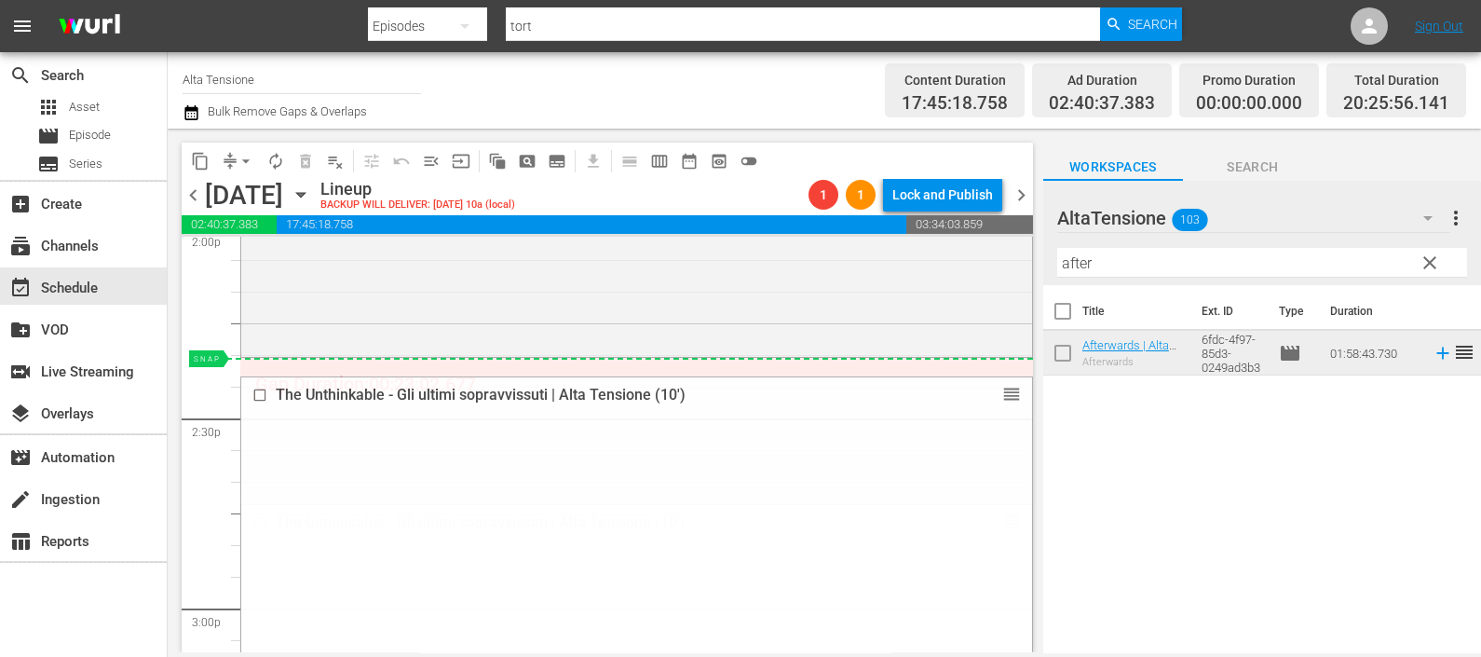
drag, startPoint x: 996, startPoint y: 518, endPoint x: 921, endPoint y: 408, distance: 133.4
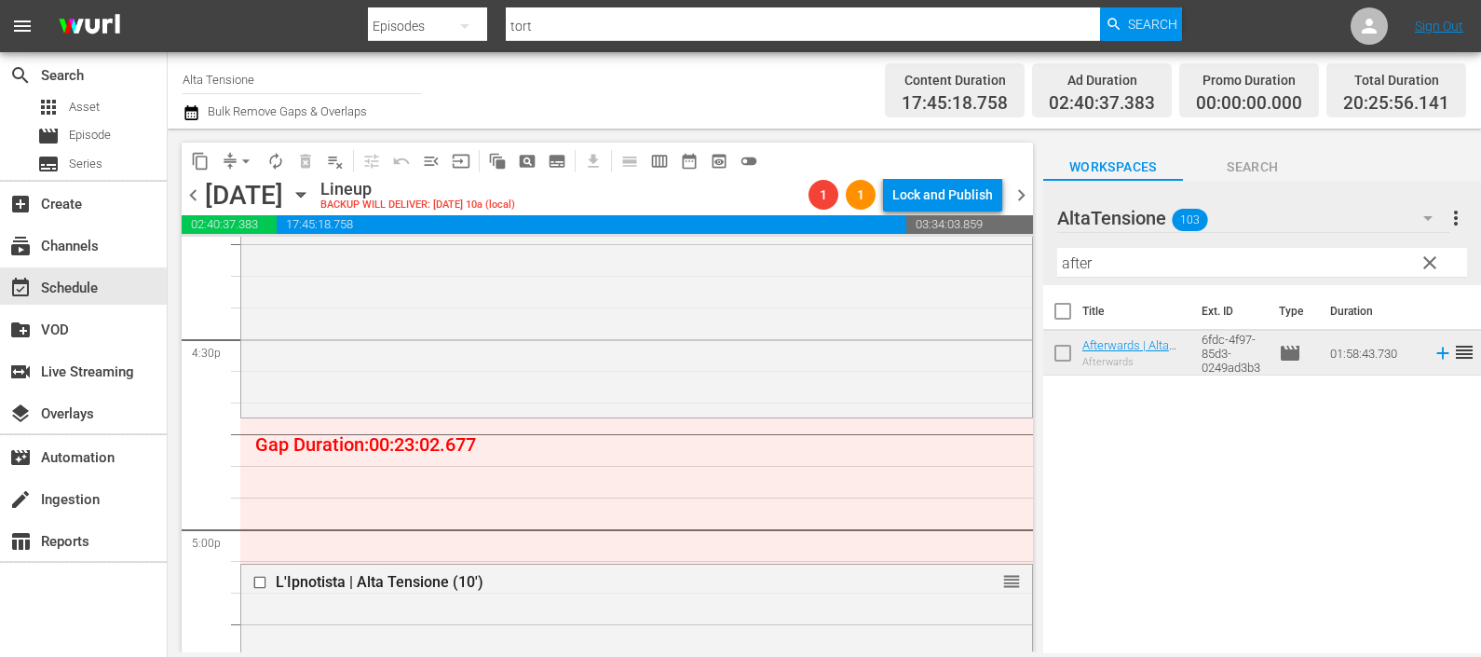
scroll to position [6262, 0]
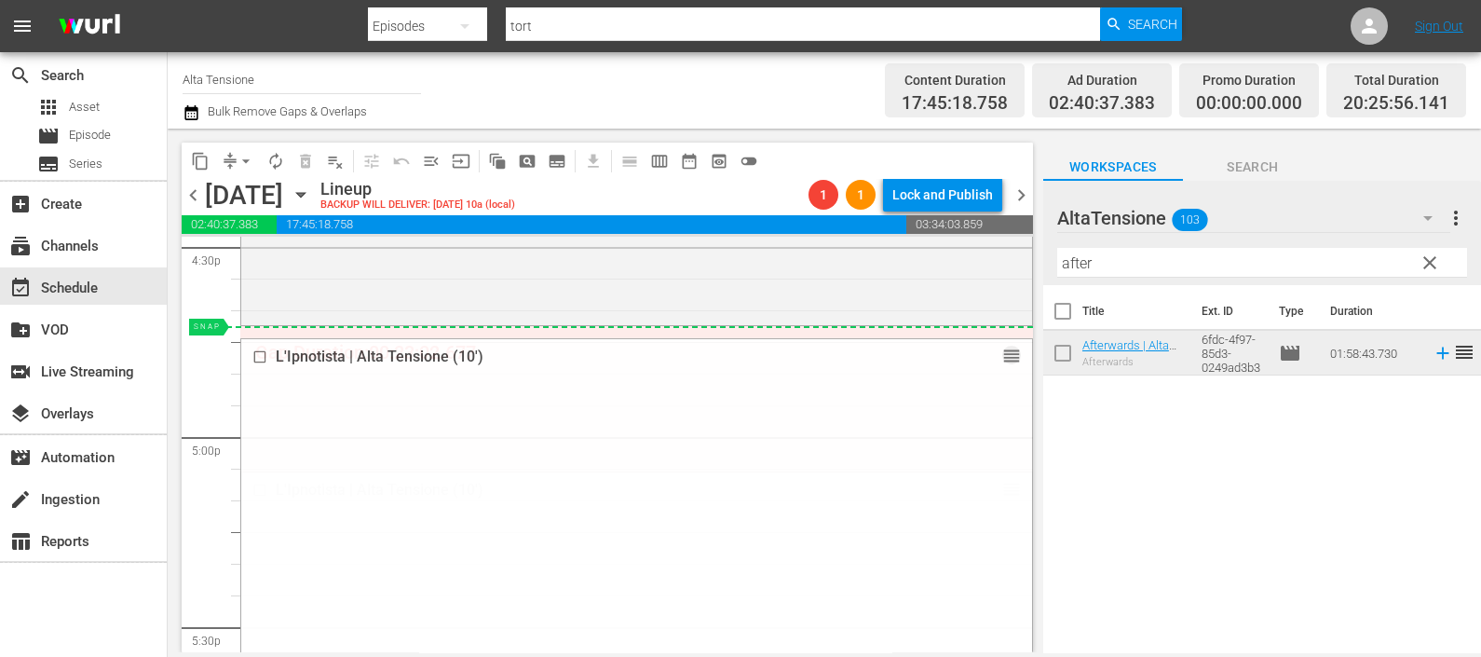
drag, startPoint x: 997, startPoint y: 490, endPoint x: 948, endPoint y: 331, distance: 166.8
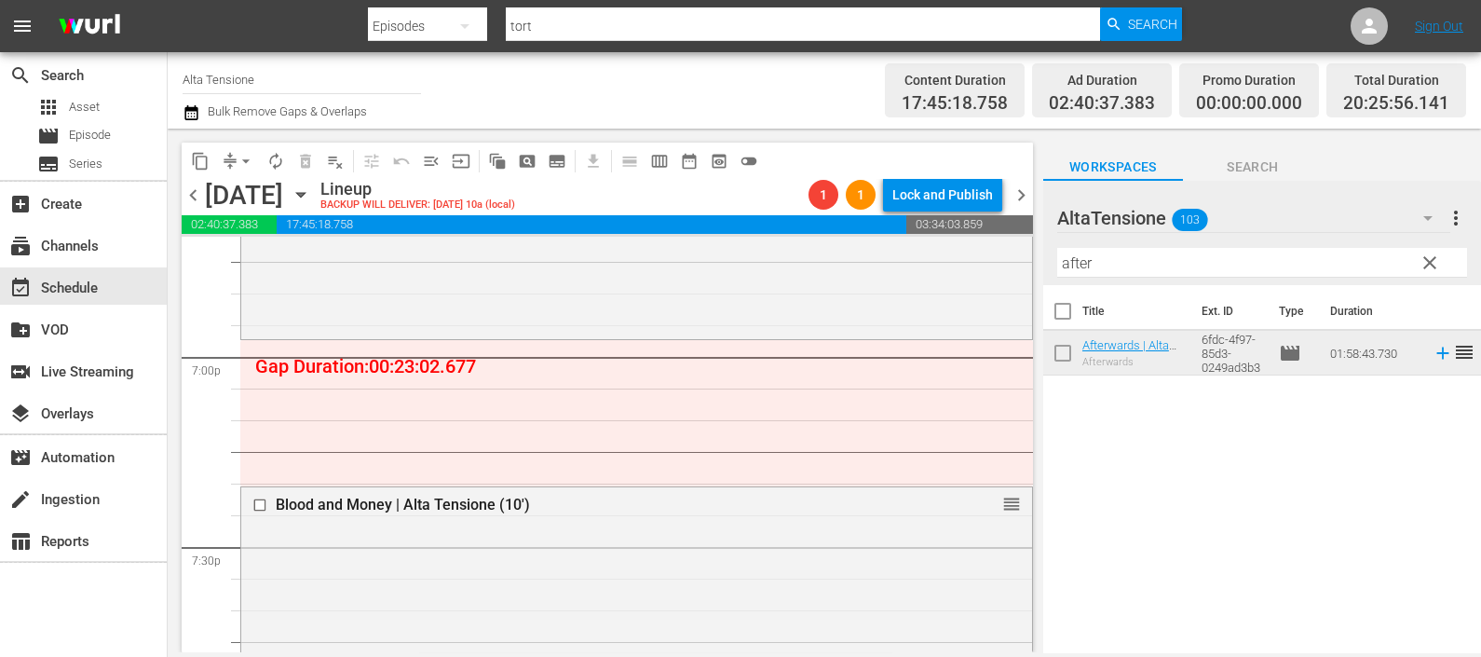
scroll to position [7077, 0]
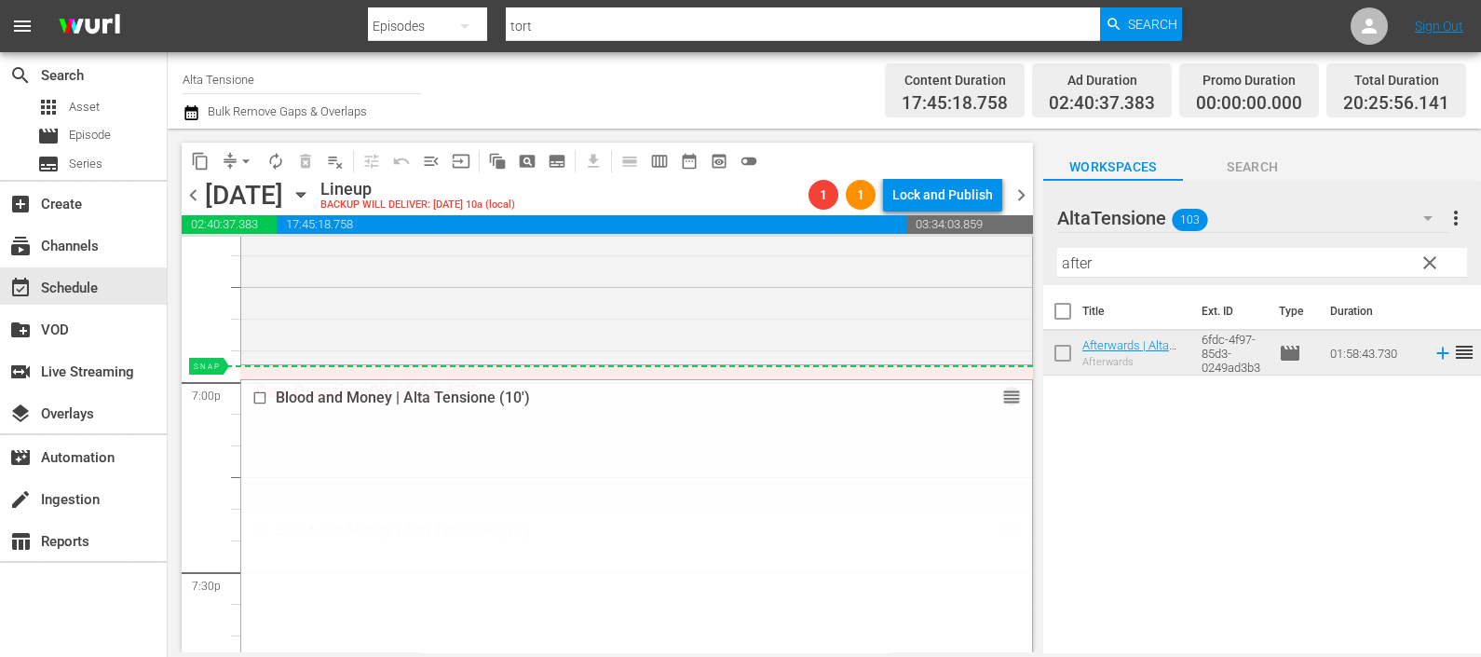
drag, startPoint x: 997, startPoint y: 526, endPoint x: 957, endPoint y: 365, distance: 166.1
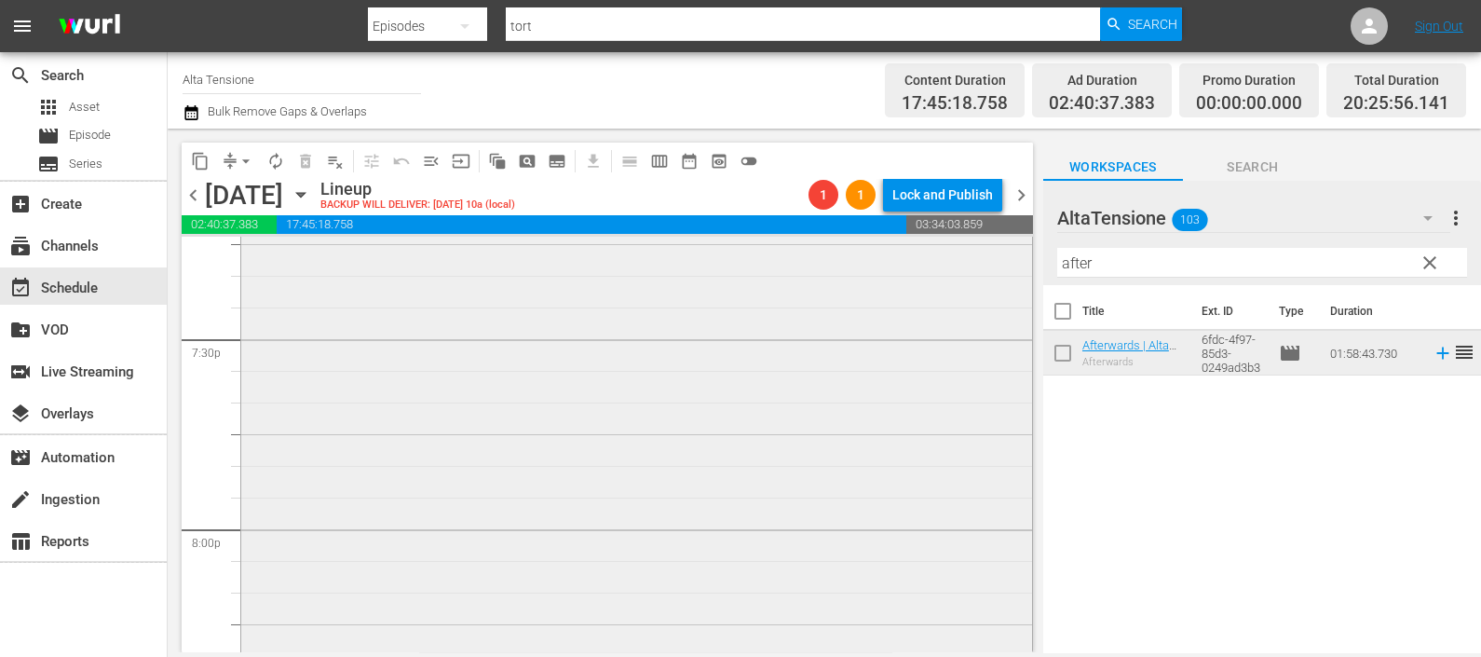
scroll to position [7660, 0]
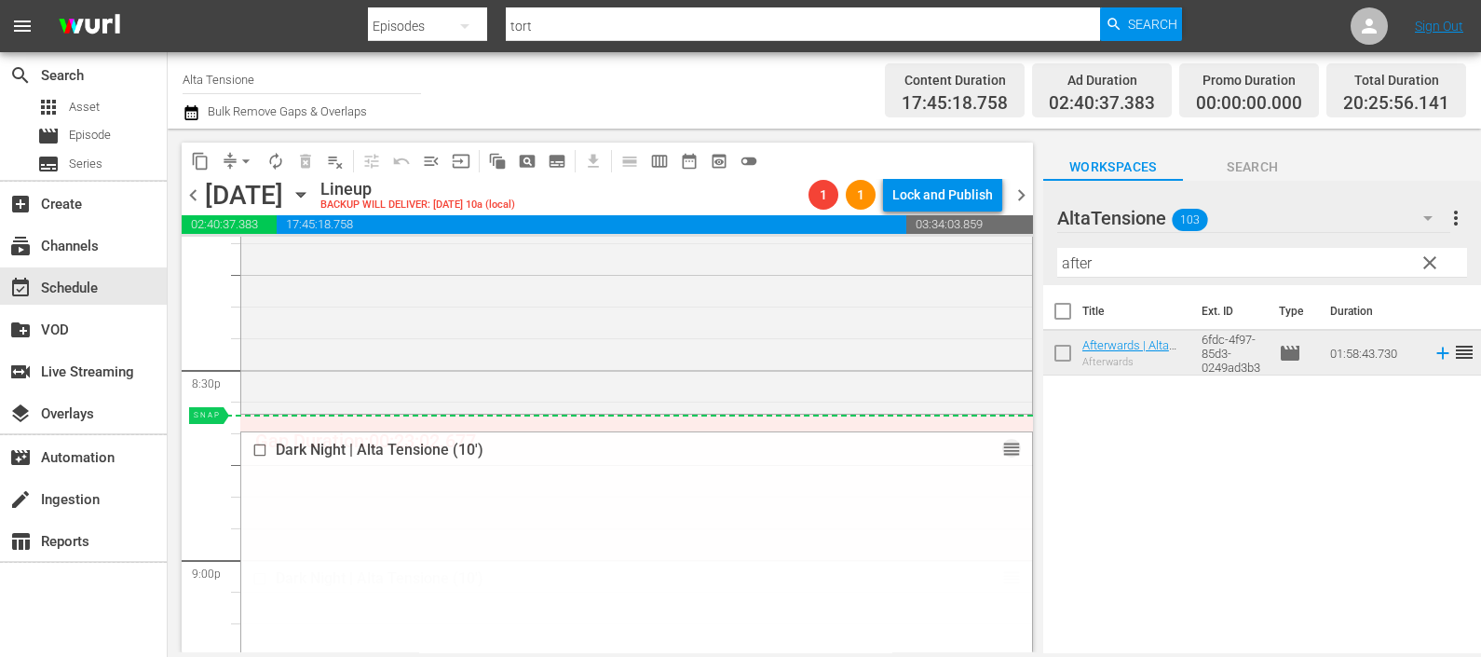
drag, startPoint x: 987, startPoint y: 582, endPoint x: 966, endPoint y: 429, distance: 155.1
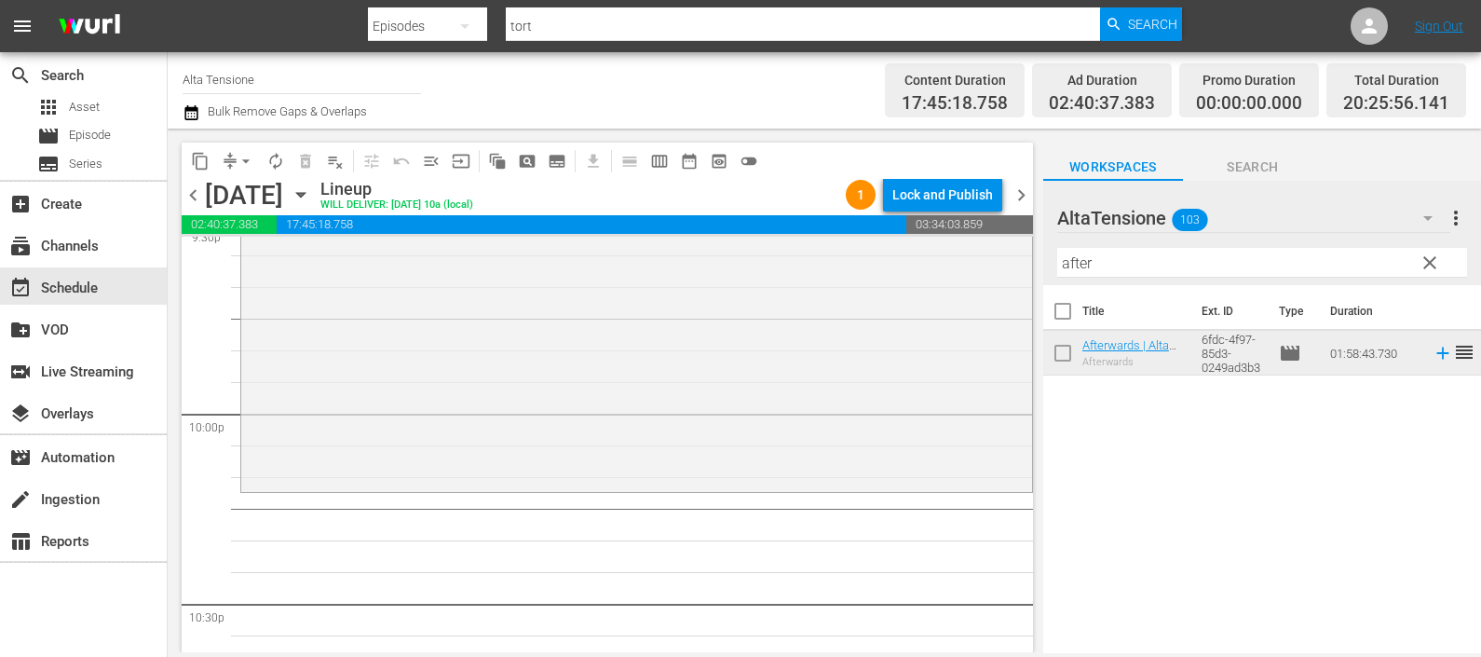
scroll to position [8242, 0]
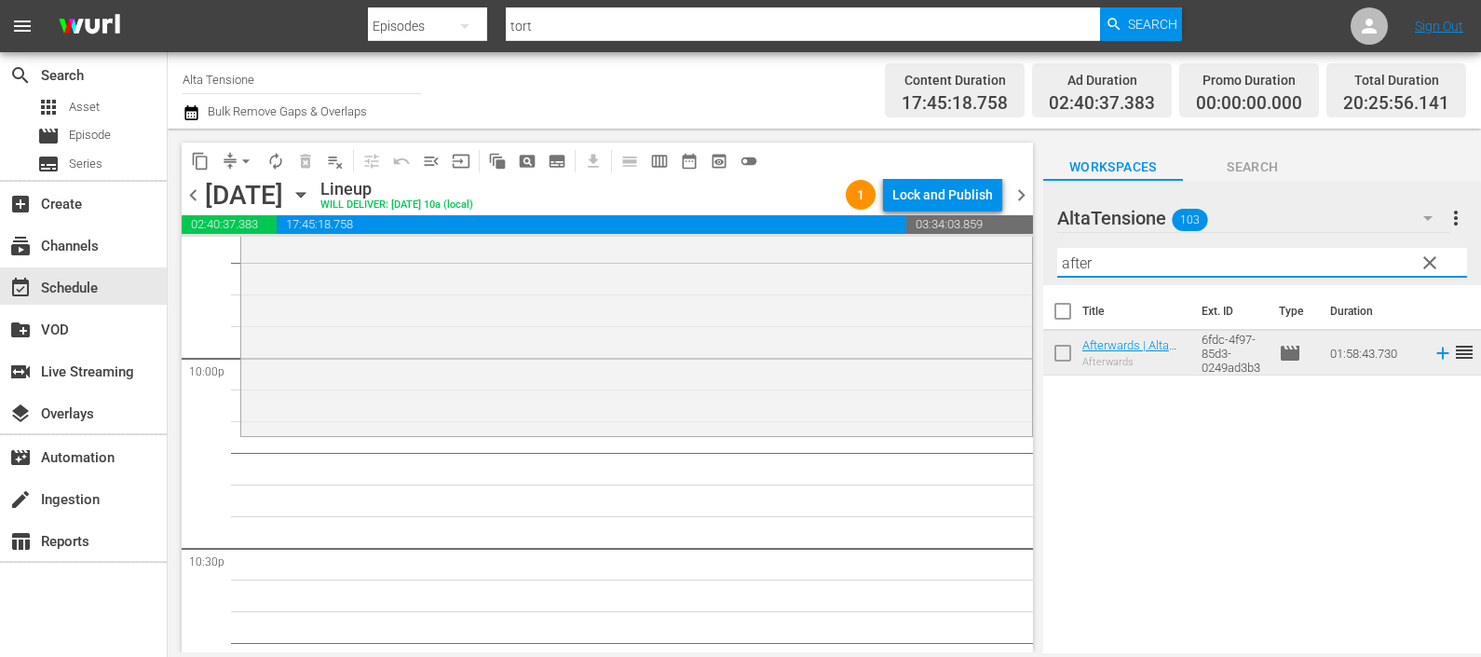
drag, startPoint x: 1047, startPoint y: 282, endPoint x: 1016, endPoint y: 288, distance: 32.2
click at [1016, 287] on div "content_copy compress arrow_drop_down autorenew_outlined delete_forever_outline…" at bounding box center [825, 391] width 1314 height 524
type input "dor"
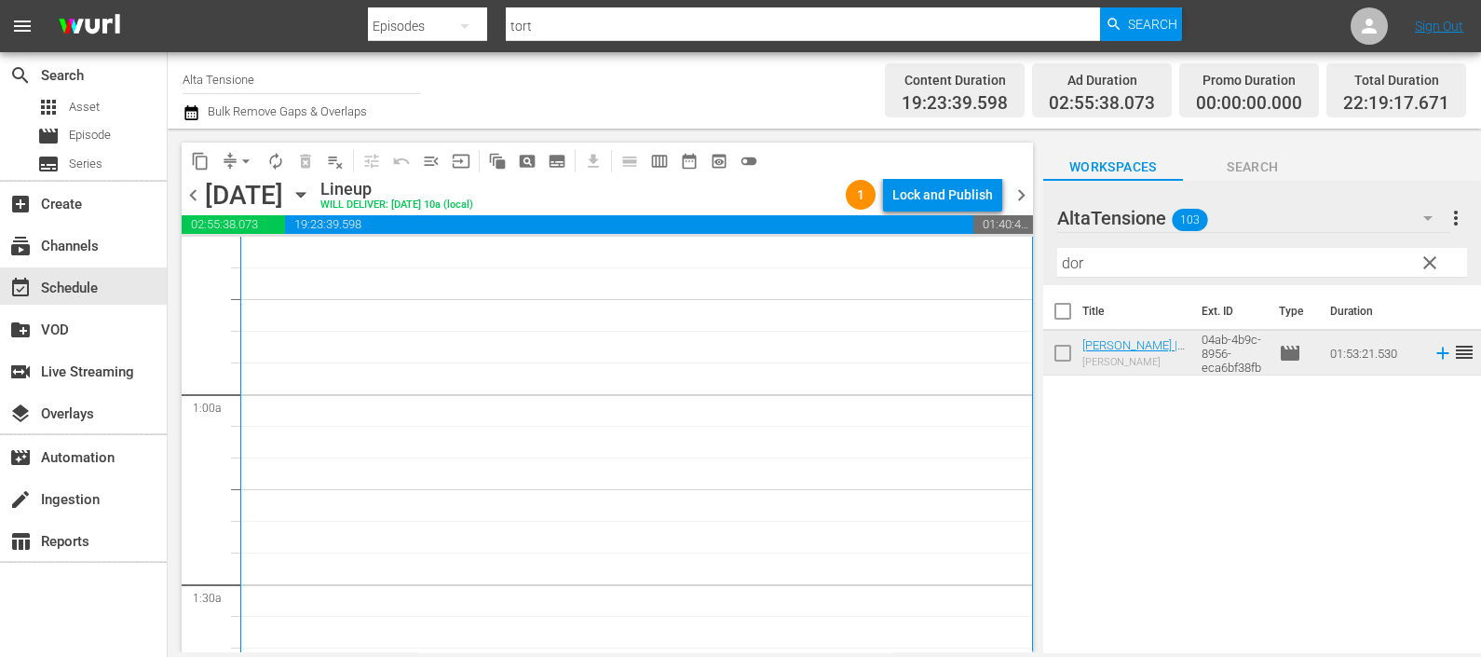
scroll to position [232, 0]
click at [196, 112] on icon "button" at bounding box center [192, 113] width 18 height 22
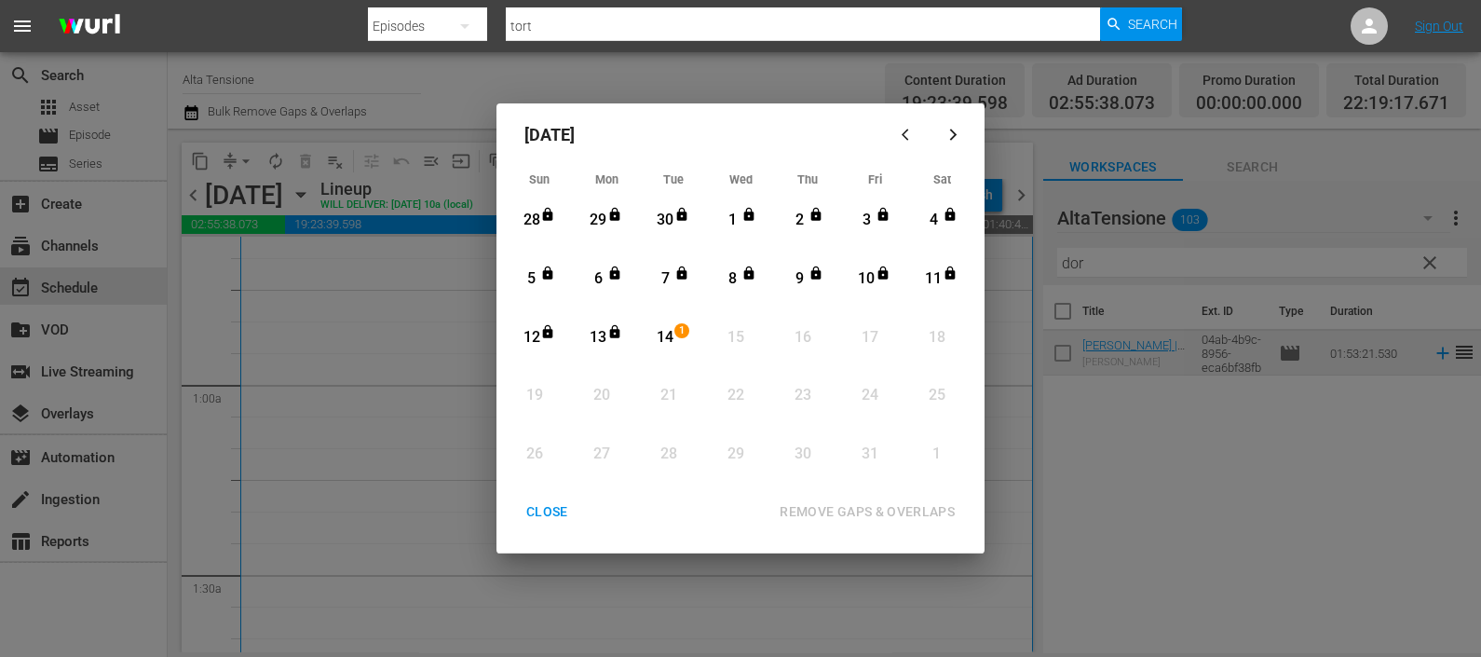
click at [673, 335] on div "14" at bounding box center [665, 337] width 23 height 21
drag, startPoint x: 880, startPoint y: 507, endPoint x: 867, endPoint y: 508, distance: 12.1
click at [880, 506] on div "REMOVE GAPS & OVERLAPS" at bounding box center [867, 511] width 205 height 23
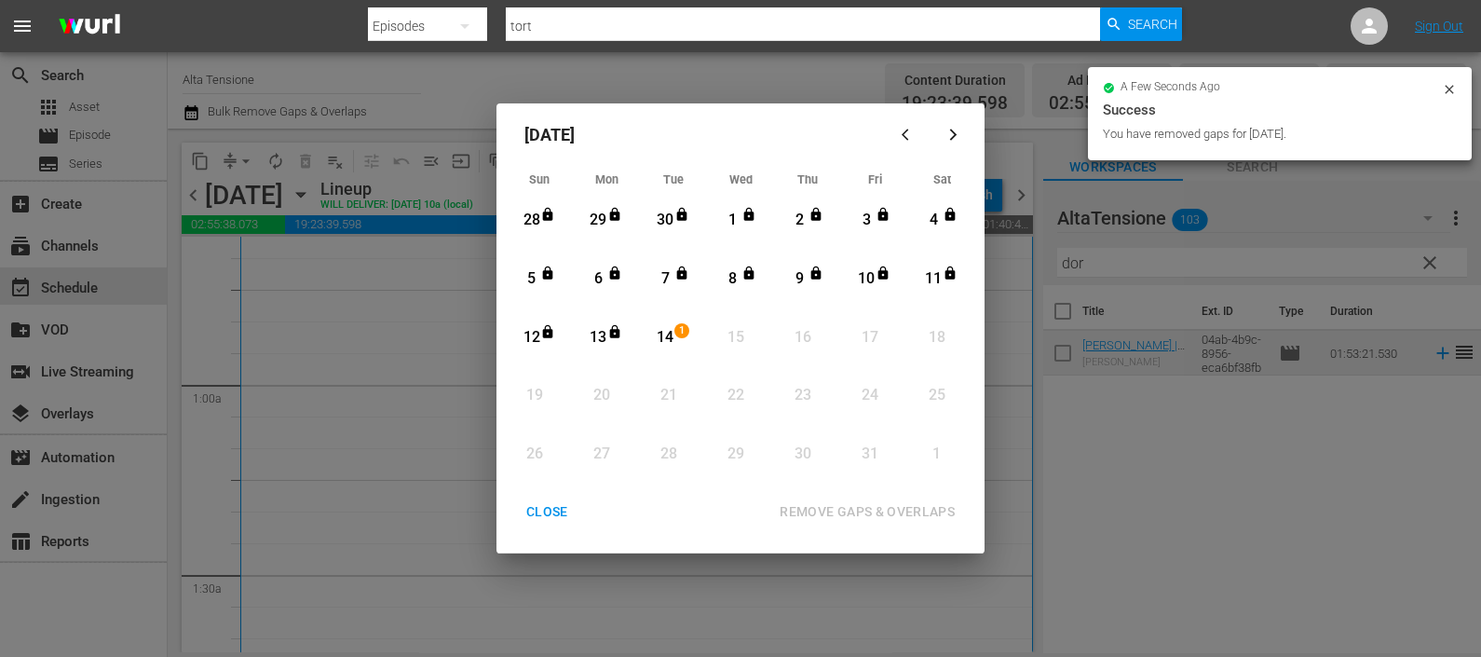
click at [553, 509] on div "CLOSE" at bounding box center [548, 511] width 72 height 23
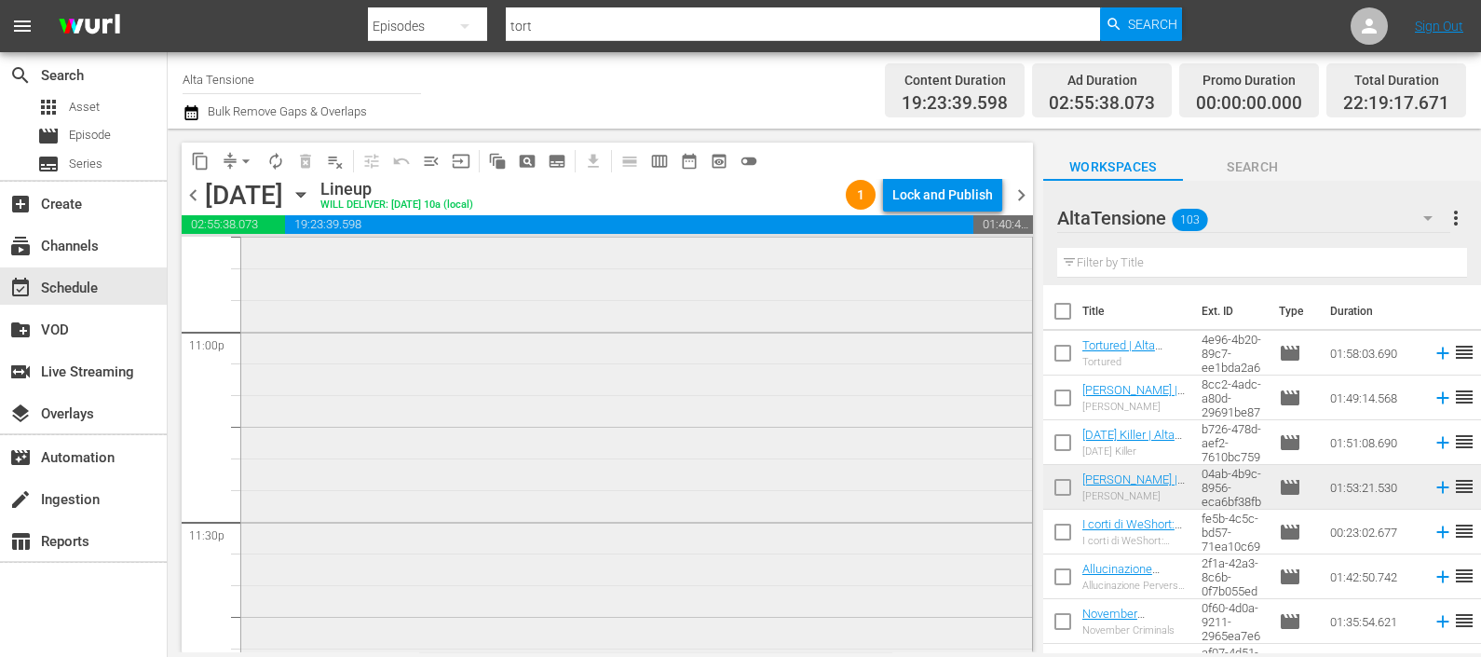
scroll to position [8396, 0]
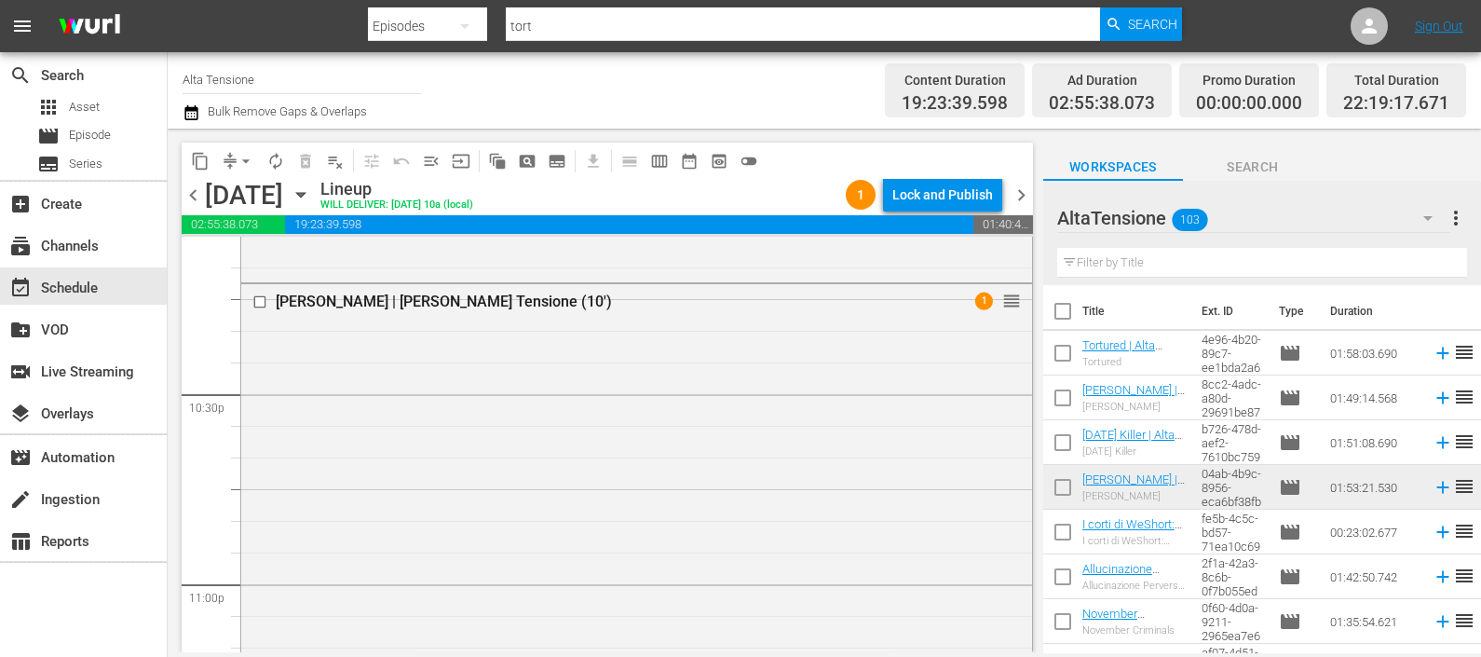
click at [753, 466] on div "[PERSON_NAME] | [PERSON_NAME] Tensione (10') 1 reorder" at bounding box center [636, 640] width 791 height 713
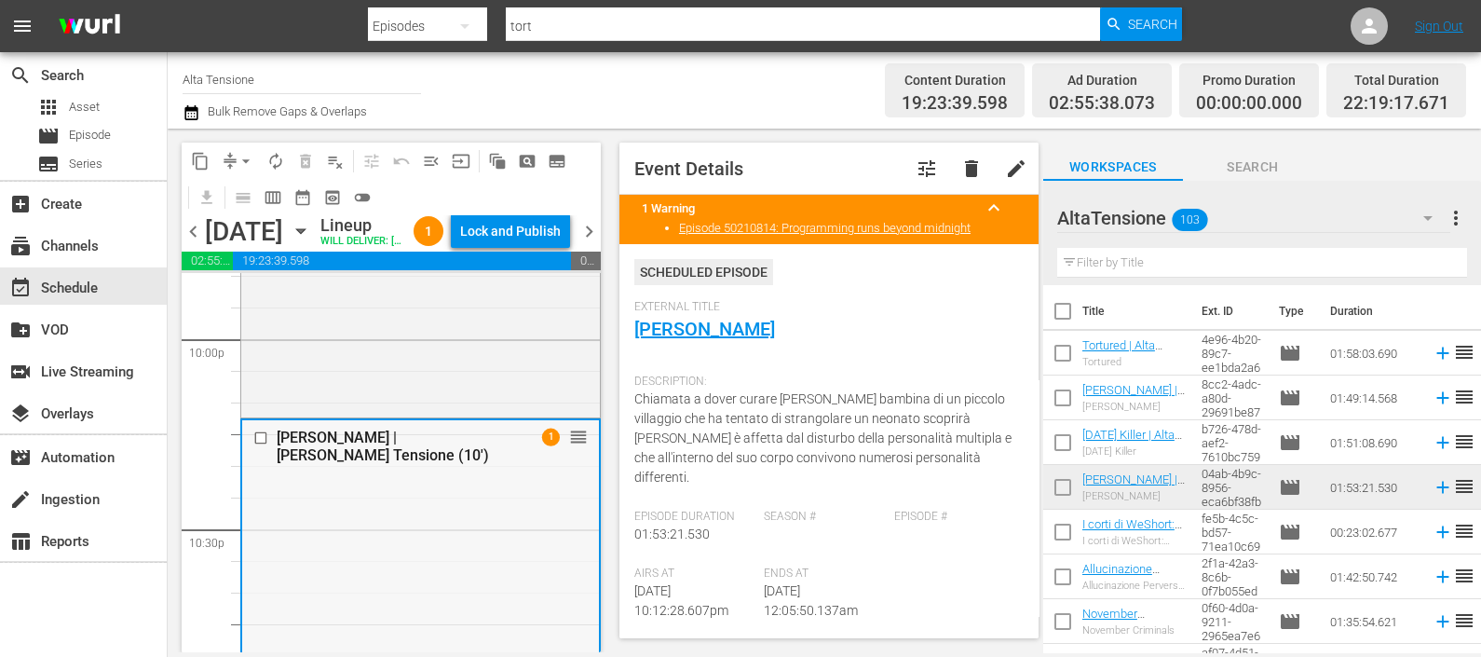
scroll to position [8811, 0]
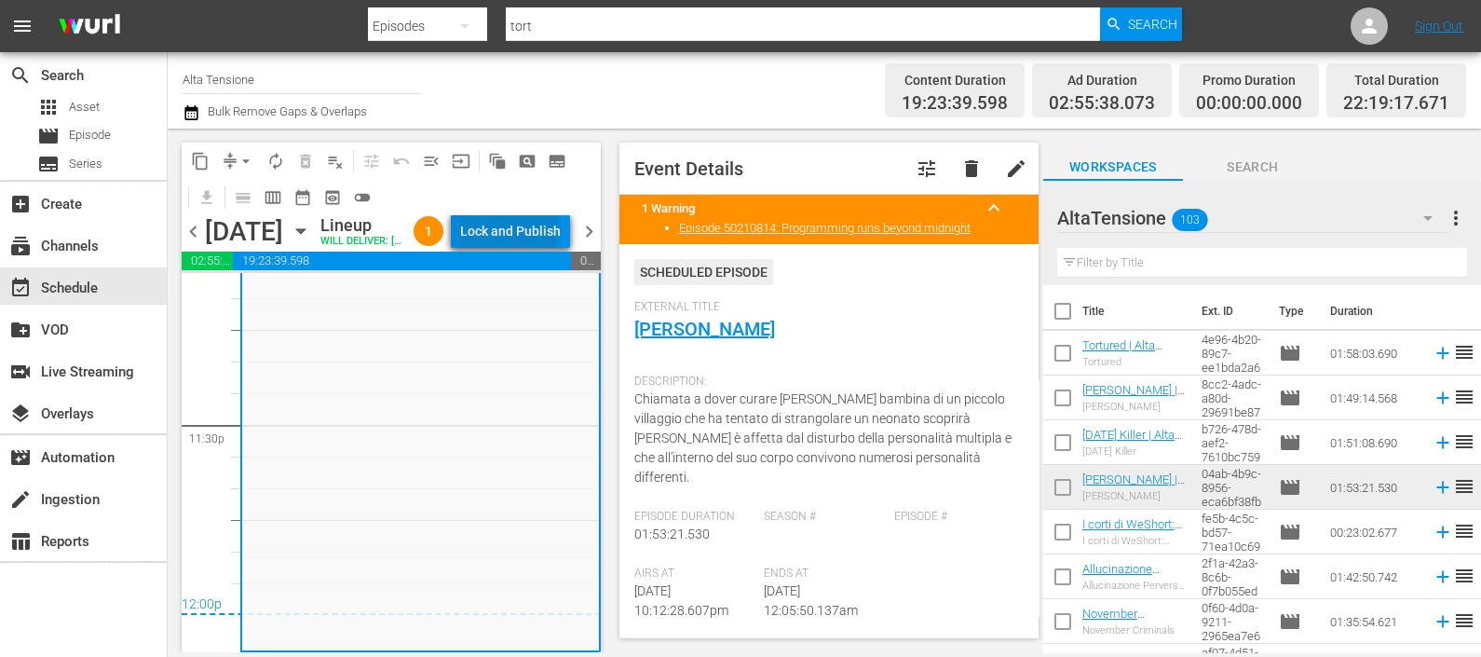
click at [548, 231] on div "Lock and Publish" at bounding box center [510, 231] width 101 height 34
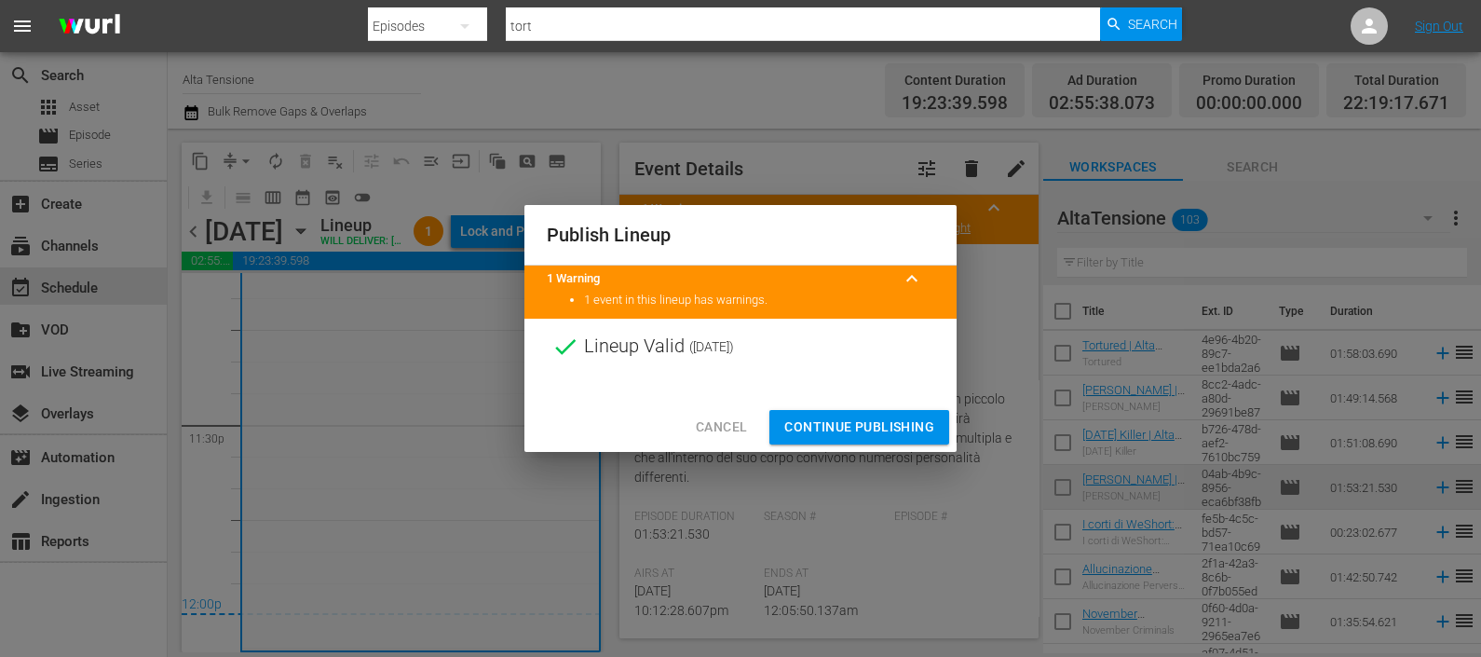
click at [869, 421] on span "Continue Publishing" at bounding box center [860, 427] width 150 height 23
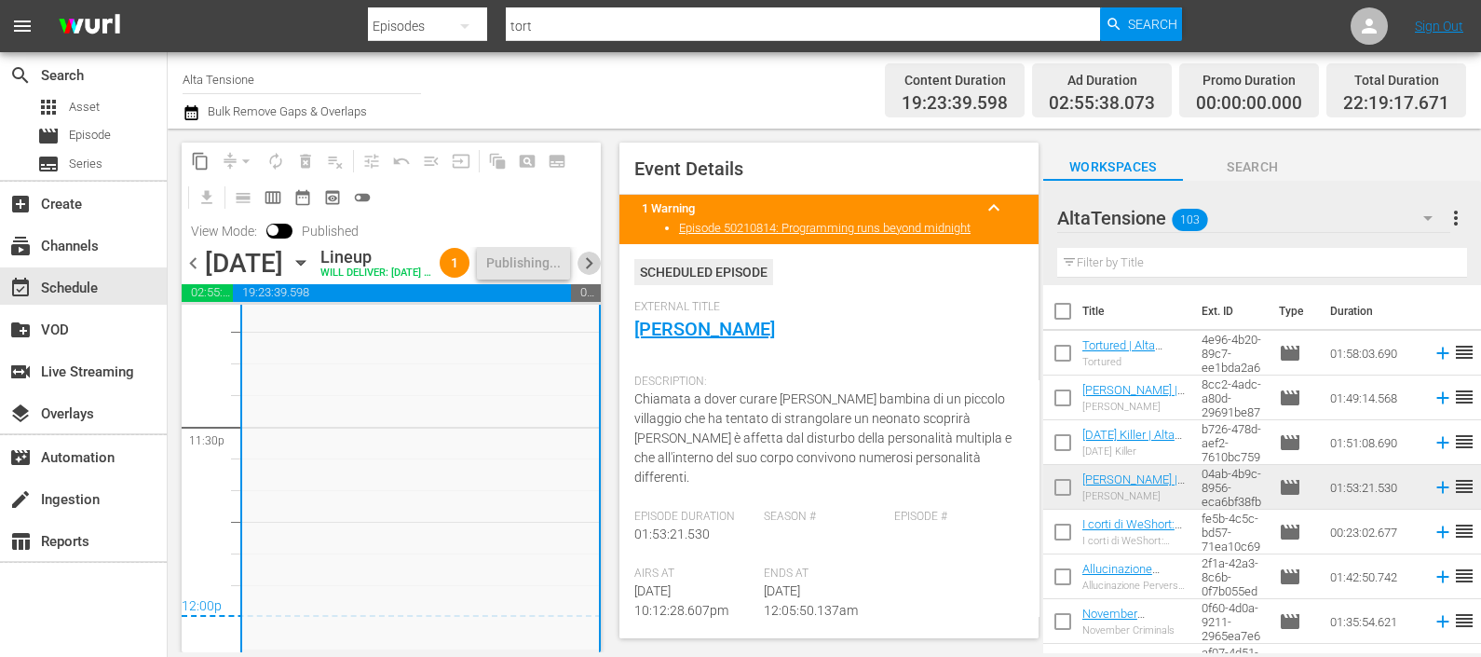
click at [588, 275] on span "chevron_right" at bounding box center [589, 263] width 23 height 23
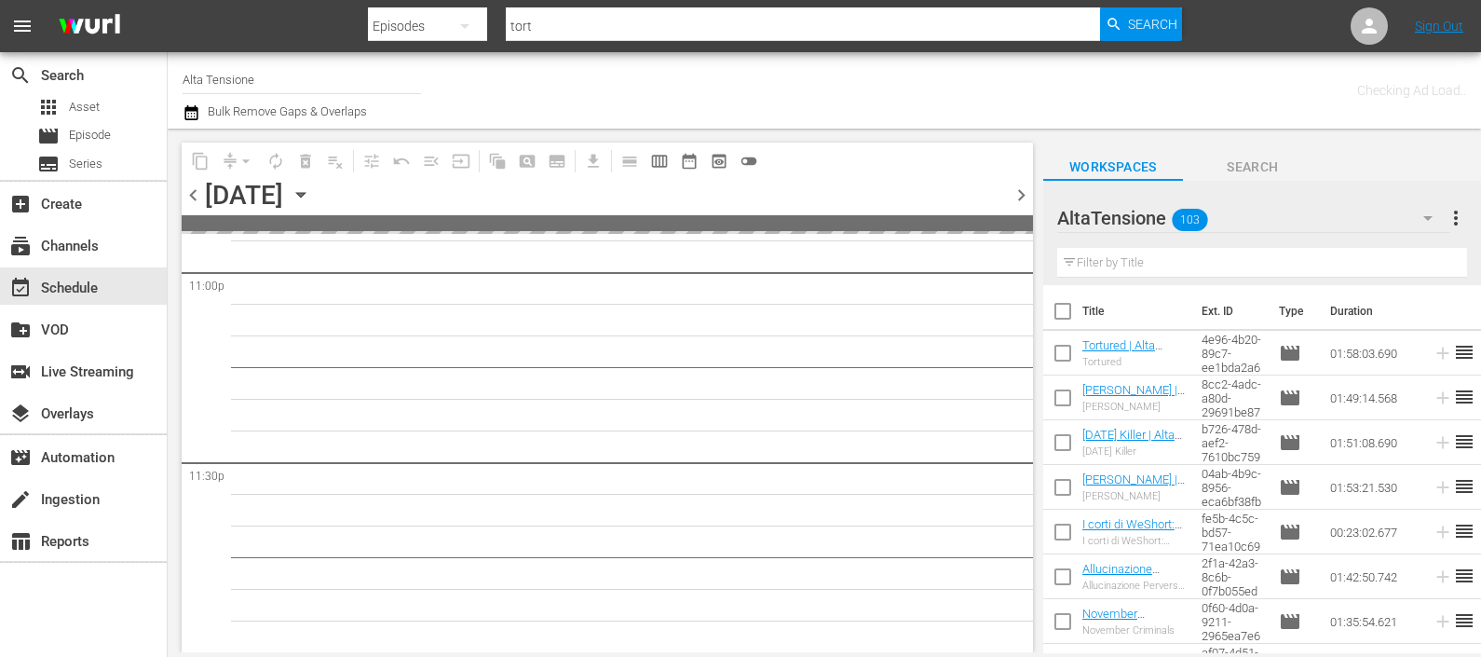
scroll to position [8704, 0]
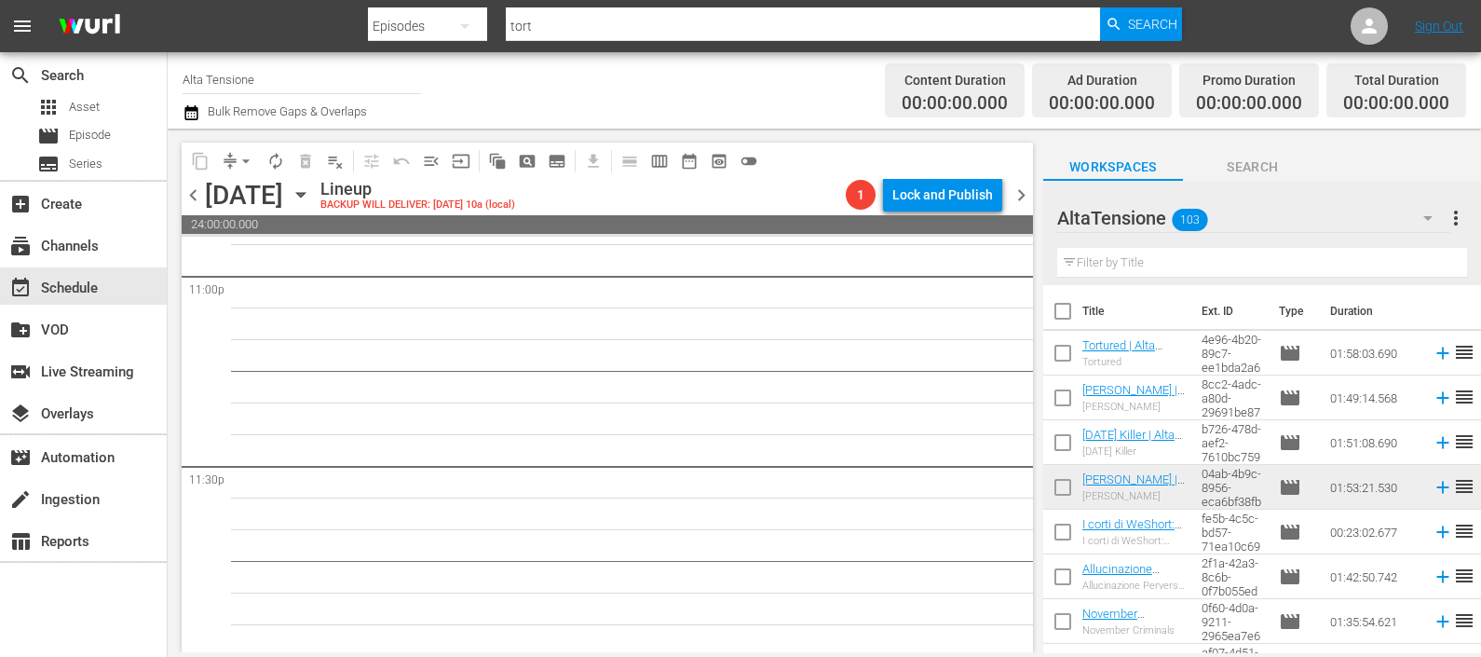
click at [195, 193] on span "chevron_left" at bounding box center [193, 195] width 23 height 23
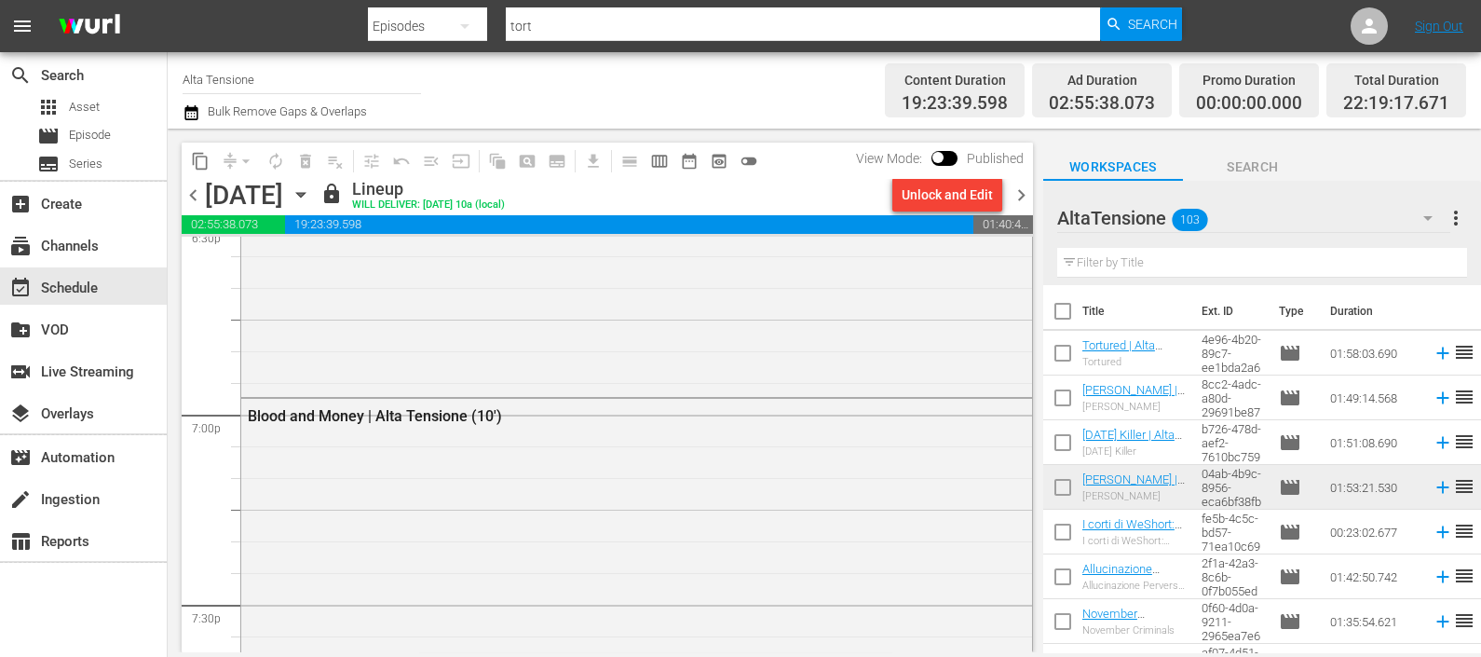
scroll to position [6532, 0]
click at [1021, 192] on span "chevron_right" at bounding box center [1021, 195] width 23 height 23
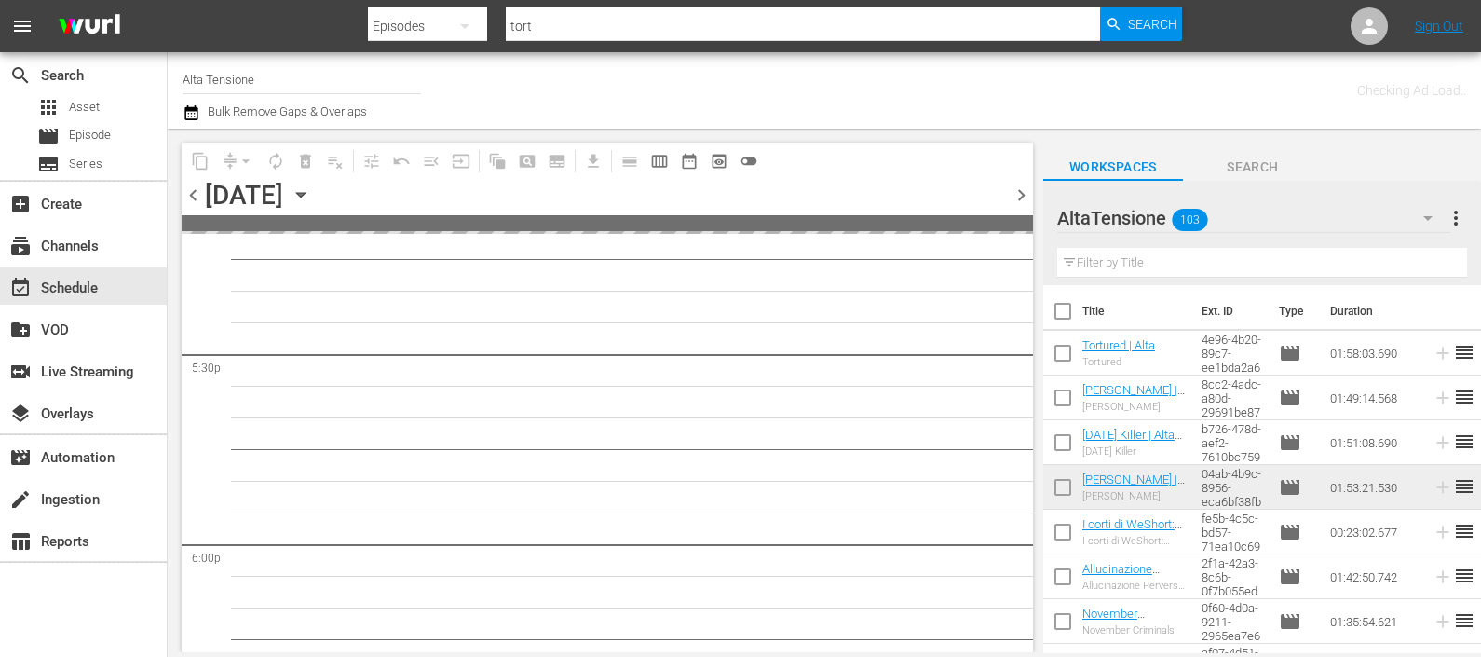
scroll to position [6722, 0]
